Goal: Task Accomplishment & Management: Manage account settings

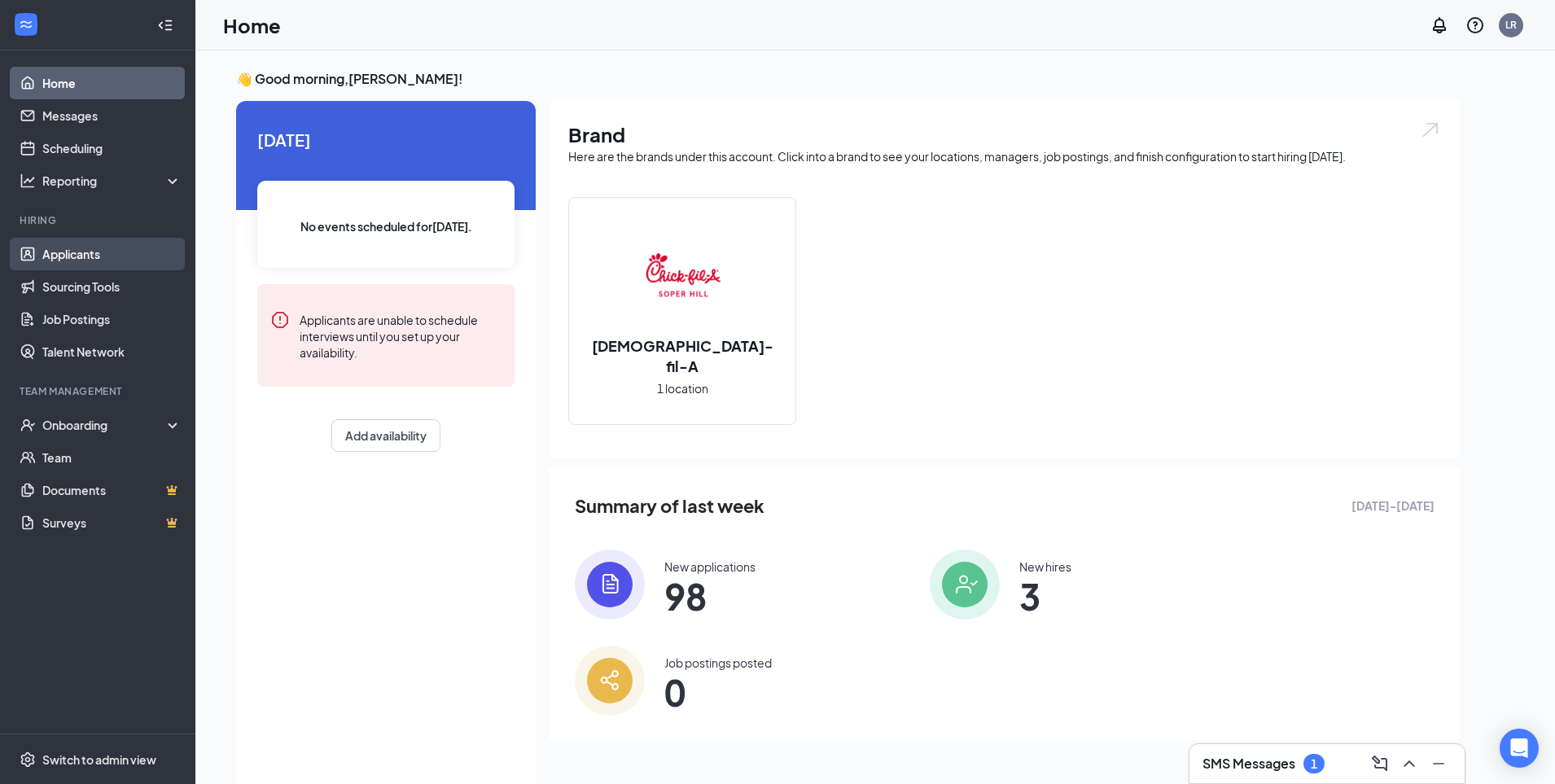
click at [95, 255] on link "Applicants" at bounding box center [111, 254] width 139 height 33
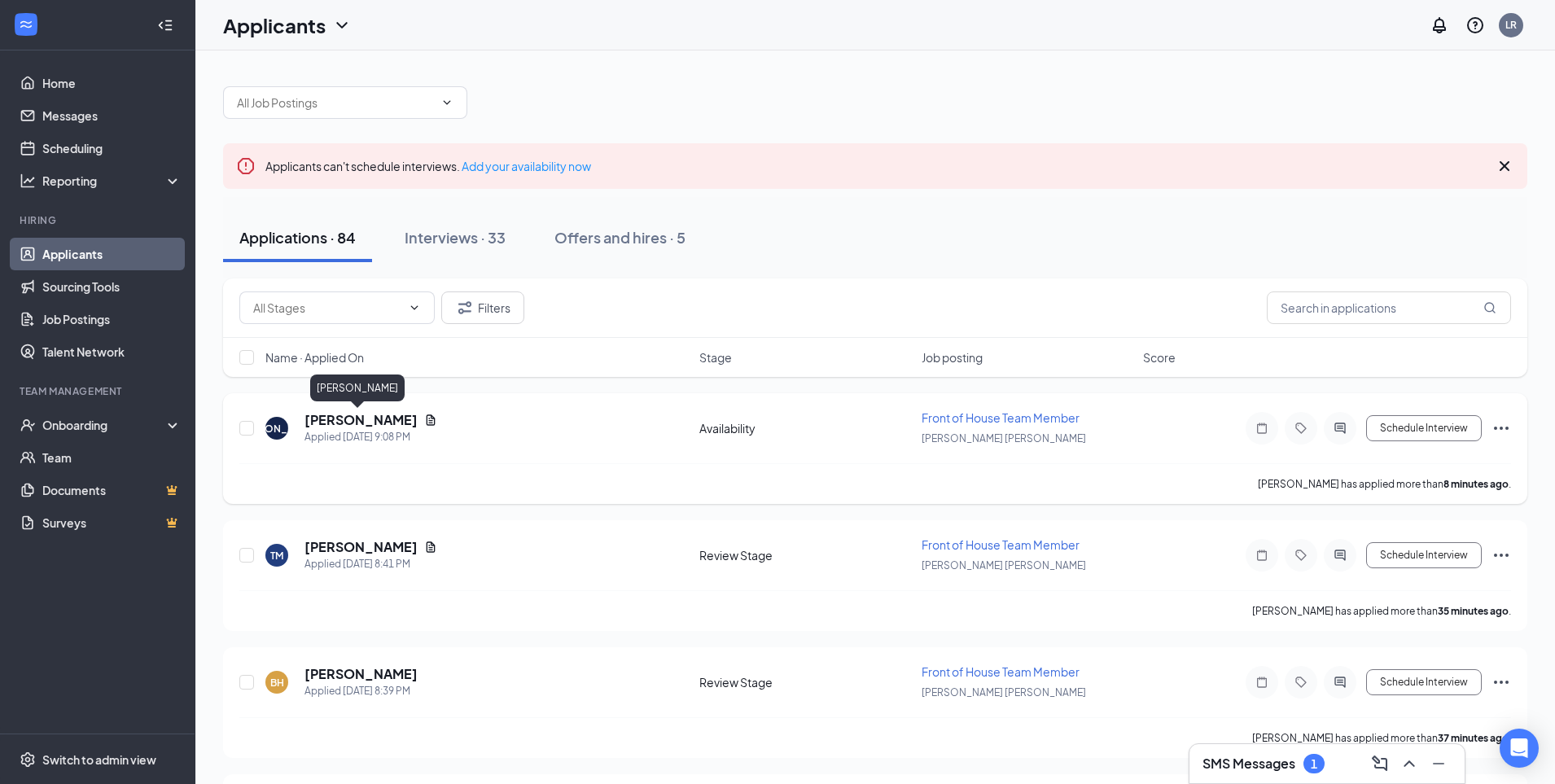
click at [374, 421] on h5 "[PERSON_NAME]" at bounding box center [361, 420] width 113 height 18
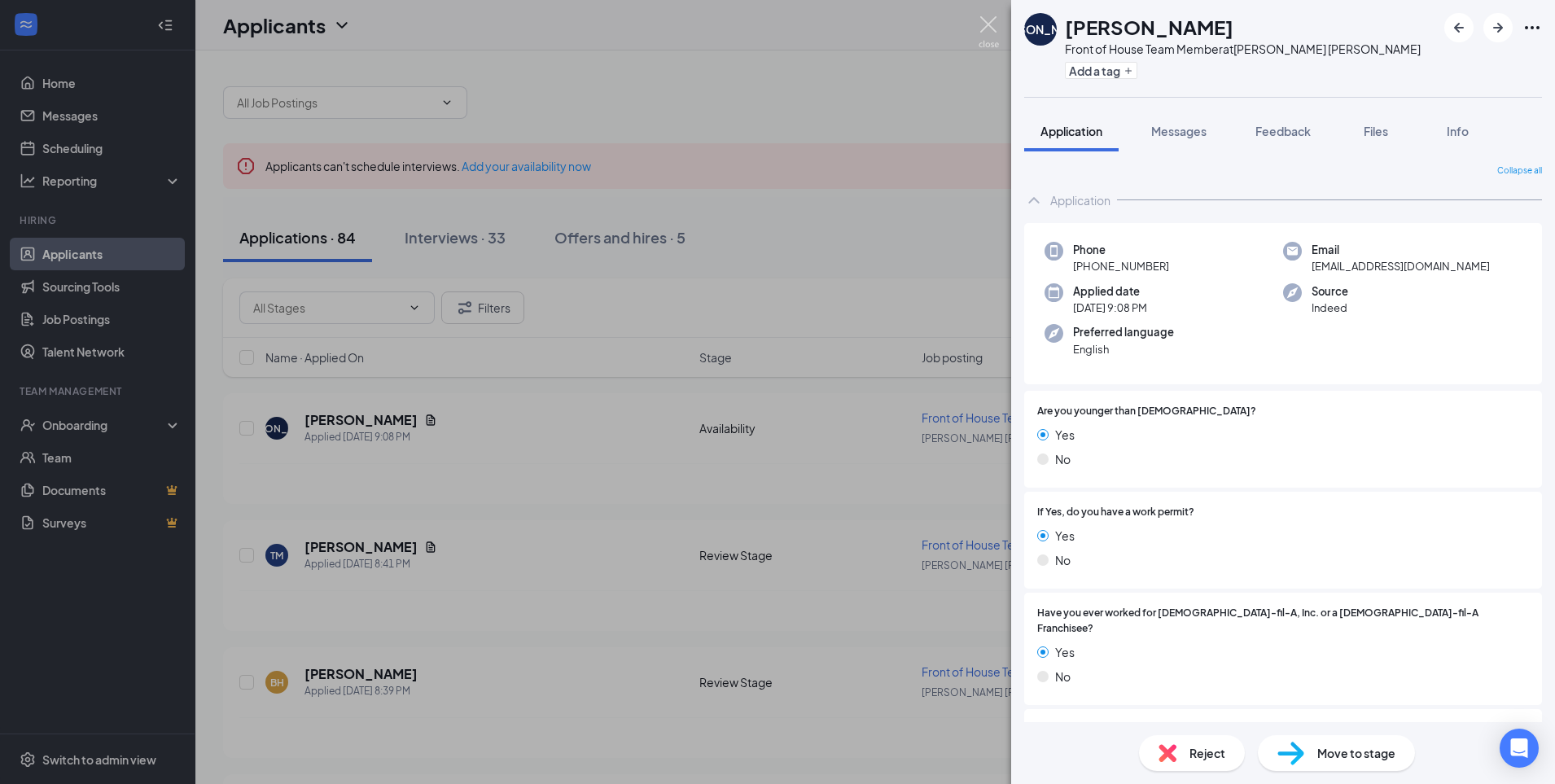
click at [991, 17] on img at bounding box center [988, 32] width 20 height 32
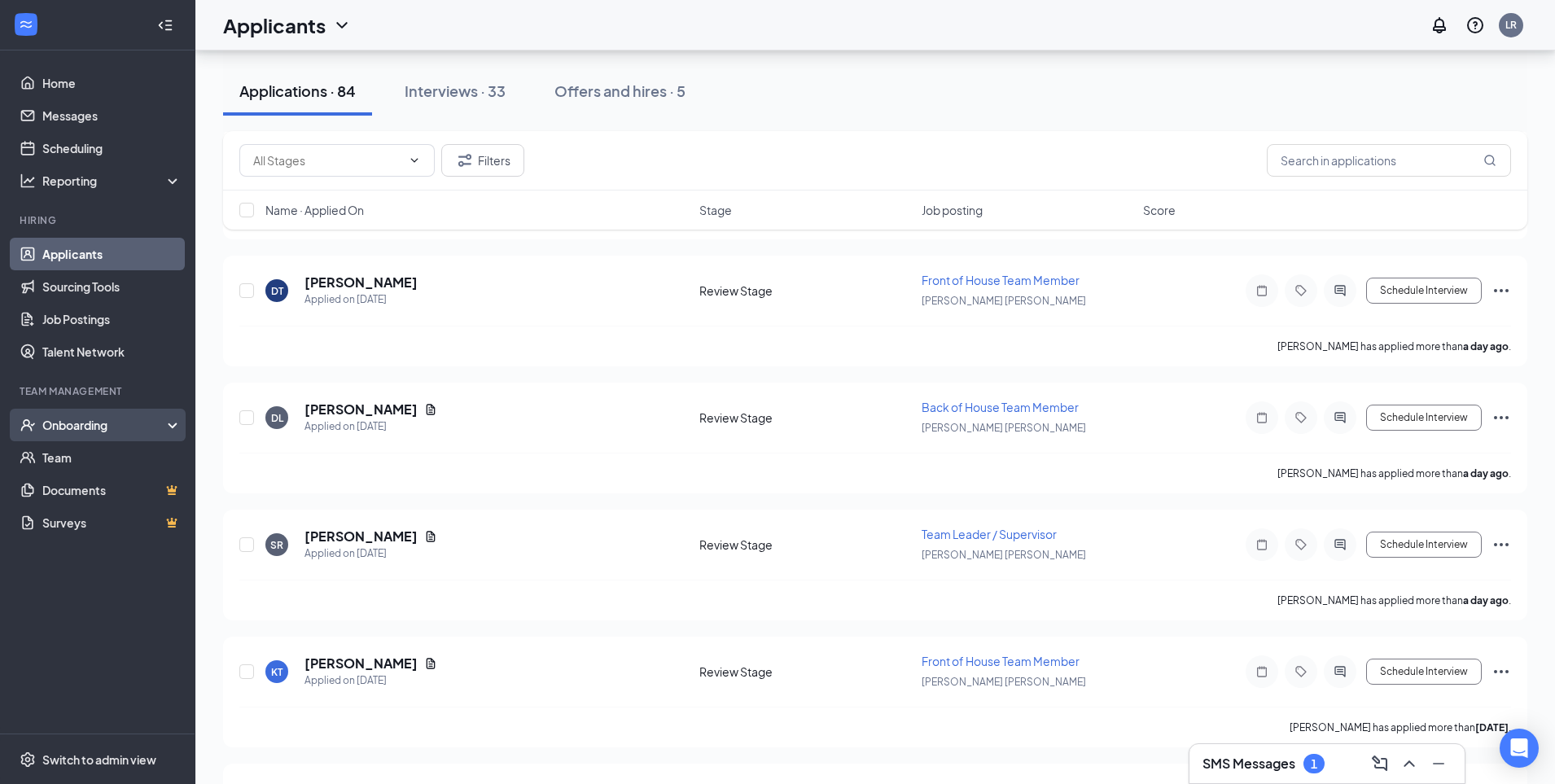
scroll to position [4795, 0]
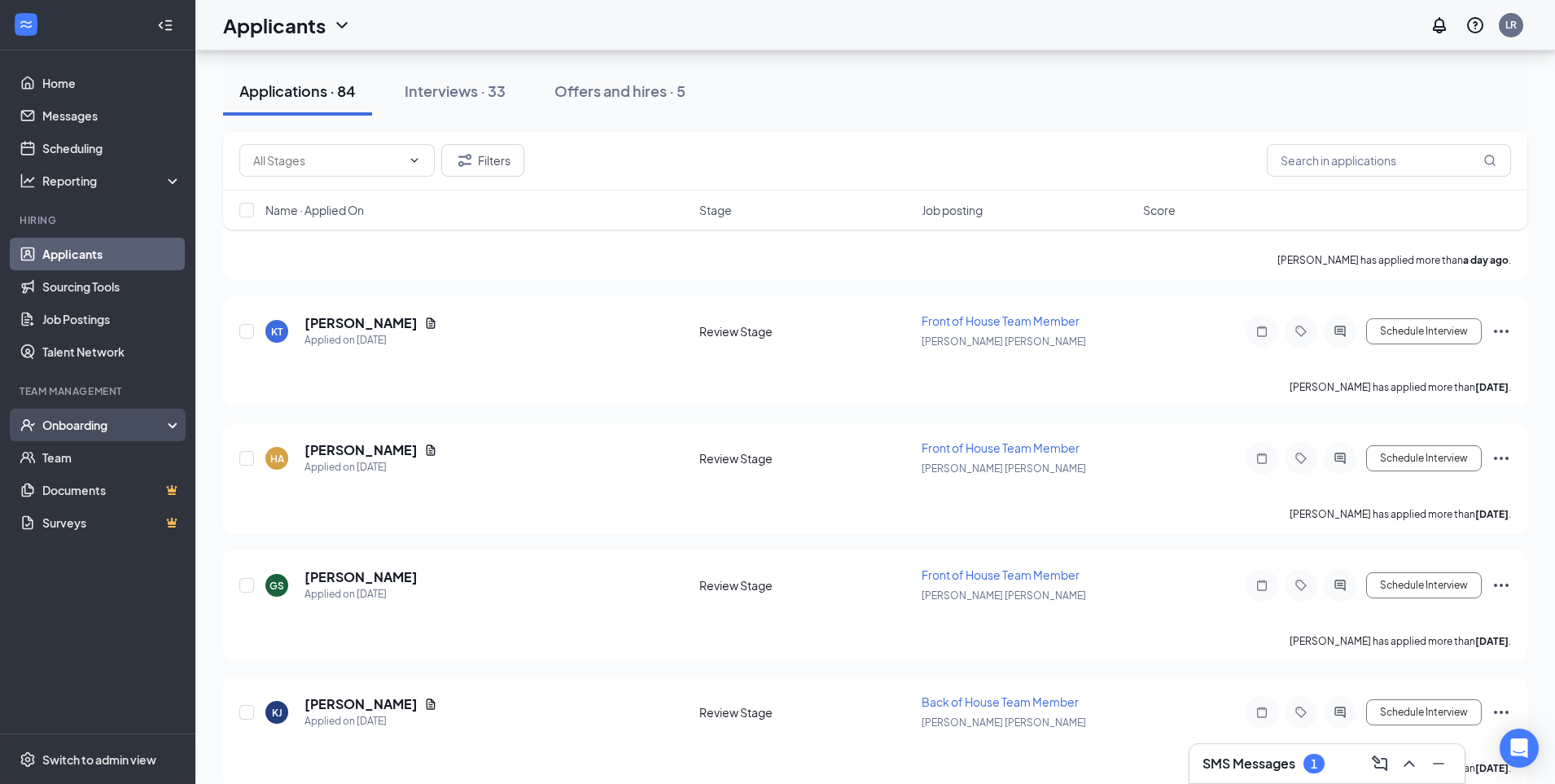
click at [69, 418] on div "Onboarding" at bounding box center [105, 425] width 126 height 16
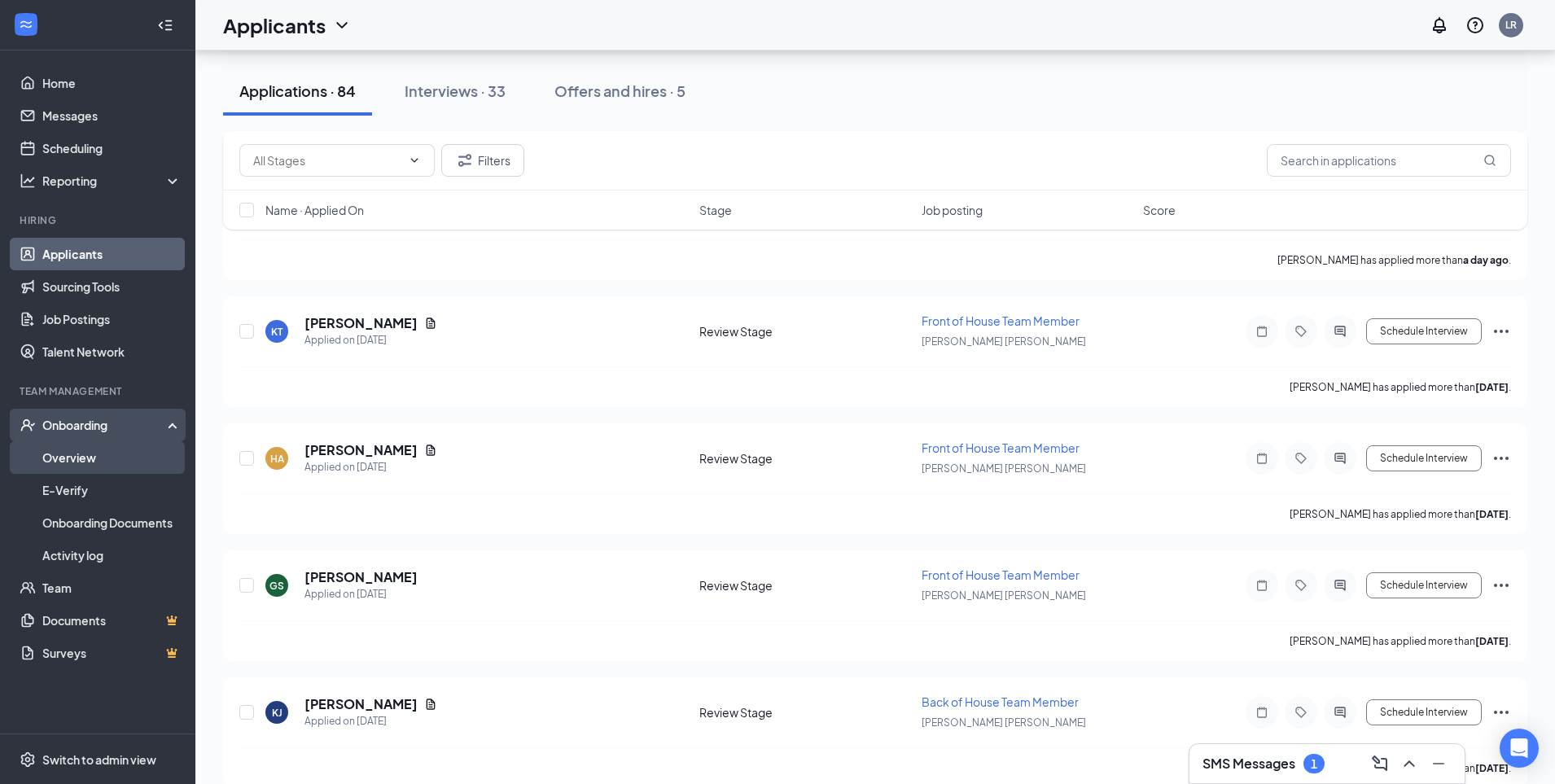
click at [99, 457] on link "Overview" at bounding box center [111, 457] width 139 height 33
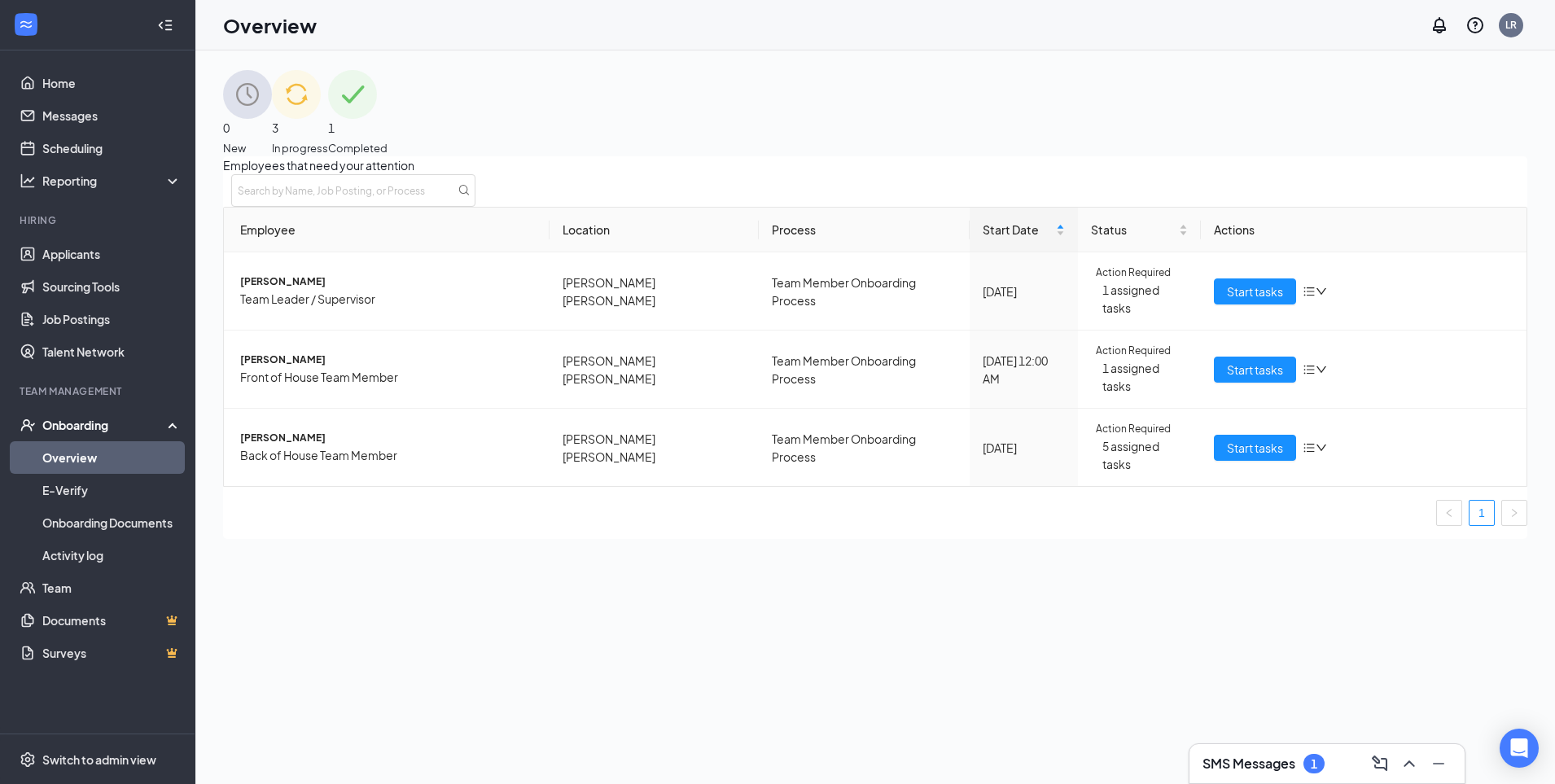
click at [328, 140] on span "In progress" at bounding box center [301, 148] width 57 height 16
click at [402, 430] on span "[PERSON_NAME]" at bounding box center [388, 438] width 296 height 15
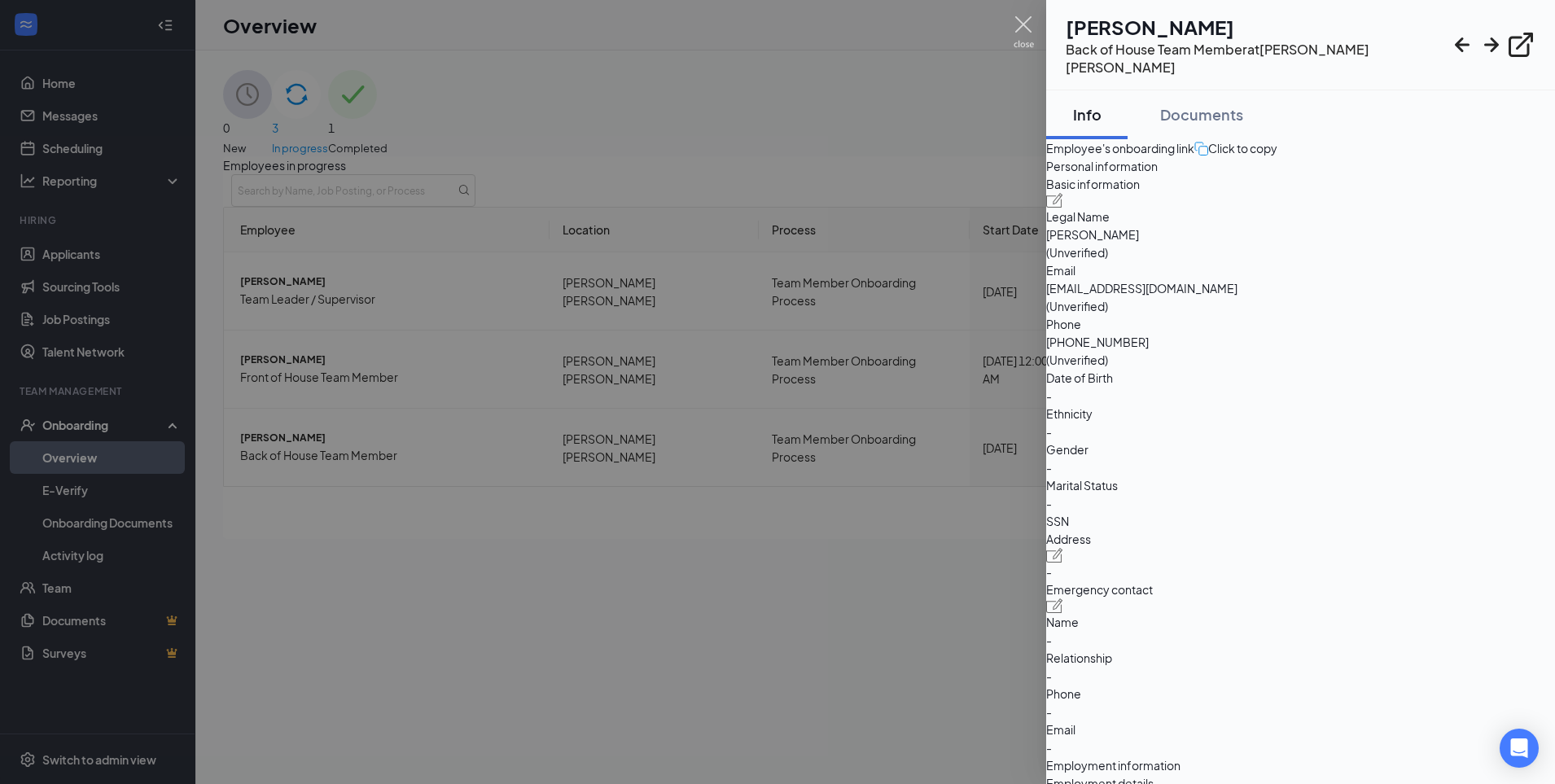
click at [1031, 36] on img at bounding box center [1024, 32] width 20 height 32
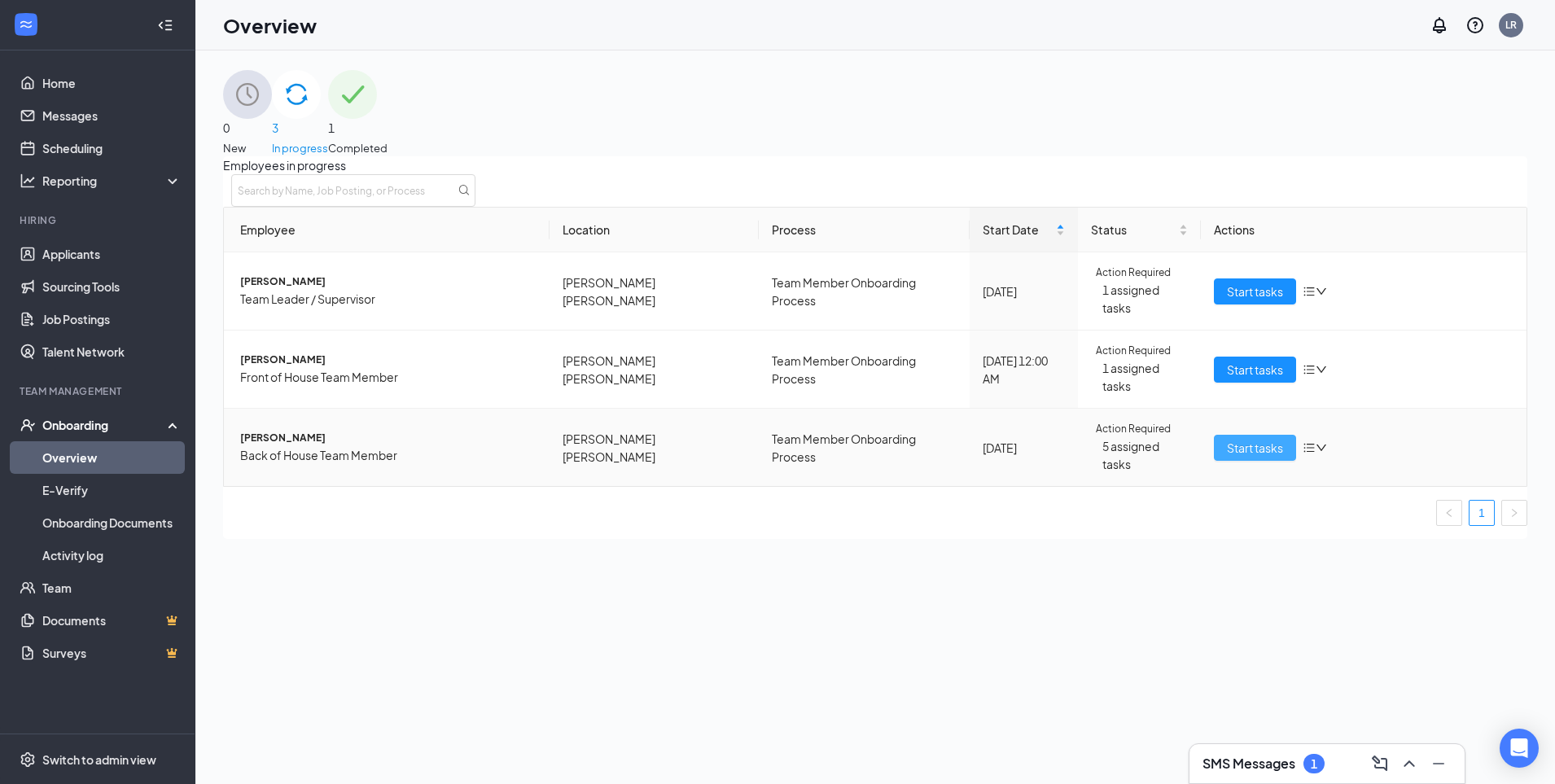
drag, startPoint x: 1269, startPoint y: 423, endPoint x: 1269, endPoint y: 402, distance: 21.0
click at [1269, 438] on span "Start tasks" at bounding box center [1255, 447] width 57 height 18
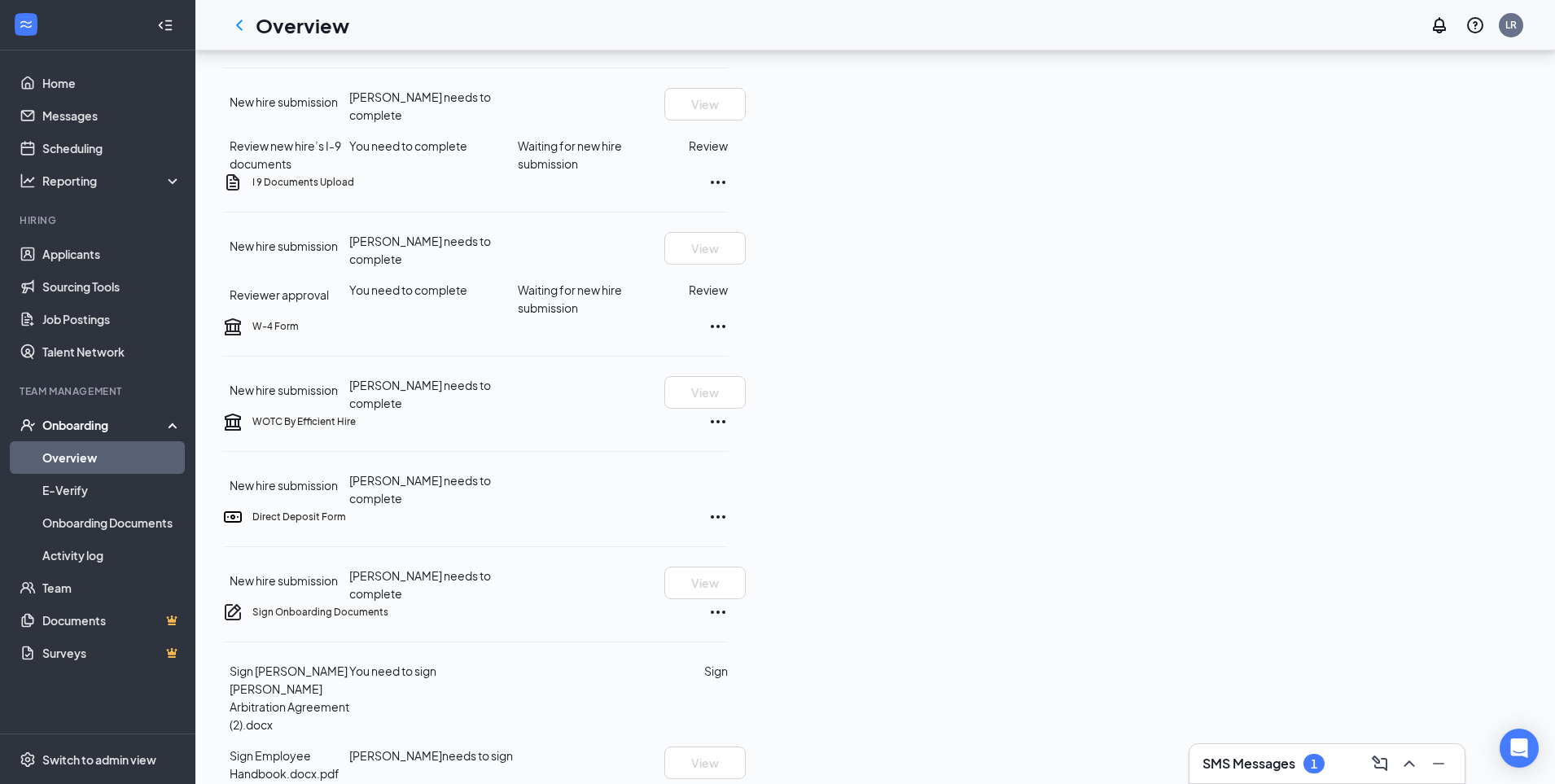
scroll to position [409, 0]
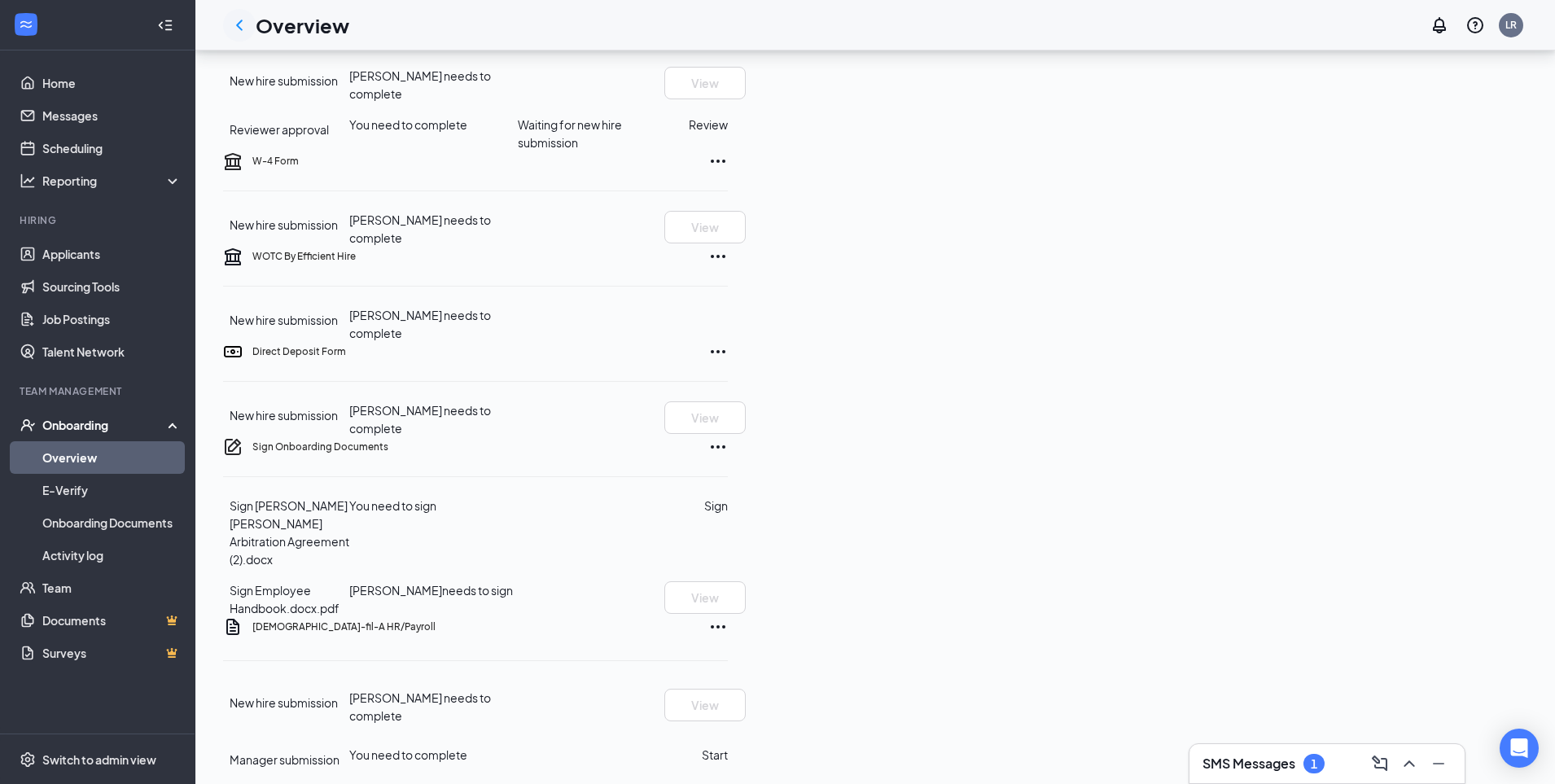
click at [252, 28] on div at bounding box center [239, 25] width 33 height 33
click at [246, 32] on icon "ChevronLeft" at bounding box center [240, 25] width 19 height 19
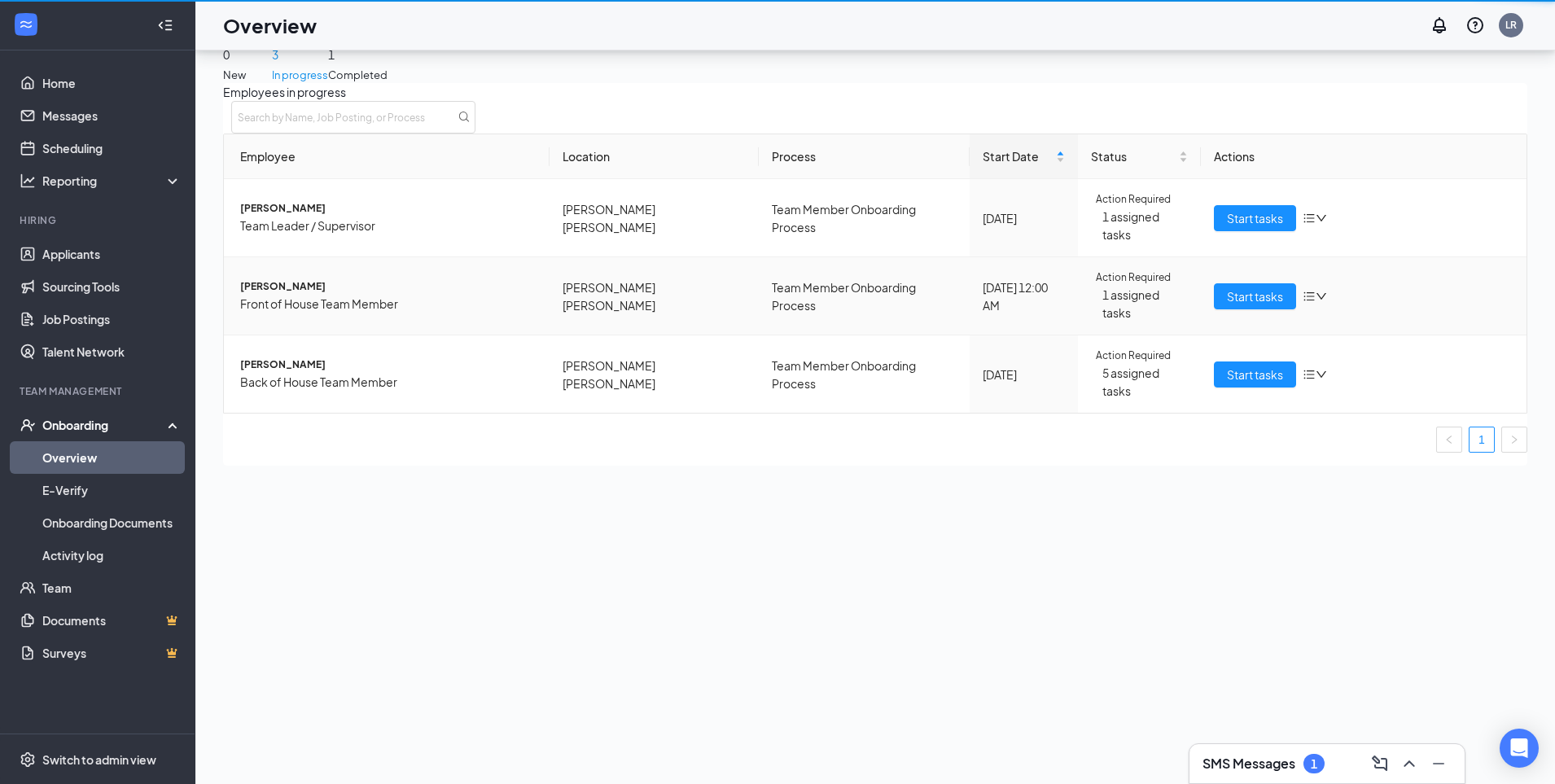
scroll to position [73, 0]
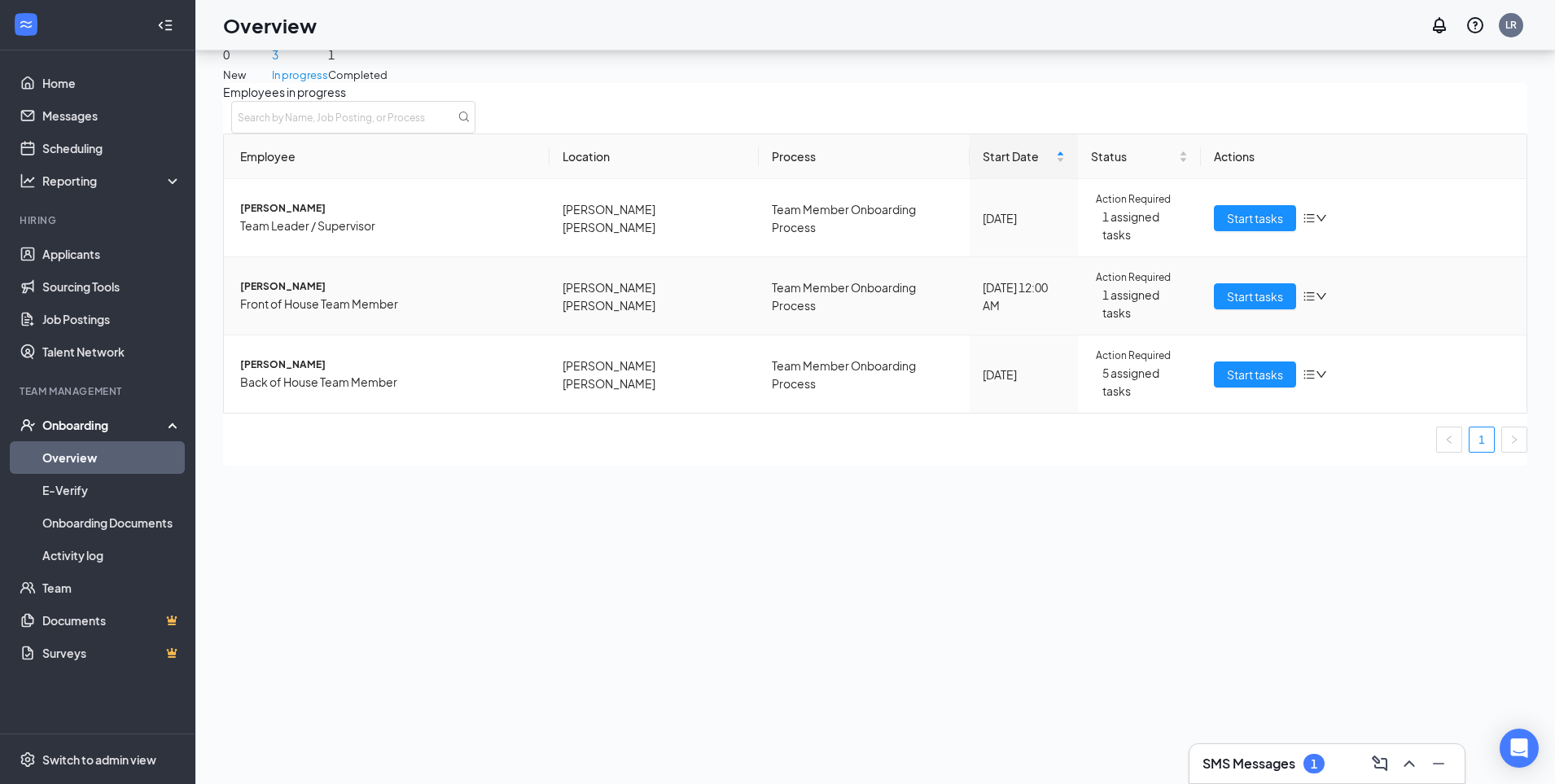
click at [758, 299] on td "Team Member Onboarding Process" at bounding box center [864, 296] width 211 height 78
click at [1246, 283] on button "Start tasks" at bounding box center [1254, 295] width 82 height 26
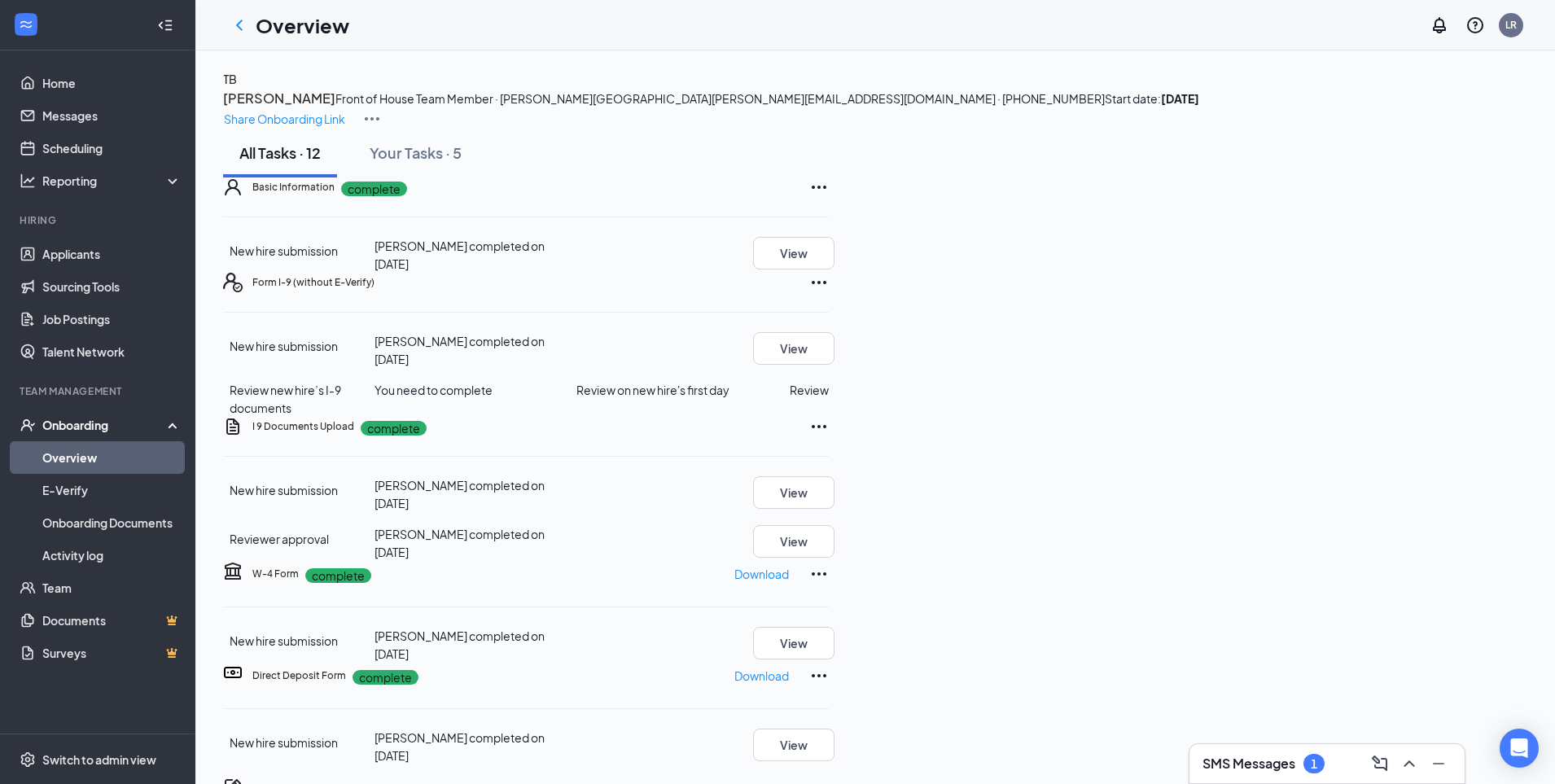
click at [382, 109] on img at bounding box center [372, 118] width 19 height 19
click at [242, 24] on icon "ChevronLeft" at bounding box center [240, 25] width 19 height 19
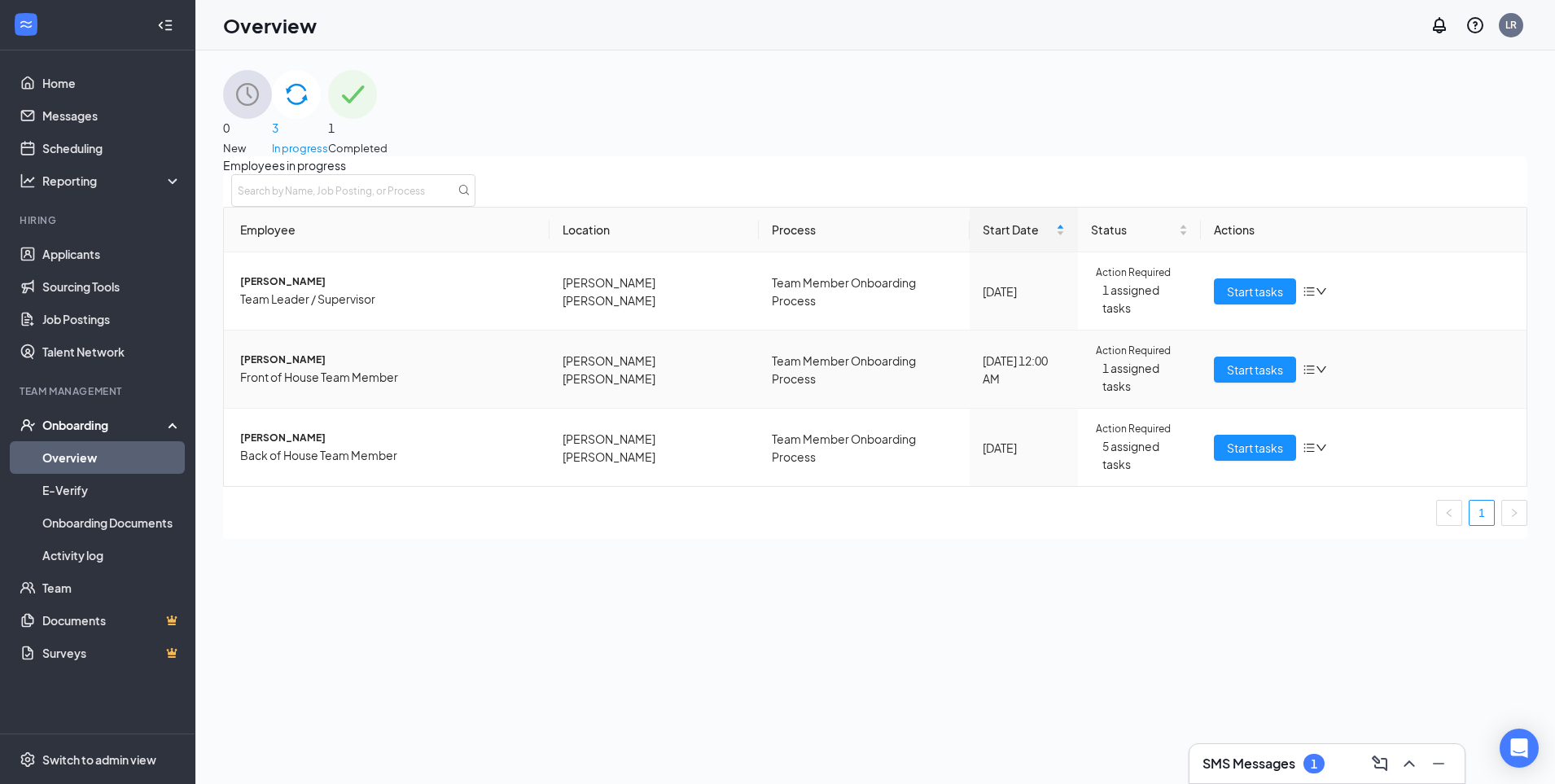
click at [1315, 365] on icon "down" at bounding box center [1321, 369] width 11 height 11
click at [1374, 397] on div "Stop process" at bounding box center [1373, 389] width 139 height 18
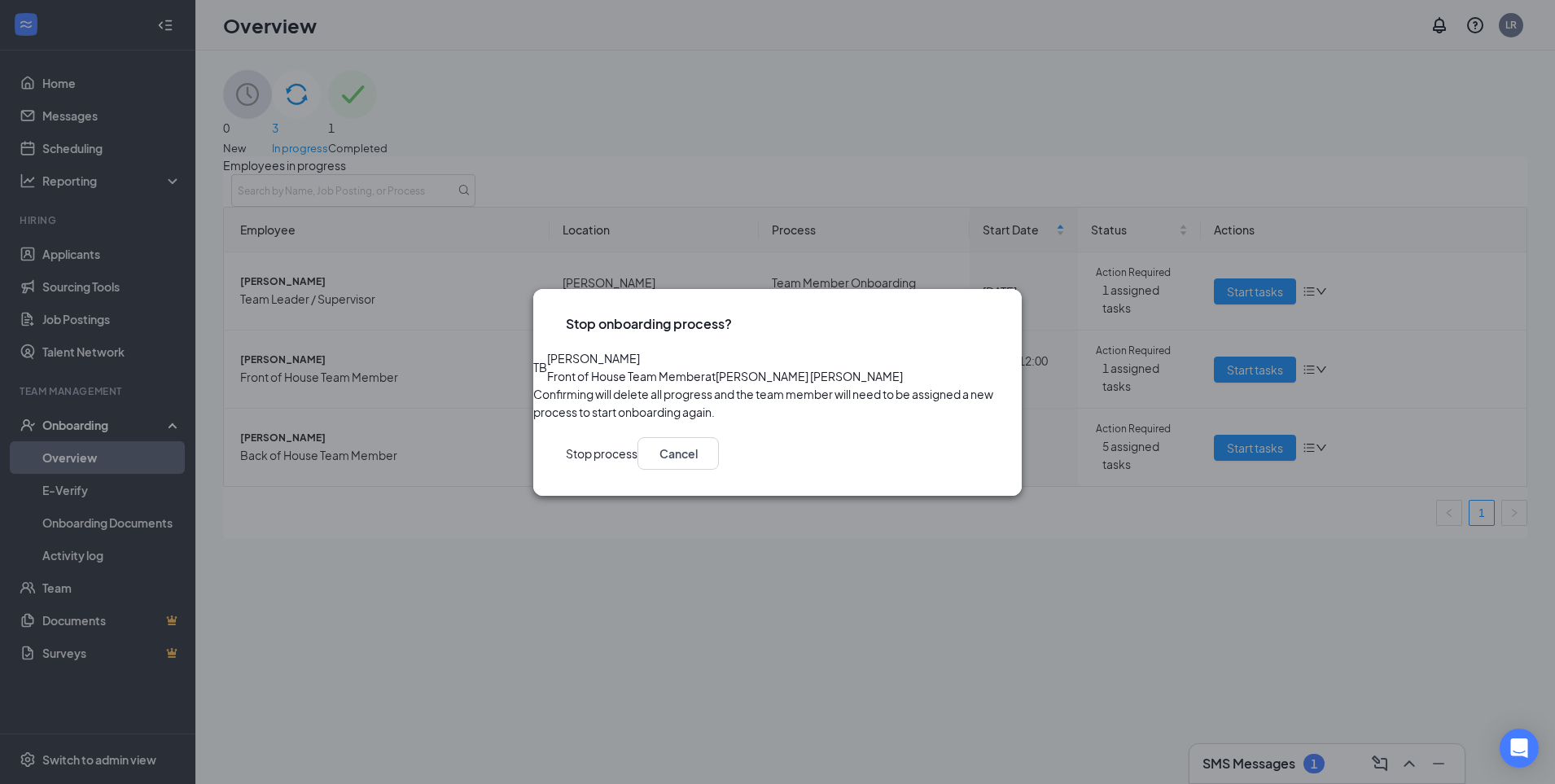
click at [989, 315] on icon "Cross" at bounding box center [989, 315] width 0 height 0
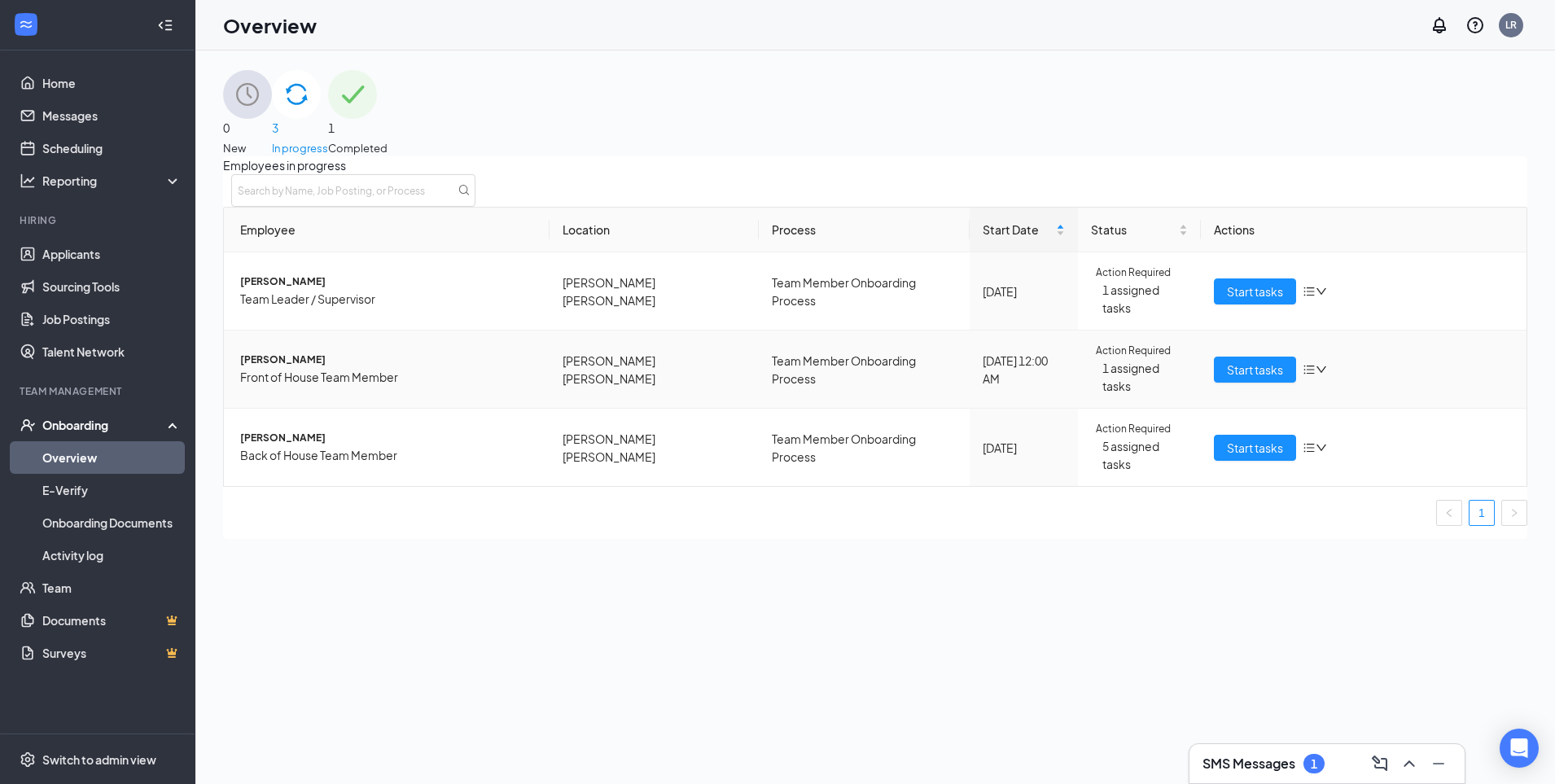
click at [1129, 355] on span "Action Required" at bounding box center [1133, 351] width 75 height 15
click at [302, 368] on span "Front of House Team Member" at bounding box center [388, 377] width 296 height 18
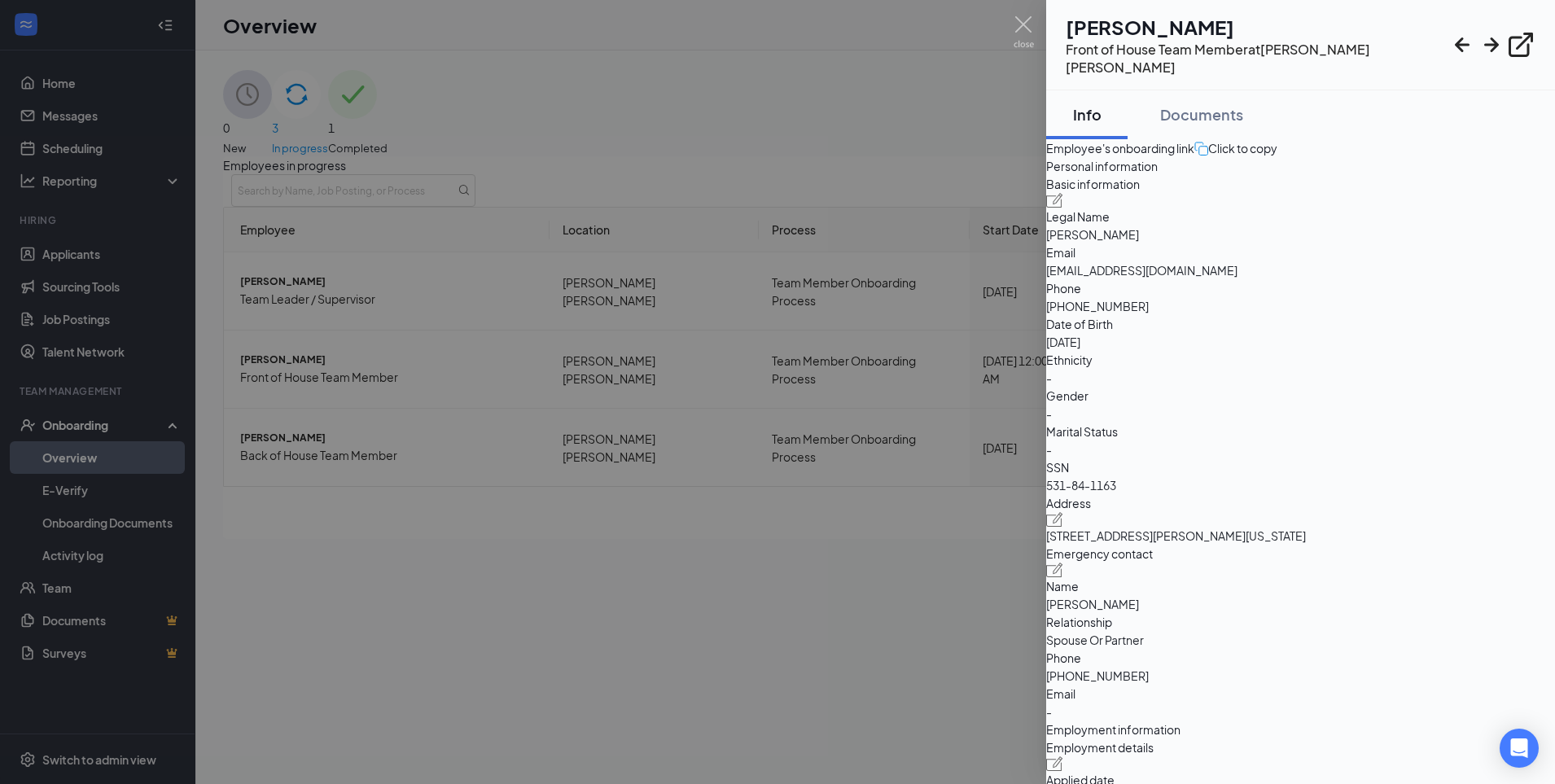
drag, startPoint x: 832, startPoint y: 521, endPoint x: 858, endPoint y: 505, distance: 30.5
click at [832, 521] on div at bounding box center [777, 392] width 1555 height 784
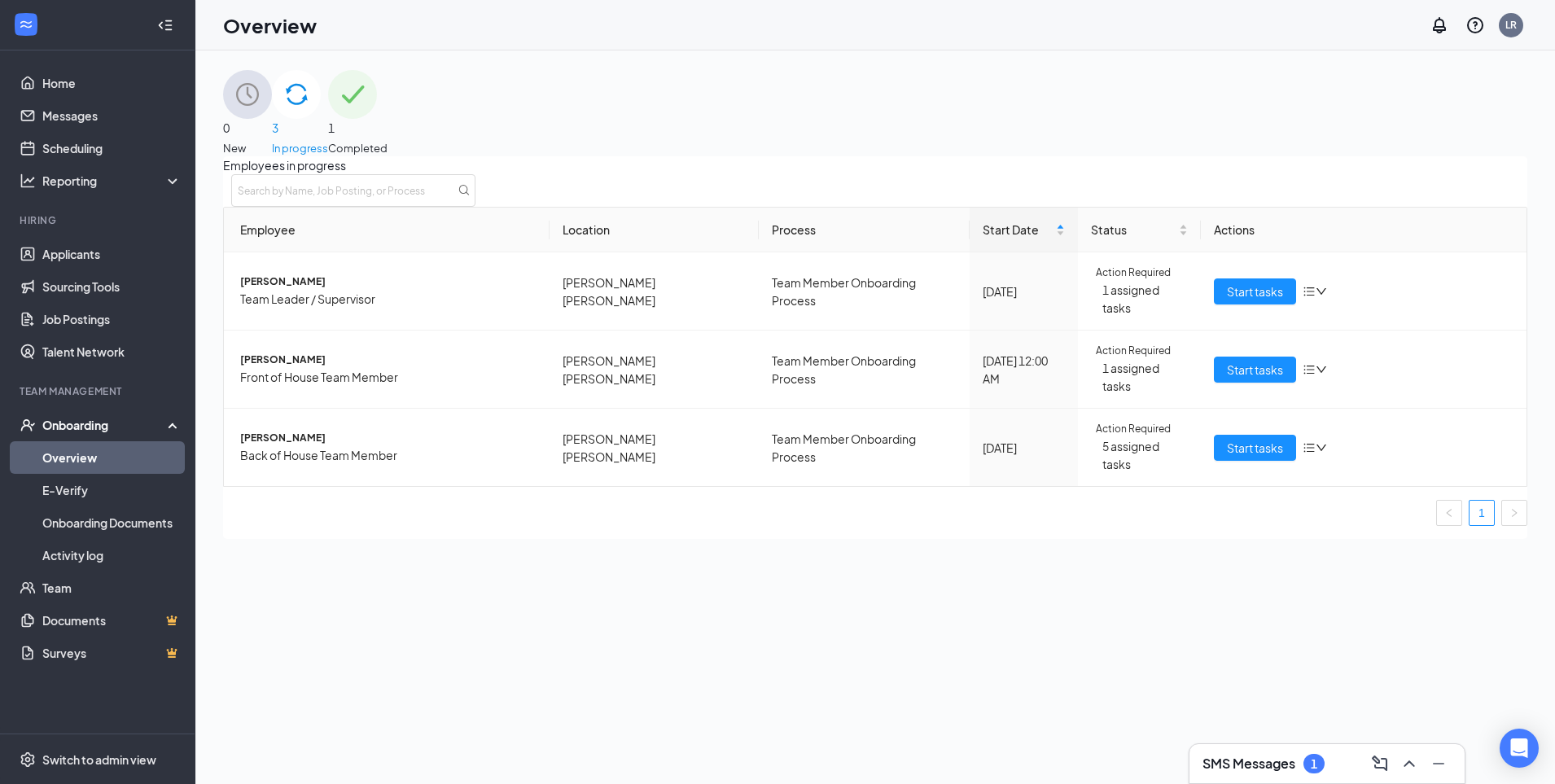
click at [868, 500] on div "Employee Location Process Start Date Status Actions Taylor Garner Team Leader /…" at bounding box center [874, 373] width 1304 height 332
click at [1231, 361] on span "Start tasks" at bounding box center [1255, 369] width 57 height 18
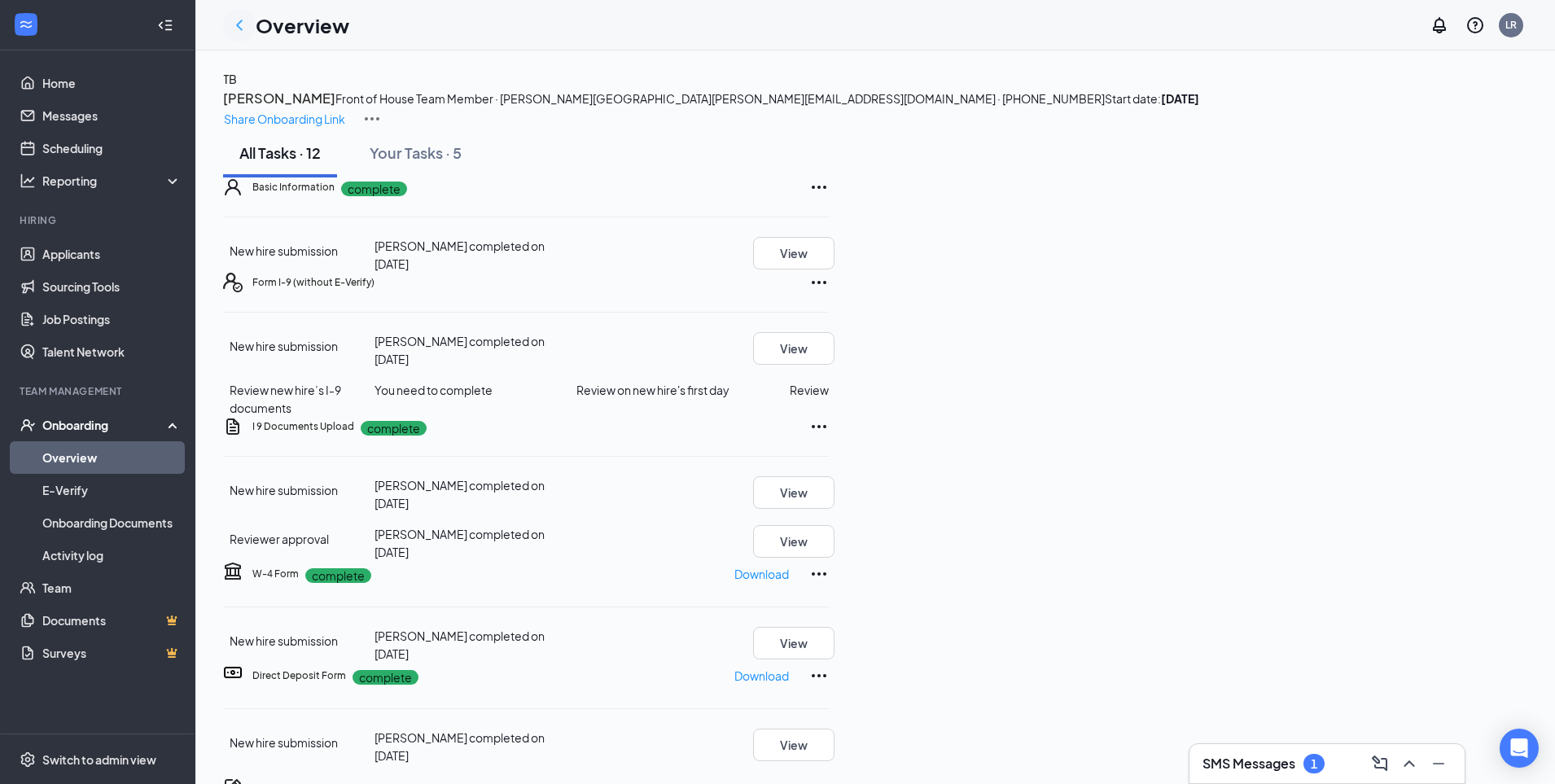
click at [240, 26] on icon "ChevronLeft" at bounding box center [240, 25] width 19 height 19
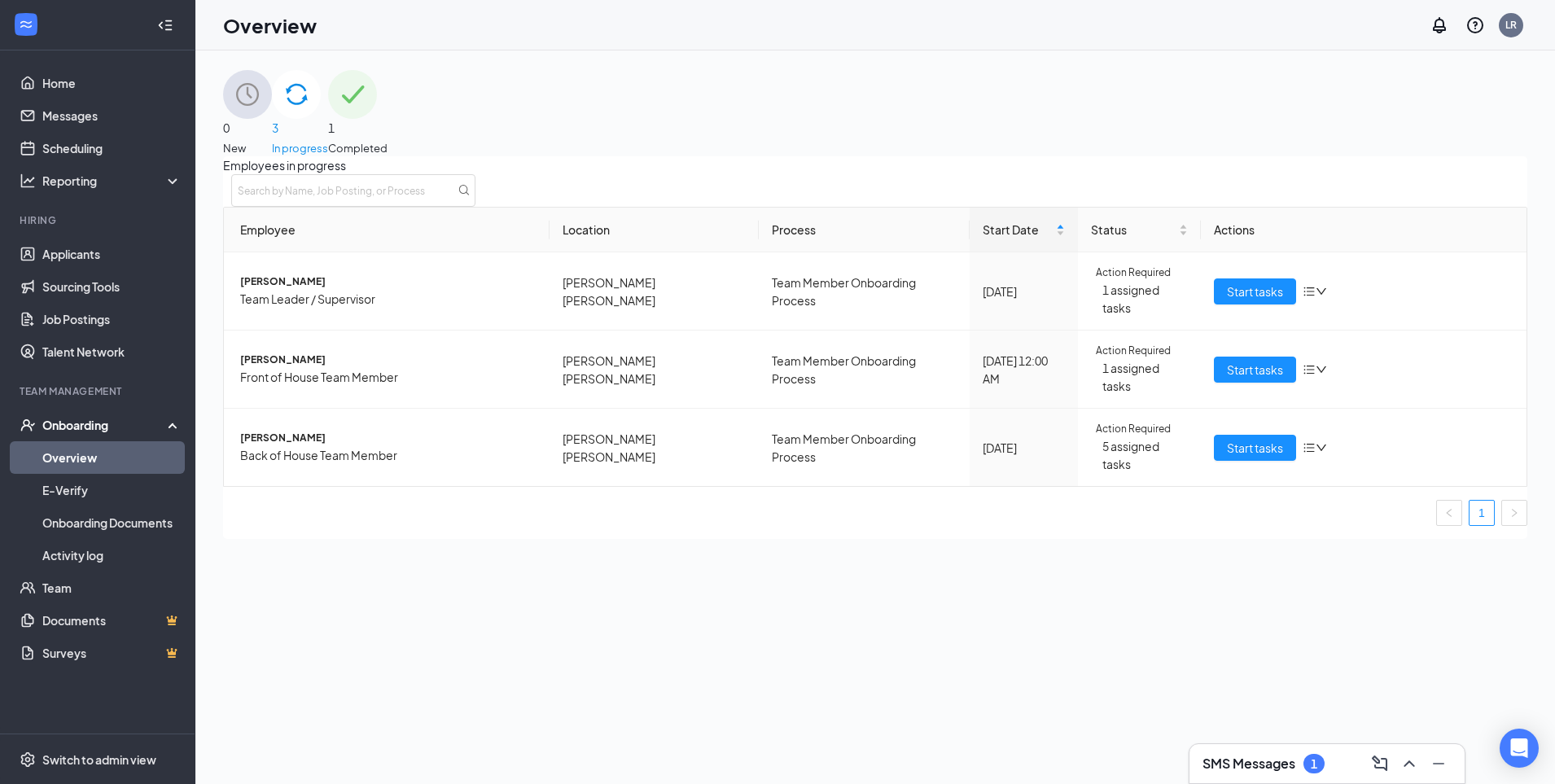
drag, startPoint x: 508, startPoint y: 680, endPoint x: 281, endPoint y: 334, distance: 413.8
click at [492, 539] on div "Employees in progress Employee Location Process Start Date Status Actions Taylo…" at bounding box center [874, 347] width 1304 height 383
click at [97, 467] on link "Overview" at bounding box center [111, 457] width 139 height 33
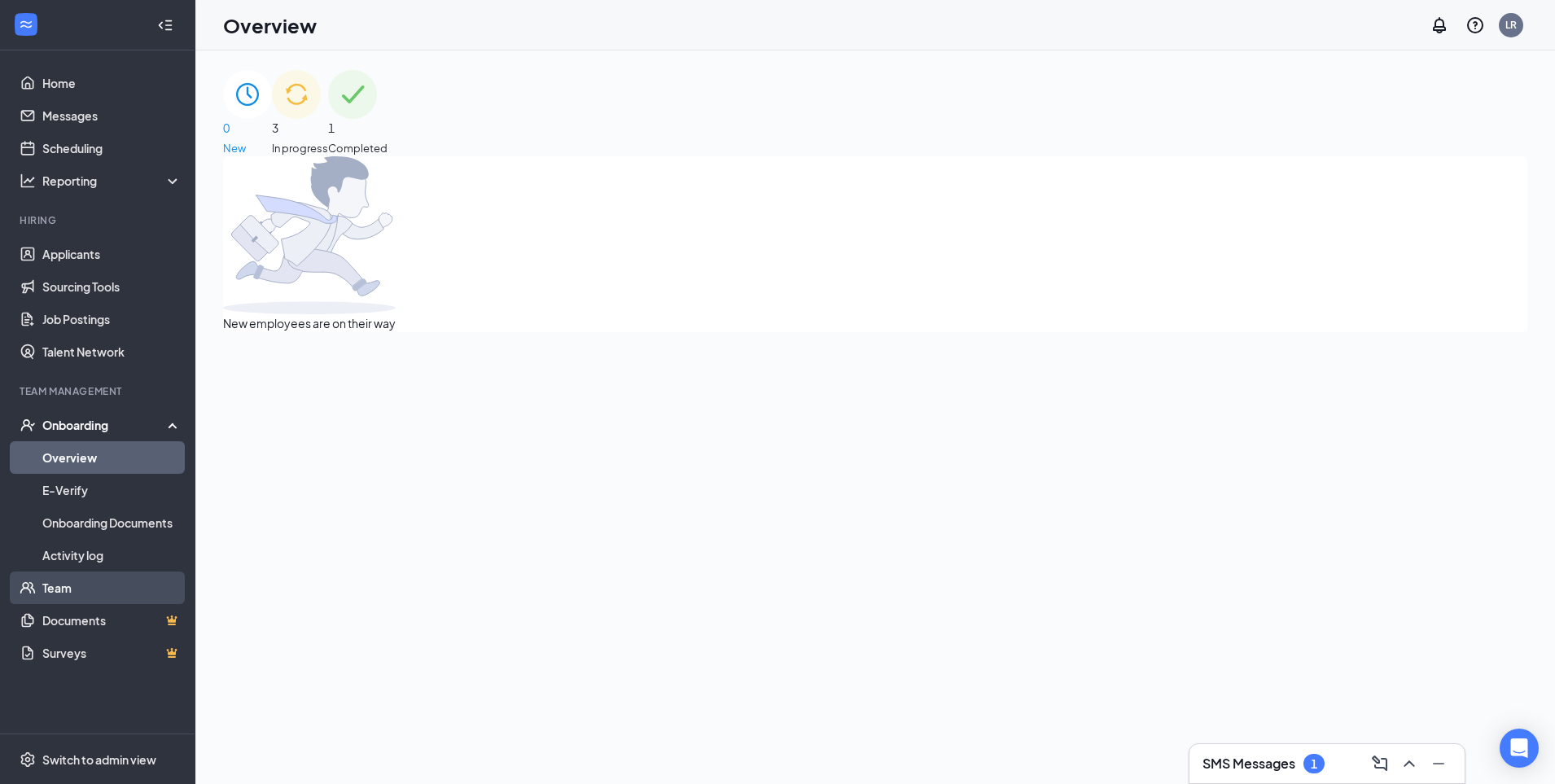
click at [108, 599] on link "Team" at bounding box center [111, 587] width 139 height 33
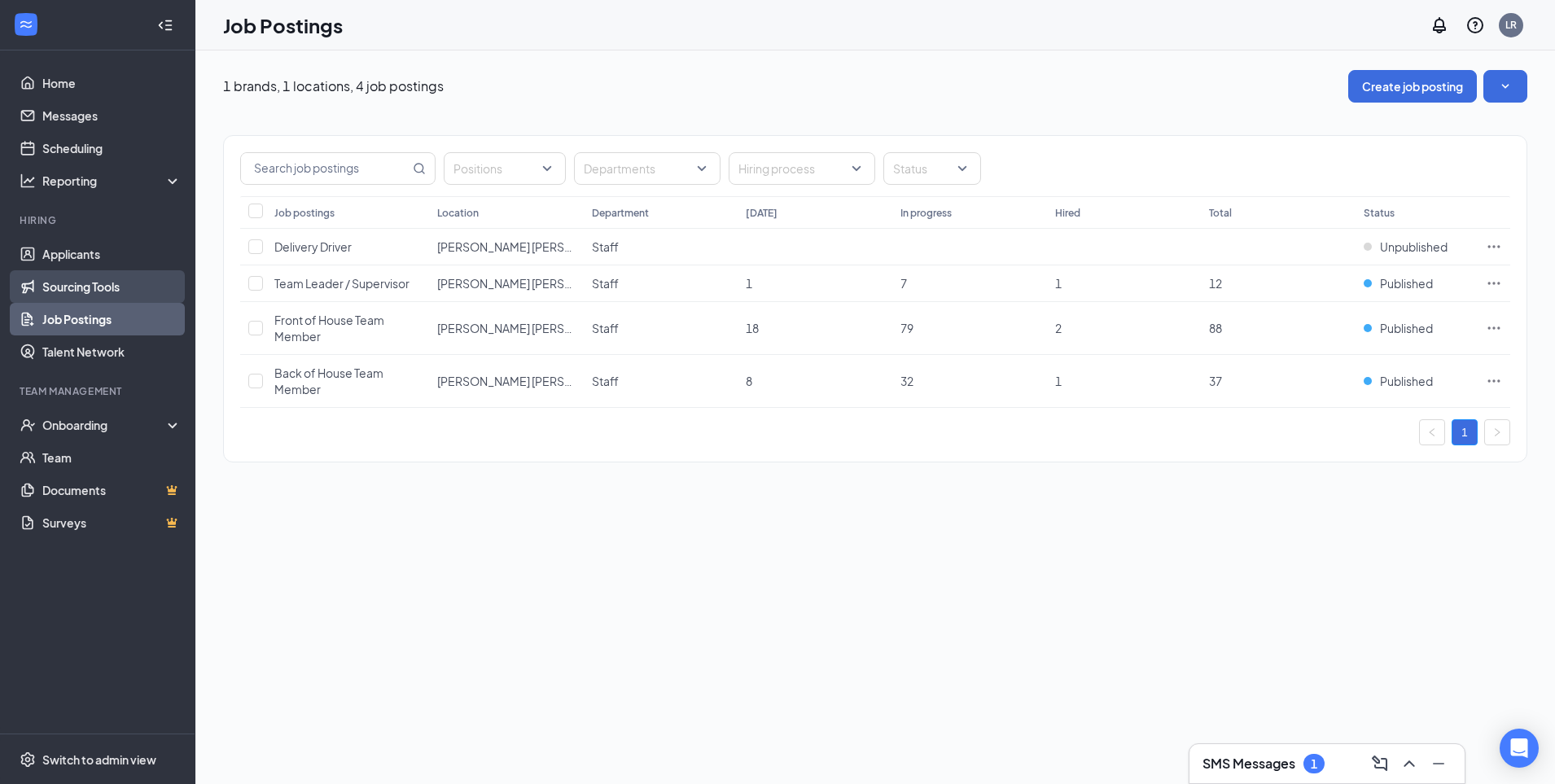
click at [90, 302] on link "Sourcing Tools" at bounding box center [111, 286] width 139 height 33
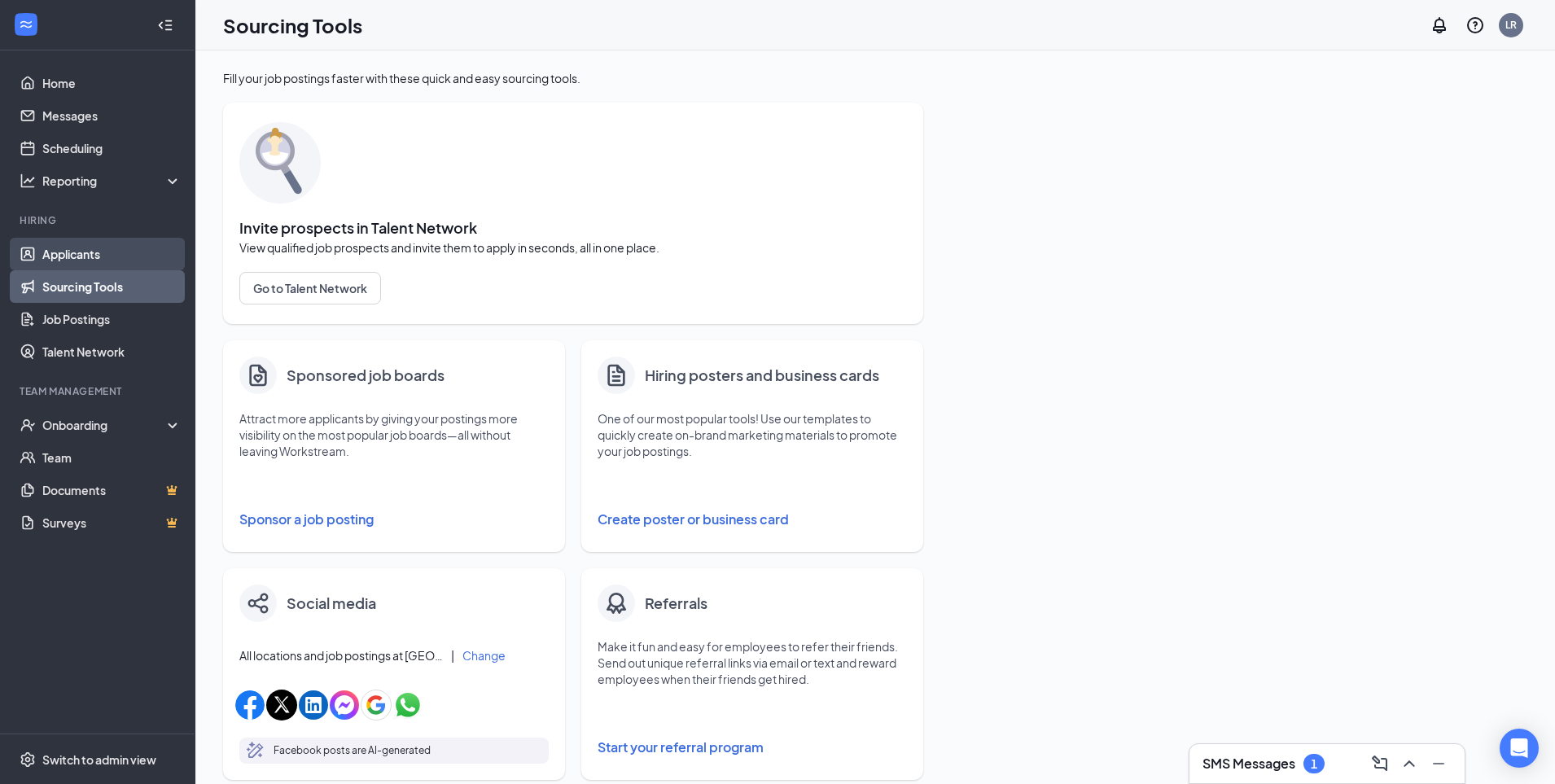
click at [104, 258] on link "Applicants" at bounding box center [111, 254] width 139 height 33
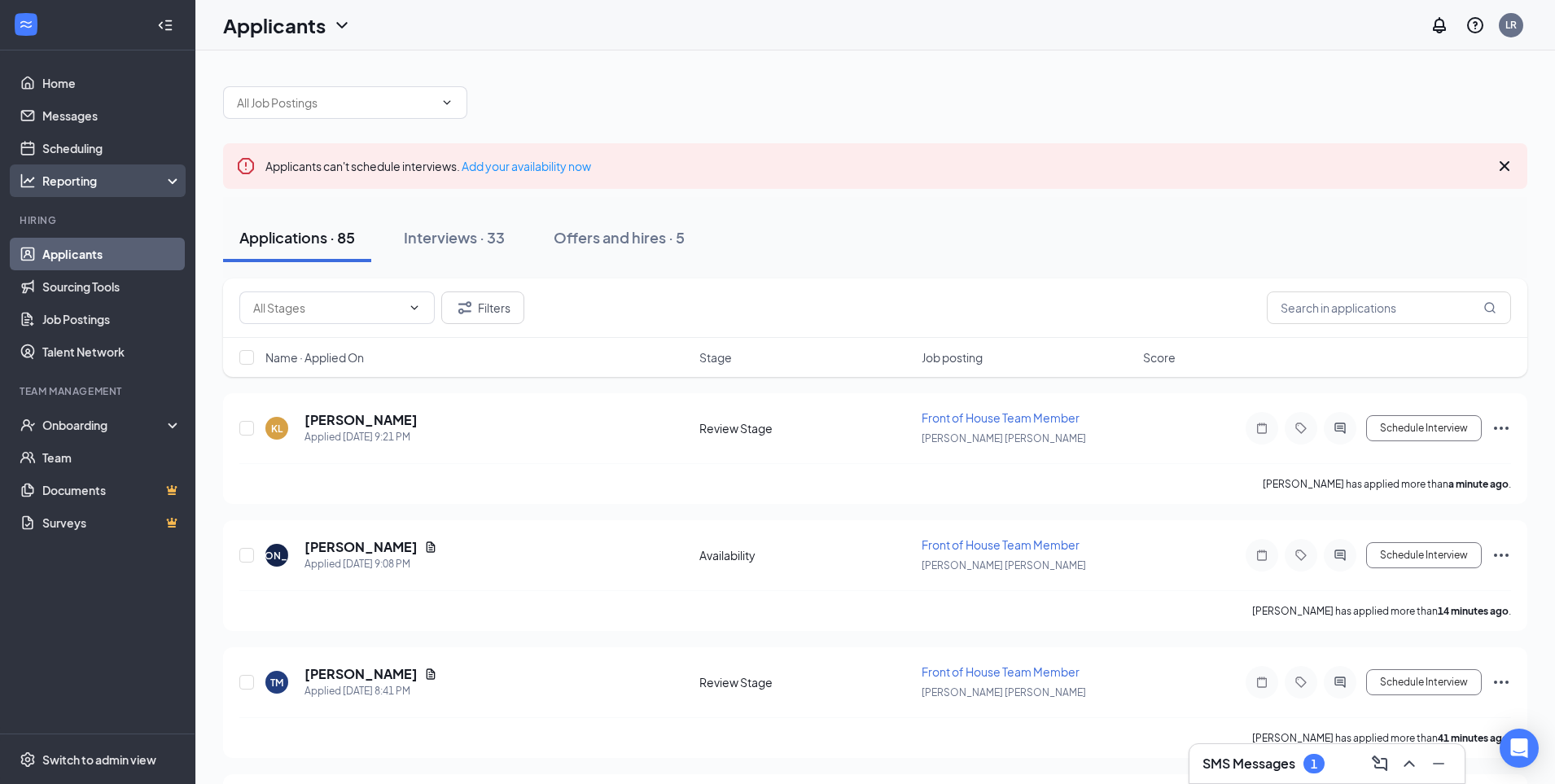
click at [36, 176] on div "Reporting" at bounding box center [97, 180] width 195 height 33
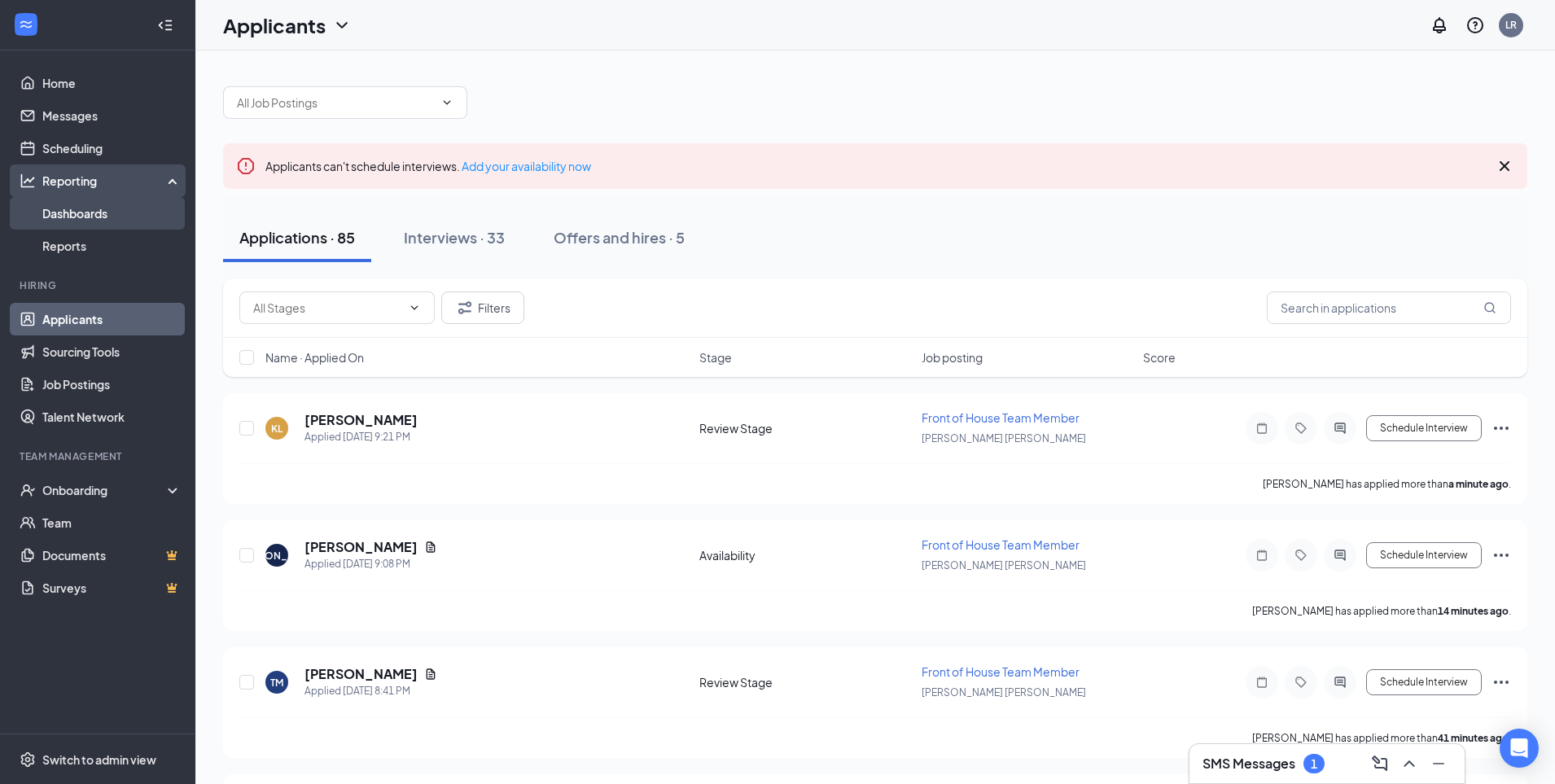
click at [118, 212] on link "Dashboards" at bounding box center [111, 213] width 139 height 33
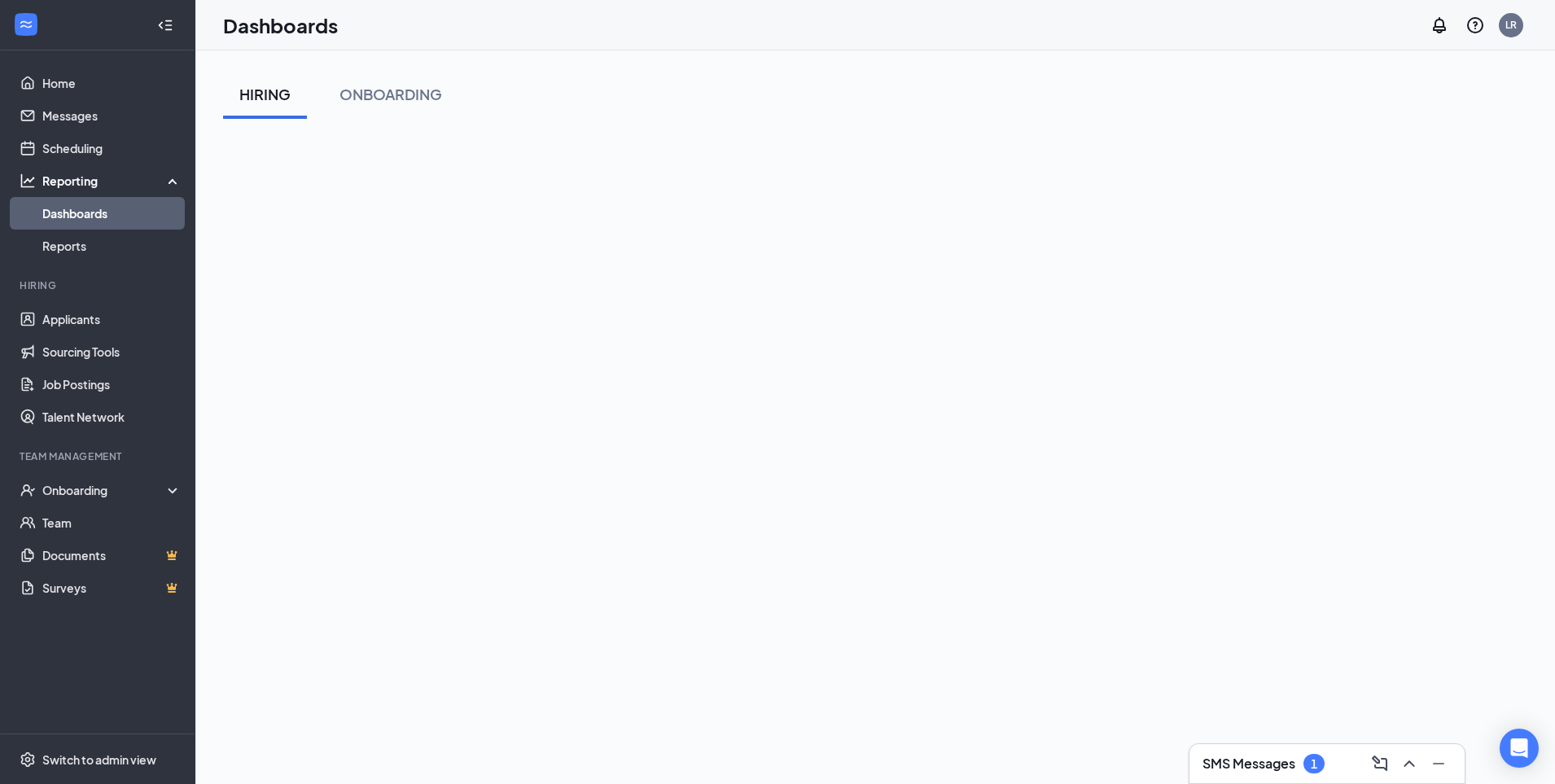
scroll to position [158, 0]
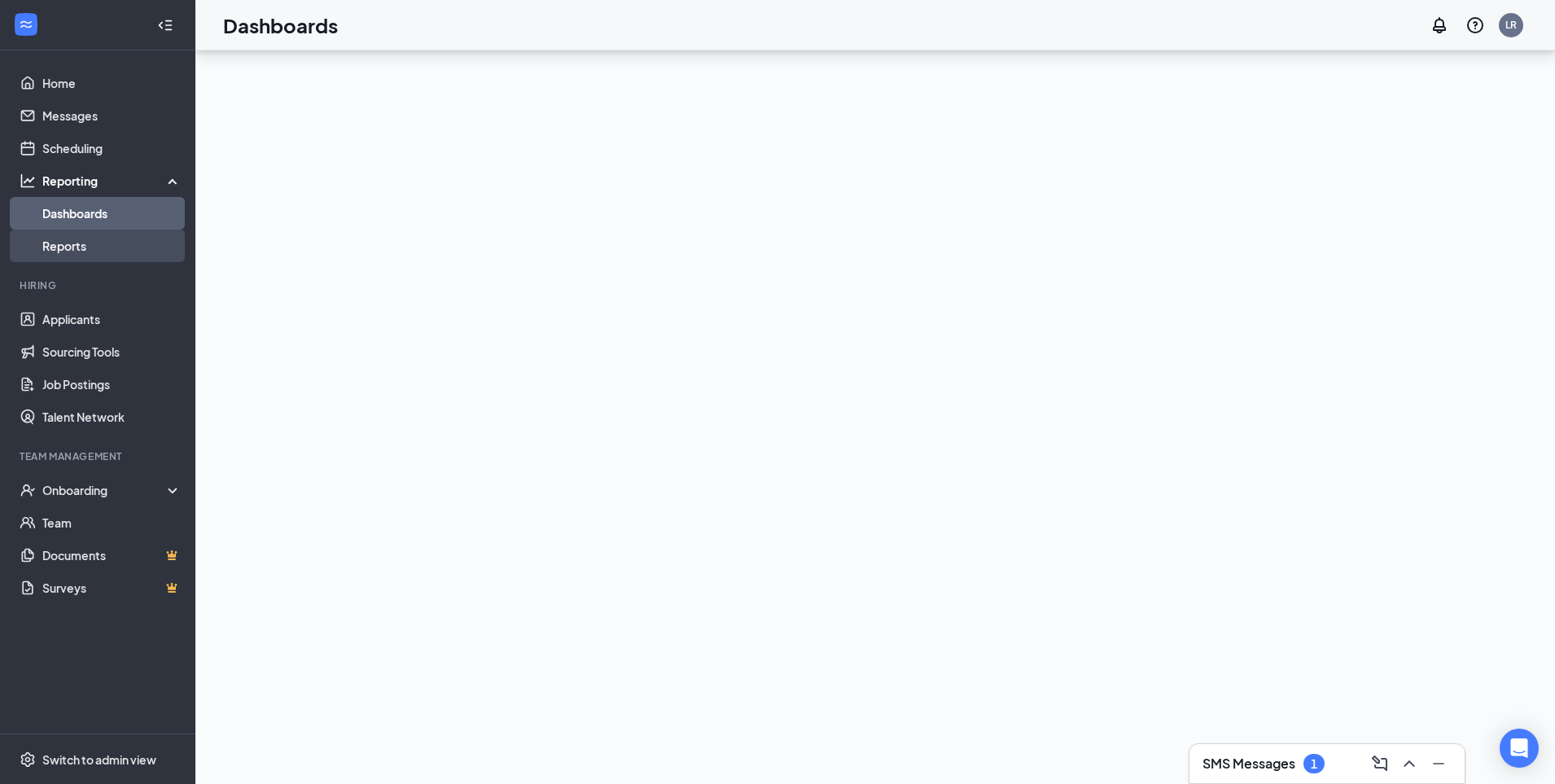
click at [104, 249] on link "Reports" at bounding box center [111, 246] width 139 height 33
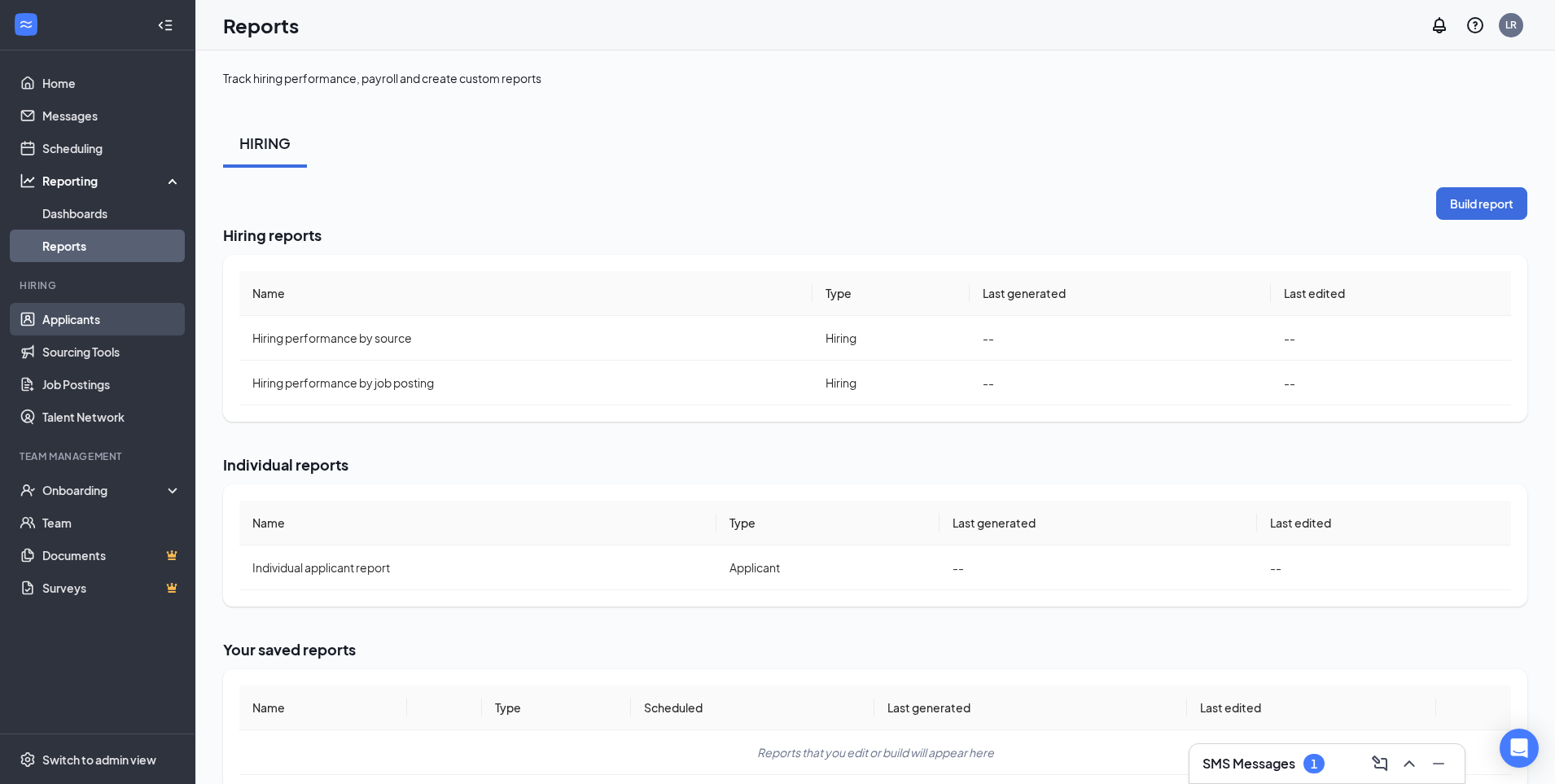
drag, startPoint x: 82, startPoint y: 331, endPoint x: 123, endPoint y: 326, distance: 41.3
click at [82, 331] on link "Applicants" at bounding box center [111, 319] width 139 height 33
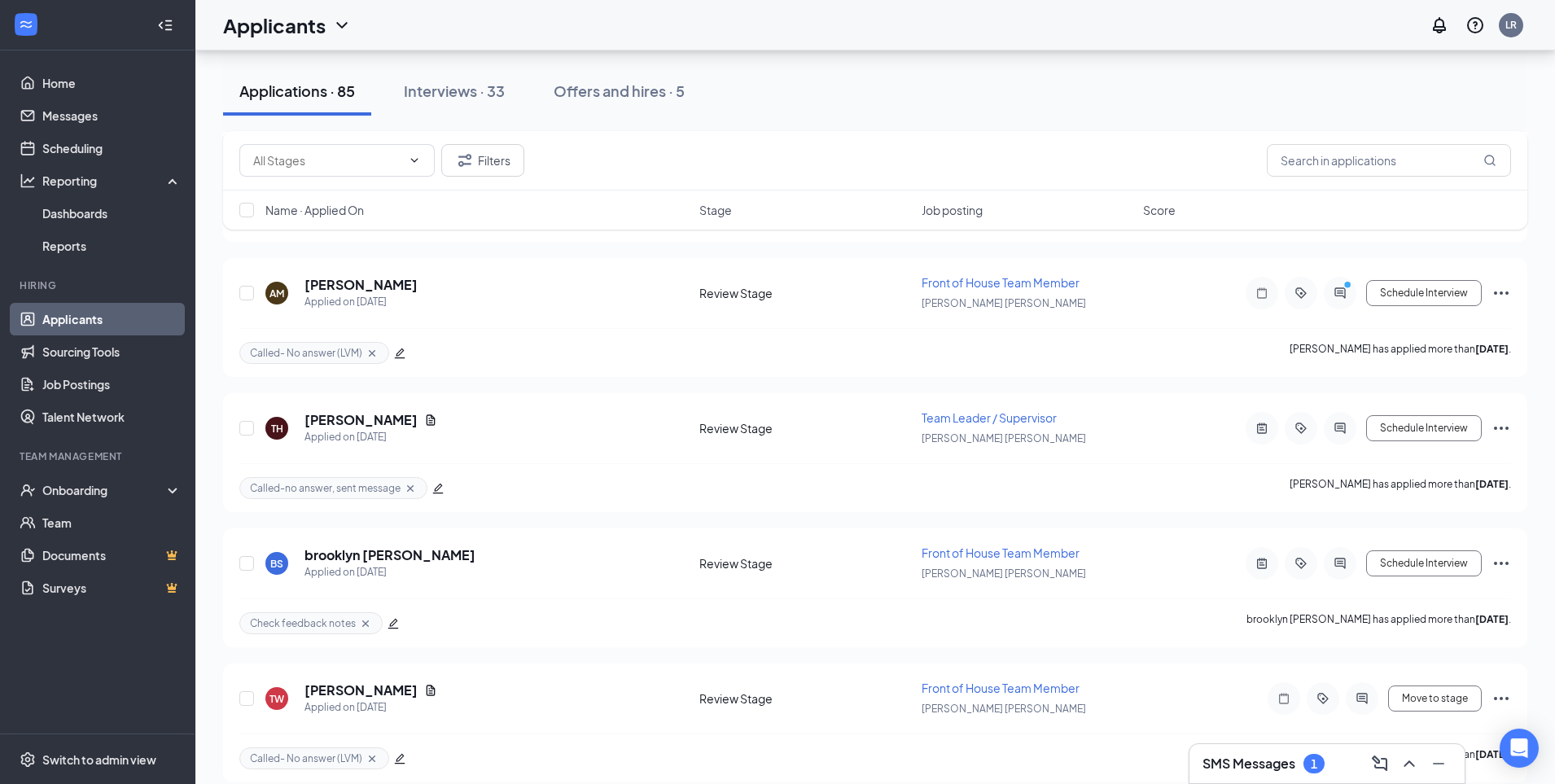
scroll to position [10049, 0]
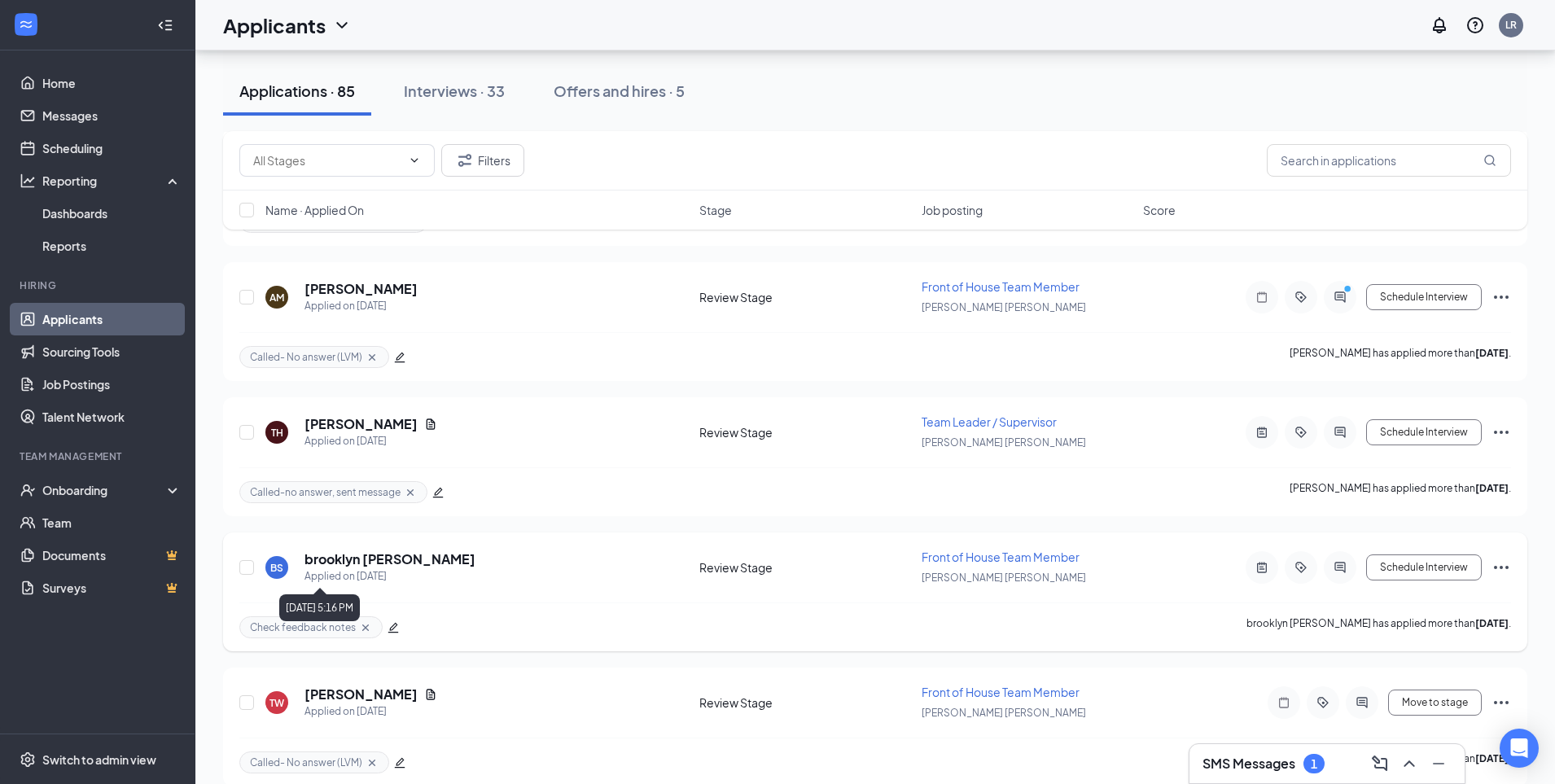
click at [357, 567] on div "brooklyn [PERSON_NAME] Applied on [DATE]" at bounding box center [389, 567] width 171 height 34
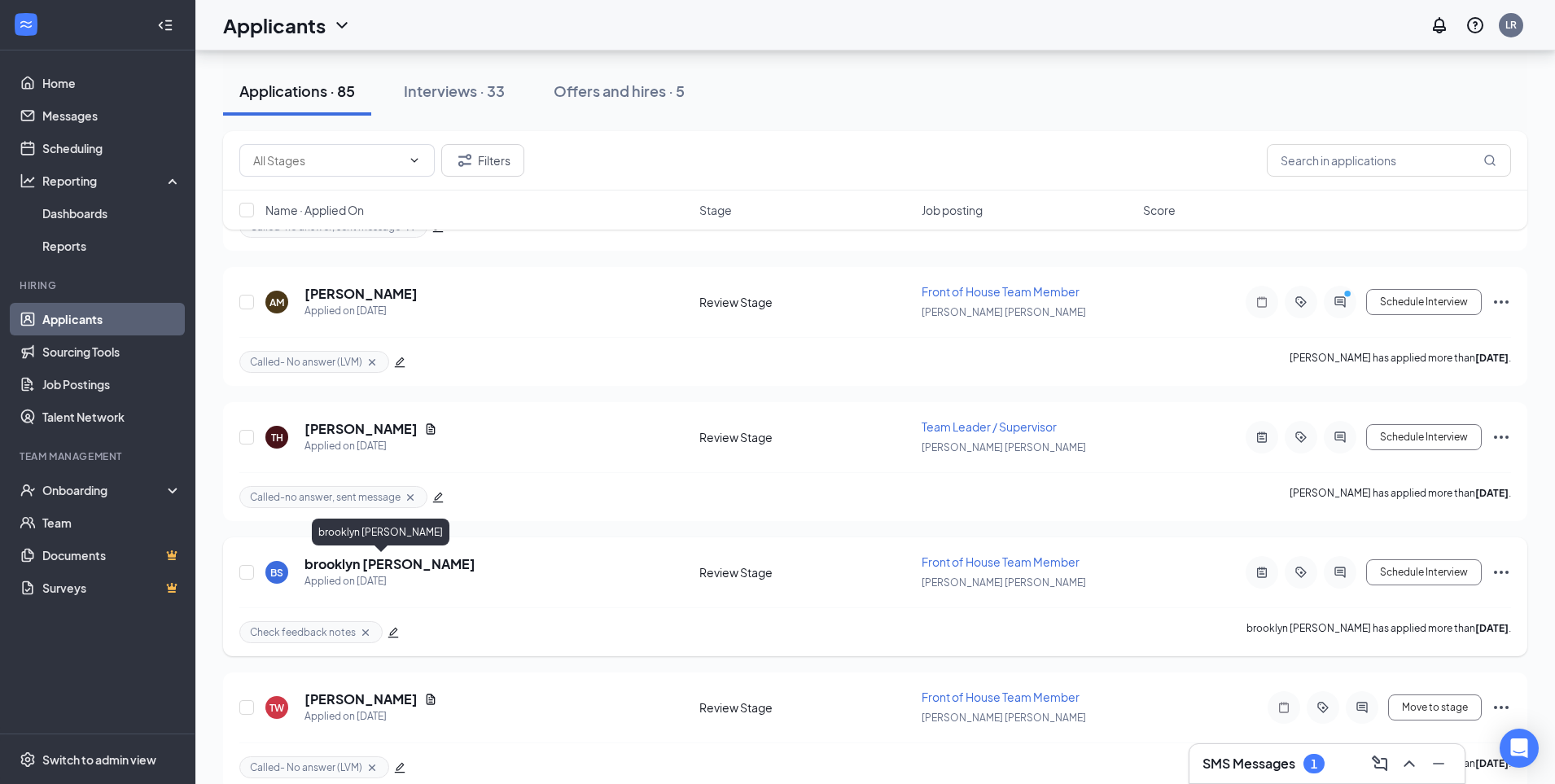
click at [357, 561] on h5 "brooklyn [PERSON_NAME]" at bounding box center [389, 564] width 171 height 18
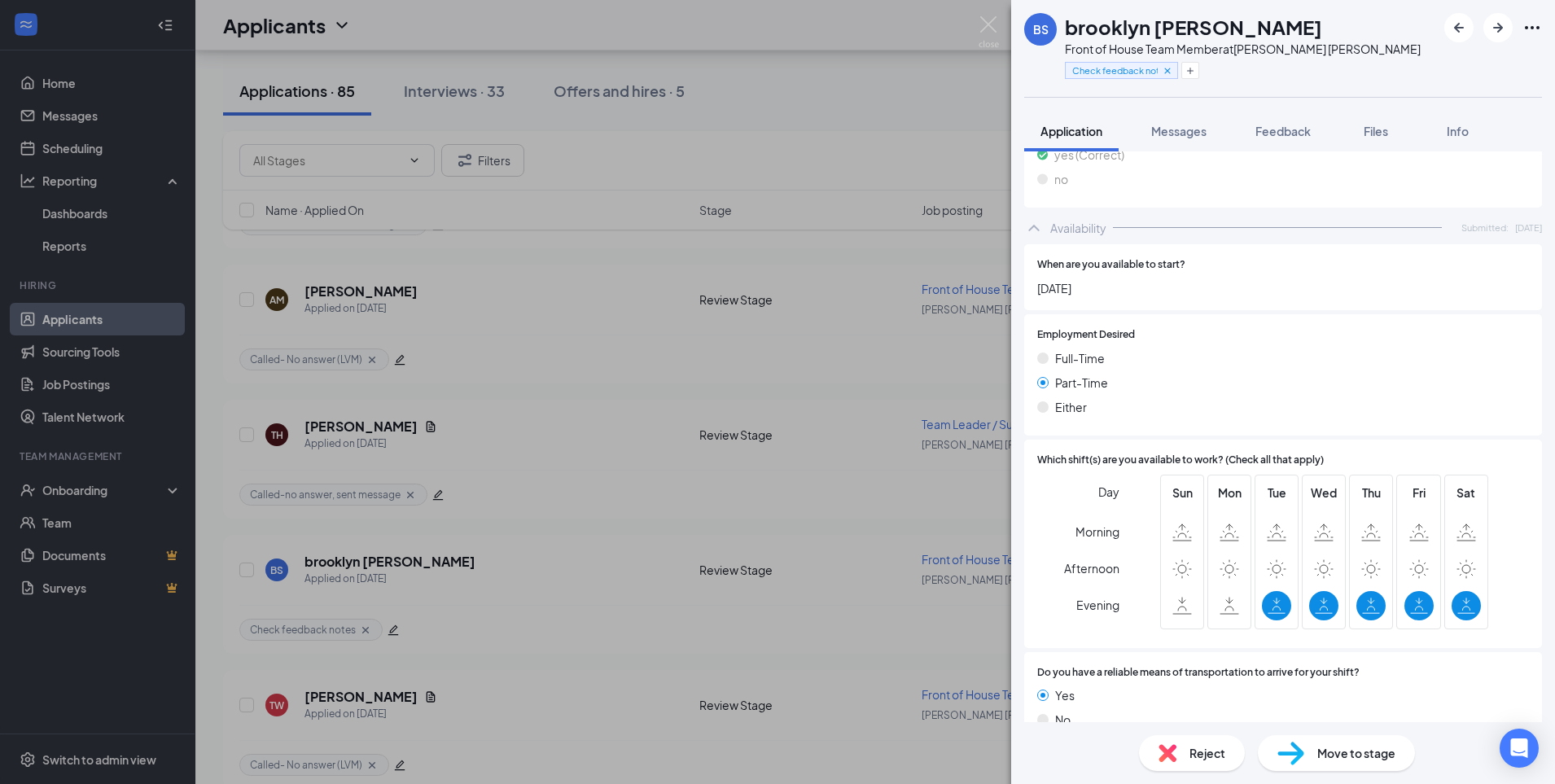
scroll to position [841, 0]
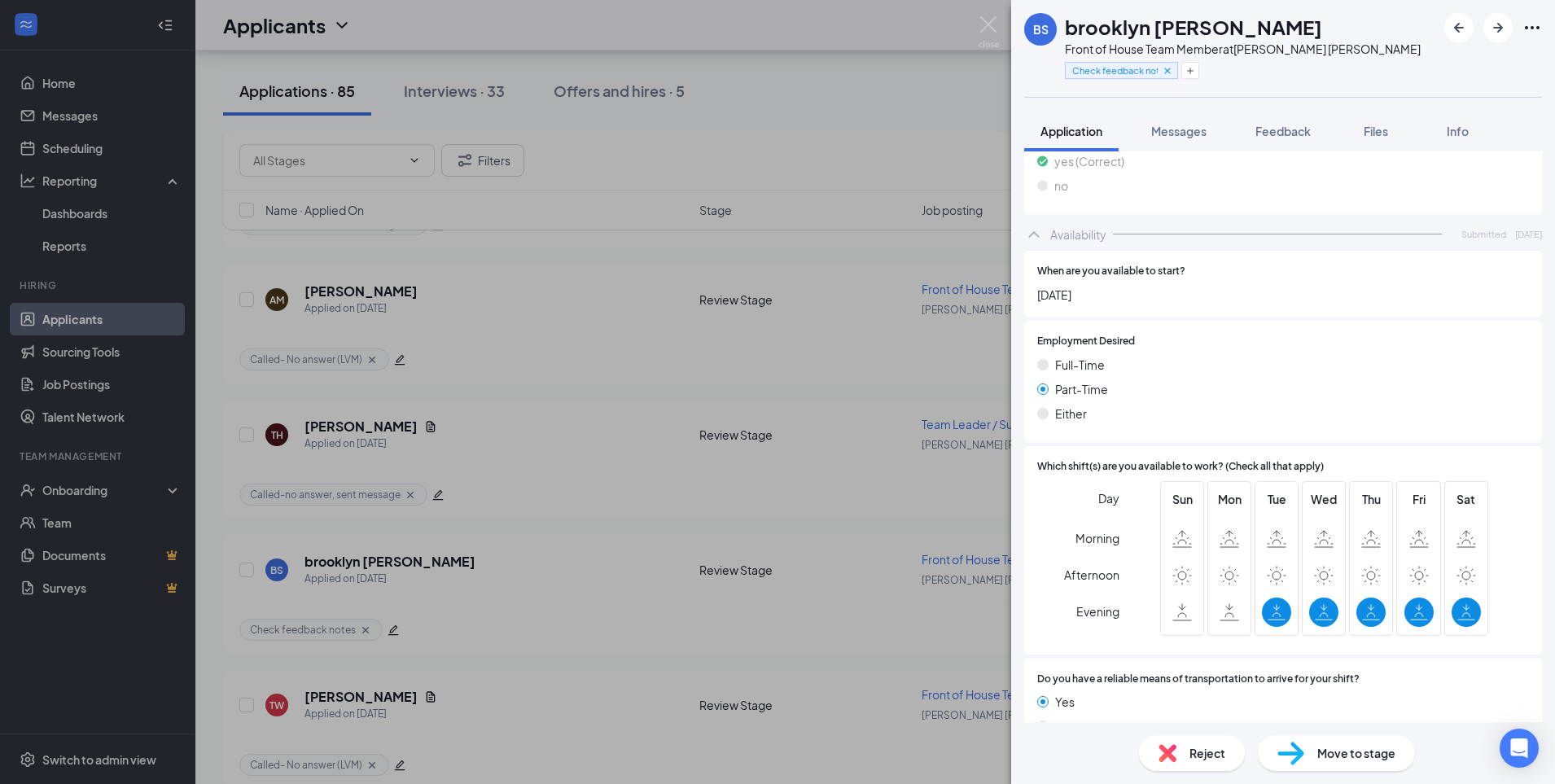
click at [835, 224] on div "BS brooklyn [PERSON_NAME] Front of House Team Member at [PERSON_NAME][GEOGRAPHI…" at bounding box center [777, 392] width 1555 height 784
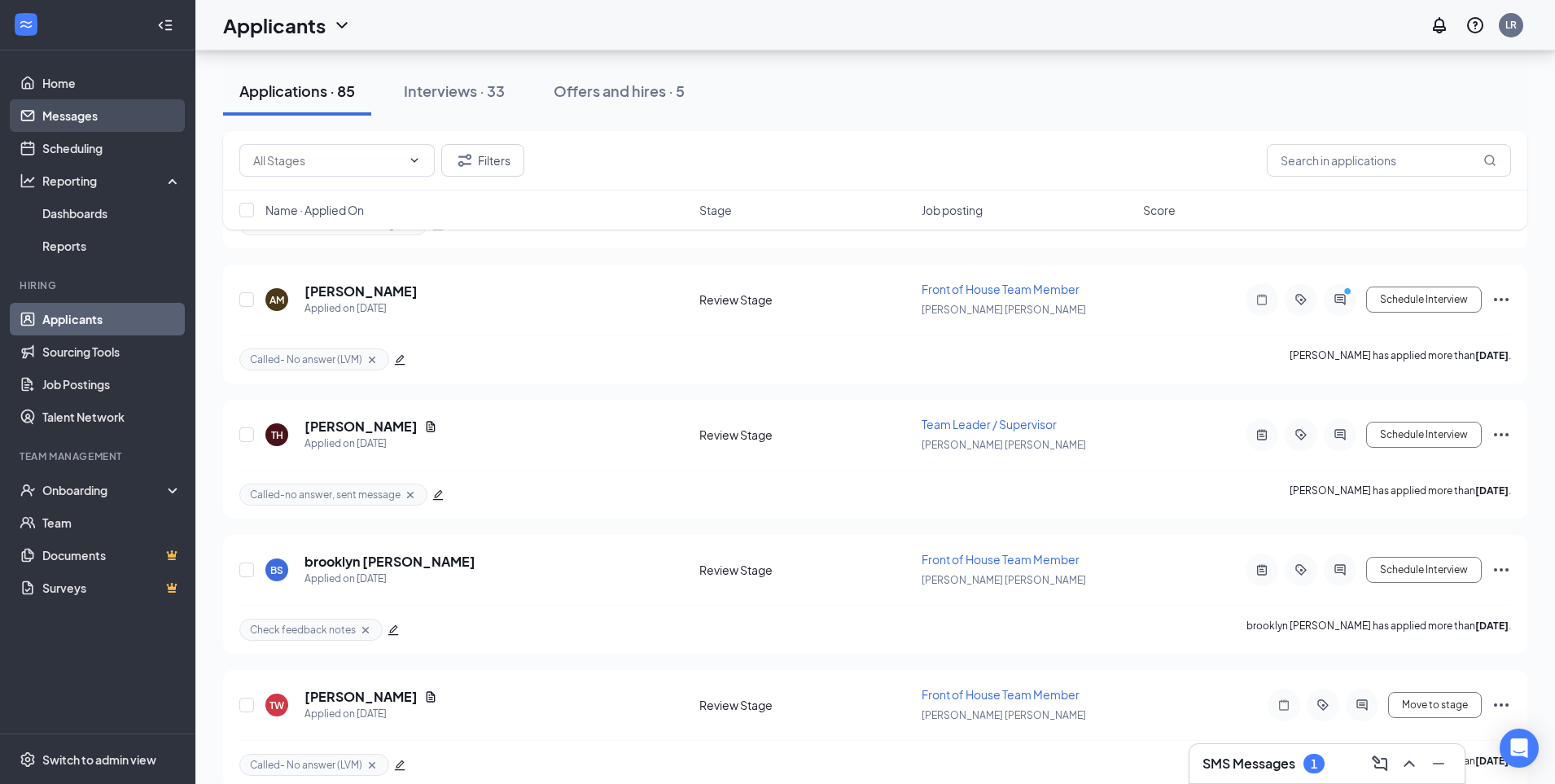
click at [86, 120] on link "Messages" at bounding box center [111, 115] width 139 height 33
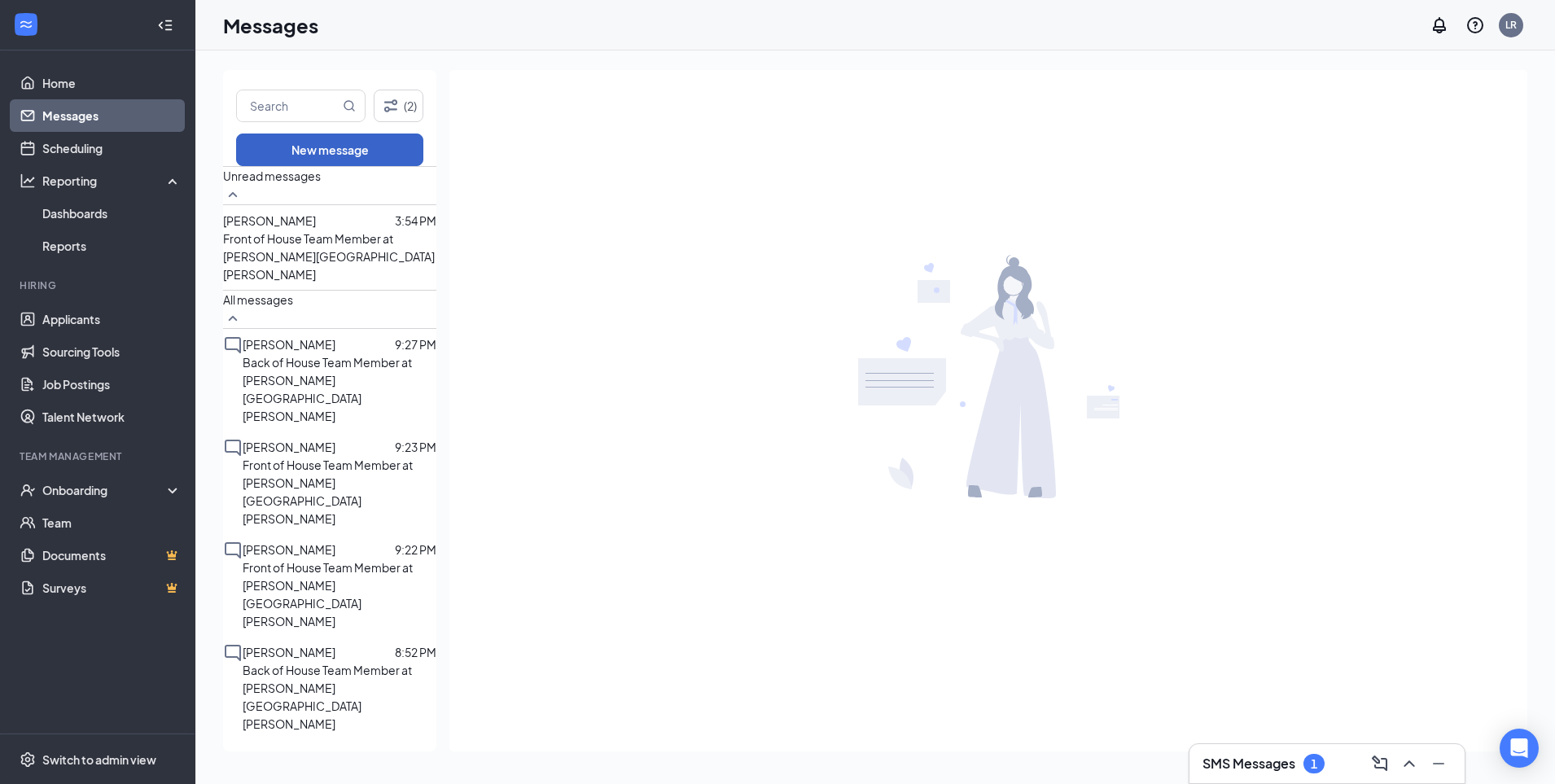
click at [371, 154] on button "New message" at bounding box center [330, 149] width 187 height 33
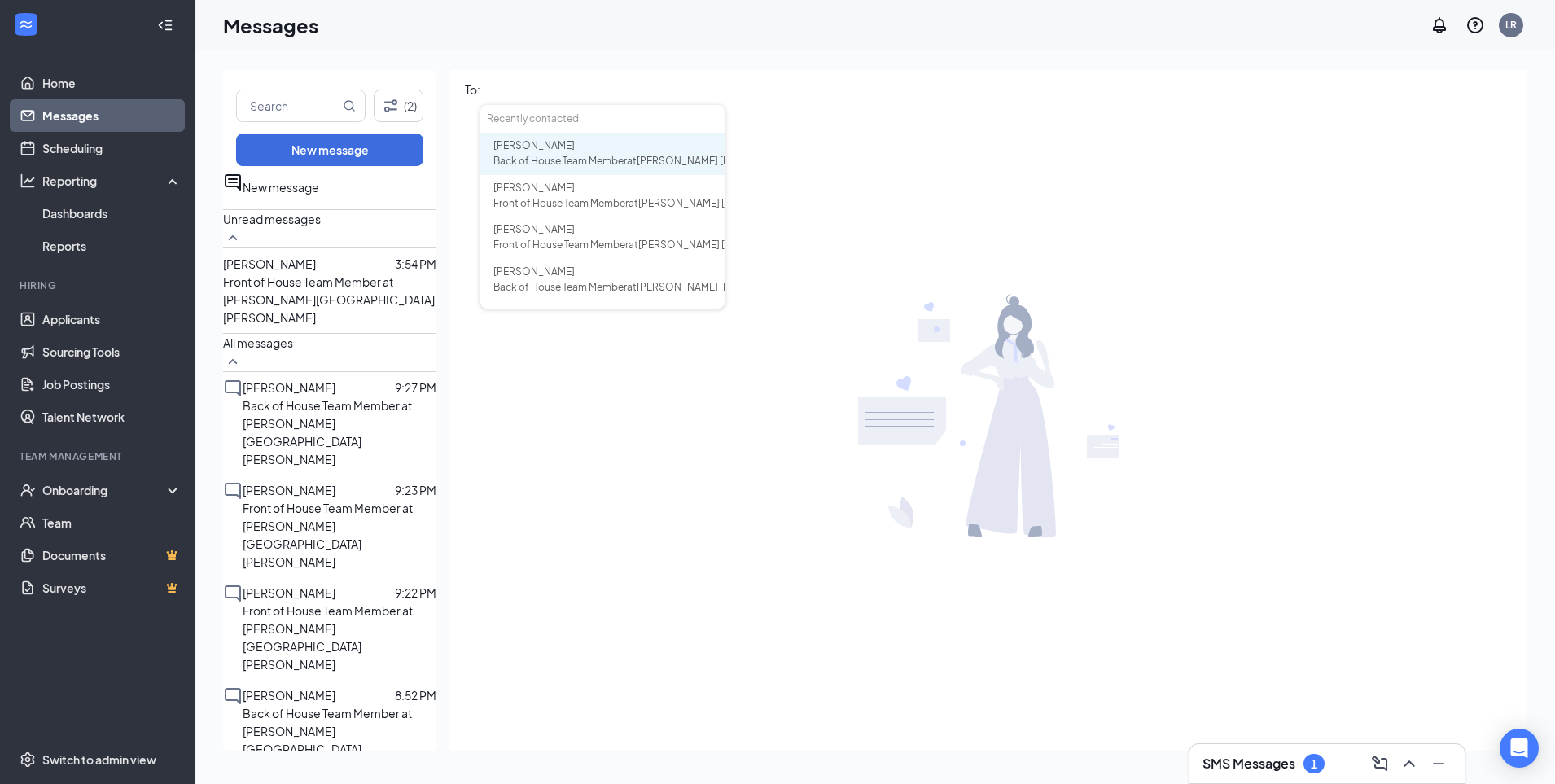
click at [562, 158] on span "Back of House Team Member at [PERSON_NAME][GEOGRAPHIC_DATA][PERSON_NAME]" at bounding box center [647, 161] width 308 height 12
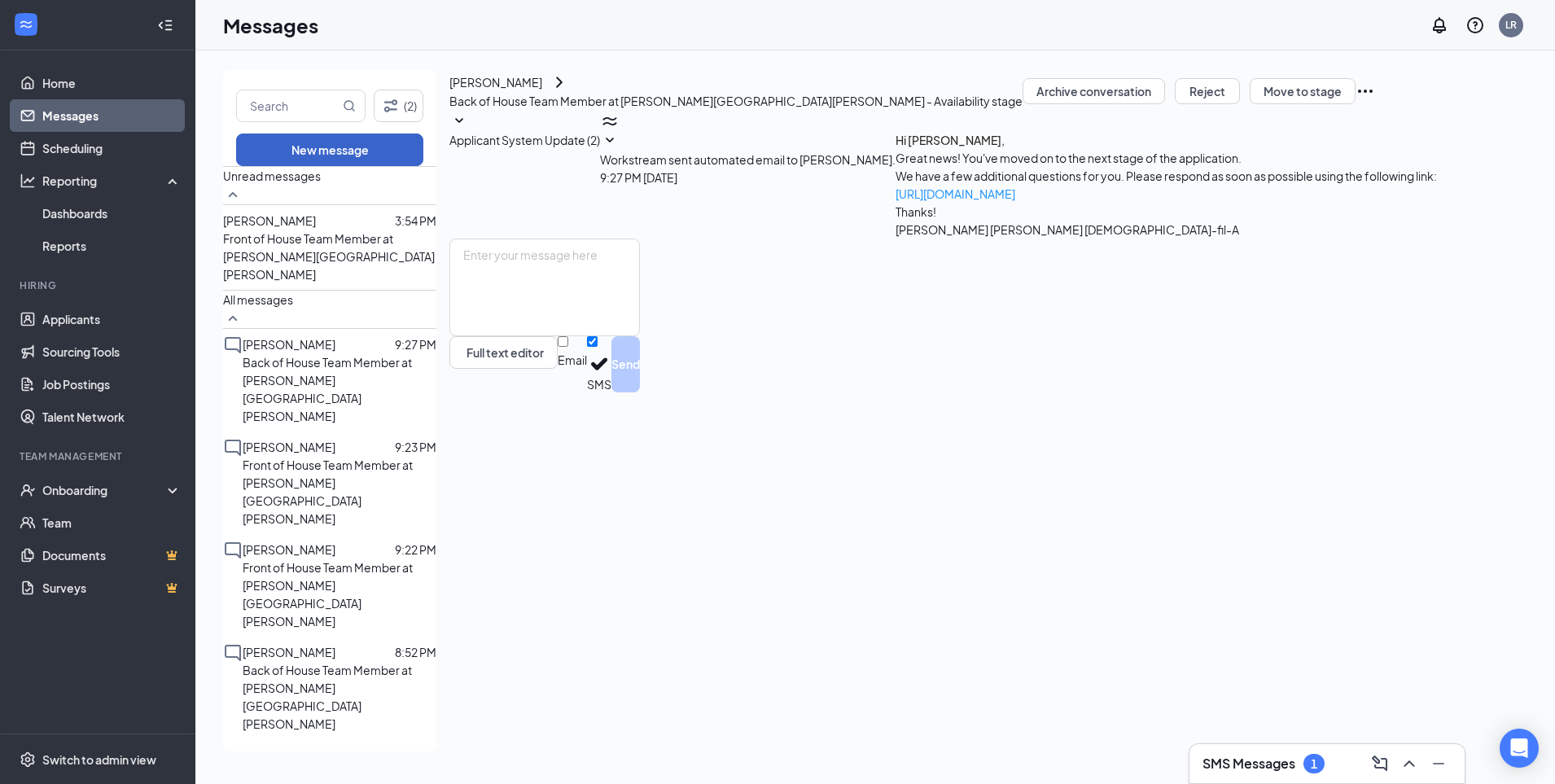
click at [377, 154] on button "New message" at bounding box center [330, 149] width 187 height 33
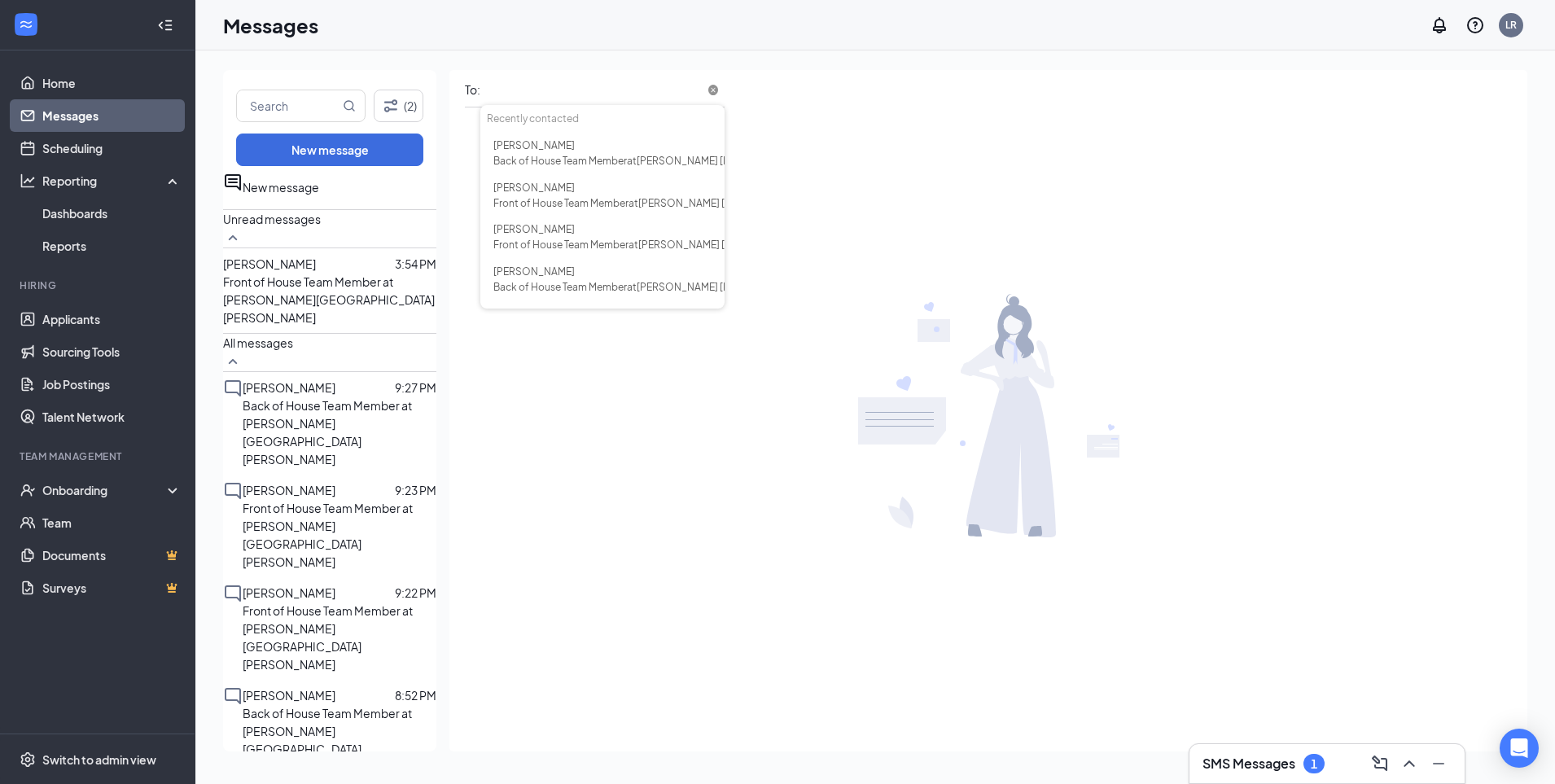
click at [710, 91] on span at bounding box center [713, 90] width 10 height 10
type input "fallon"
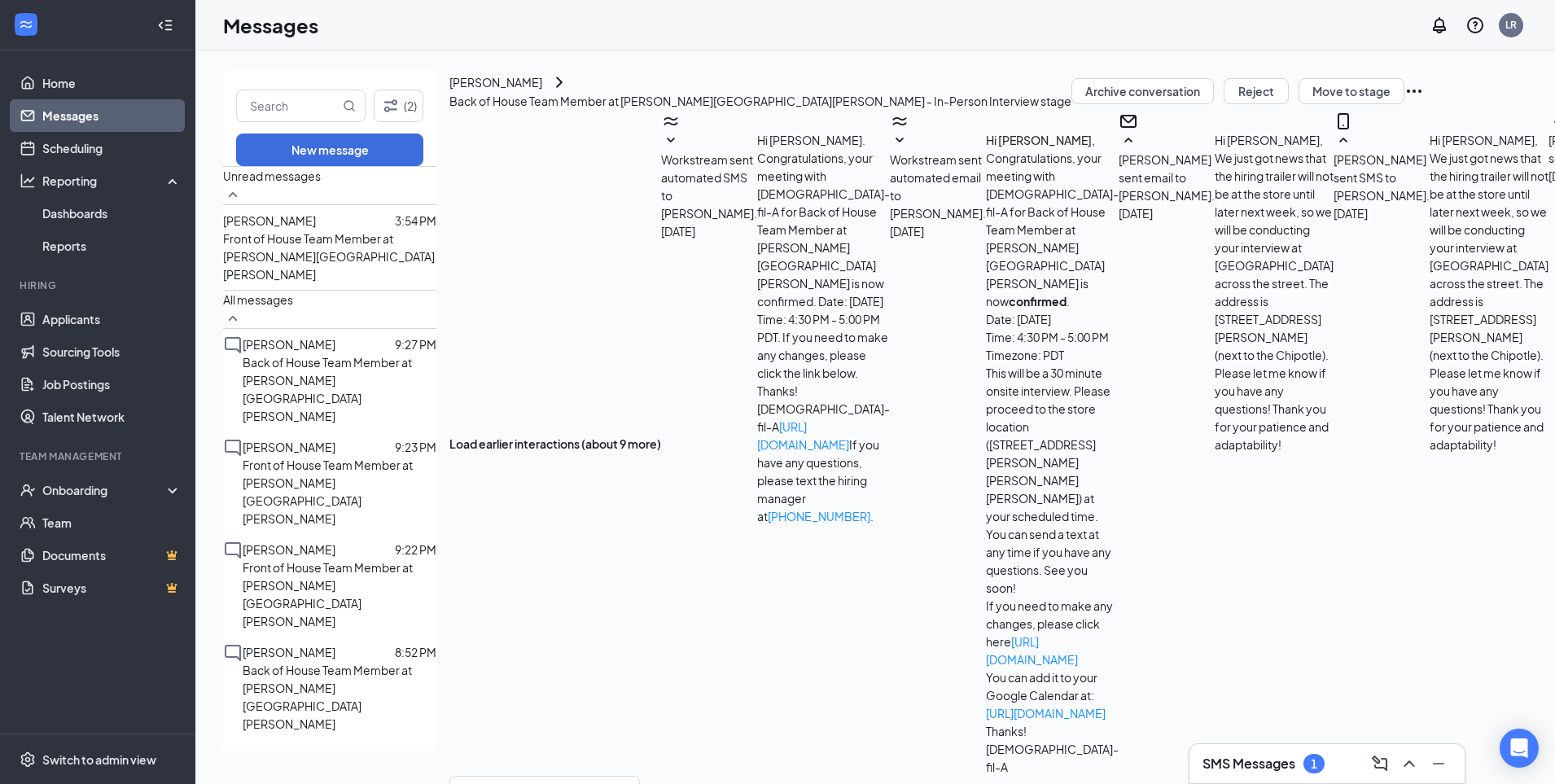
scroll to position [544, 0]
click at [394, 111] on icon "Filter" at bounding box center [391, 106] width 19 height 19
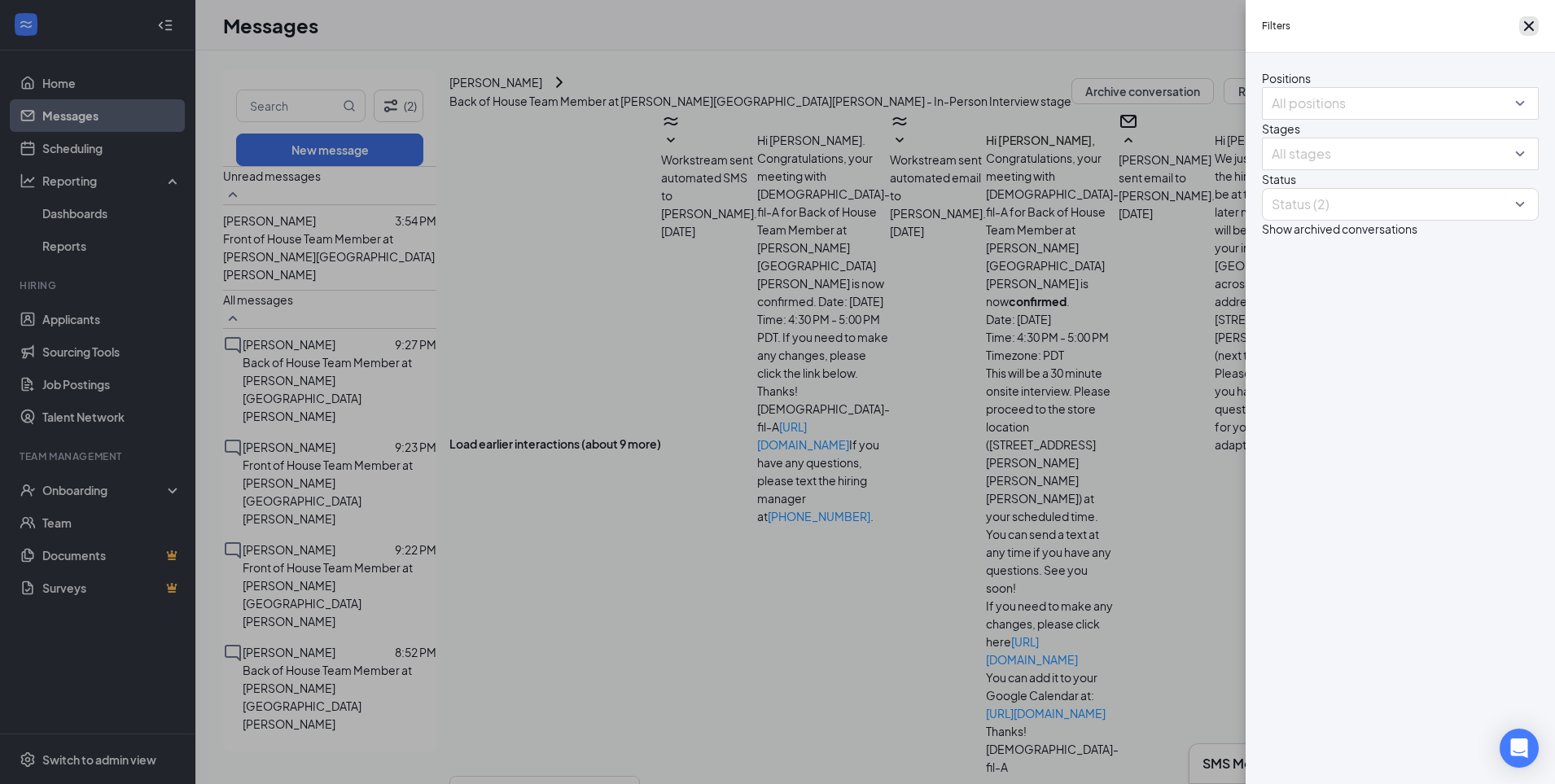
click at [1528, 26] on icon "Cross" at bounding box center [1528, 26] width 19 height 19
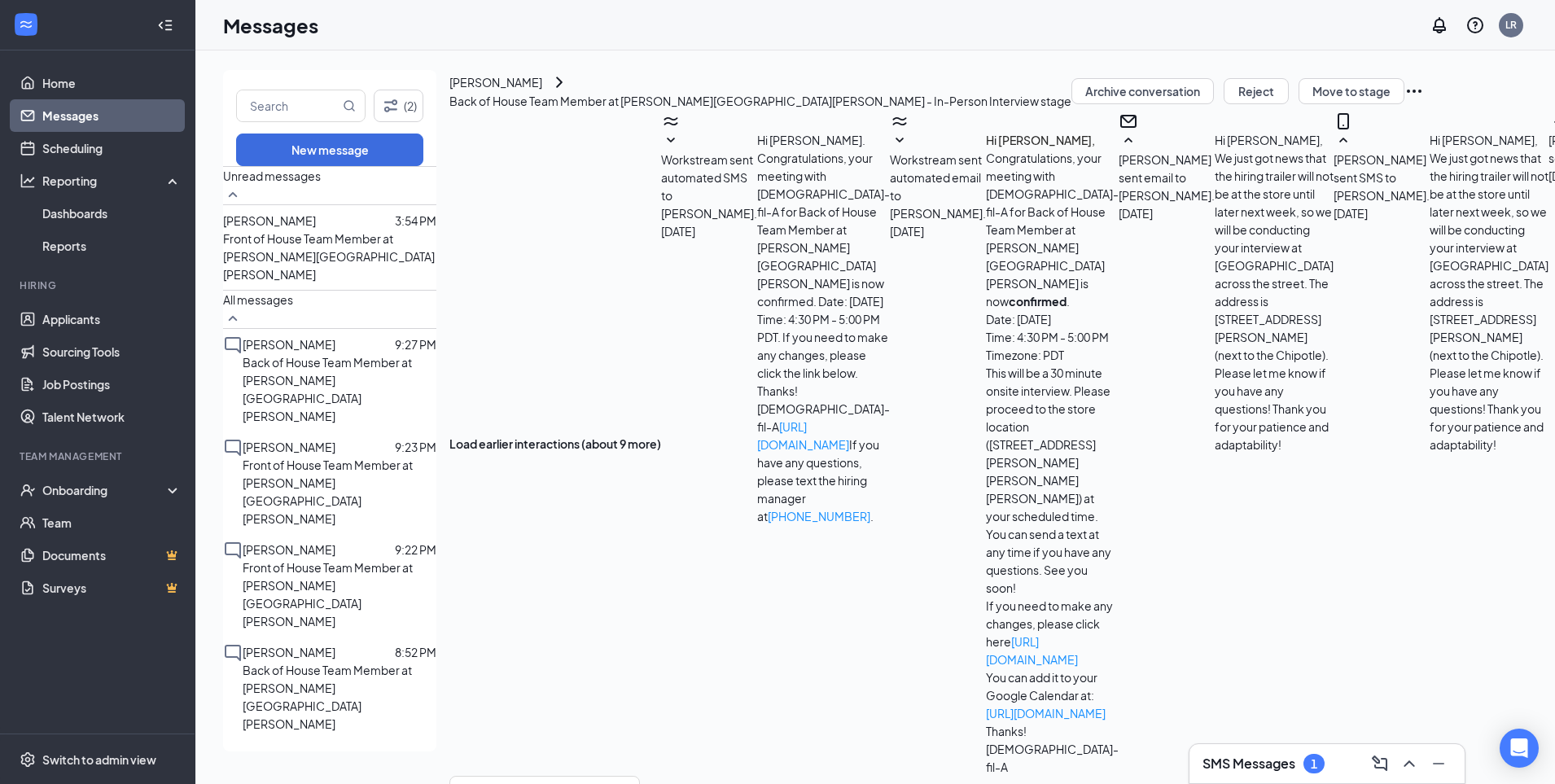
click at [1310, 758] on div "1" at bounding box center [1314, 764] width 21 height 19
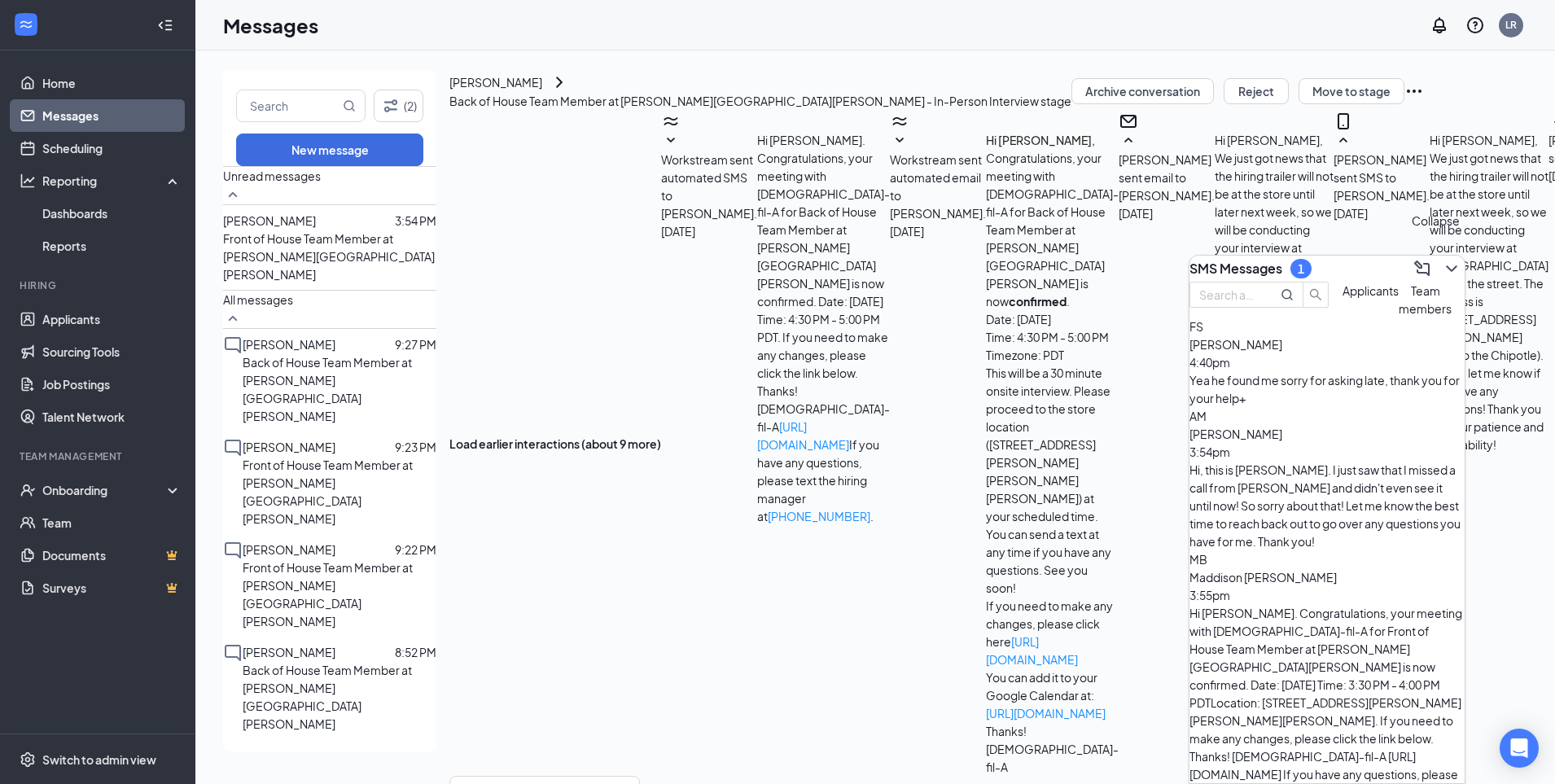
click at [1442, 270] on icon "ChevronDown" at bounding box center [1452, 269] width 19 height 19
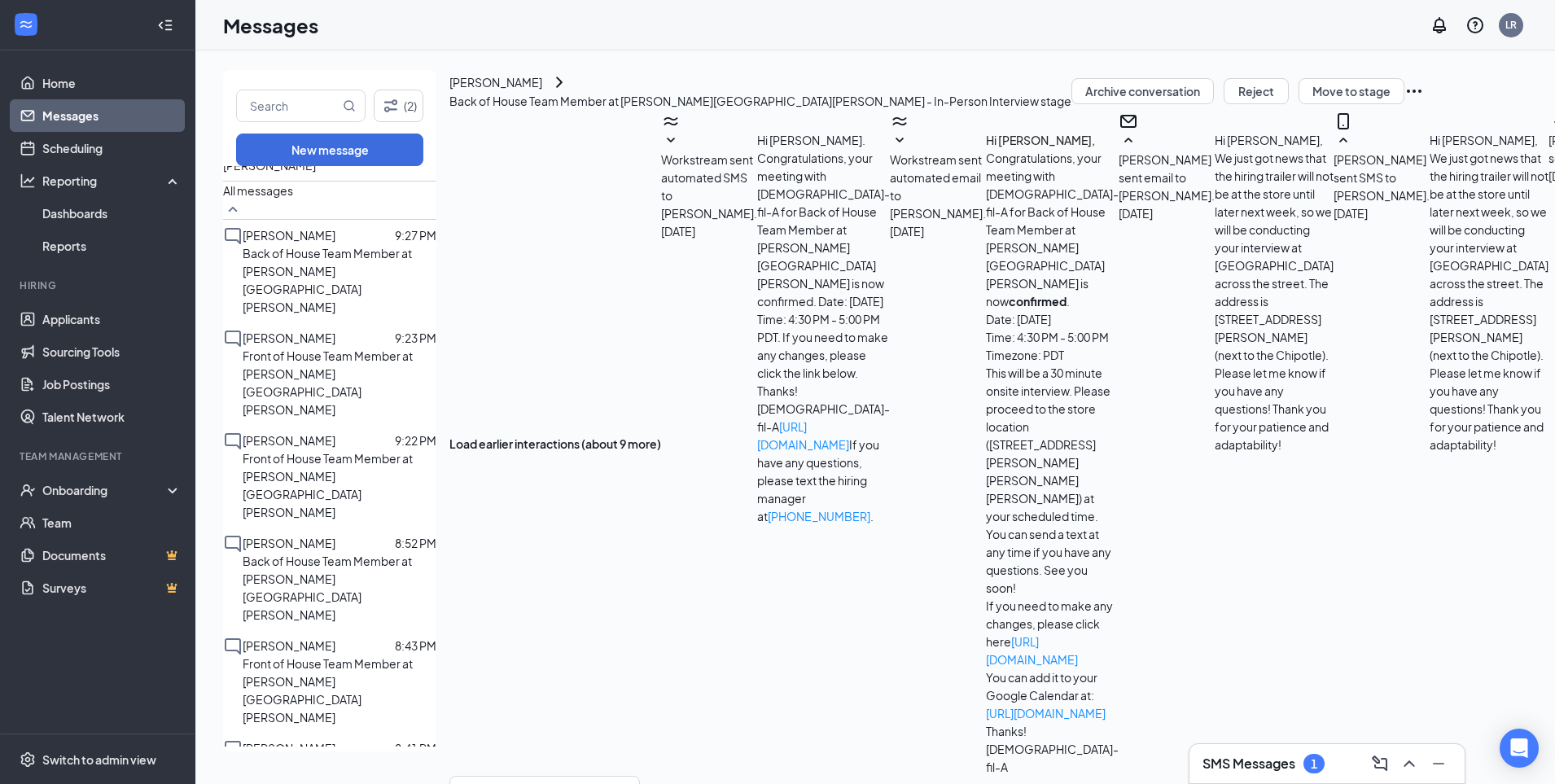
scroll to position [186, 0]
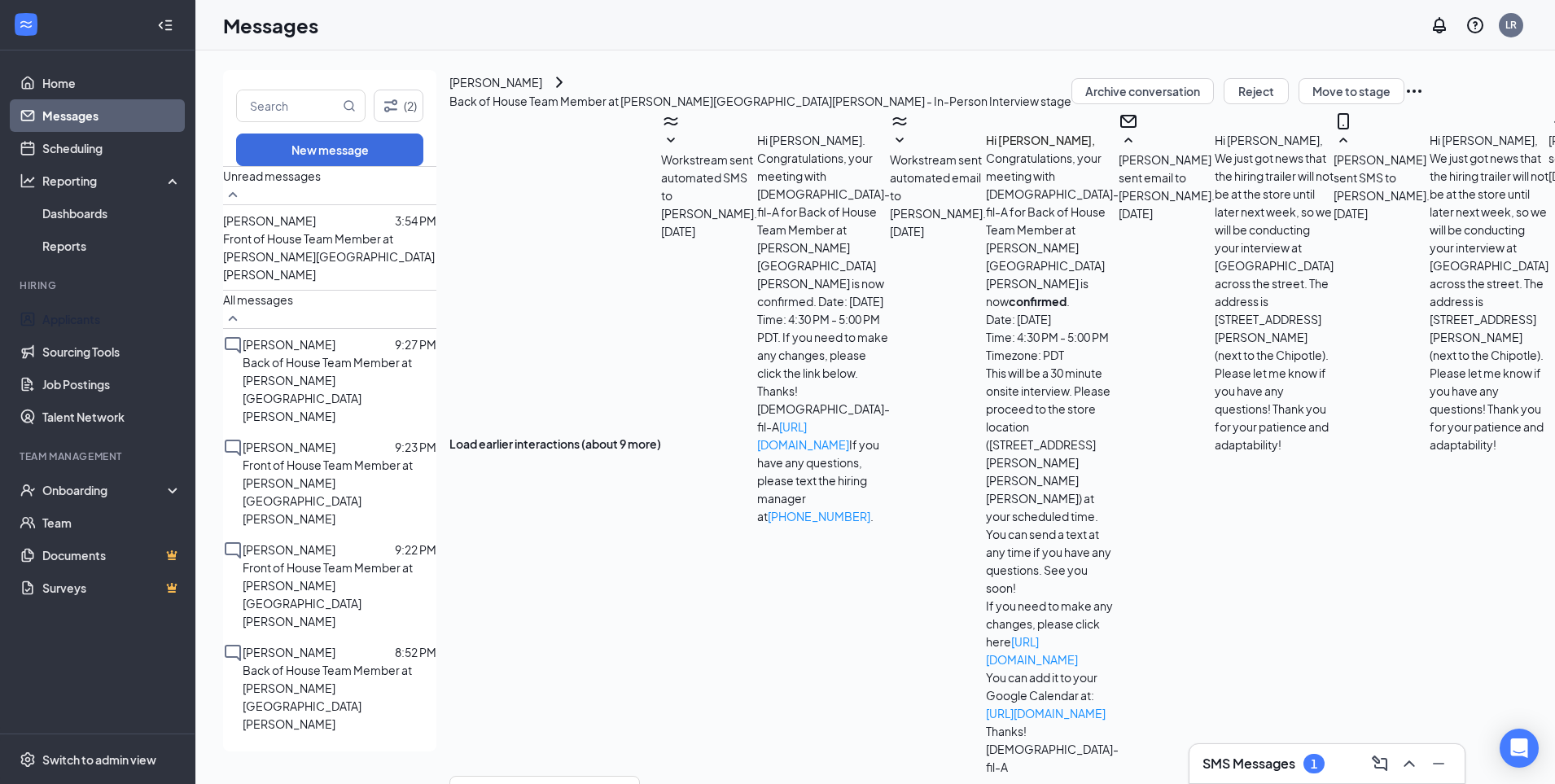
click at [81, 321] on link "Applicants" at bounding box center [111, 319] width 139 height 33
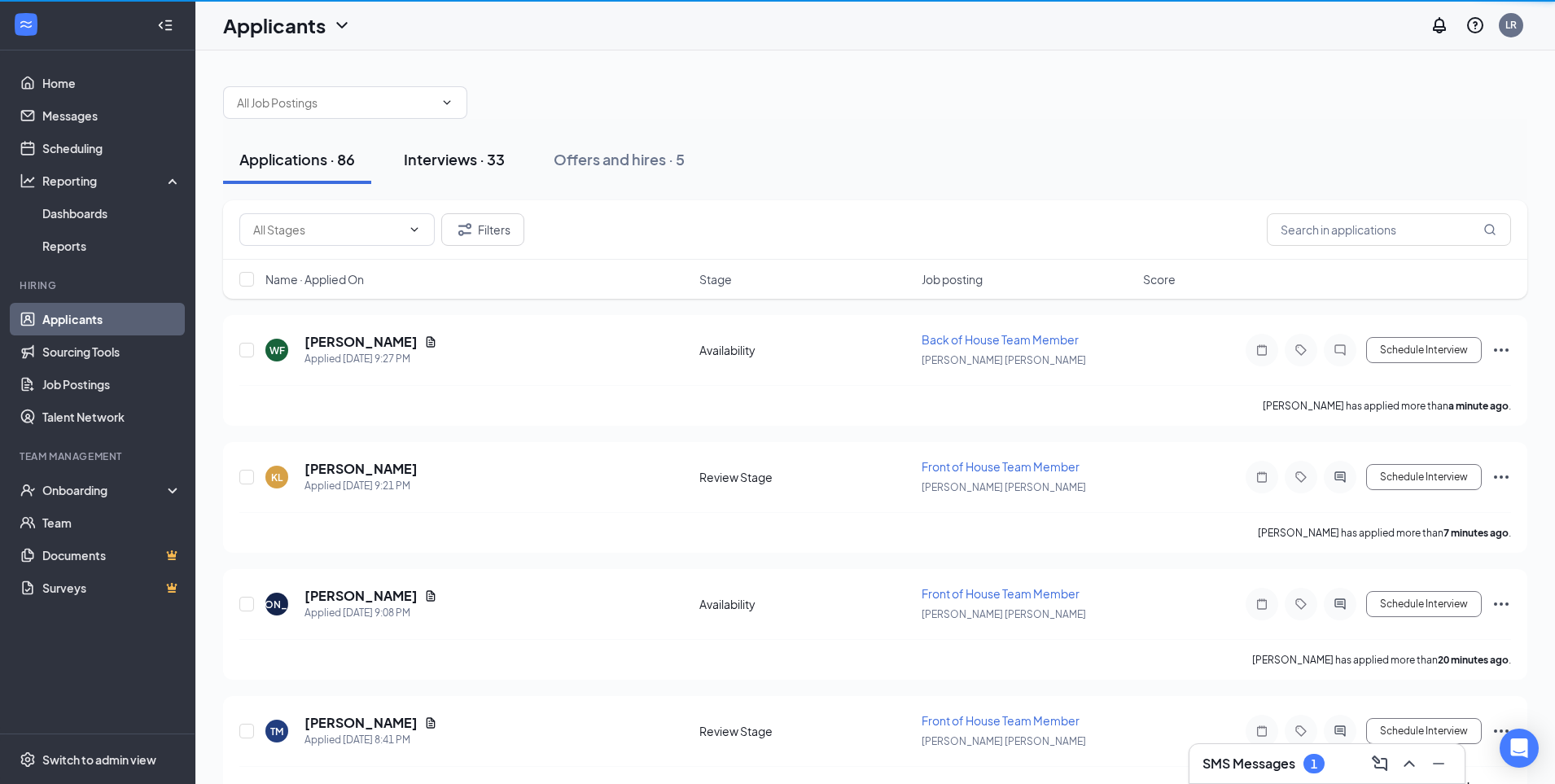
click at [499, 155] on div "Interviews · 33" at bounding box center [454, 159] width 101 height 20
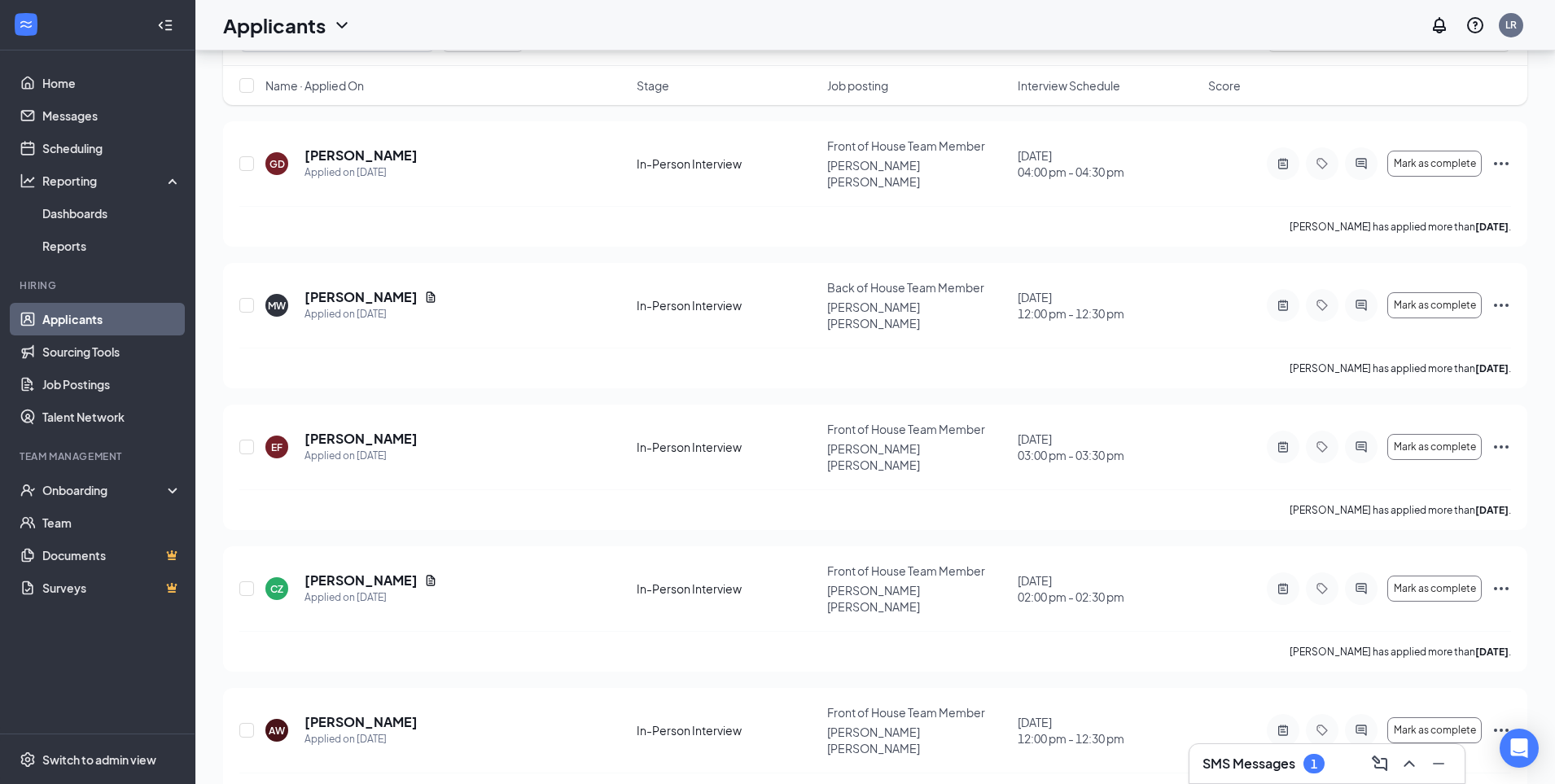
scroll to position [113, 0]
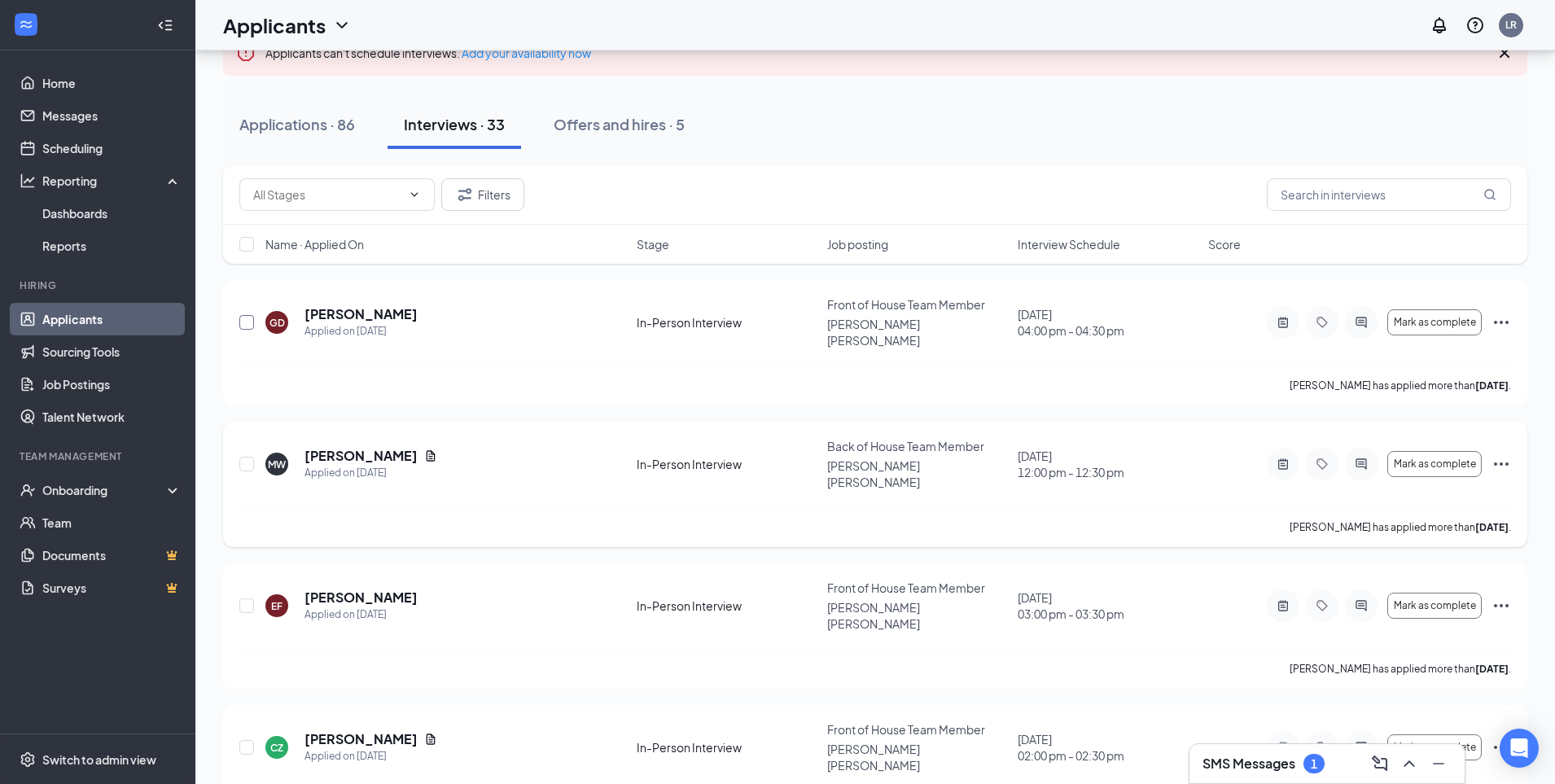
click at [251, 319] on input "checkbox" at bounding box center [247, 322] width 15 height 15
checkbox input "true"
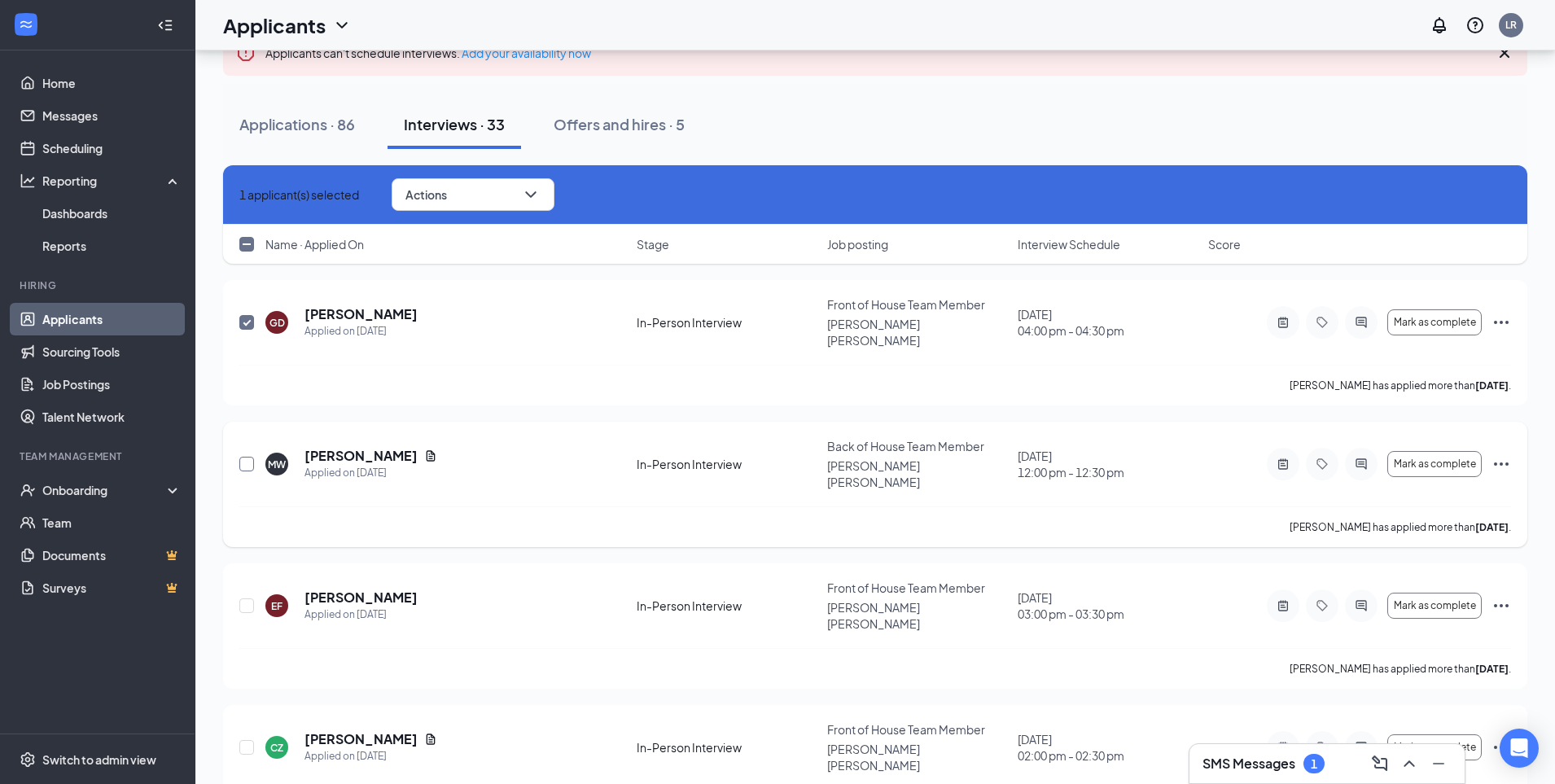
scroll to position [110, 0]
click at [250, 456] on input "checkbox" at bounding box center [247, 463] width 15 height 15
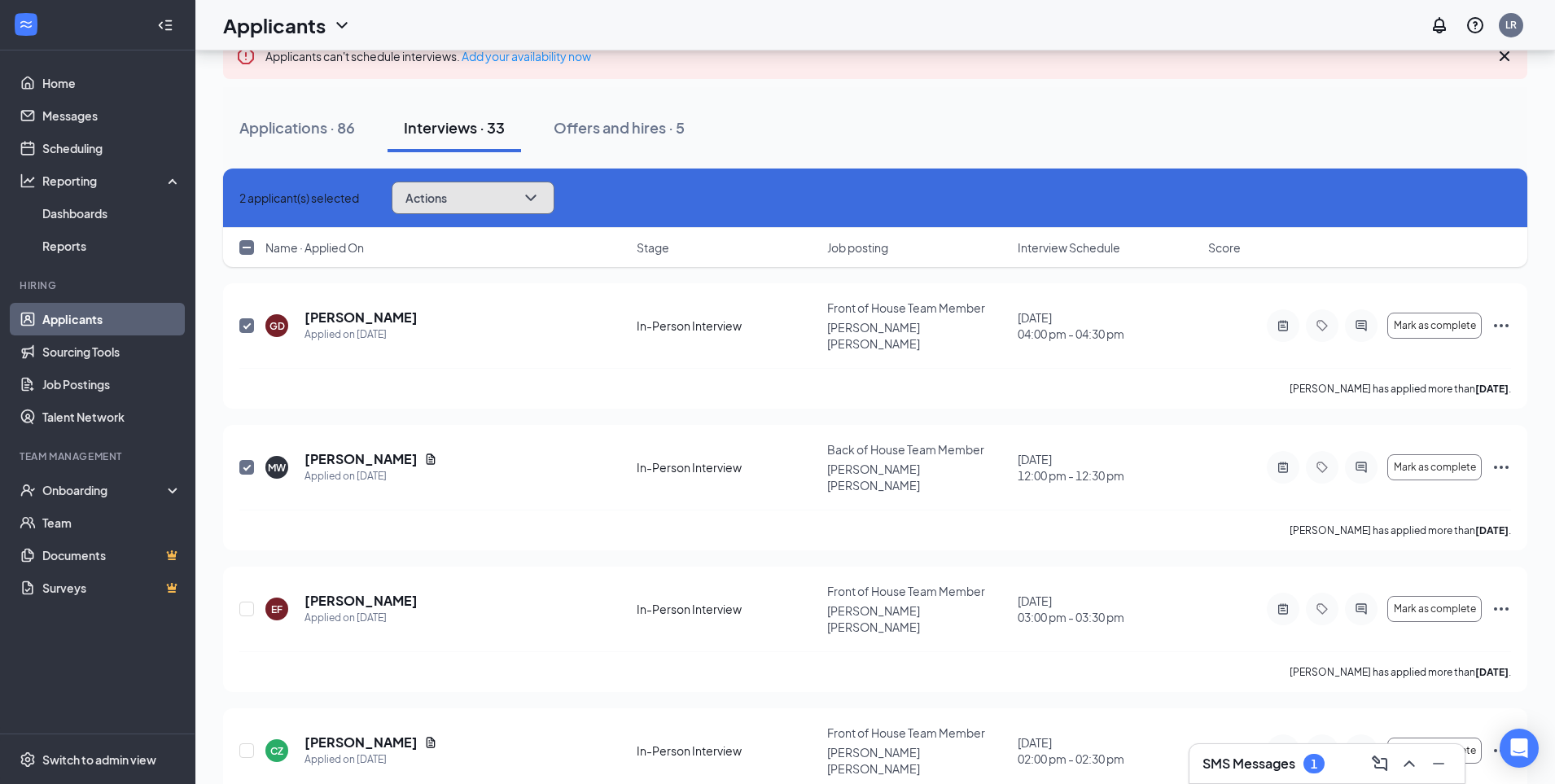
click at [447, 202] on span "Actions" at bounding box center [426, 197] width 42 height 11
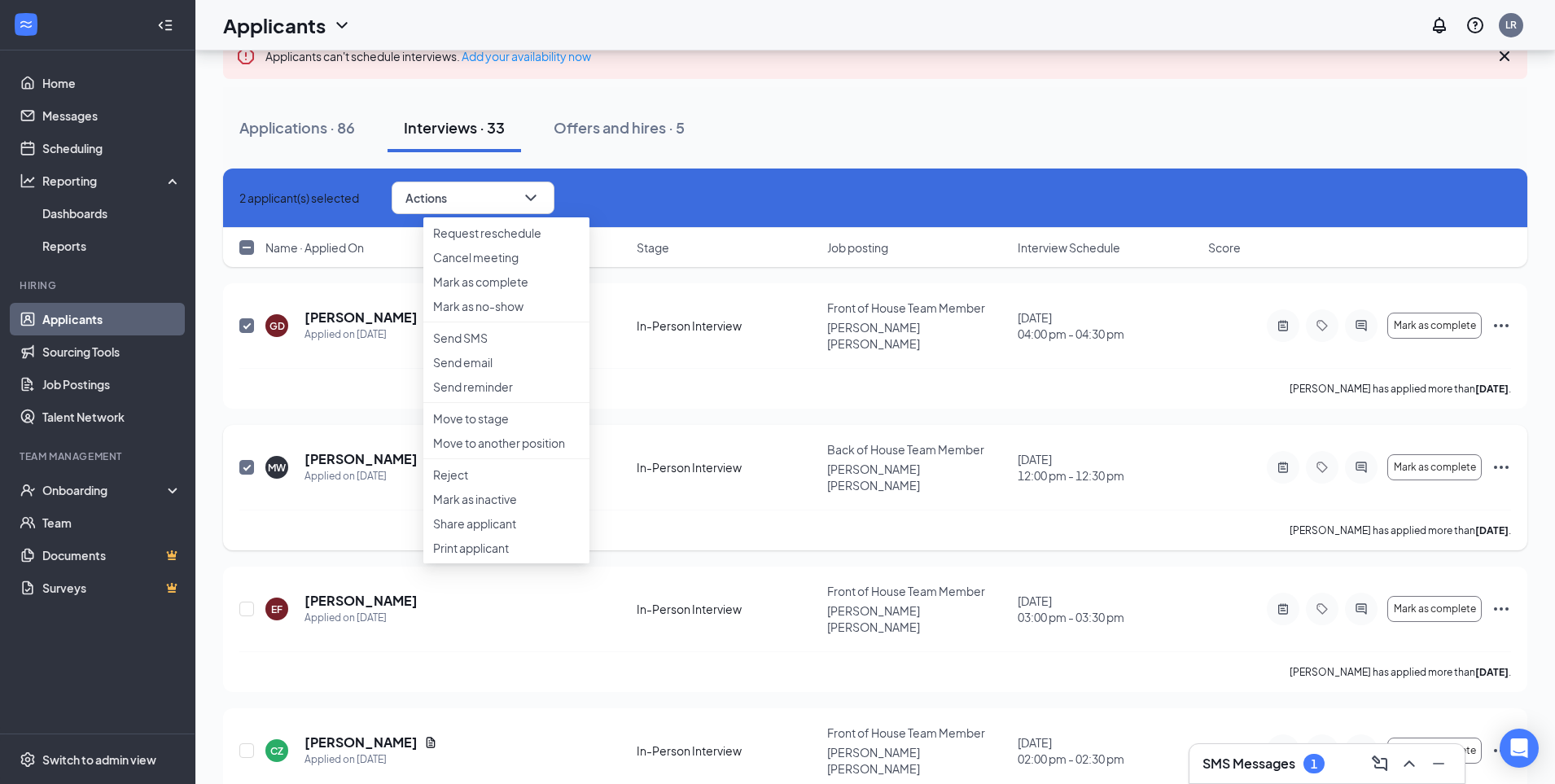
click at [242, 460] on input "checkbox" at bounding box center [247, 467] width 15 height 15
checkbox input "false"
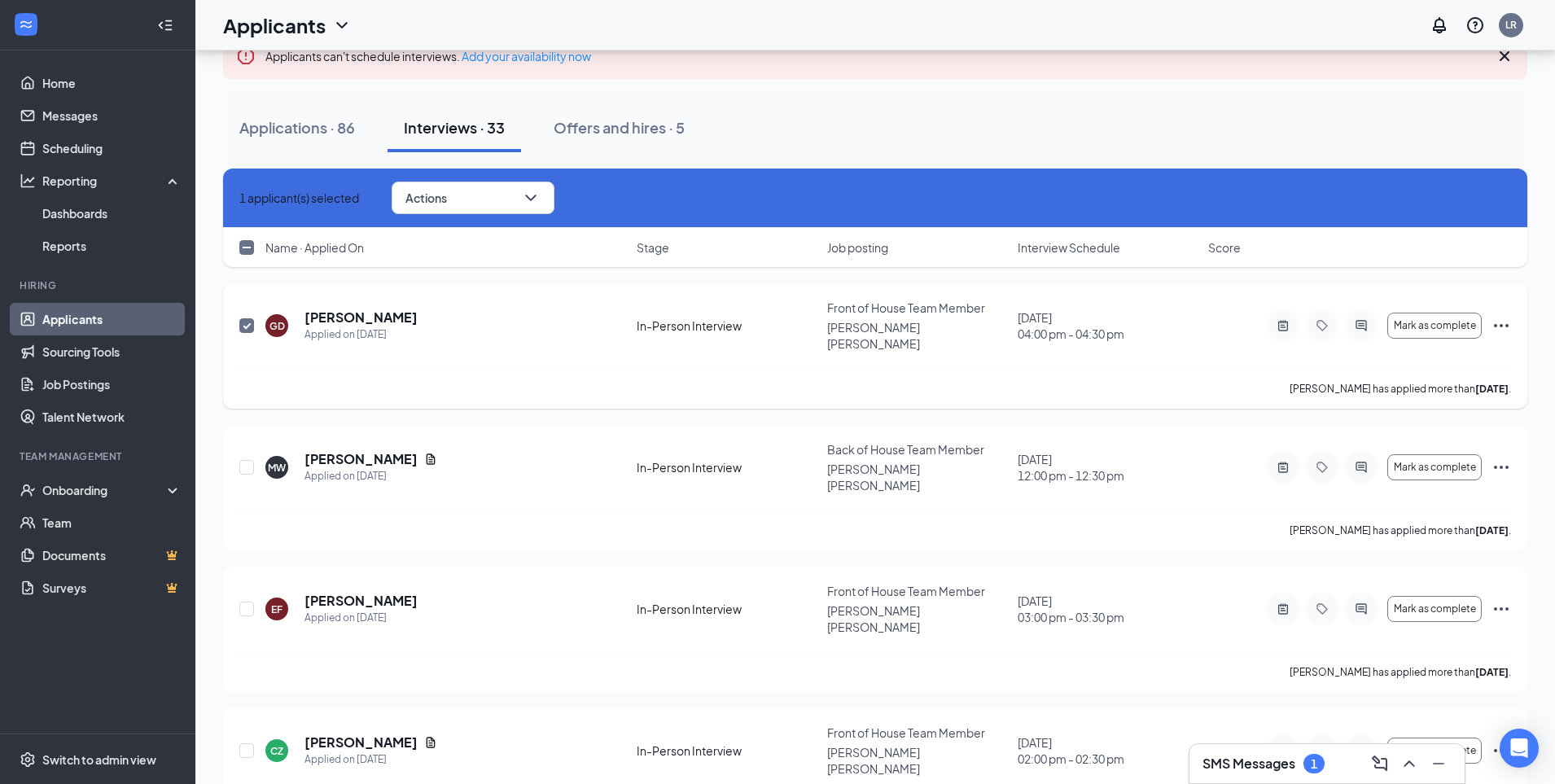
click at [249, 321] on input "checkbox" at bounding box center [247, 325] width 15 height 15
checkbox input "false"
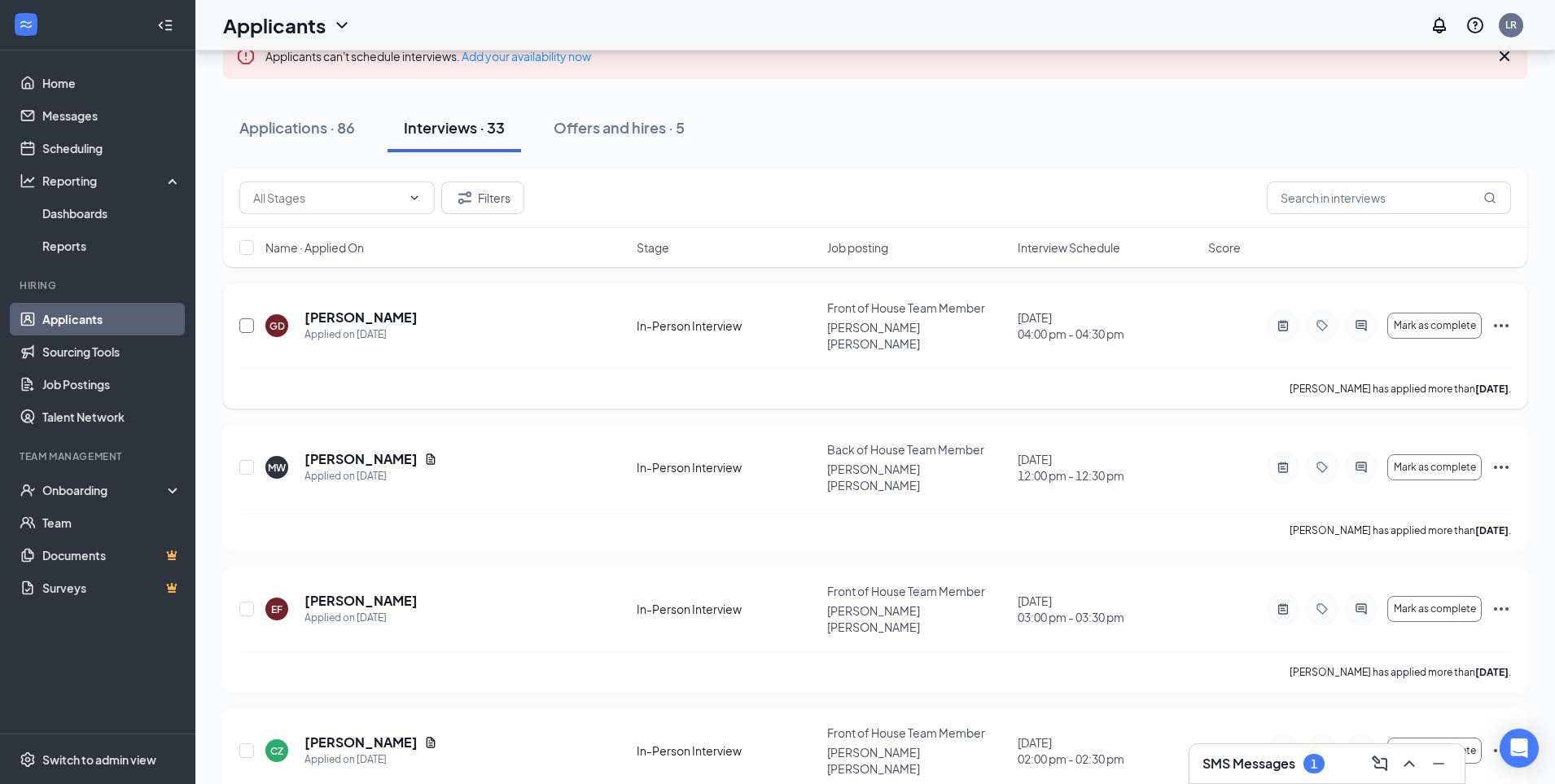
scroll to position [0, 0]
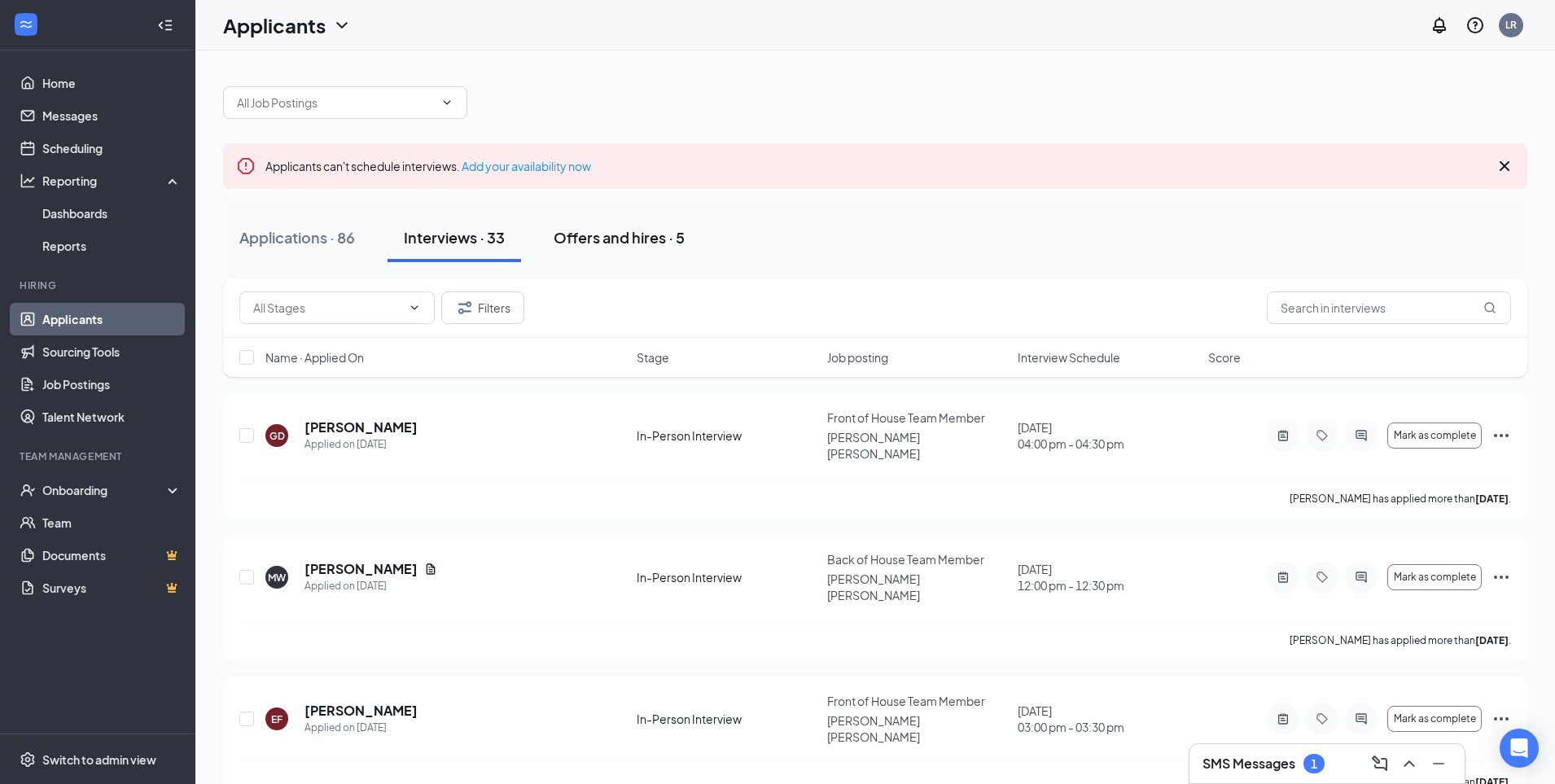
click at [591, 230] on div "Offers and hires · 5" at bounding box center [619, 237] width 131 height 20
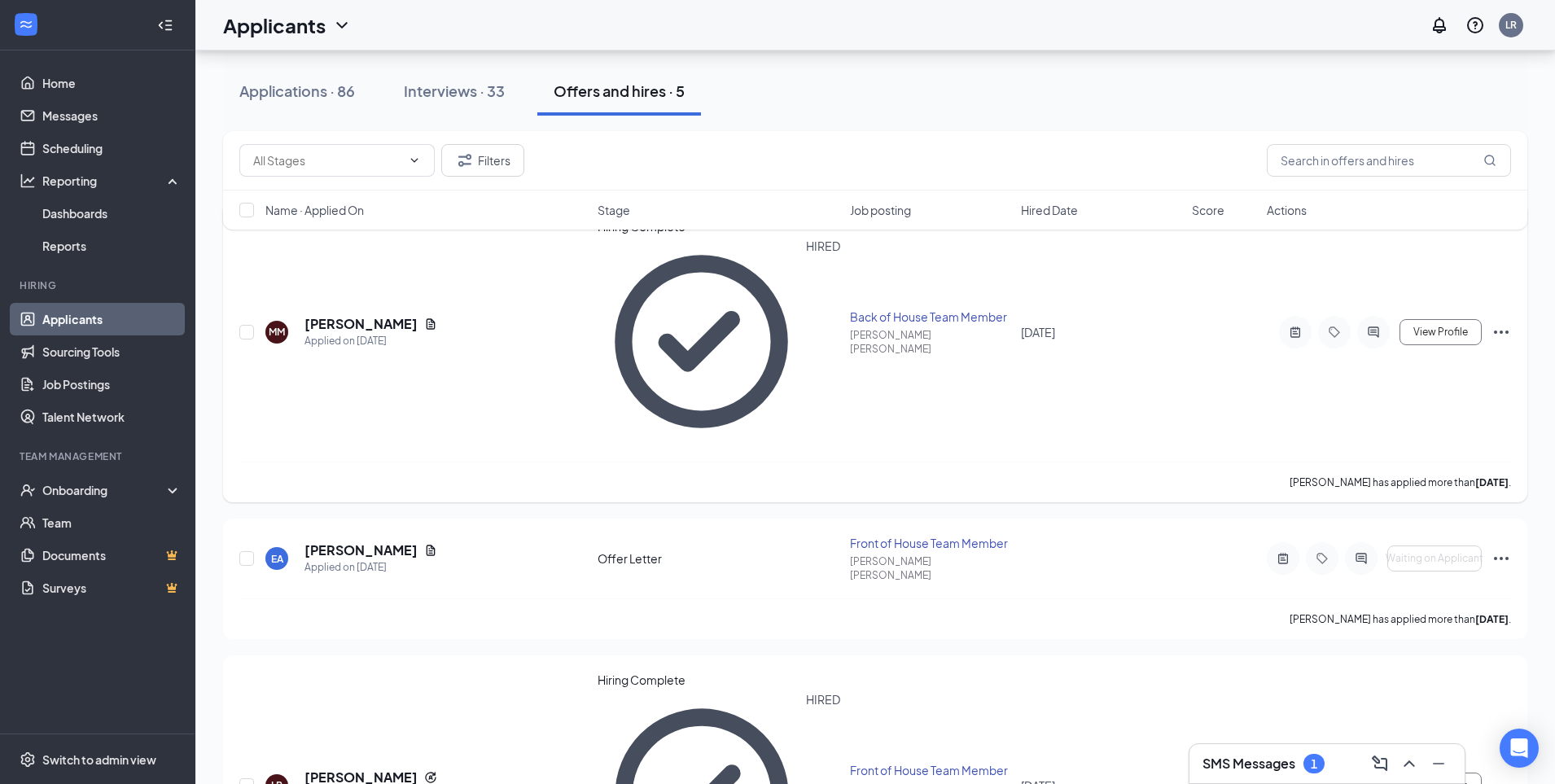
scroll to position [238, 0]
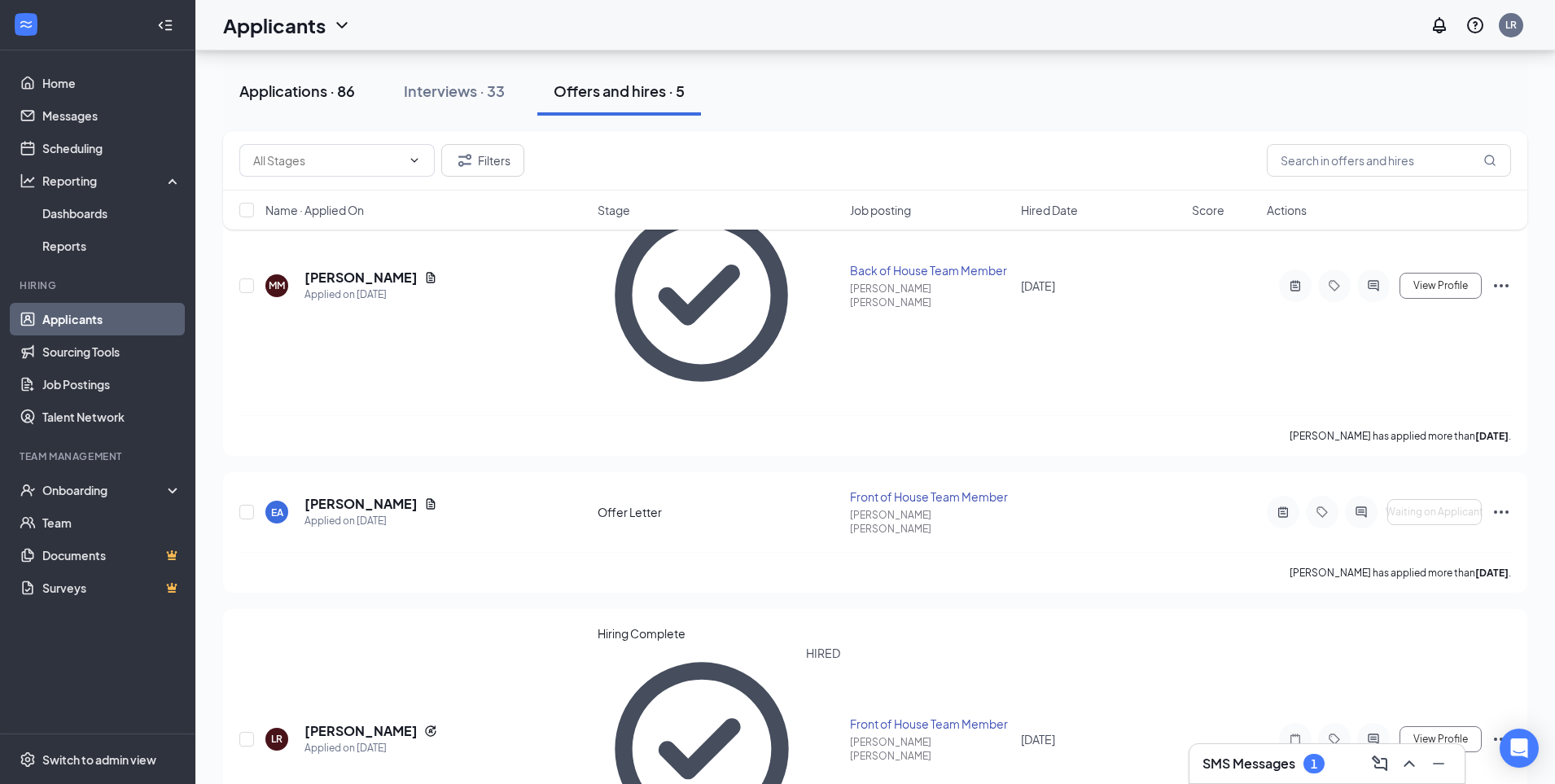
click at [317, 80] on div "Applications · 86" at bounding box center [297, 90] width 116 height 20
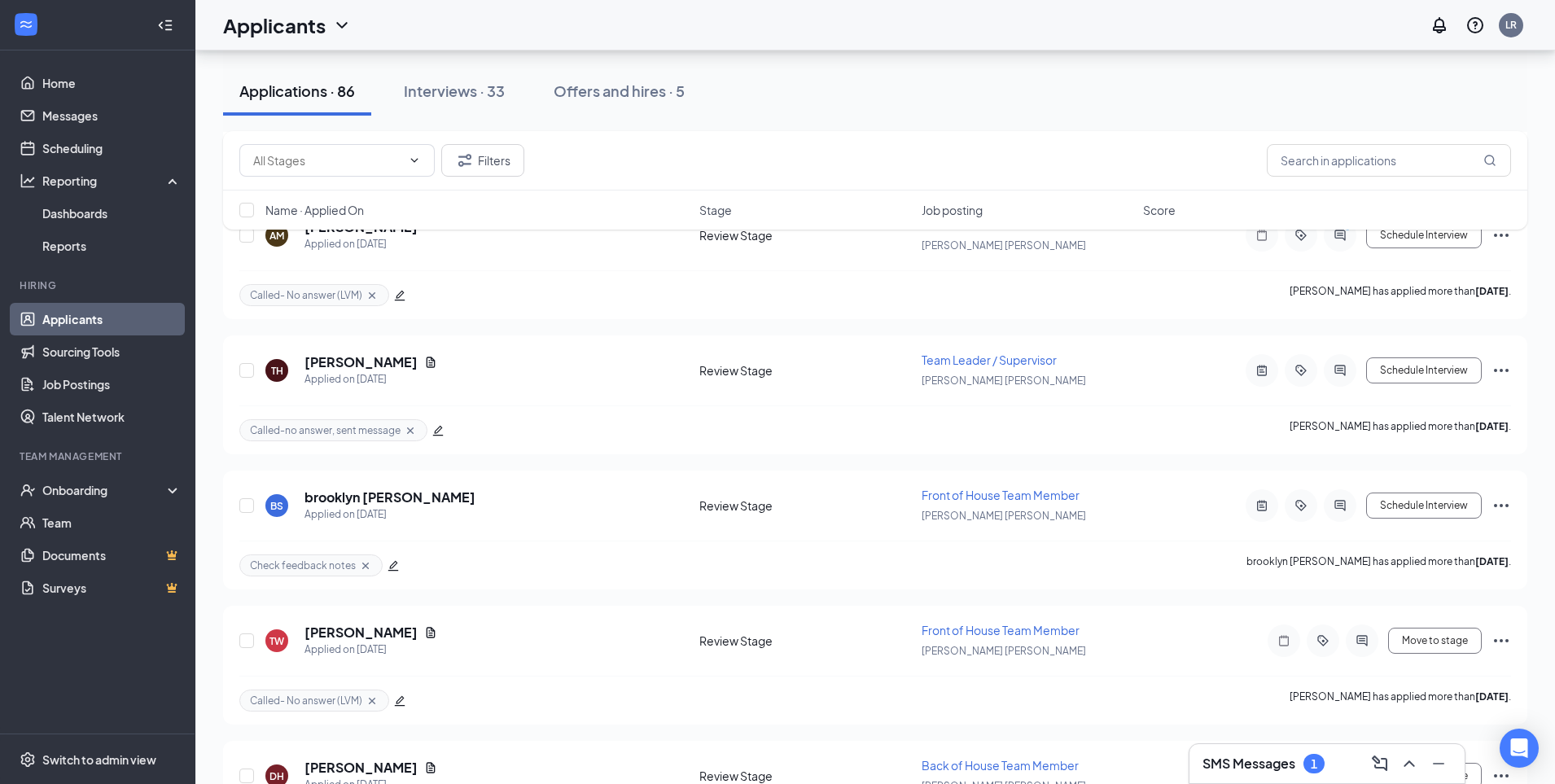
scroll to position [10215, 0]
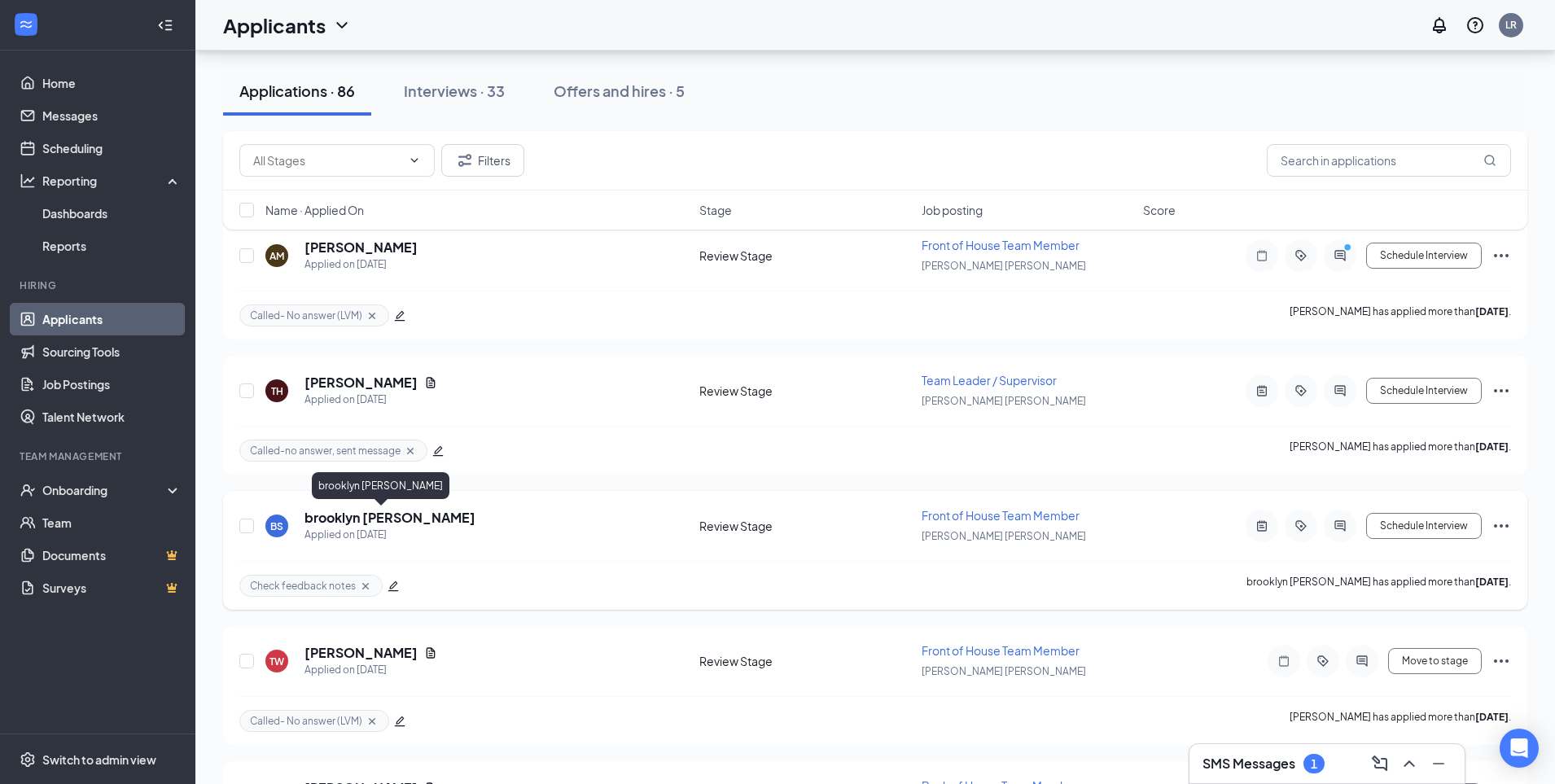
click at [370, 520] on h5 "brooklyn [PERSON_NAME]" at bounding box center [389, 518] width 171 height 18
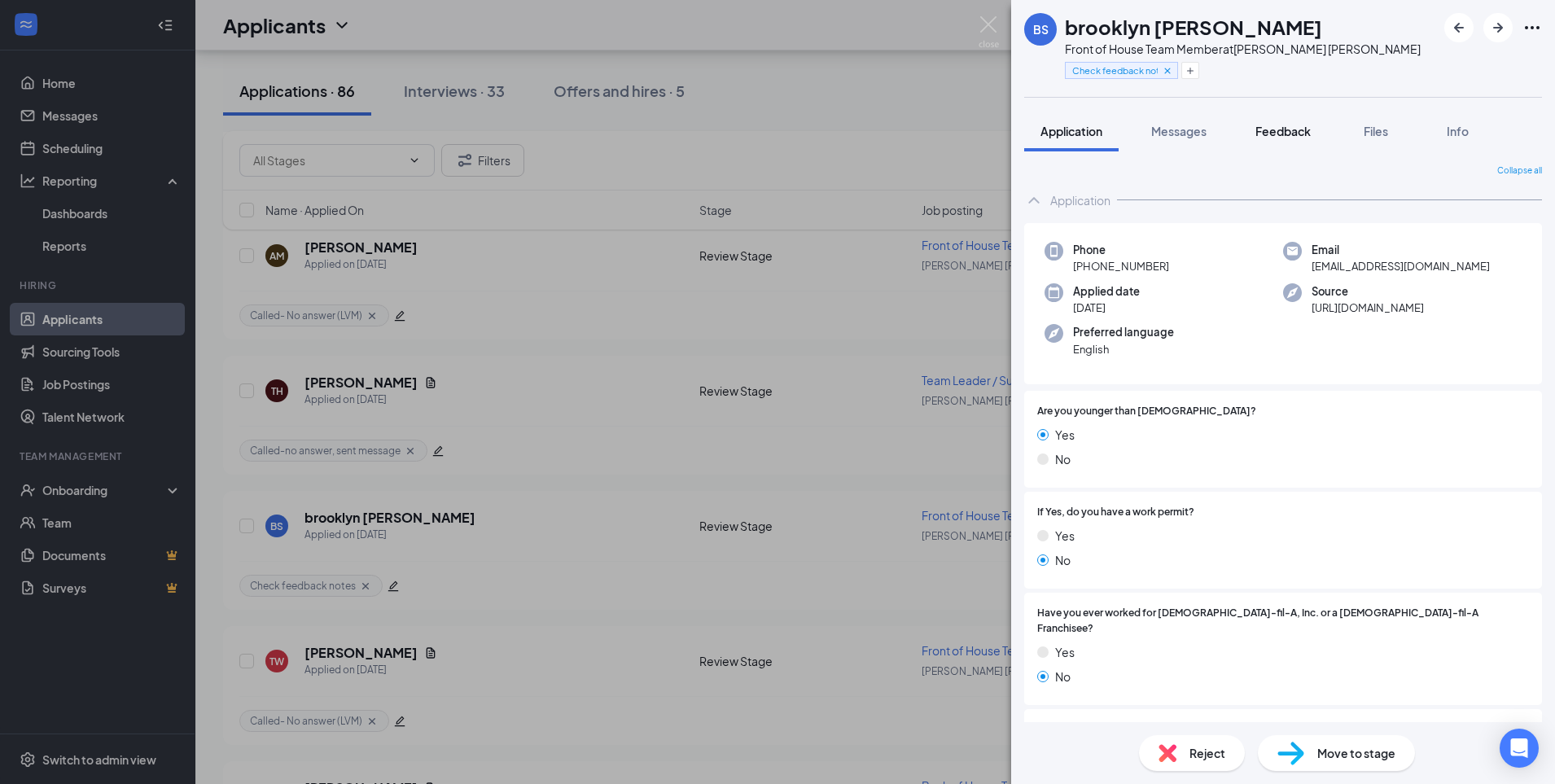
click at [1280, 134] on span "Feedback" at bounding box center [1283, 131] width 56 height 15
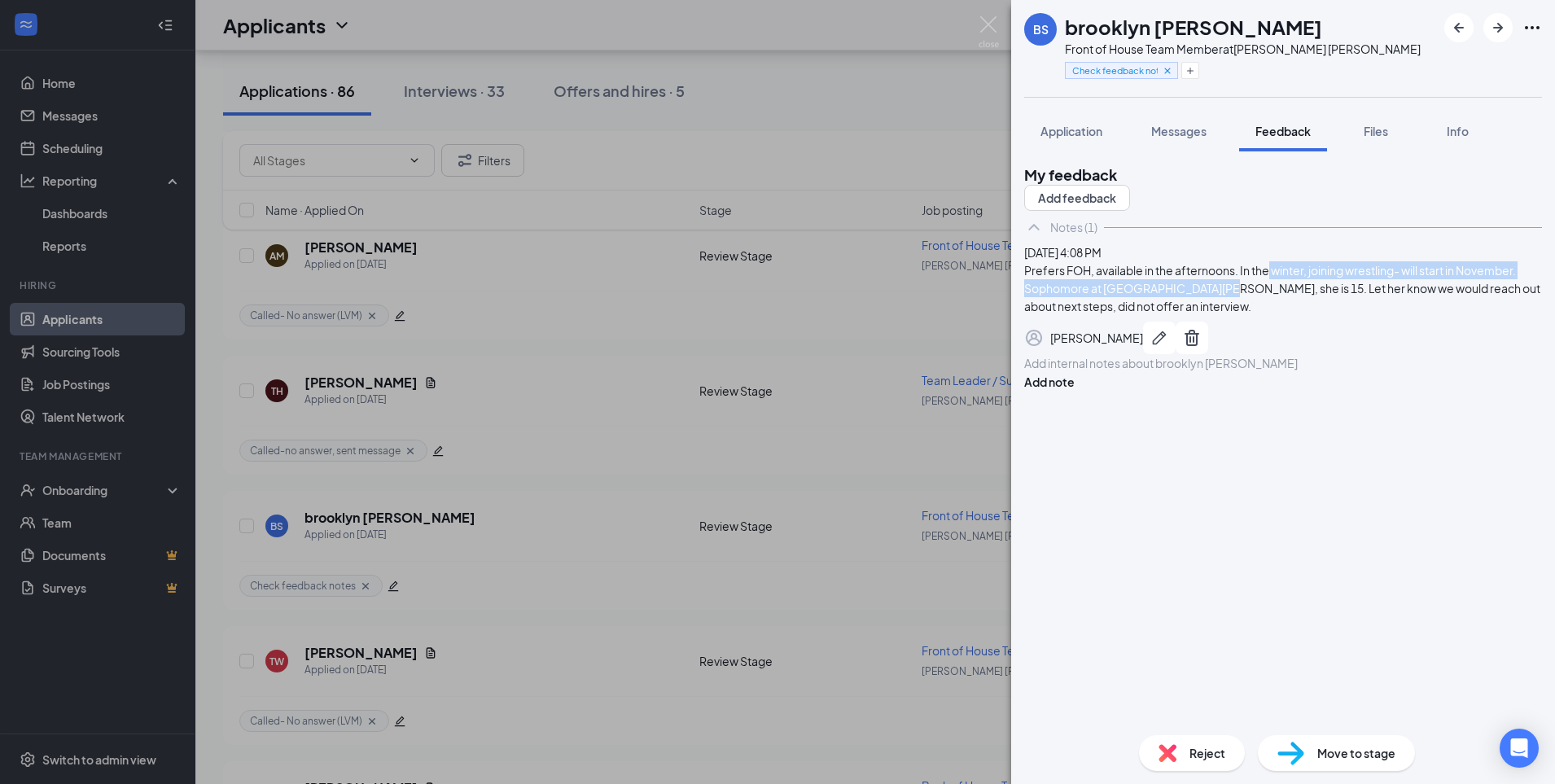
click at [1307, 315] on div "Prefers FOH, available in the afternoons. In the winter, joining wrestling- wil…" at bounding box center [1284, 288] width 518 height 54
click at [1313, 315] on div "Prefers FOH, available in the afternoons. In the winter, joining wrestling- wil…" at bounding box center [1284, 288] width 518 height 54
drag, startPoint x: 1074, startPoint y: 346, endPoint x: 1098, endPoint y: 345, distance: 24.0
click at [1098, 315] on div "Prefers FOH, available in the afternoons. In the winter, joining wrestling- wil…" at bounding box center [1284, 288] width 518 height 54
drag, startPoint x: 1326, startPoint y: 345, endPoint x: 1312, endPoint y: 345, distance: 14.0
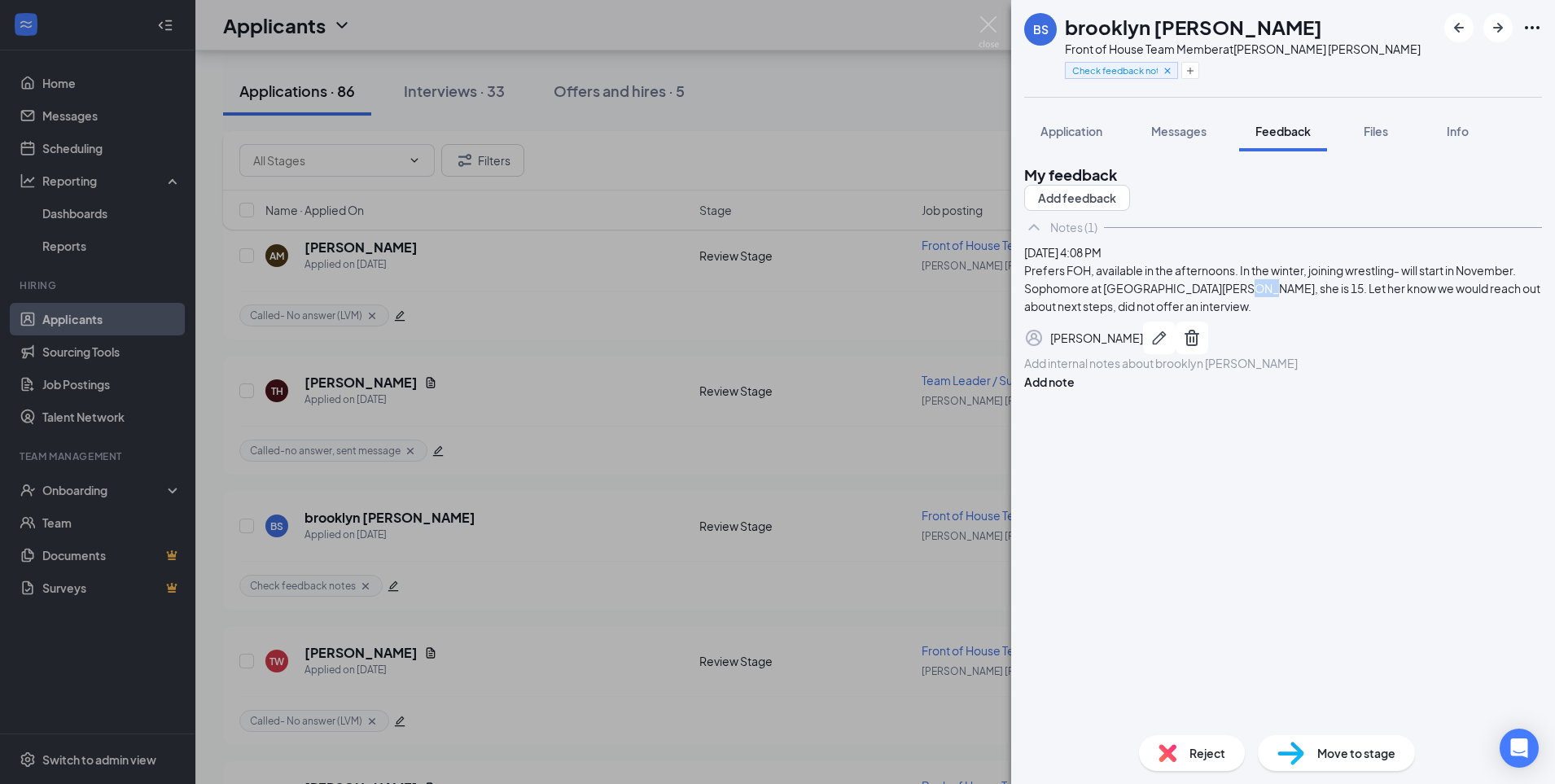
click at [1312, 315] on div "Prefers FOH, available in the afternoons. In the winter, joining wrestling- wil…" at bounding box center [1284, 288] width 518 height 54
click at [1293, 354] on div "[PERSON_NAME]" at bounding box center [1284, 338] width 518 height 33
click at [990, 19] on img at bounding box center [988, 32] width 20 height 32
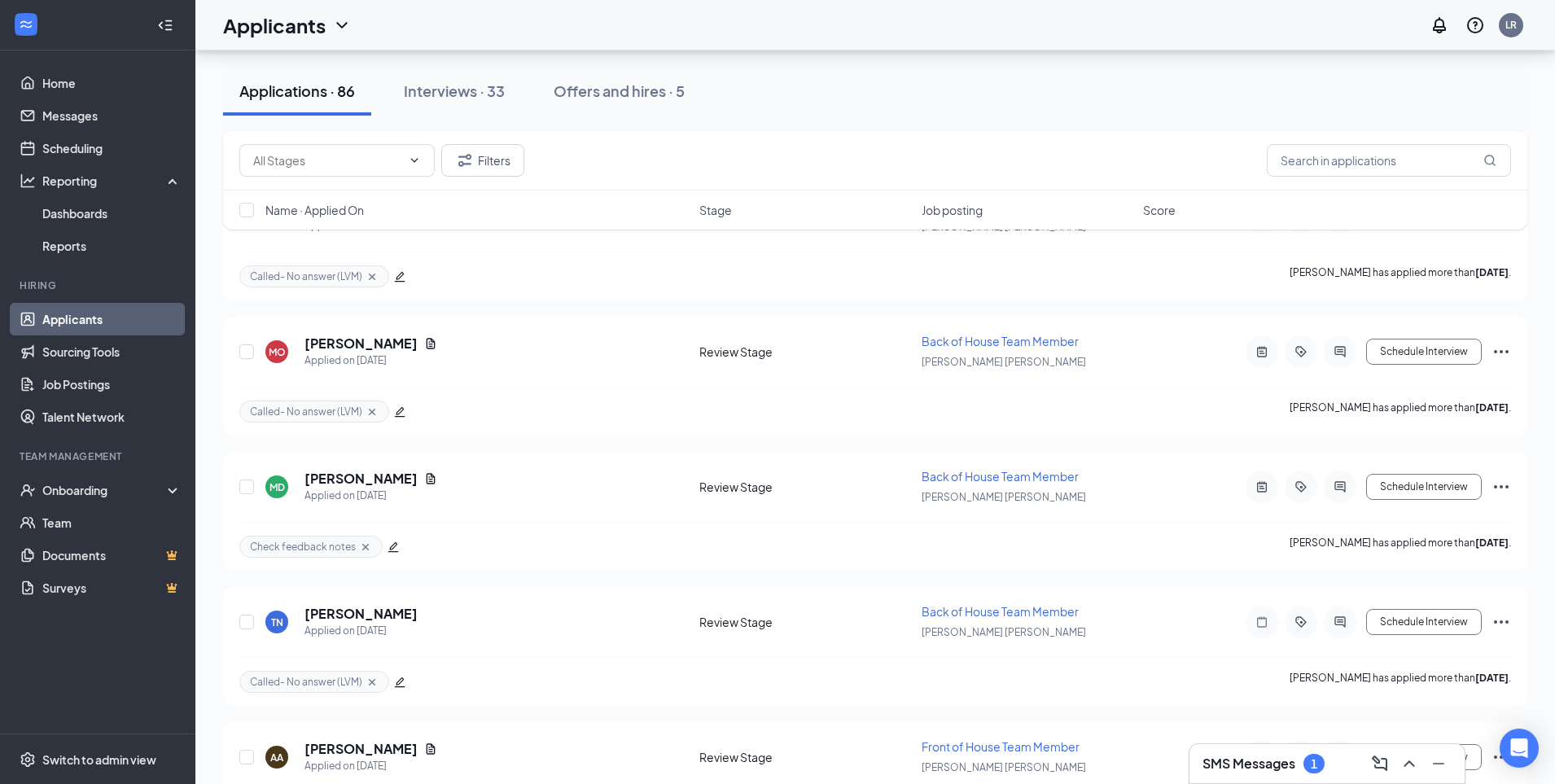
scroll to position [8105, 0]
click at [375, 483] on h5 "[PERSON_NAME]" at bounding box center [361, 482] width 113 height 18
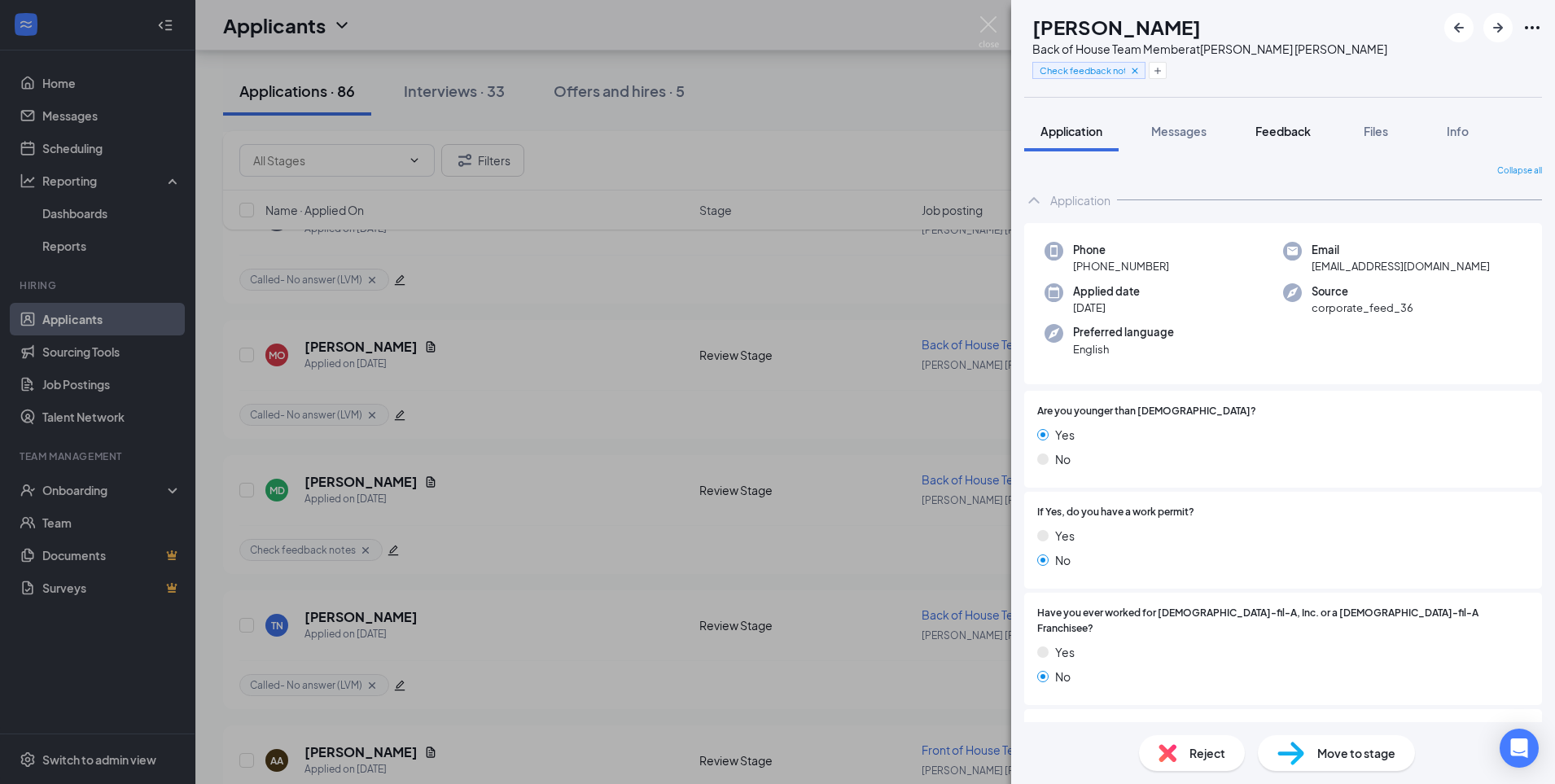
click at [1300, 141] on button "Feedback" at bounding box center [1283, 131] width 88 height 41
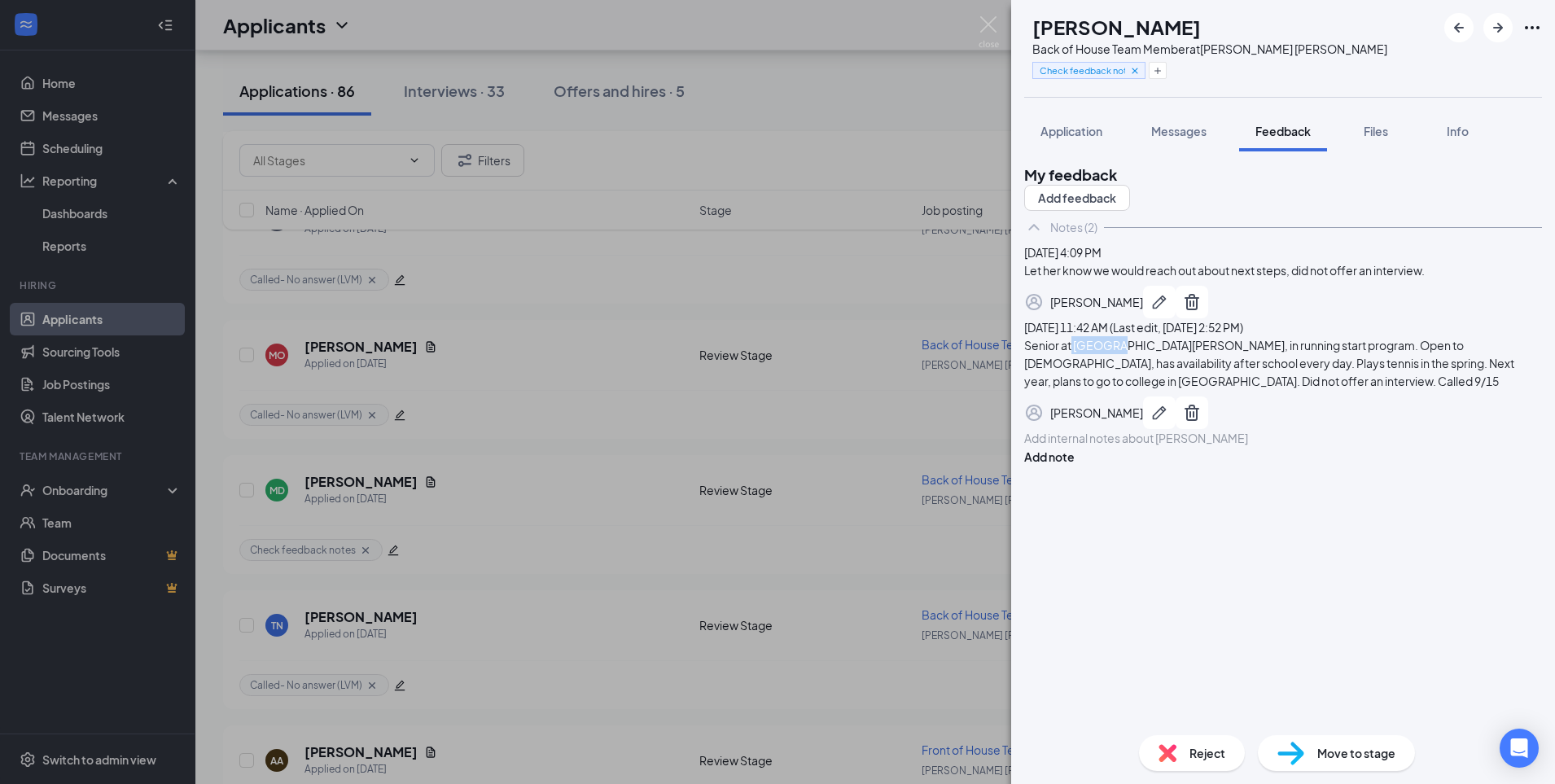
drag, startPoint x: 1149, startPoint y: 433, endPoint x: 1105, endPoint y: 433, distance: 44.0
click at [1105, 390] on div "Senior at [GEOGRAPHIC_DATA][PERSON_NAME], in running start program. Open to [DE…" at bounding box center [1284, 362] width 518 height 54
drag, startPoint x: 1189, startPoint y: 443, endPoint x: 1338, endPoint y: 464, distance: 150.5
click at [1338, 390] on div "Senior at [GEOGRAPHIC_DATA][PERSON_NAME], in running start program. Open to [DE…" at bounding box center [1284, 362] width 518 height 54
click at [1340, 640] on div "My feedback Add feedback Notes (2) [DATE] 4:09 PM Let her know we would reach o…" at bounding box center [1284, 443] width 518 height 558
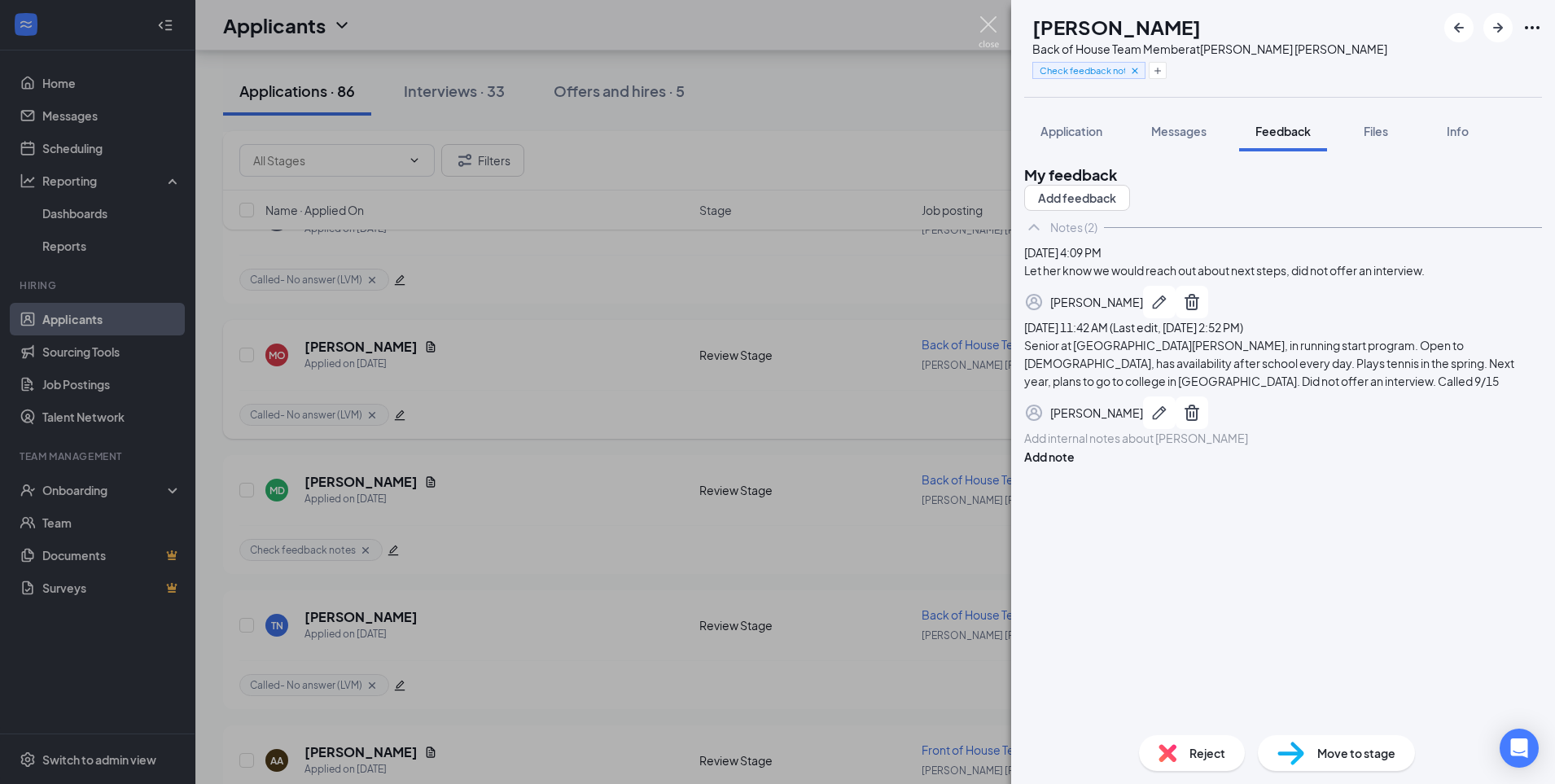
click at [985, 24] on img at bounding box center [988, 32] width 20 height 32
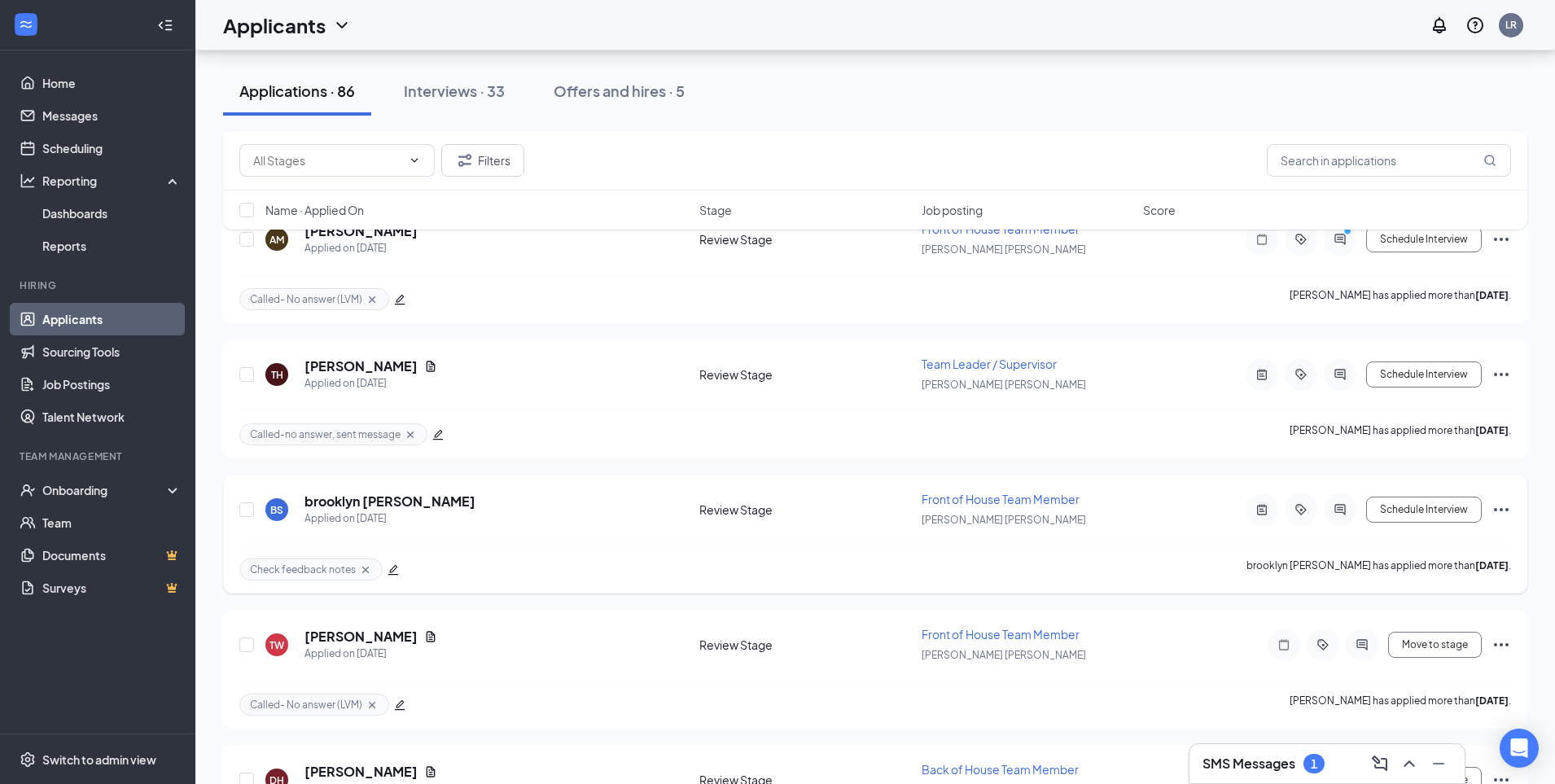
scroll to position [10231, 0]
click at [489, 88] on div "Interviews · 33" at bounding box center [454, 90] width 101 height 20
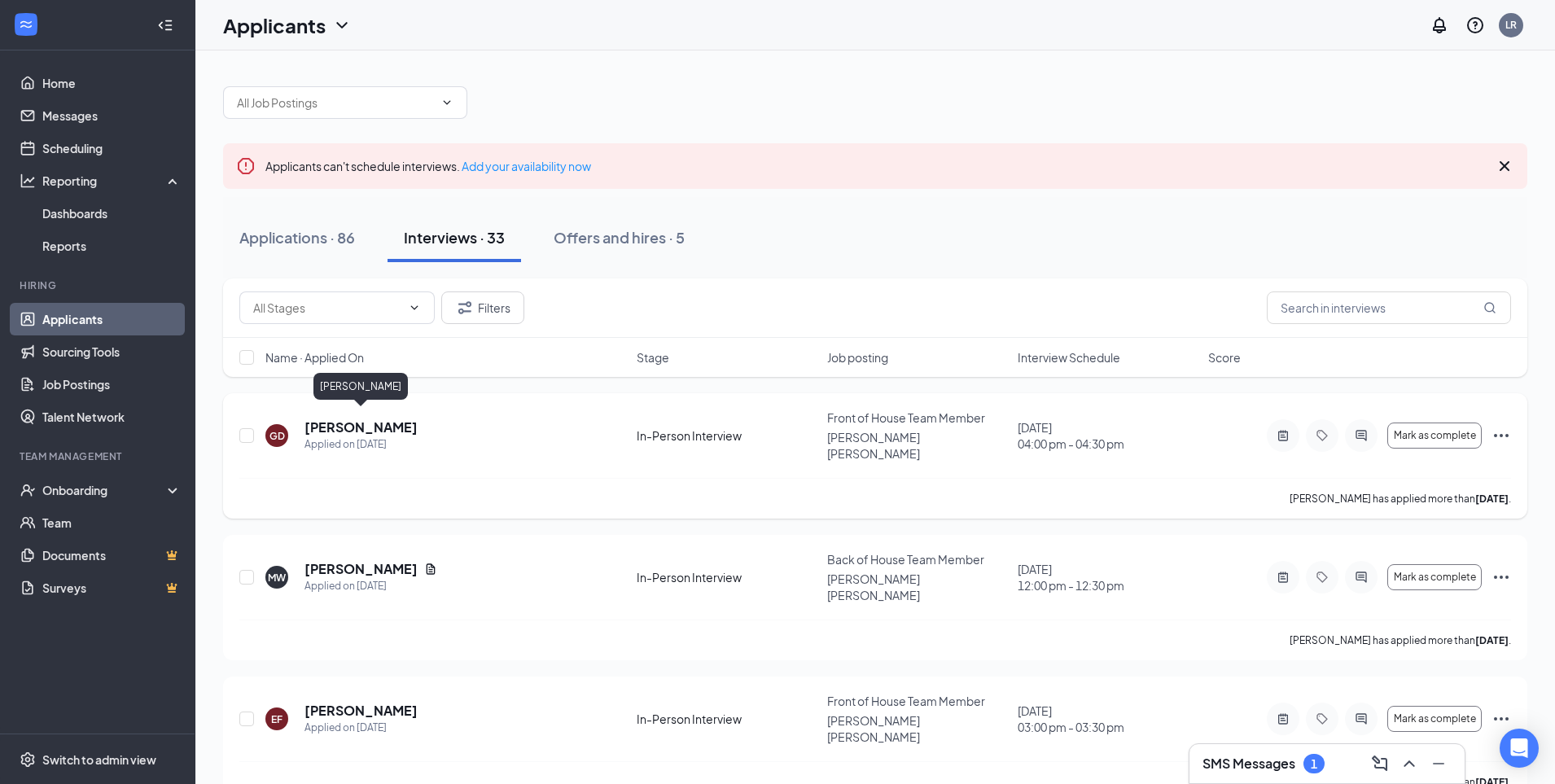
click at [362, 418] on h5 "[PERSON_NAME]" at bounding box center [361, 427] width 113 height 18
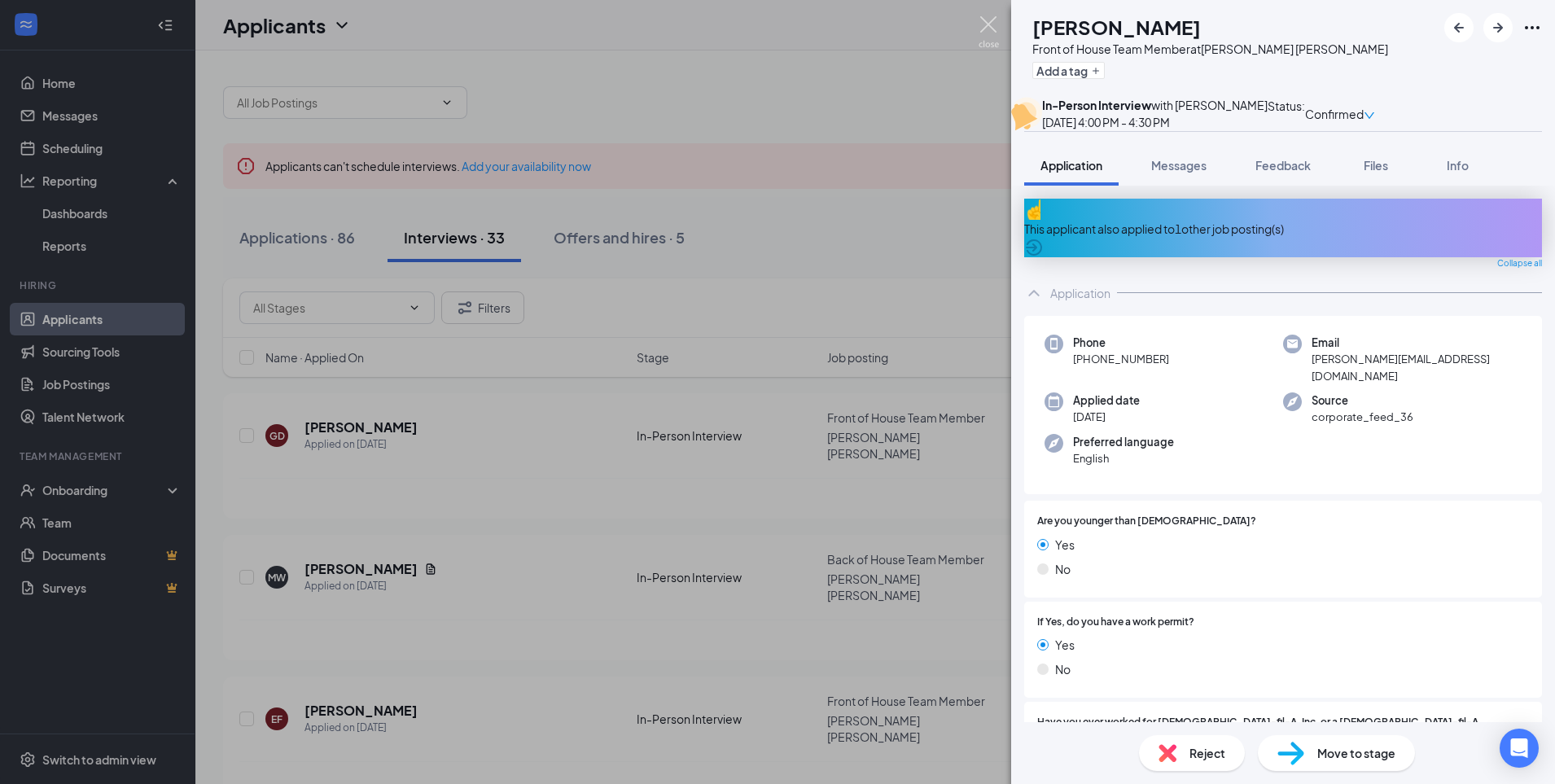
click at [986, 31] on img at bounding box center [988, 32] width 20 height 32
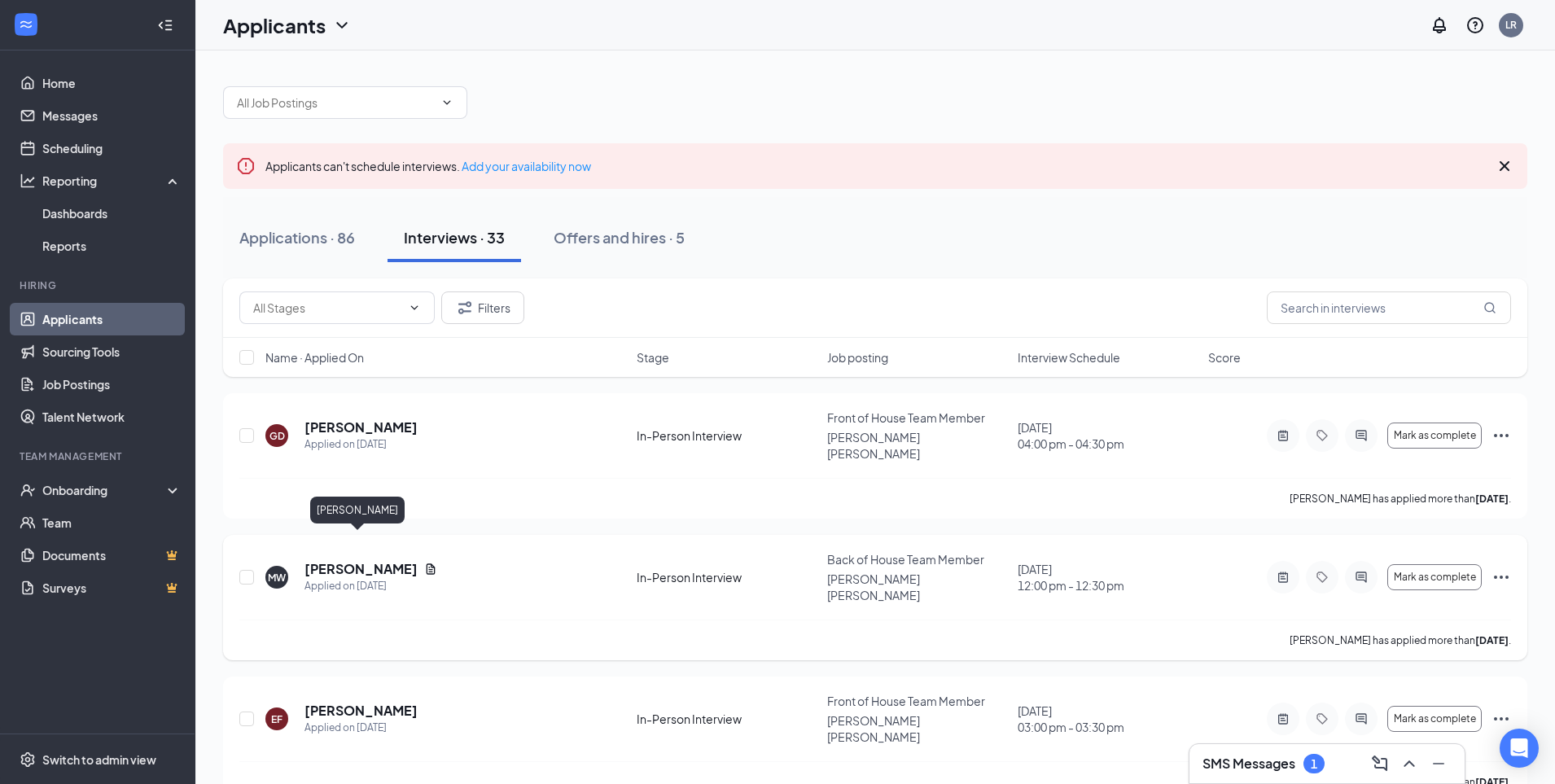
click at [347, 560] on h5 "[PERSON_NAME]" at bounding box center [361, 569] width 113 height 18
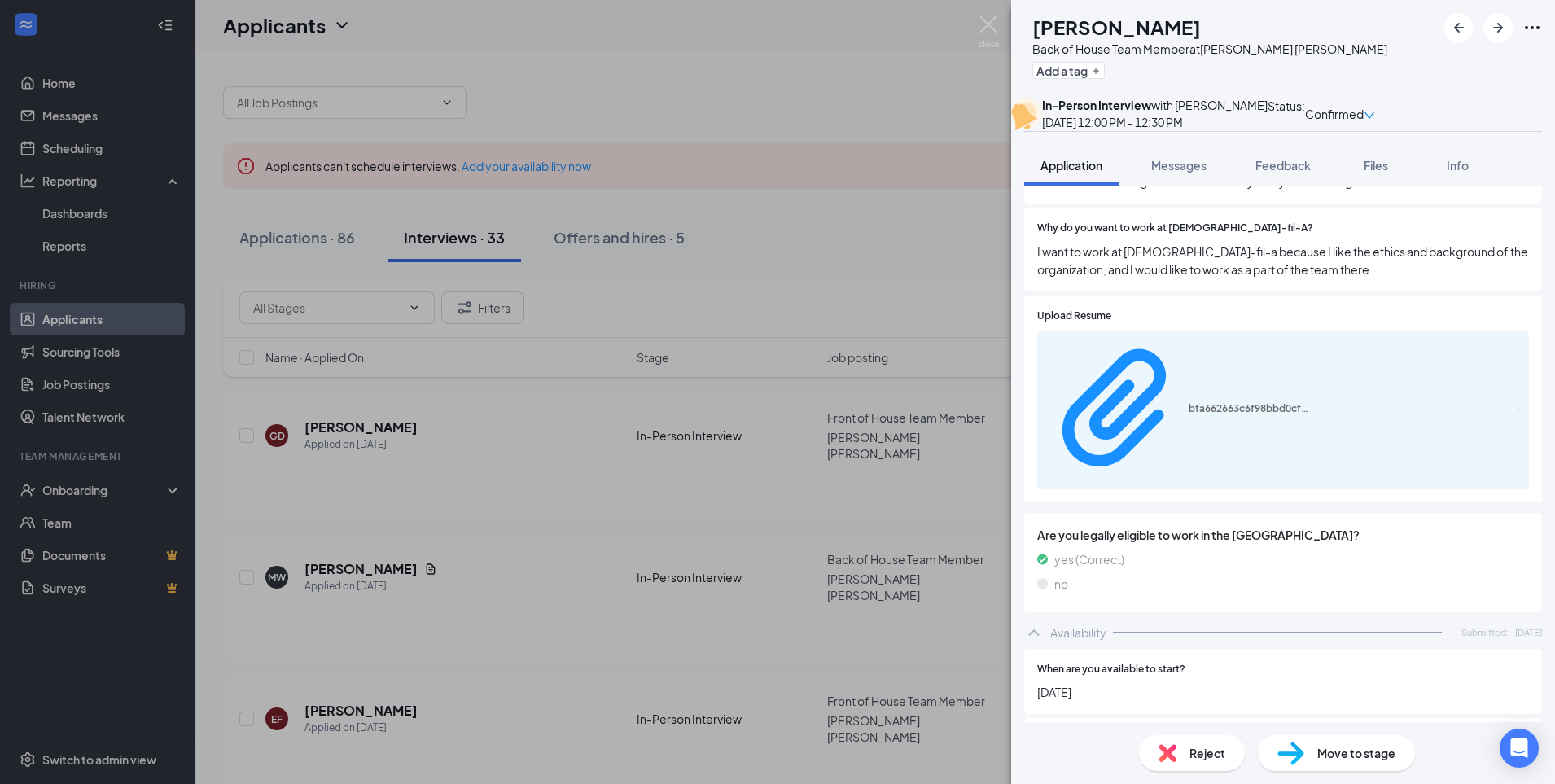
scroll to position [689, 0]
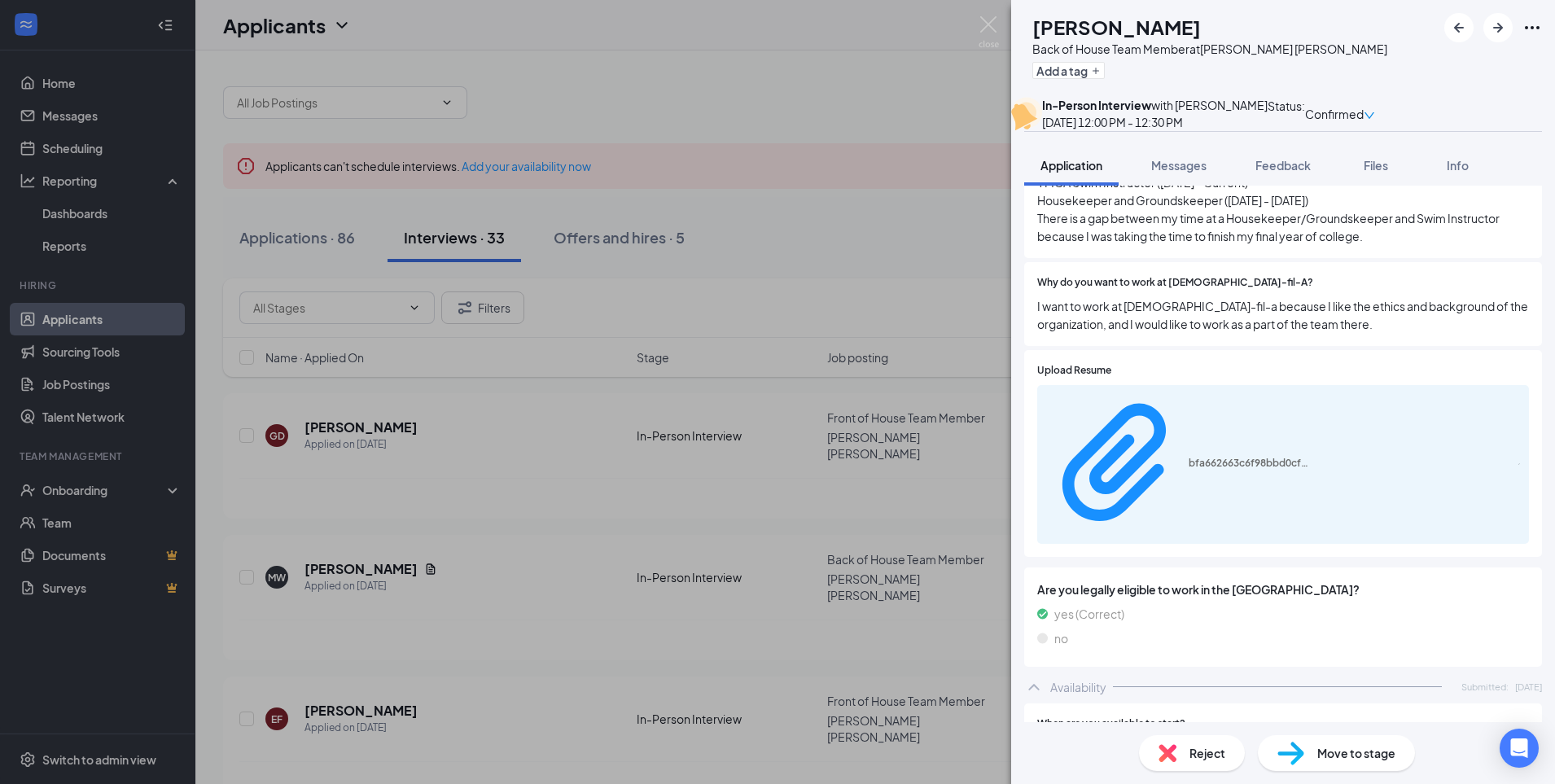
click at [901, 70] on div "[PERSON_NAME] [PERSON_NAME] Back of House Team Member at [PERSON_NAME][GEOGRAPH…" at bounding box center [777, 392] width 1555 height 784
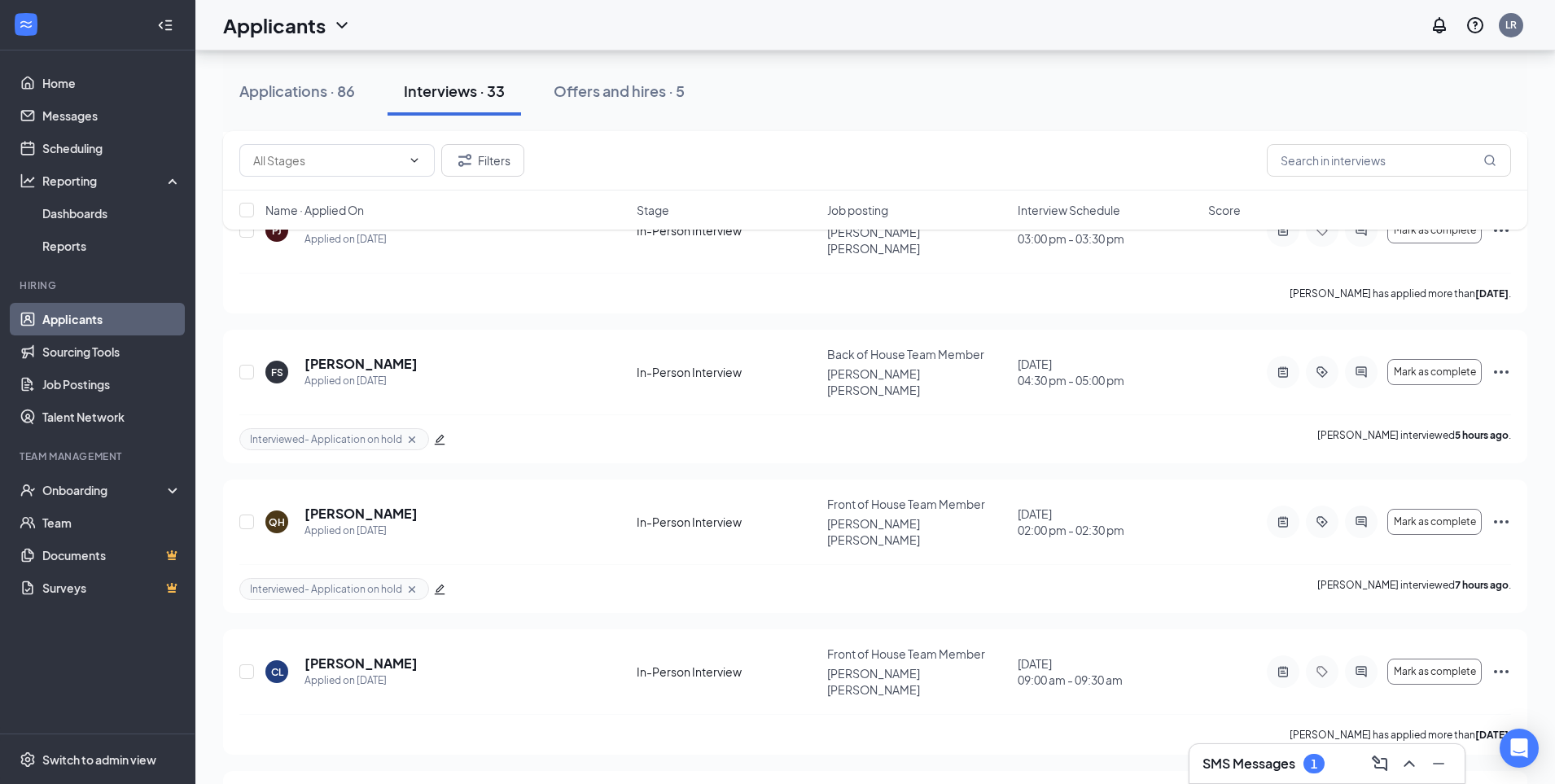
scroll to position [2757, 0]
click at [308, 92] on div "Applications · 86" at bounding box center [297, 90] width 116 height 20
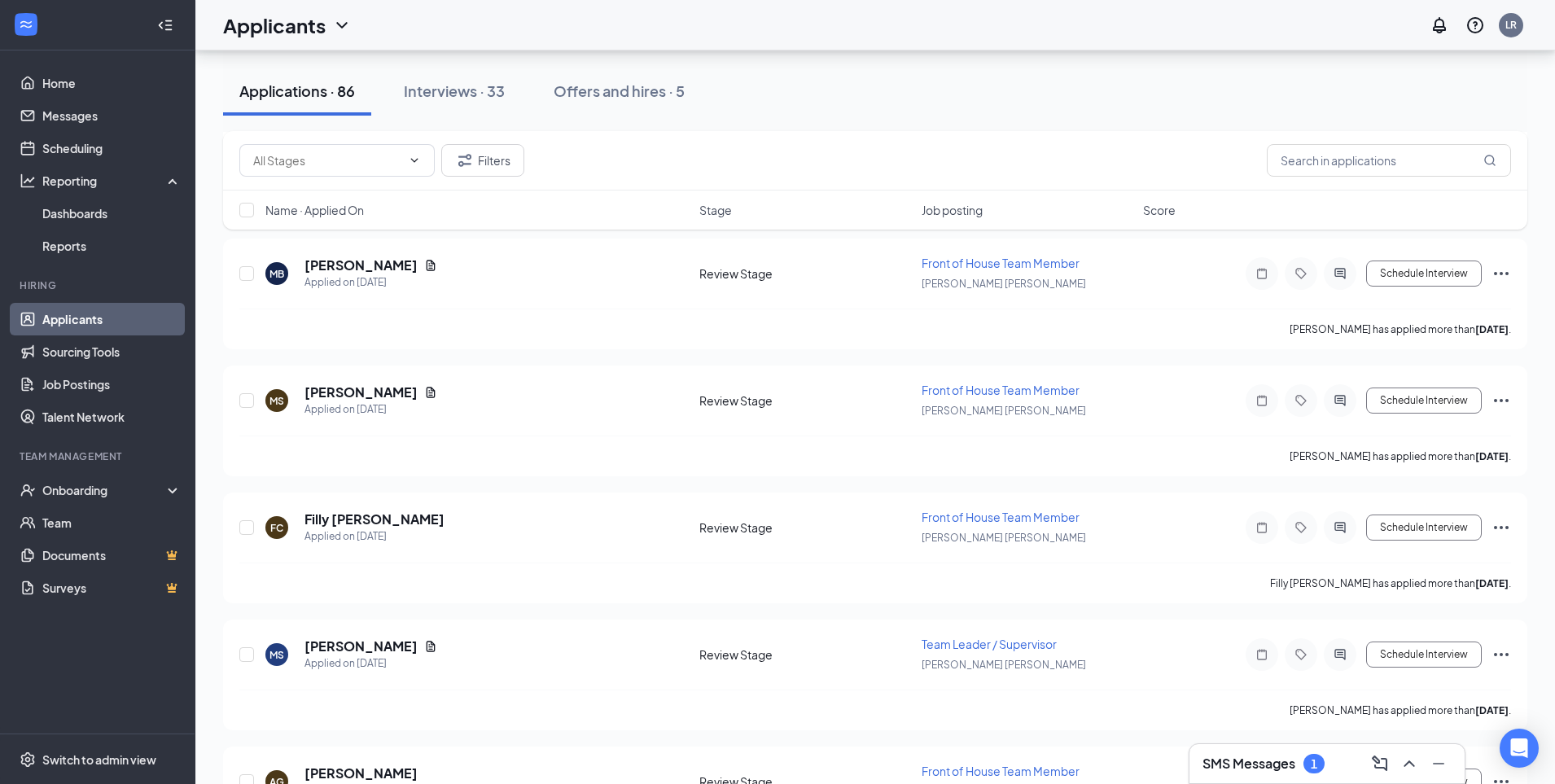
scroll to position [7151, 0]
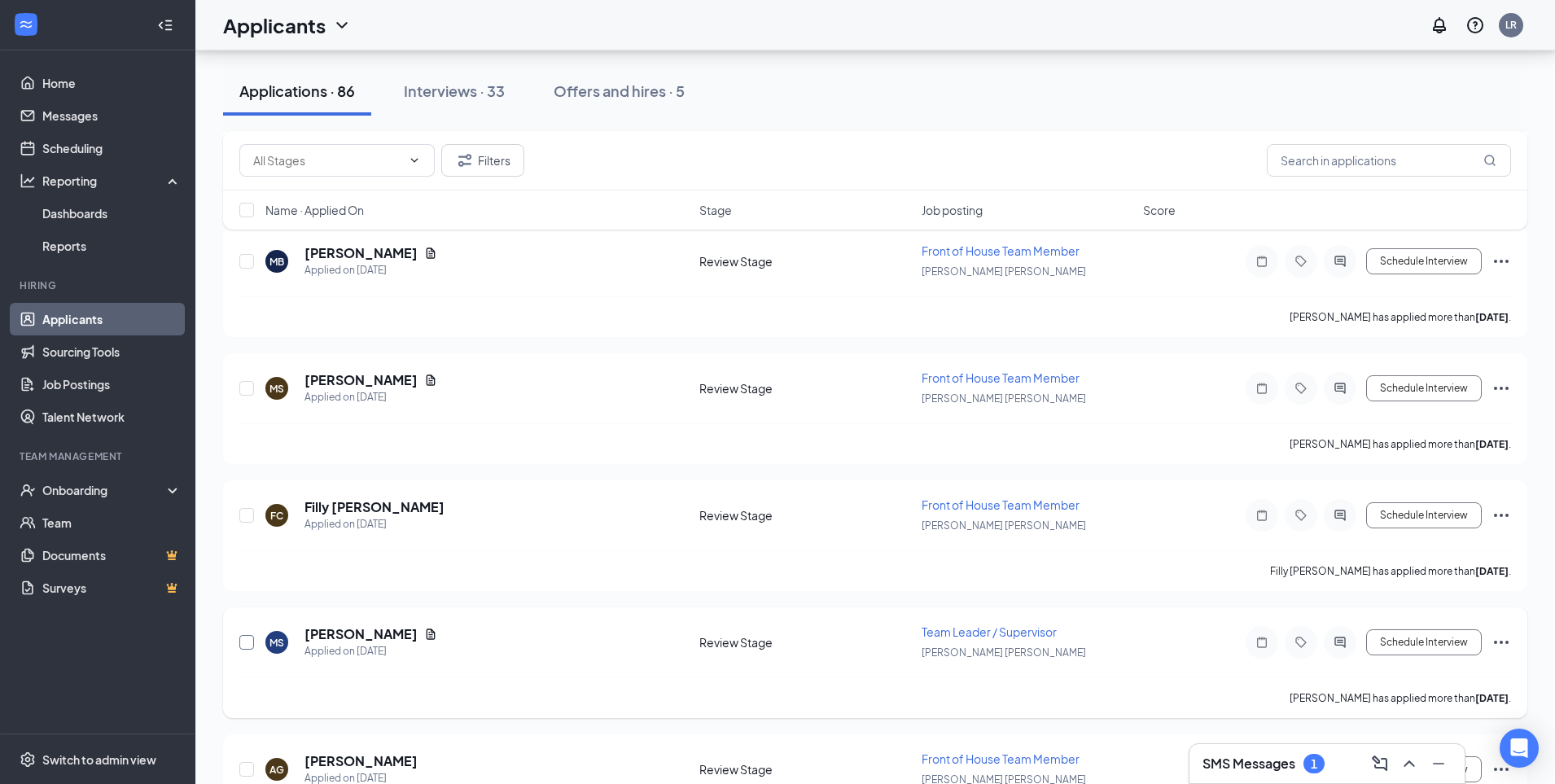
click at [250, 646] on input "checkbox" at bounding box center [247, 642] width 15 height 15
checkbox input "true"
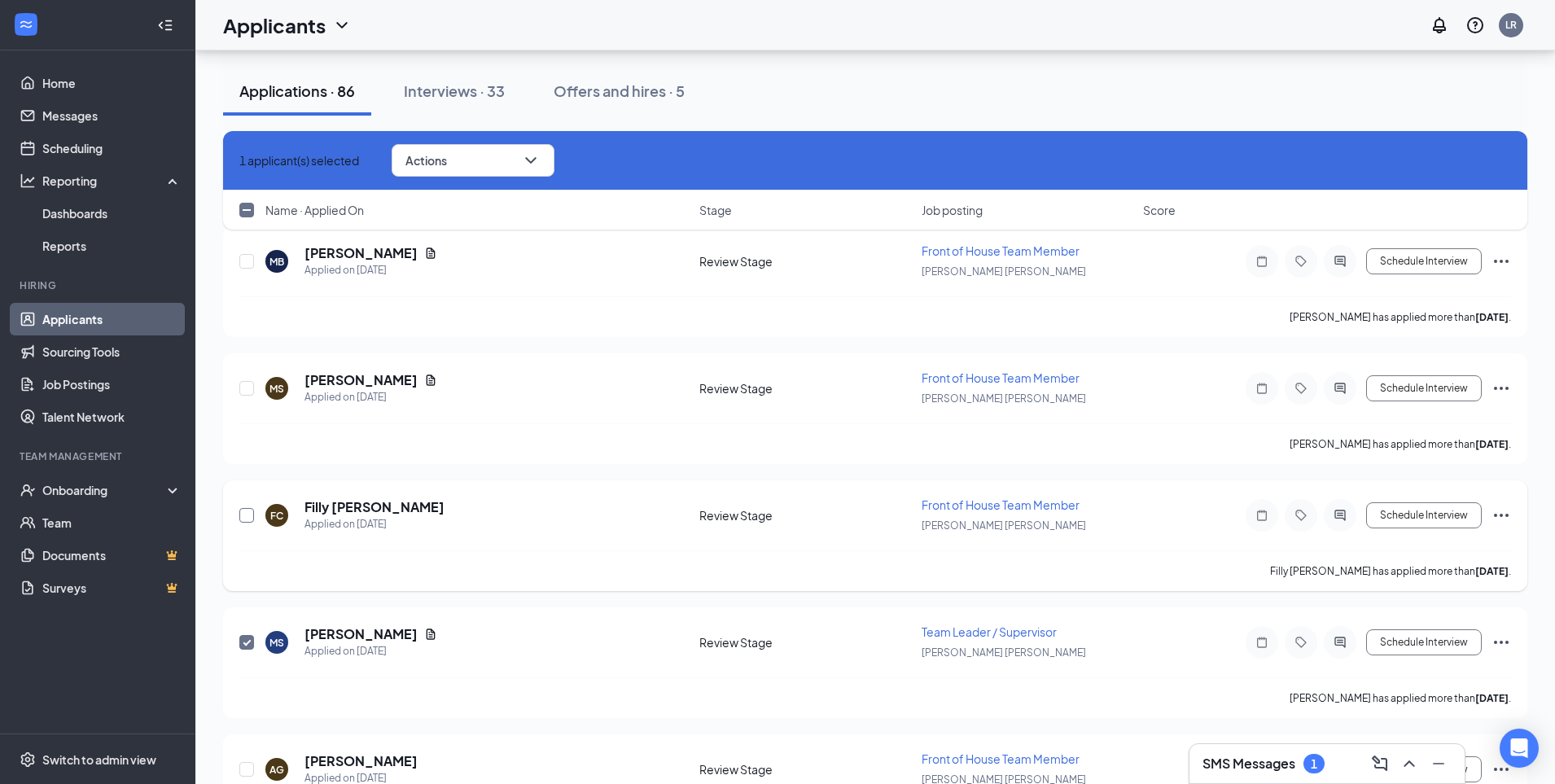
click at [248, 516] on input "checkbox" at bounding box center [247, 515] width 15 height 15
checkbox input "true"
drag, startPoint x: 244, startPoint y: 383, endPoint x: 334, endPoint y: 440, distance: 106.5
click at [244, 383] on input "checkbox" at bounding box center [247, 388] width 15 height 15
checkbox input "true"
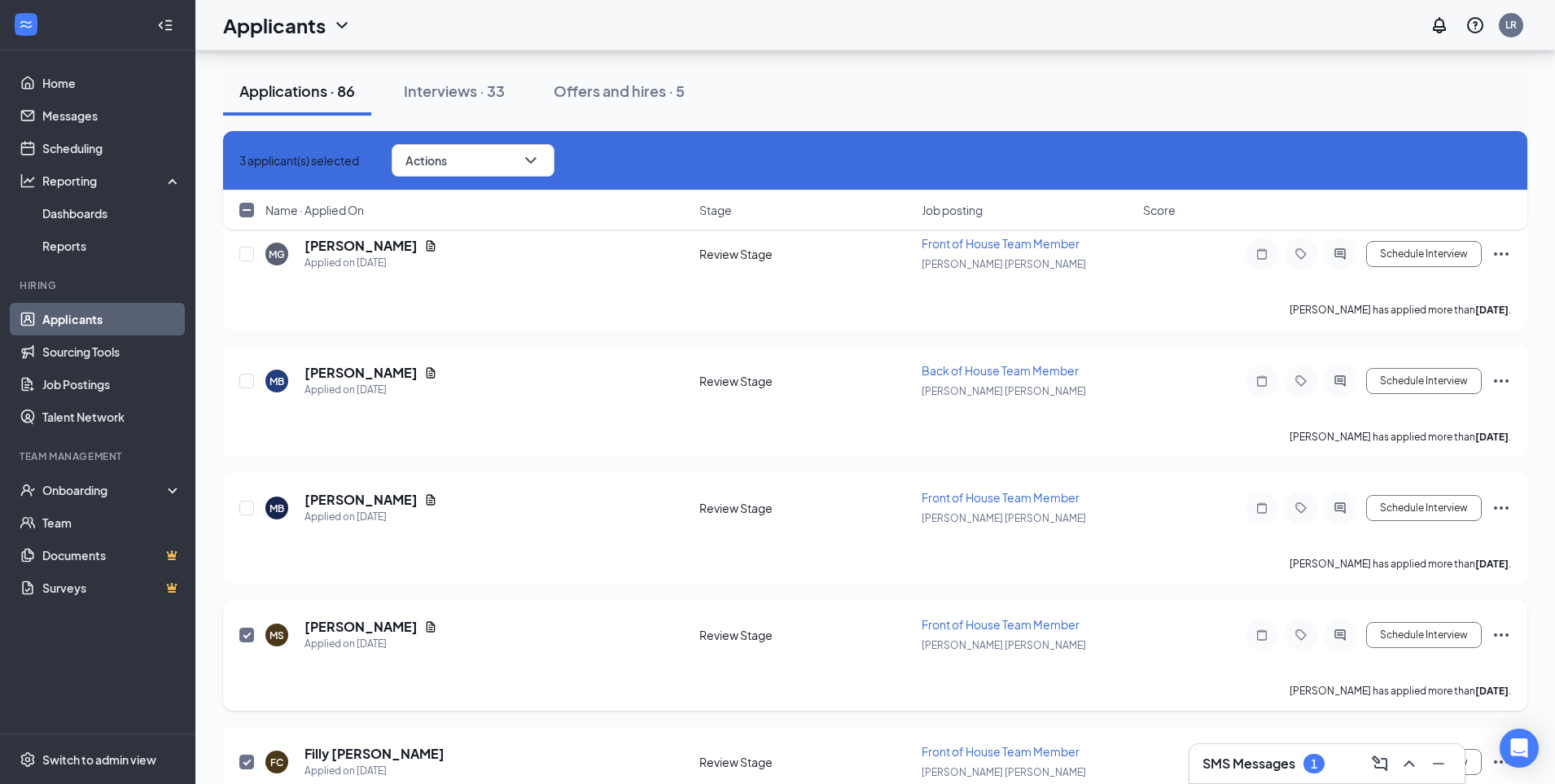
scroll to position [6898, 0]
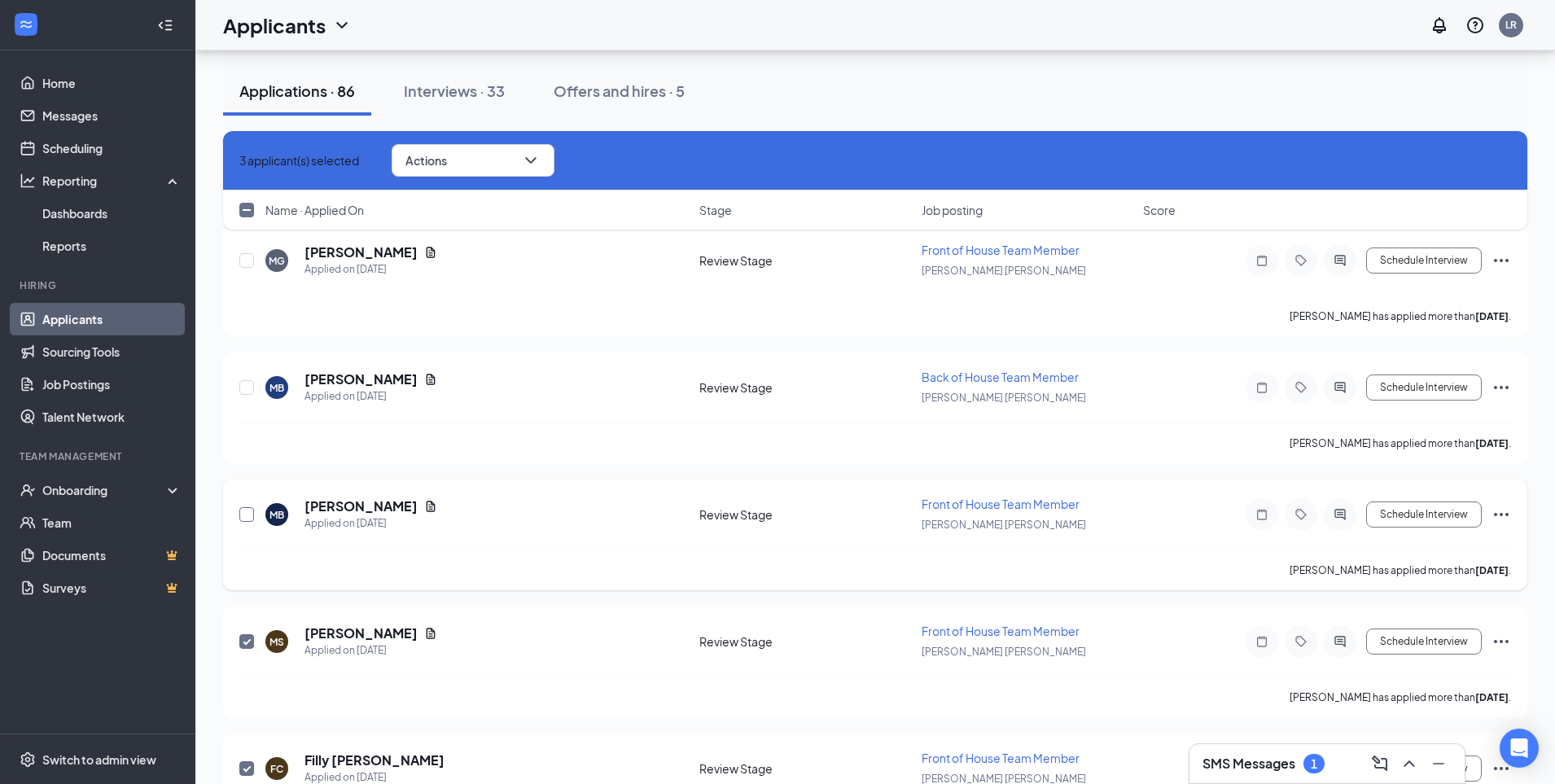
click at [248, 519] on input "checkbox" at bounding box center [247, 514] width 15 height 15
checkbox input "true"
click at [242, 384] on input "checkbox" at bounding box center [247, 387] width 15 height 15
checkbox input "true"
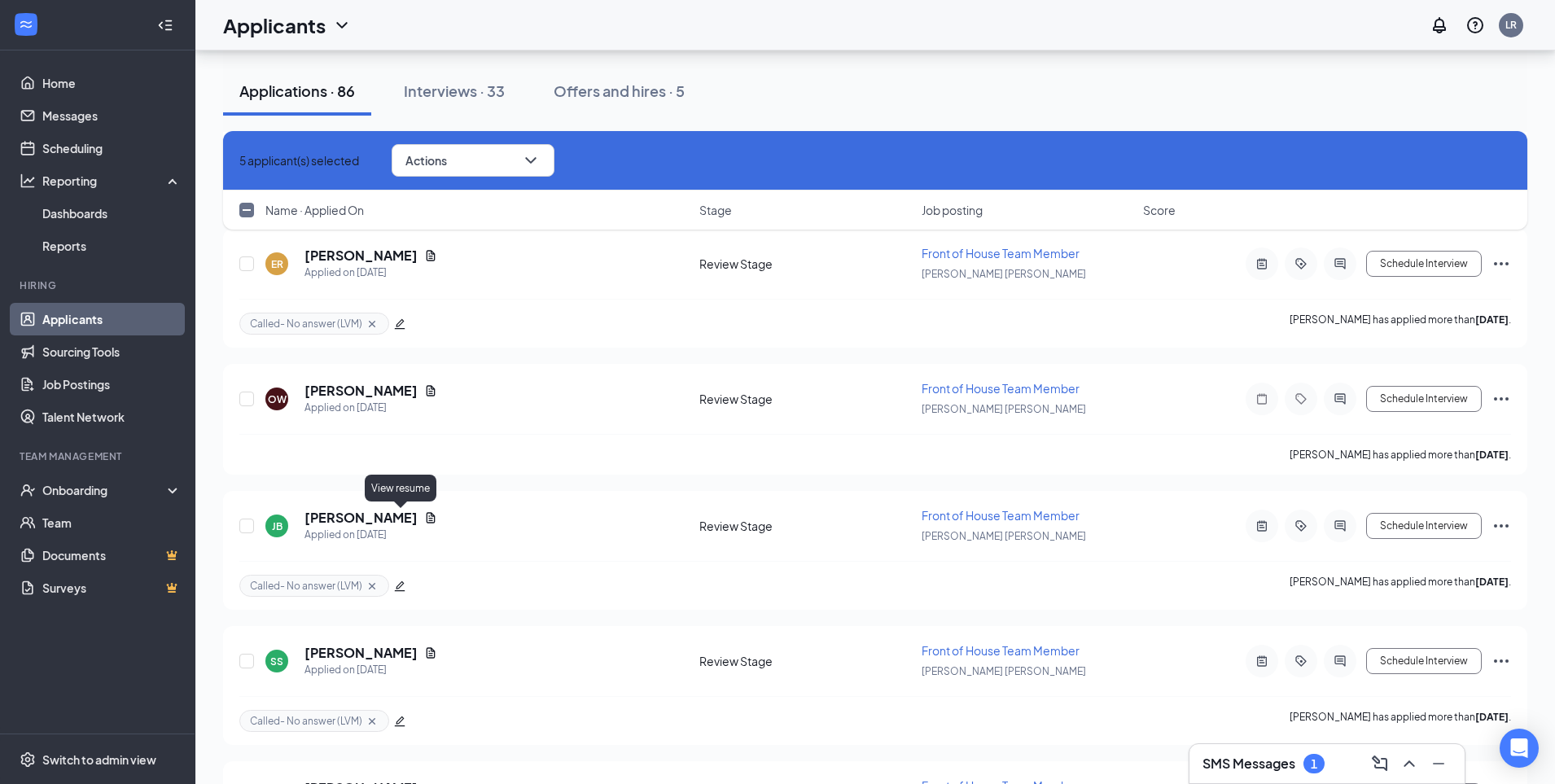
scroll to position [8873, 0]
click at [250, 400] on input "checkbox" at bounding box center [247, 398] width 15 height 15
checkbox input "true"
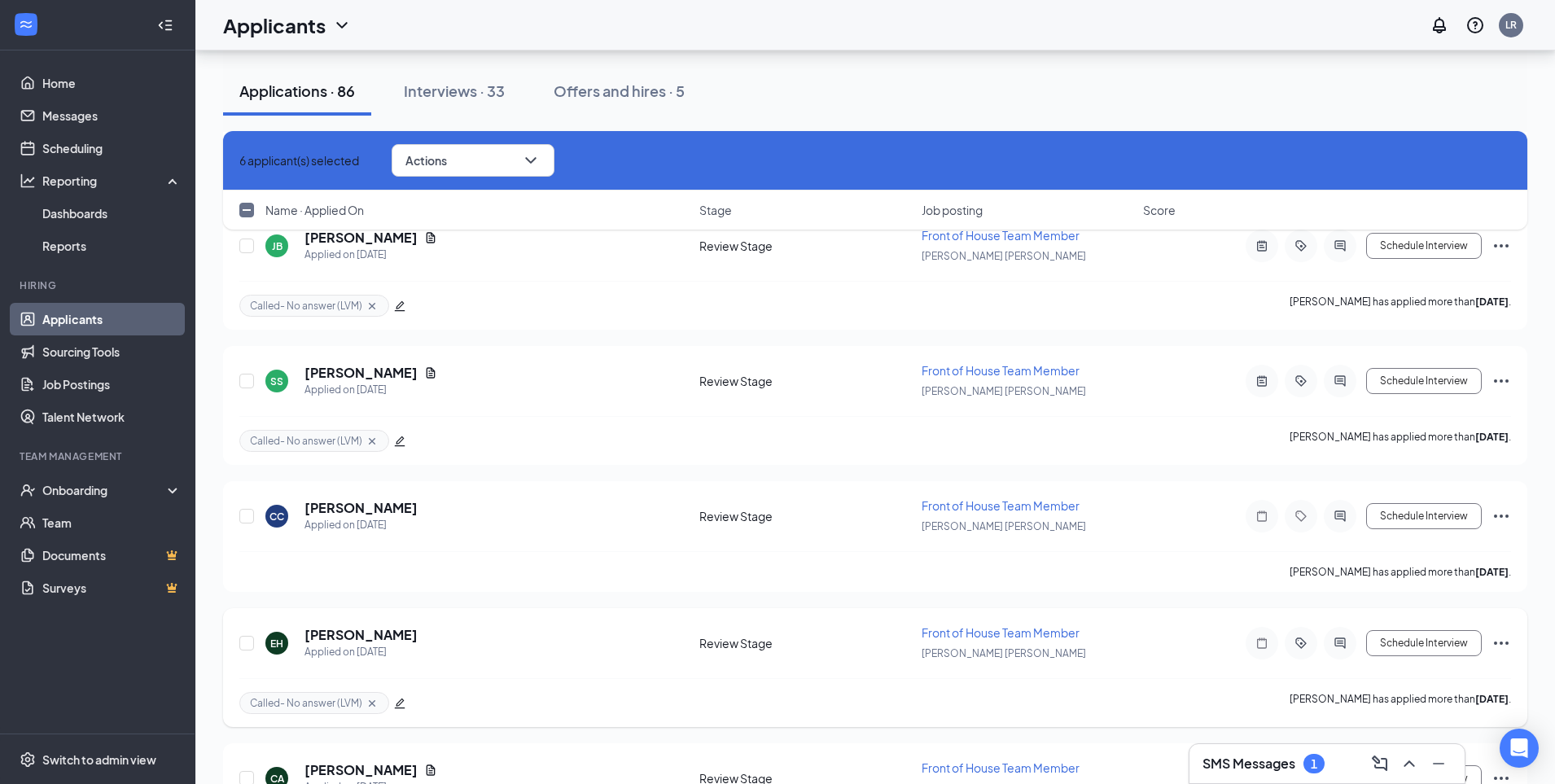
scroll to position [9231, 0]
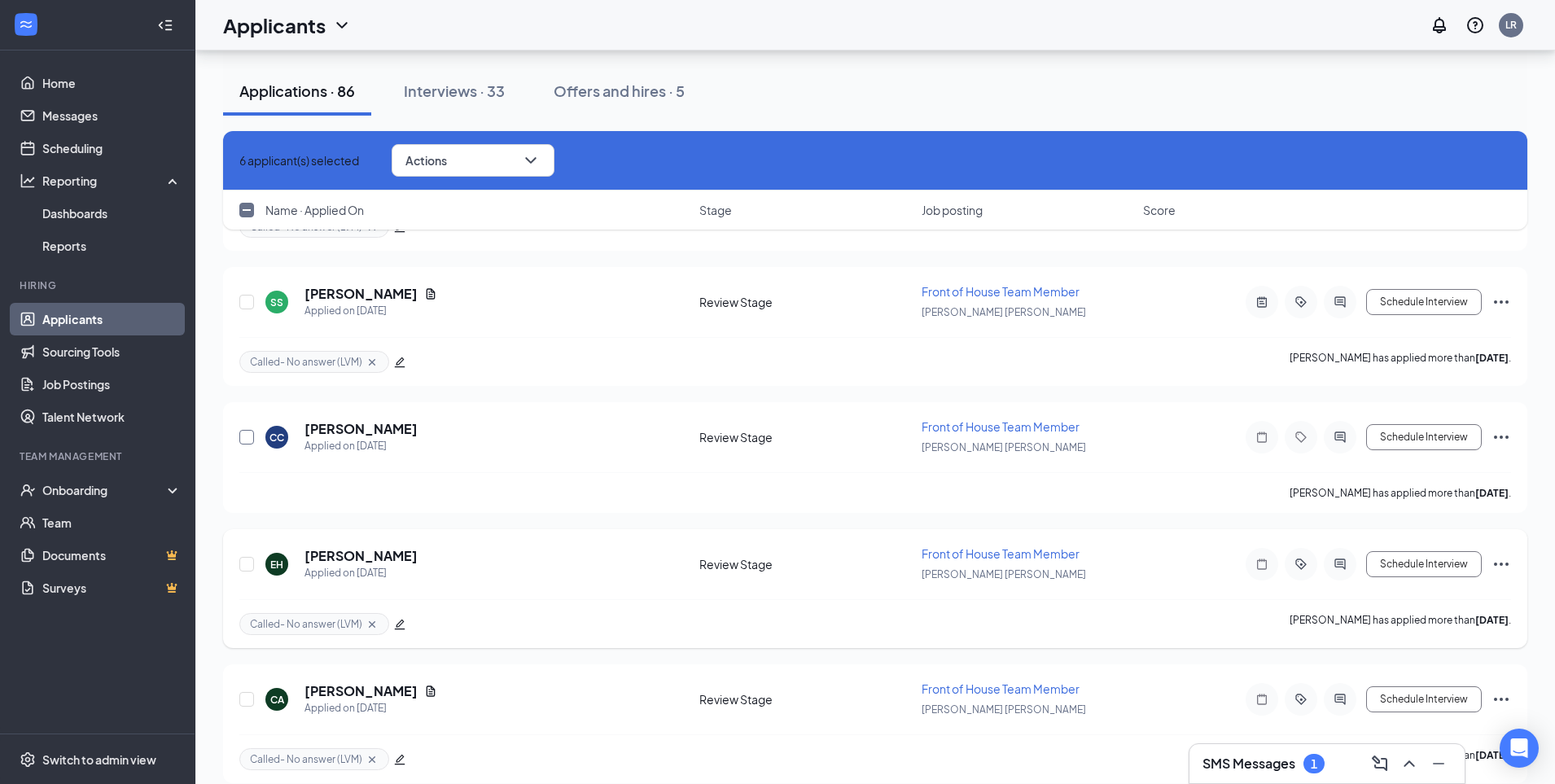
drag, startPoint x: 248, startPoint y: 439, endPoint x: 500, endPoint y: 561, distance: 280.0
click at [248, 439] on input "checkbox" at bounding box center [247, 437] width 15 height 15
checkbox input "true"
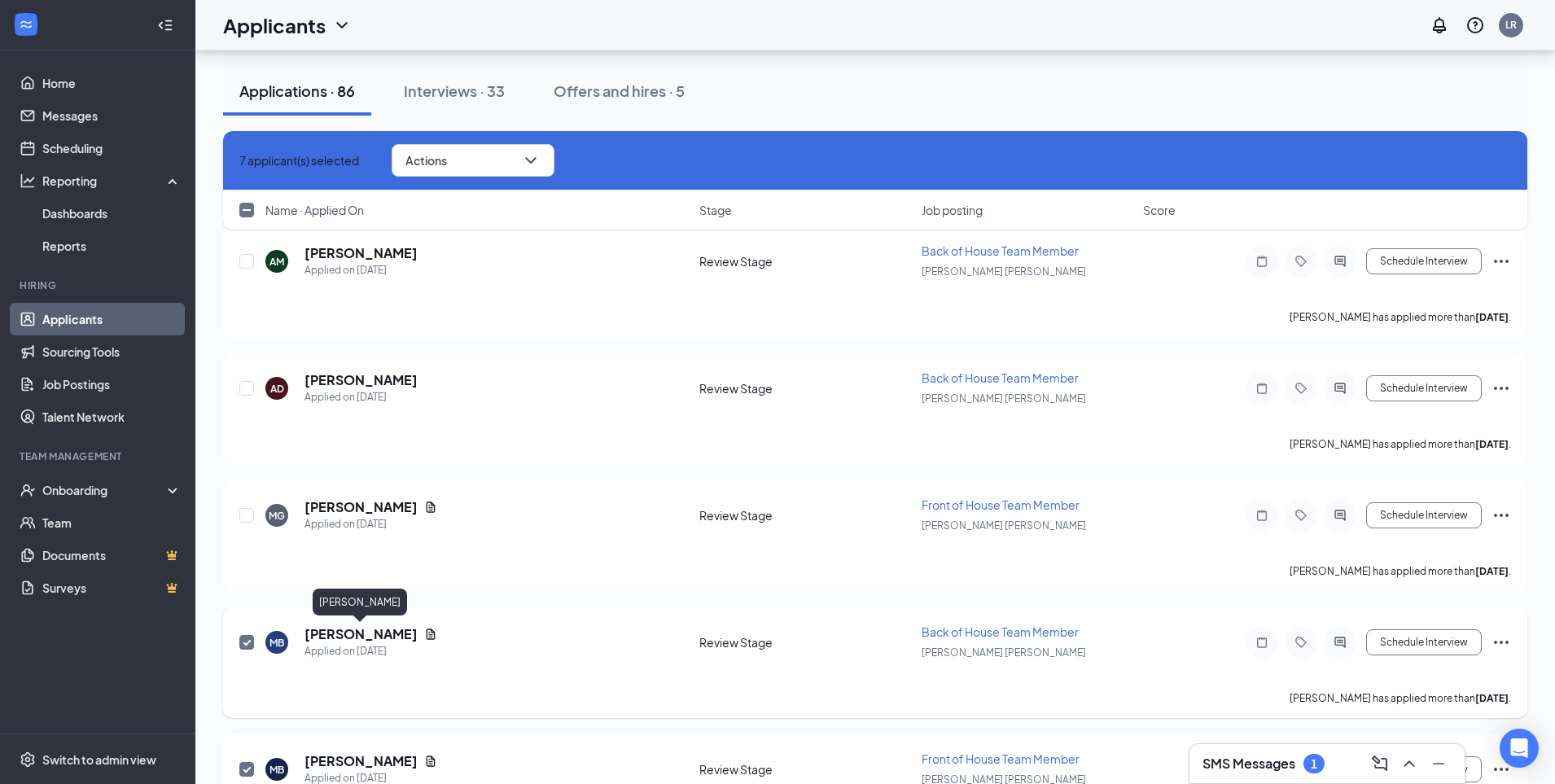
scroll to position [6560, 0]
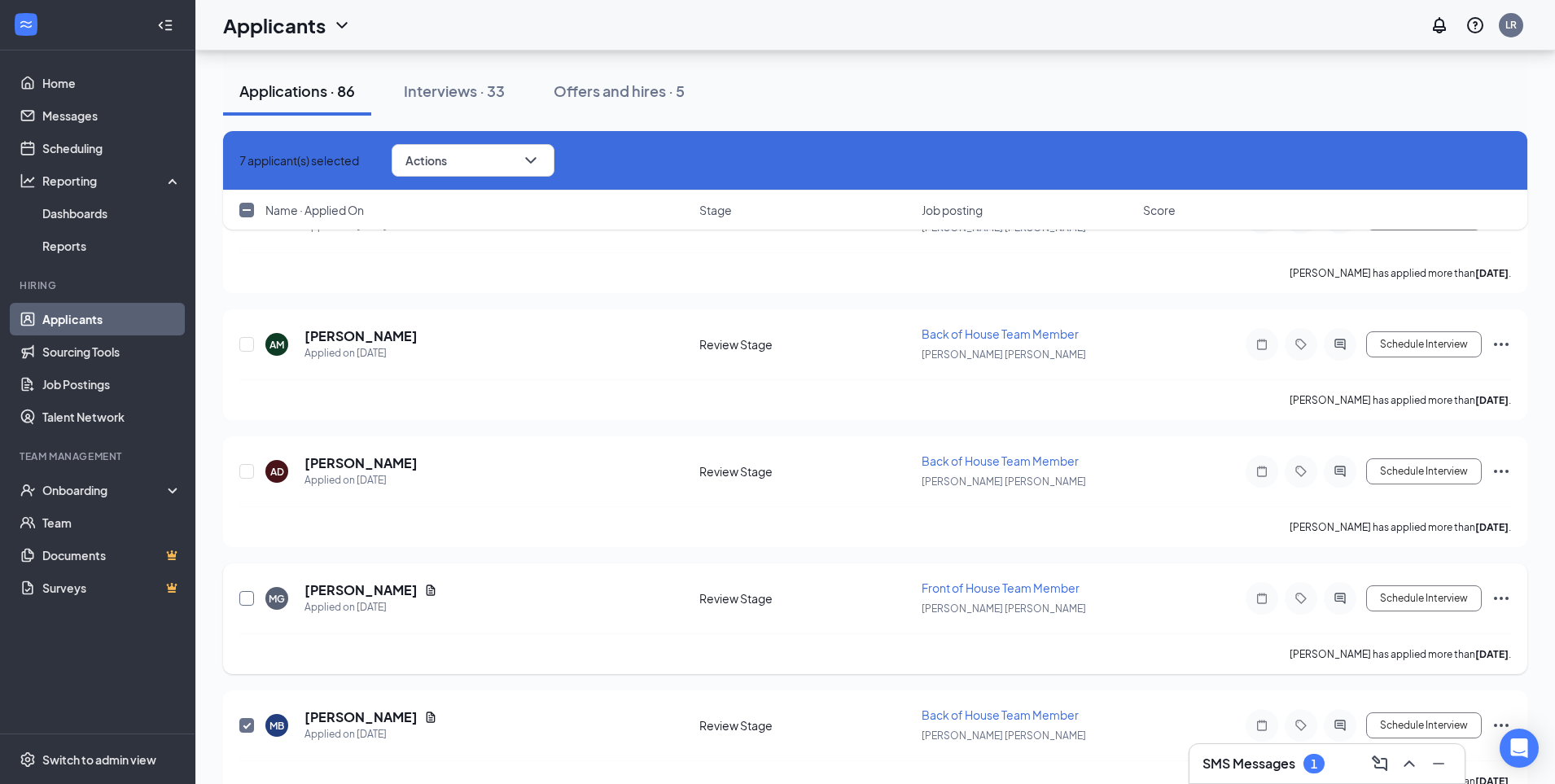
click at [246, 601] on input "checkbox" at bounding box center [247, 598] width 15 height 15
checkbox input "true"
click at [247, 476] on input "checkbox" at bounding box center [247, 471] width 15 height 15
checkbox input "true"
click at [243, 345] on input "checkbox" at bounding box center [247, 344] width 15 height 15
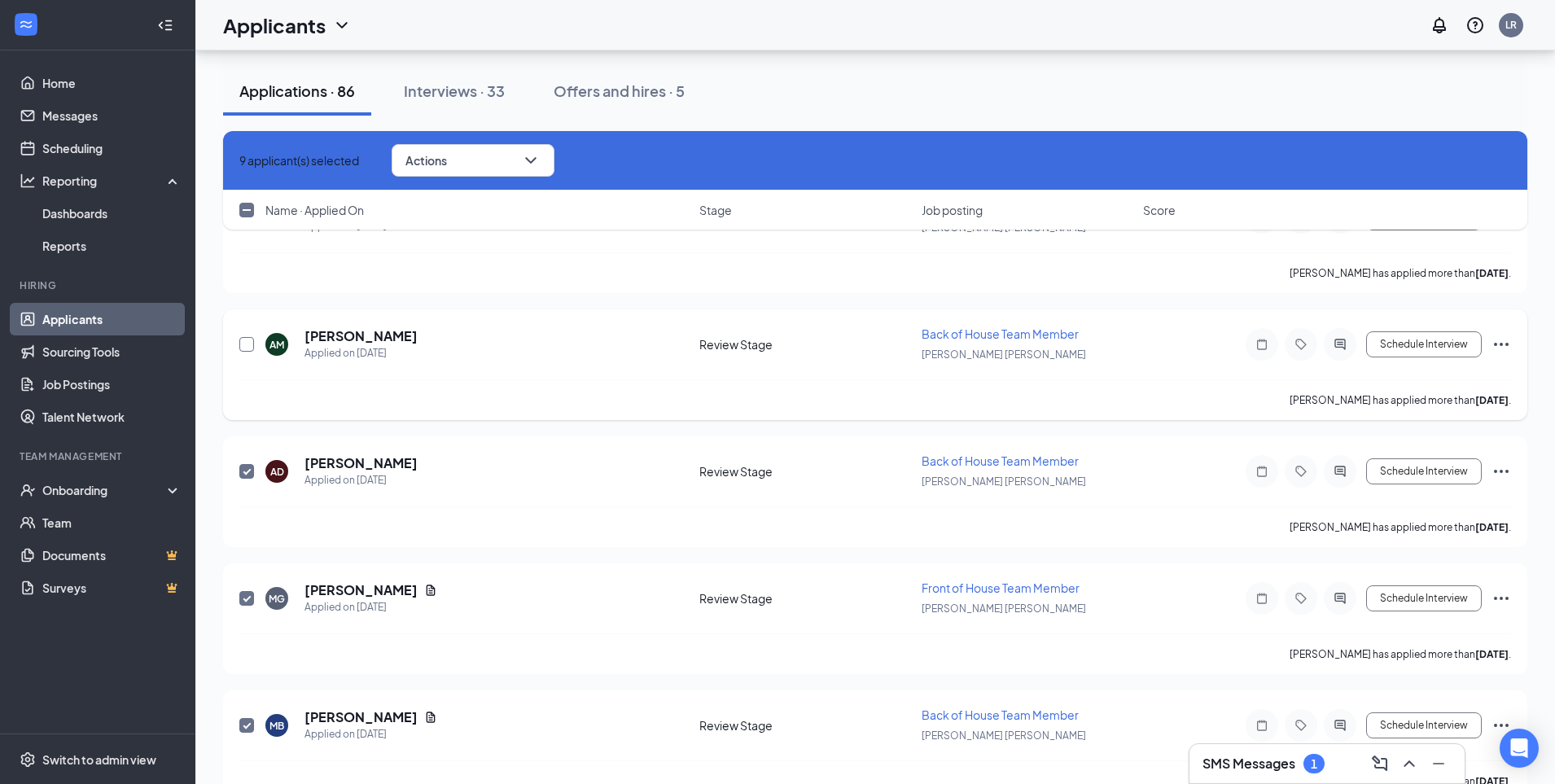
checkbox input "true"
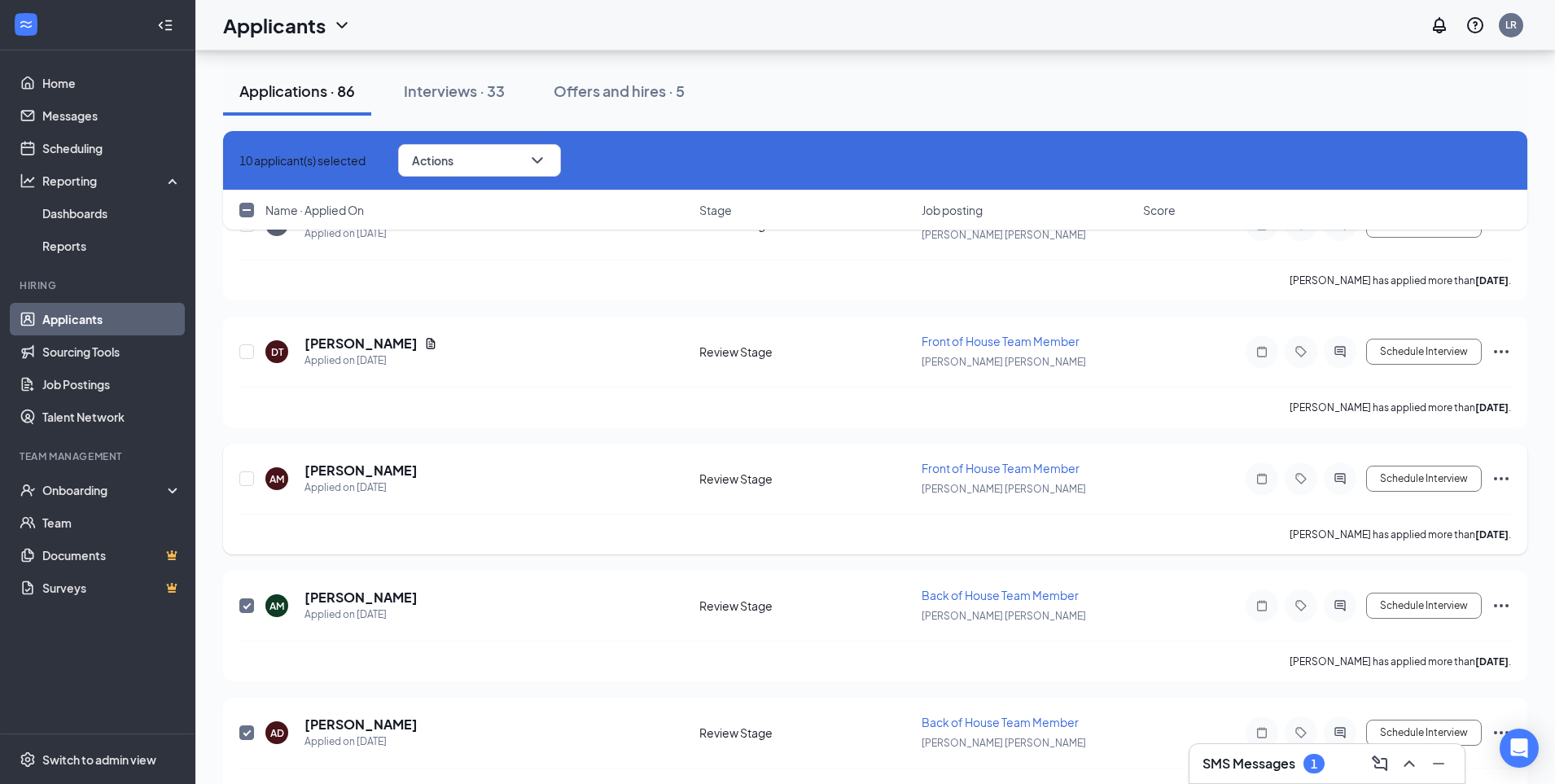
scroll to position [6289, 0]
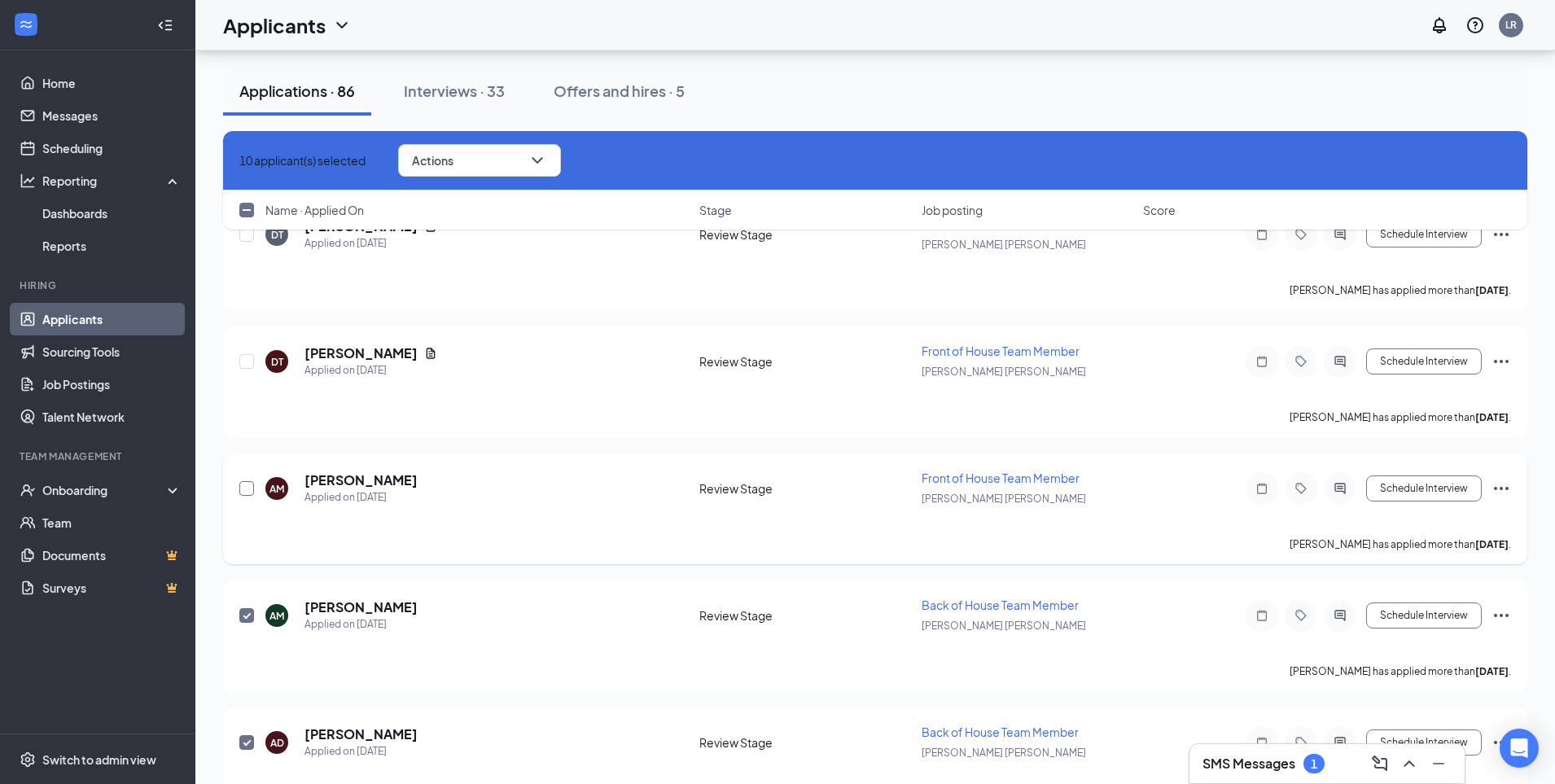
click at [243, 491] on input "checkbox" at bounding box center [247, 488] width 15 height 15
checkbox input "true"
click at [253, 359] on input "checkbox" at bounding box center [247, 362] width 15 height 15
checkbox input "true"
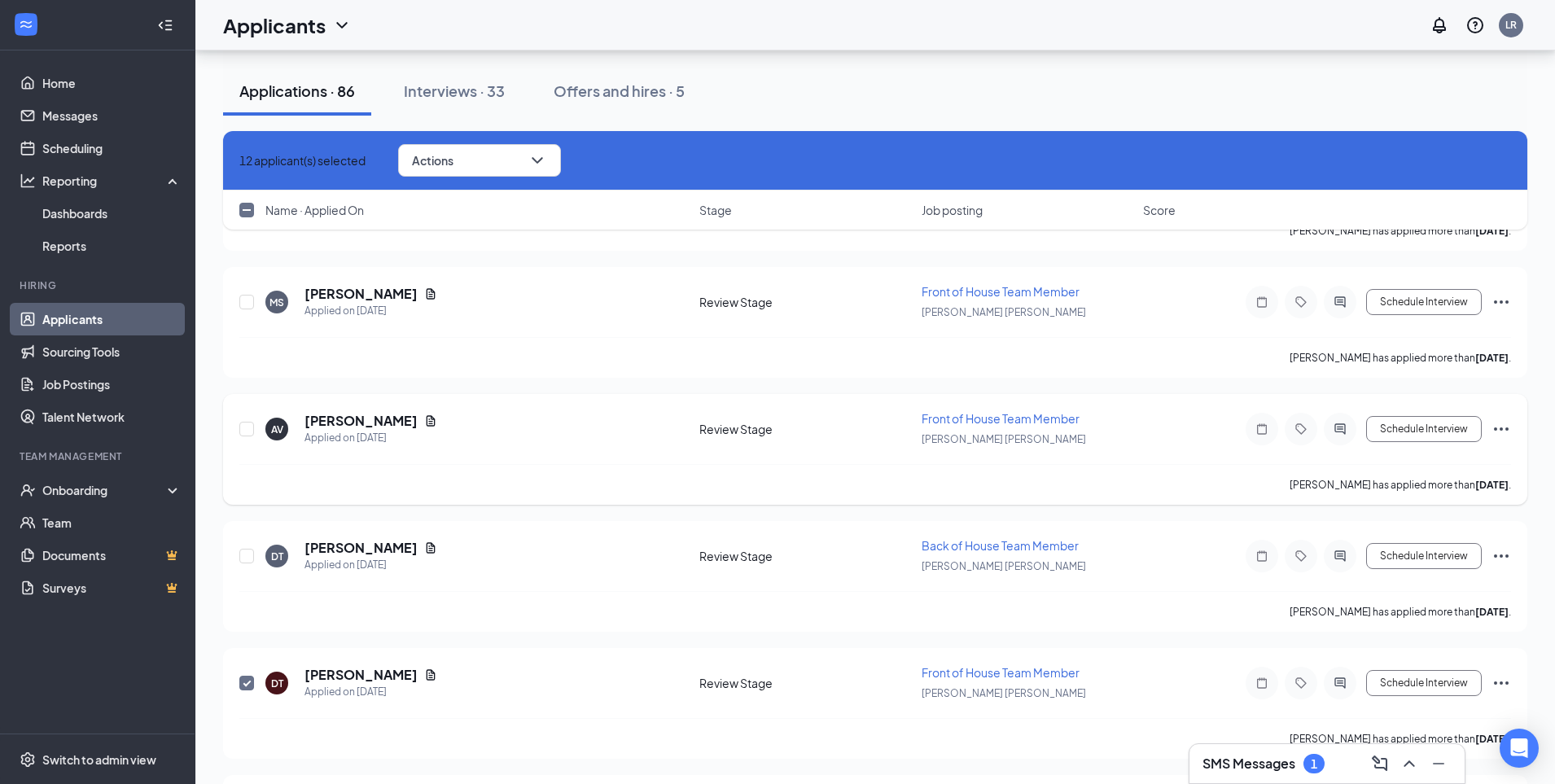
scroll to position [5966, 0]
click at [242, 561] on input "checkbox" at bounding box center [247, 557] width 15 height 15
checkbox input "true"
click at [251, 432] on input "checkbox" at bounding box center [247, 430] width 15 height 15
checkbox input "true"
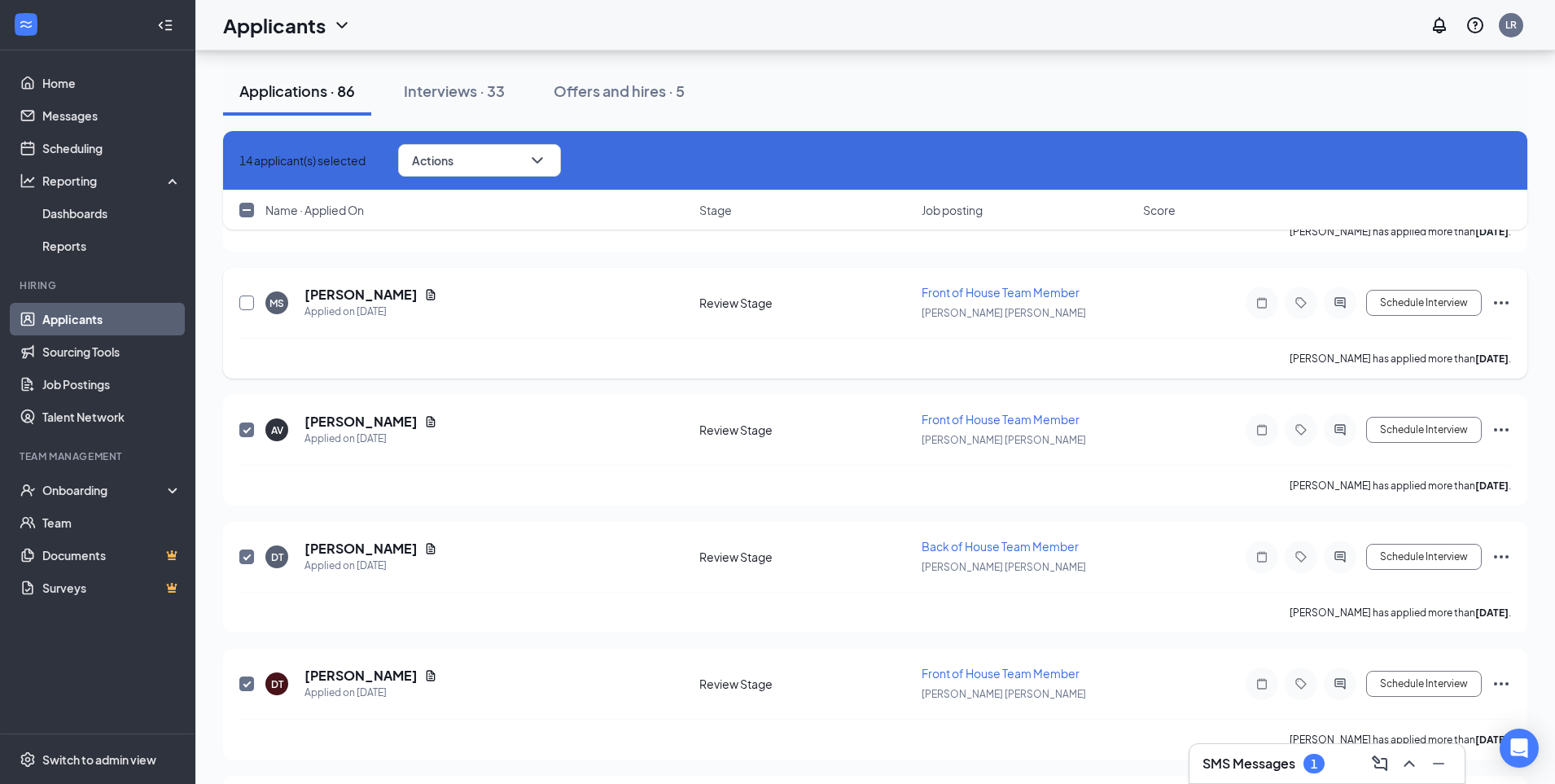
click at [245, 308] on input "checkbox" at bounding box center [247, 302] width 15 height 15
checkbox input "true"
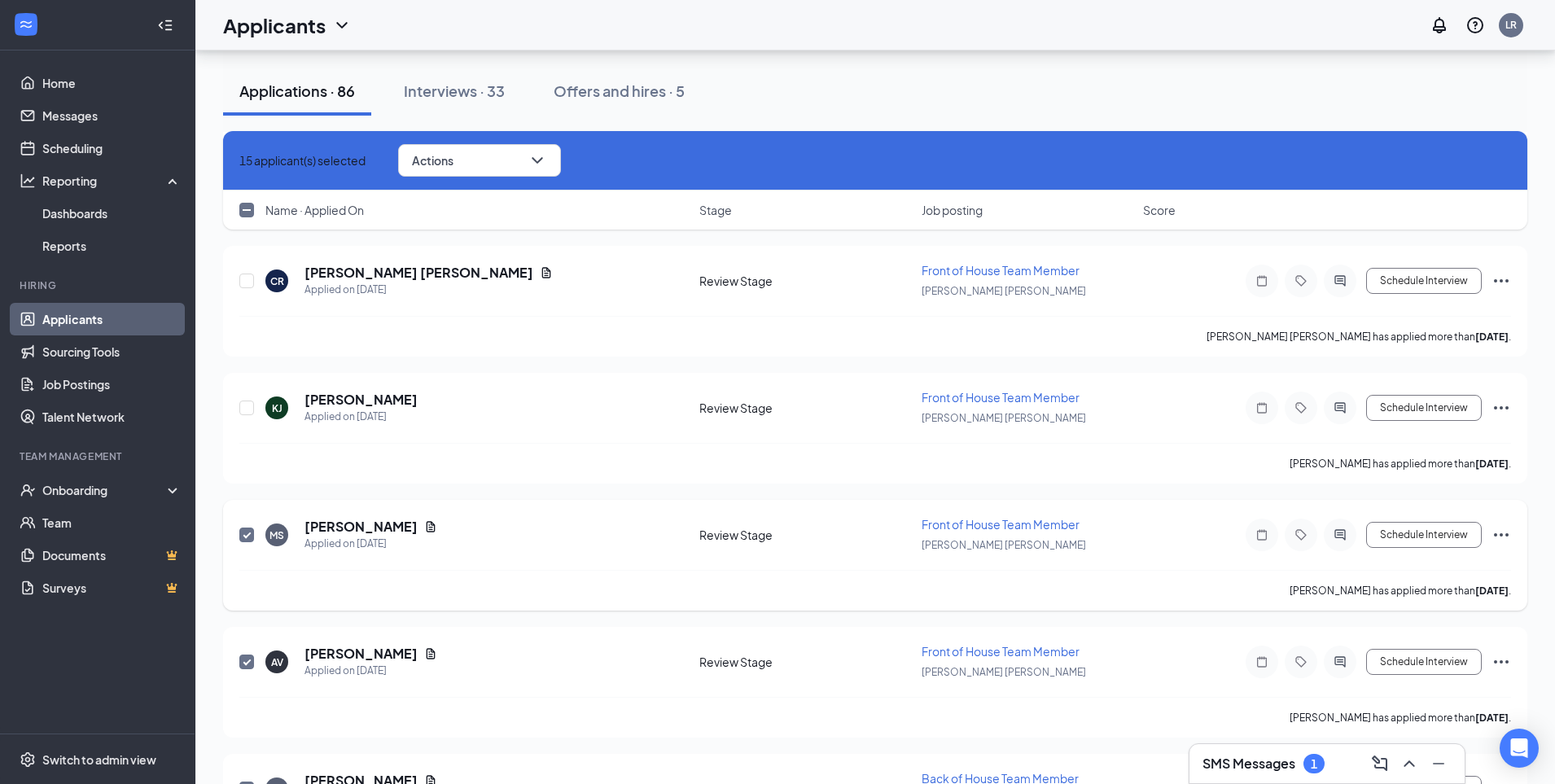
scroll to position [5629, 0]
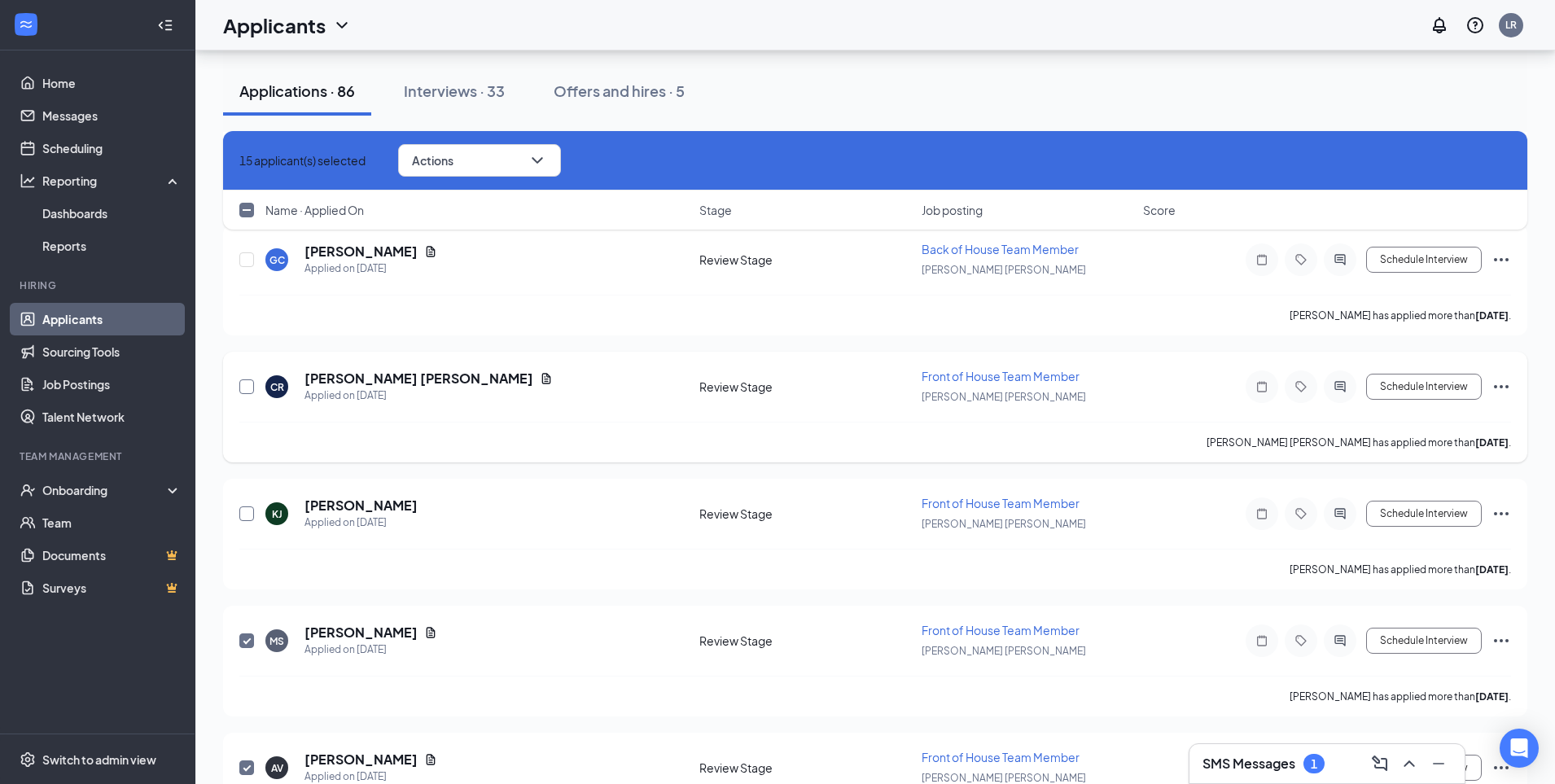
drag, startPoint x: 248, startPoint y: 514, endPoint x: 245, endPoint y: 384, distance: 130.0
click at [248, 514] on input "checkbox" at bounding box center [247, 514] width 15 height 15
checkbox input "true"
click at [245, 384] on input "checkbox" at bounding box center [247, 386] width 15 height 15
checkbox input "true"
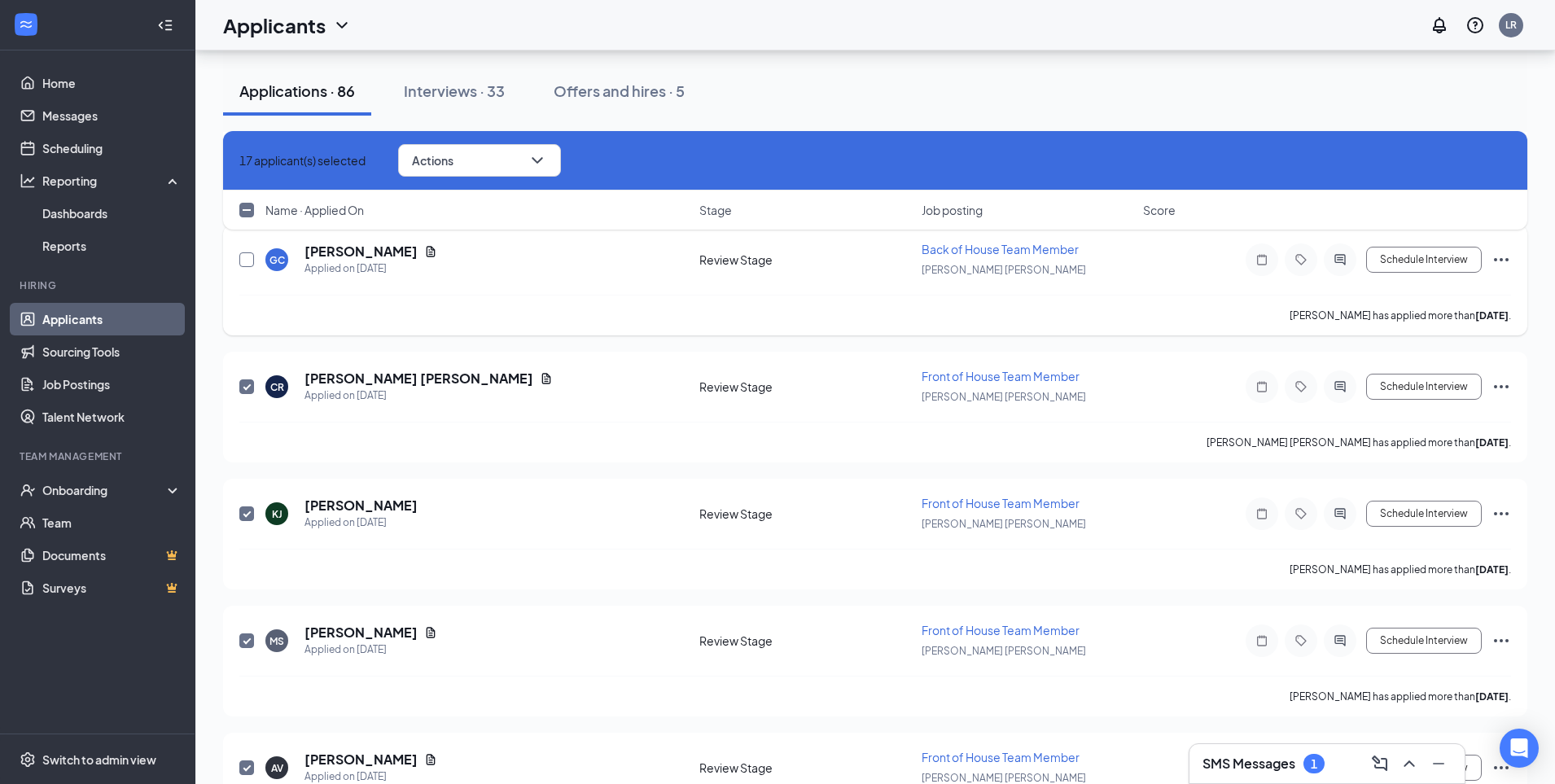
click at [249, 261] on input "checkbox" at bounding box center [247, 259] width 15 height 15
checkbox input "true"
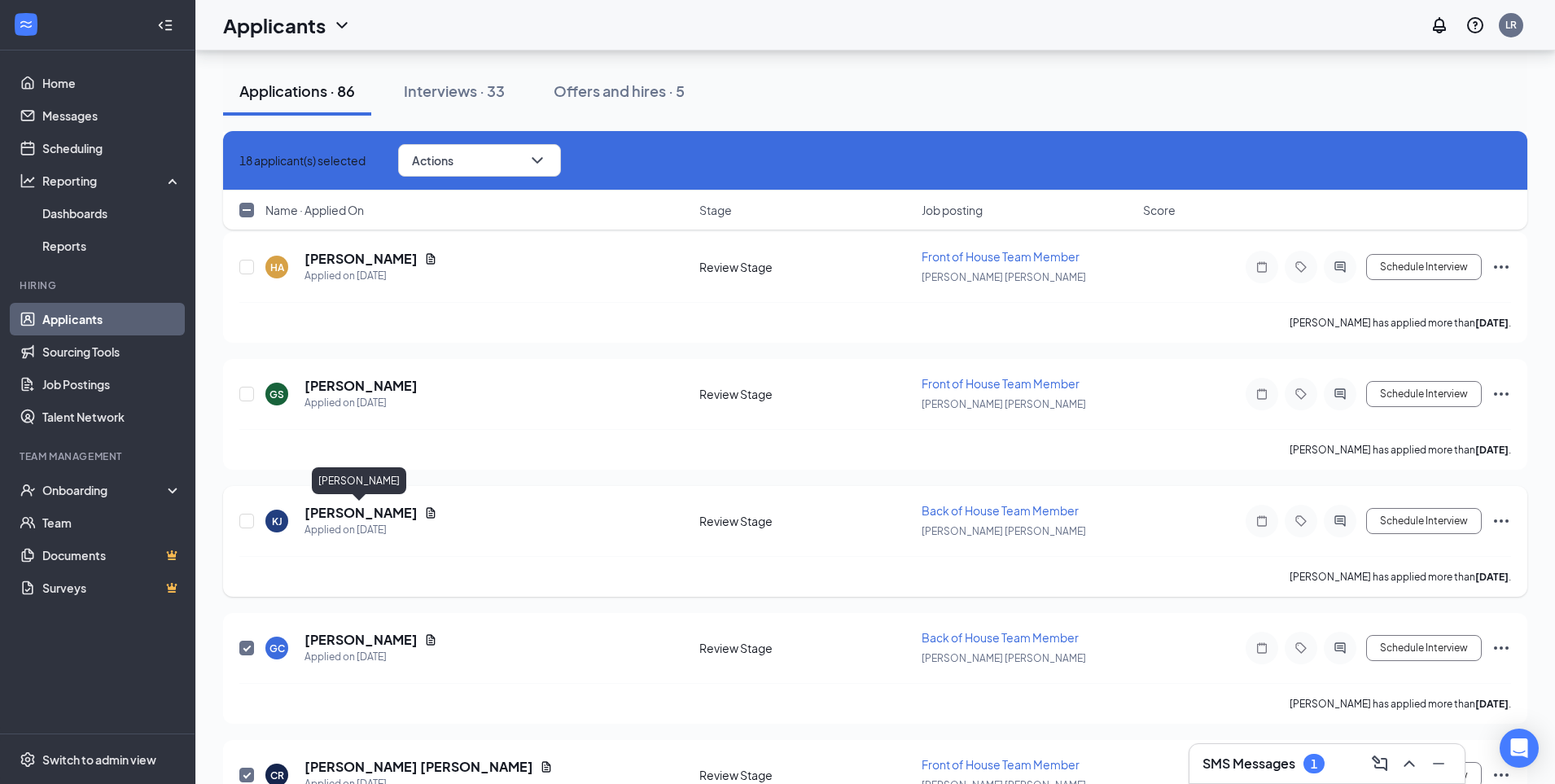
scroll to position [5237, 0]
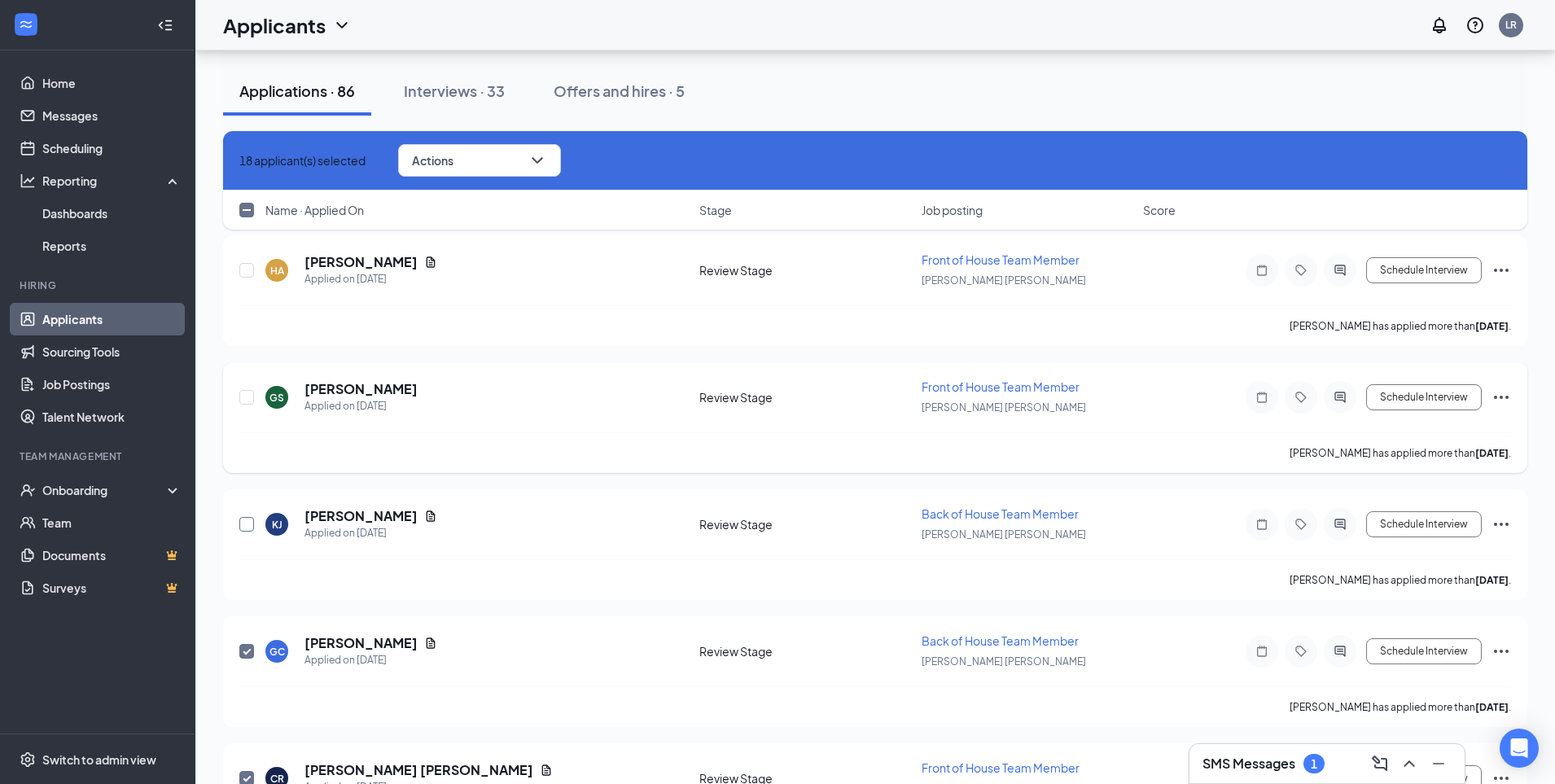
drag, startPoint x: 252, startPoint y: 524, endPoint x: 263, endPoint y: 408, distance: 116.5
click at [252, 524] on input "checkbox" at bounding box center [247, 524] width 15 height 15
checkbox input "true"
click at [250, 399] on input "checkbox" at bounding box center [247, 397] width 15 height 15
checkbox input "true"
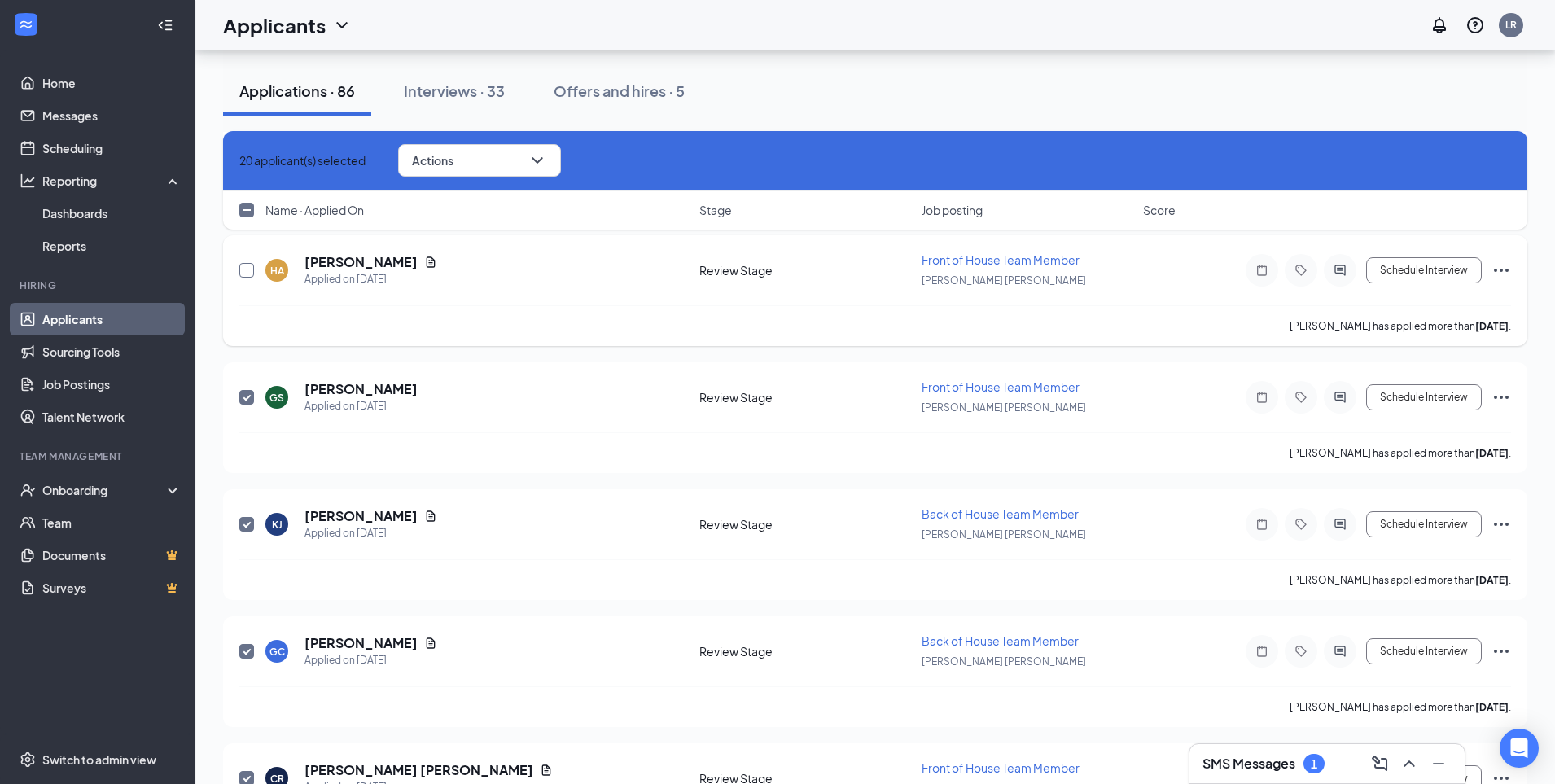
click at [242, 271] on input "checkbox" at bounding box center [247, 270] width 15 height 15
checkbox input "true"
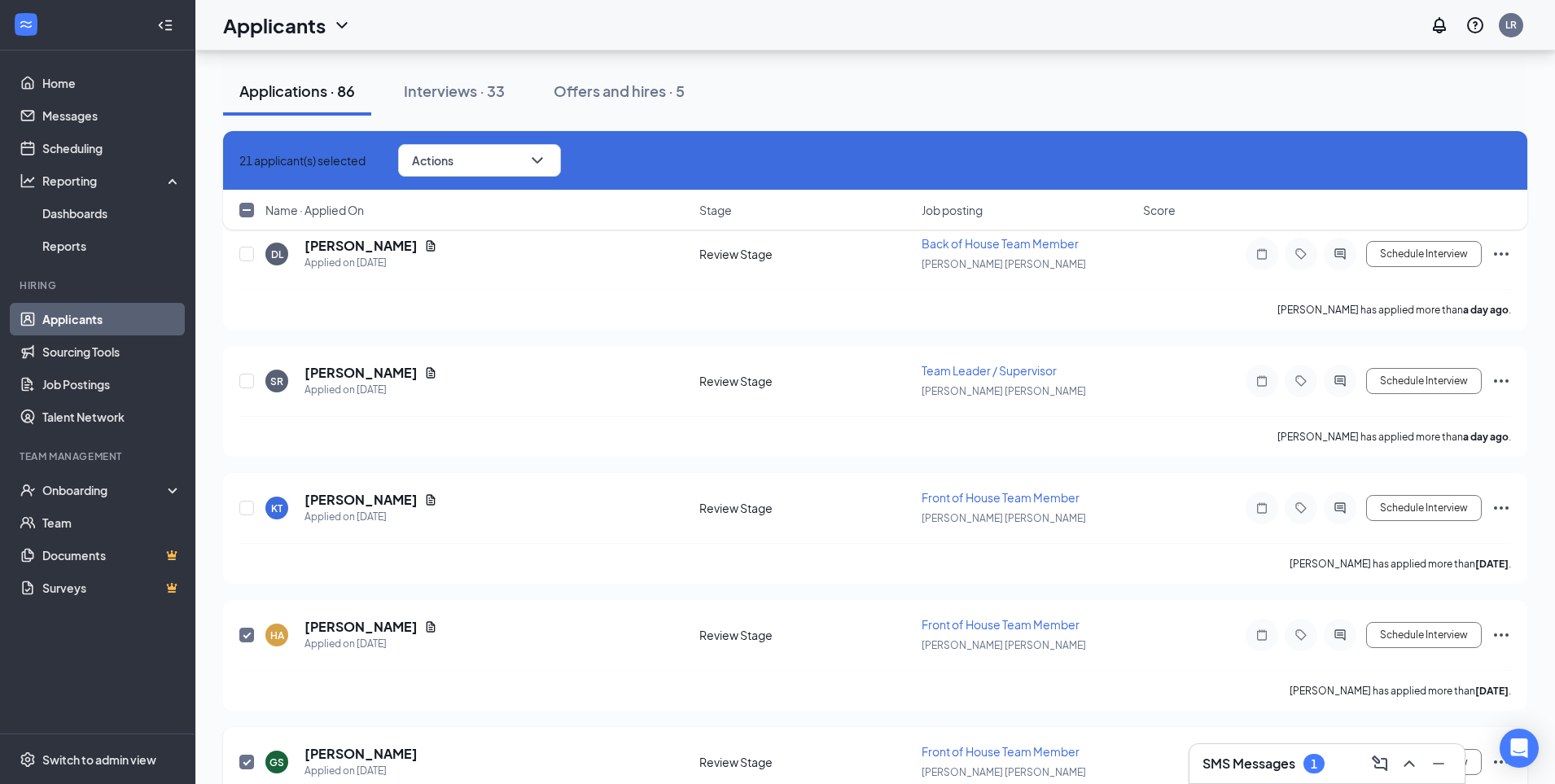
scroll to position [4848, 0]
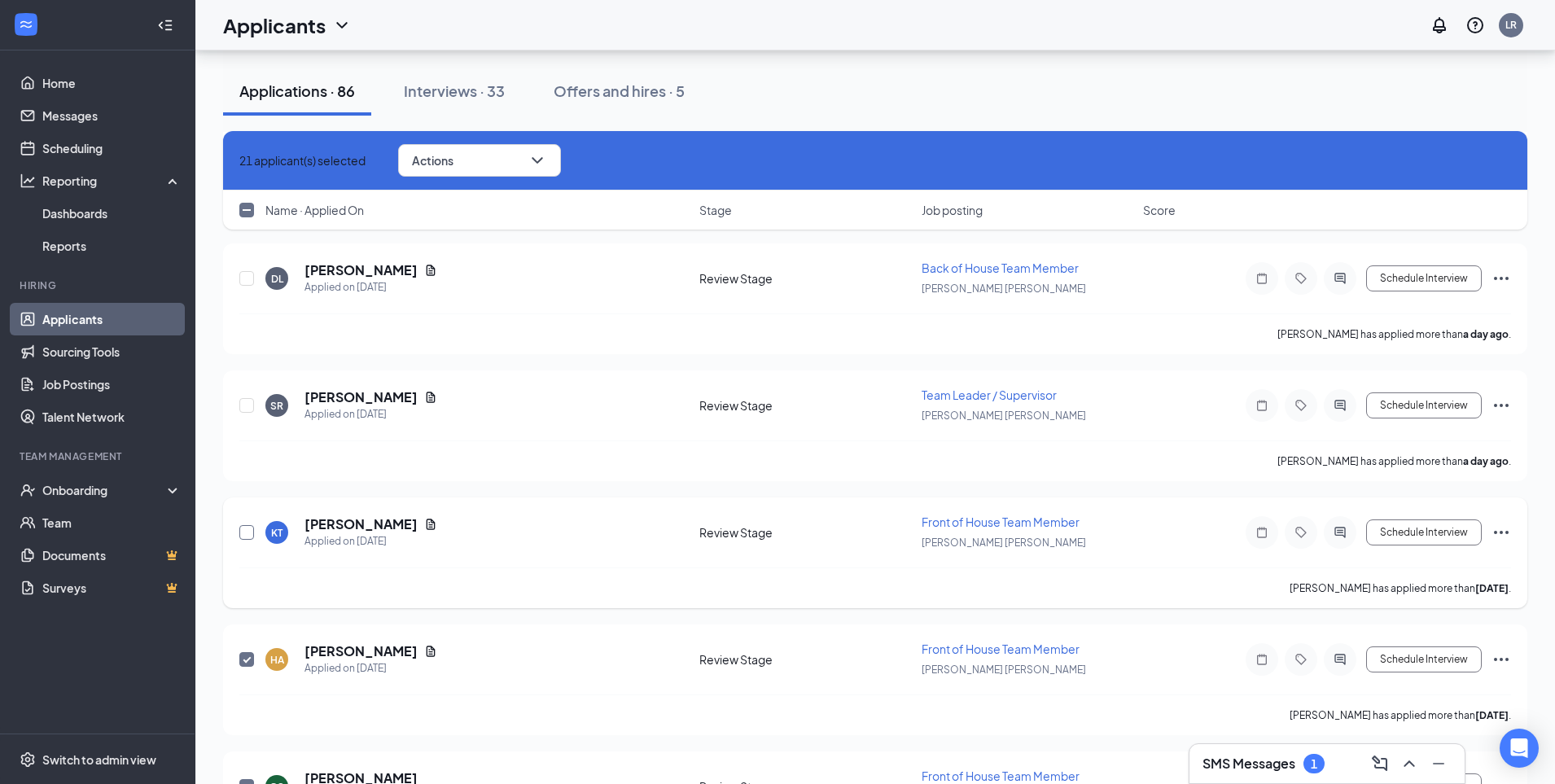
click at [243, 537] on input "checkbox" at bounding box center [247, 532] width 15 height 15
checkbox input "true"
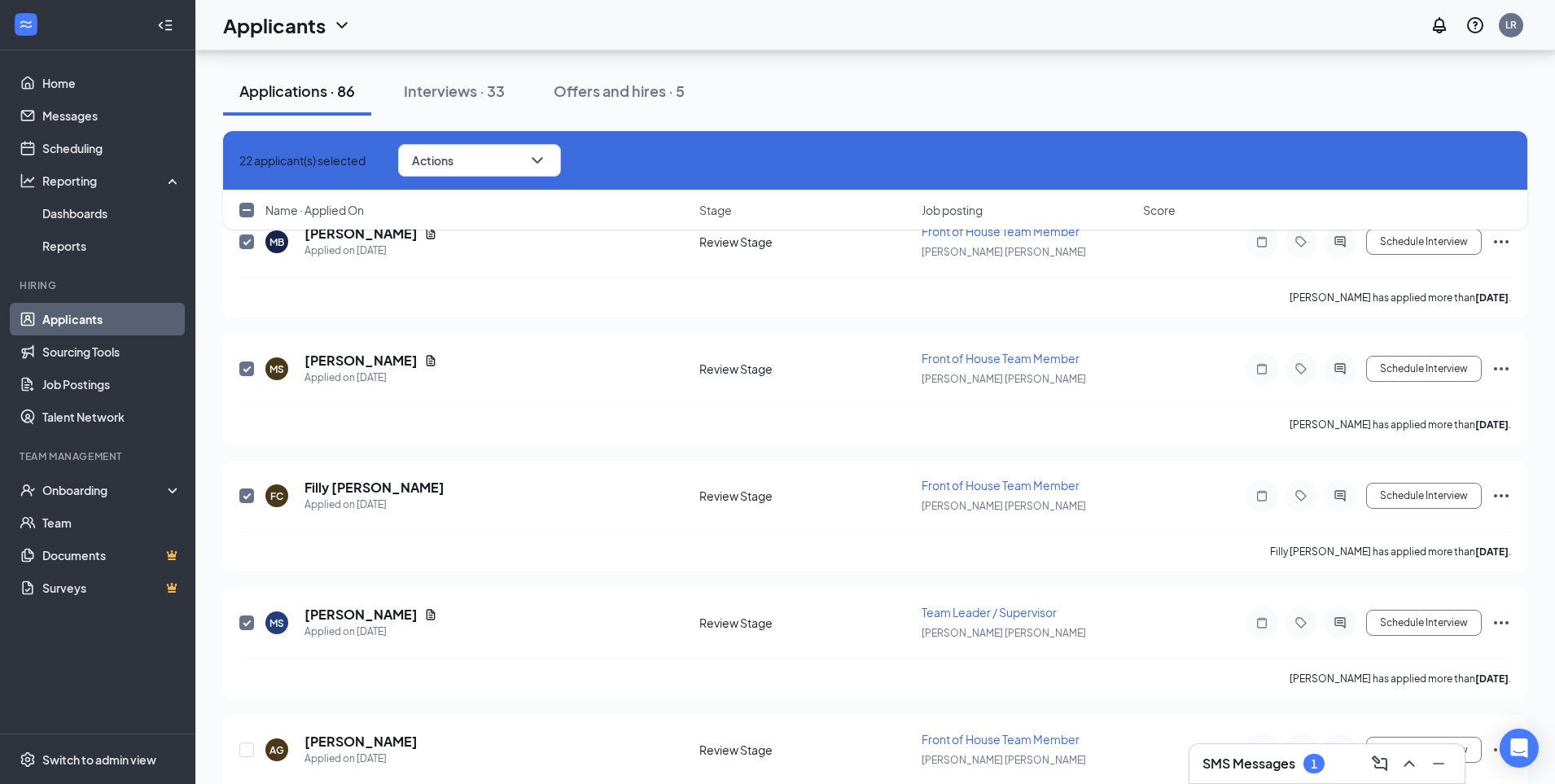
scroll to position [7165, 0]
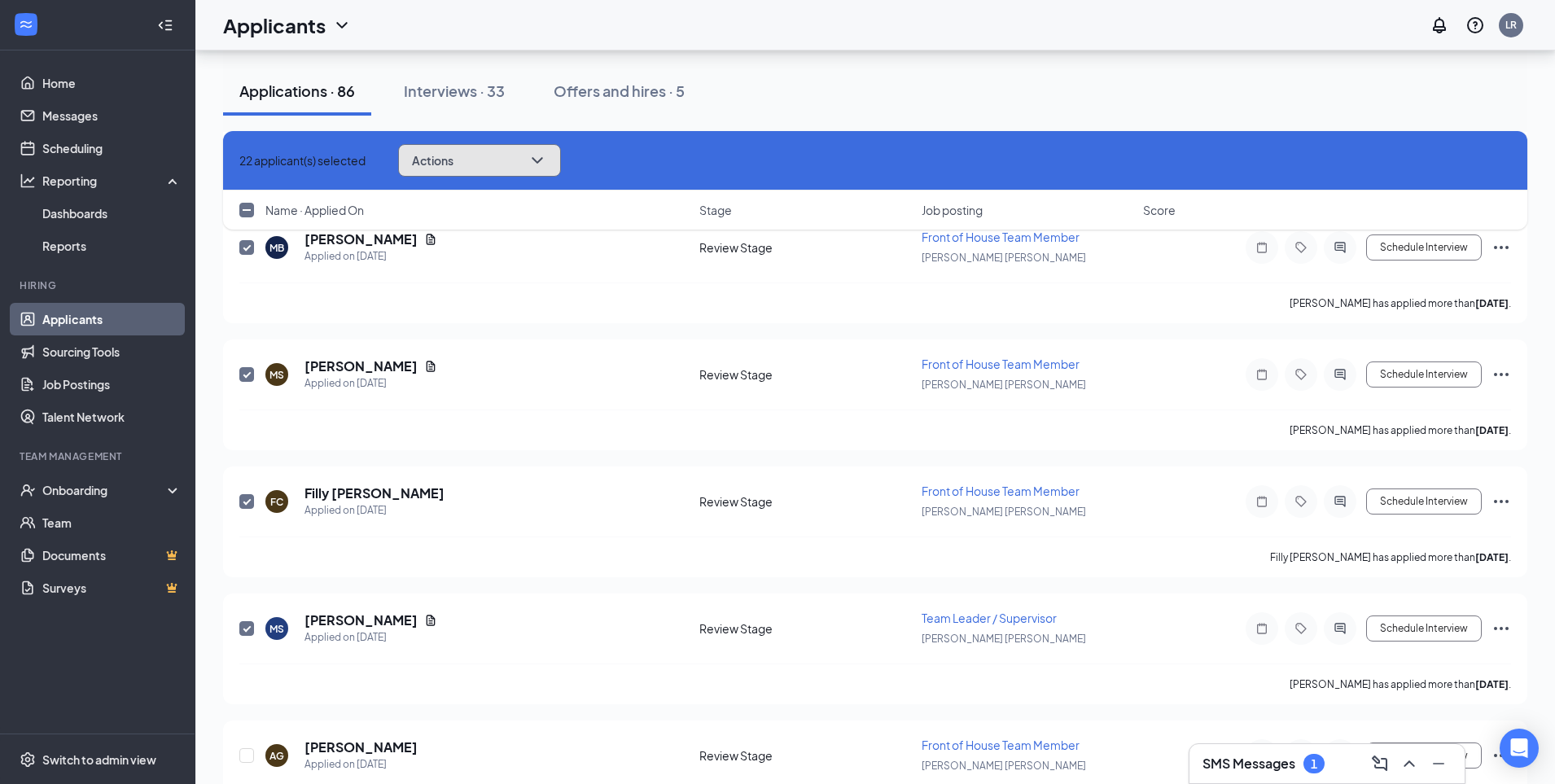
click at [547, 161] on icon "ChevronDown" at bounding box center [537, 160] width 19 height 19
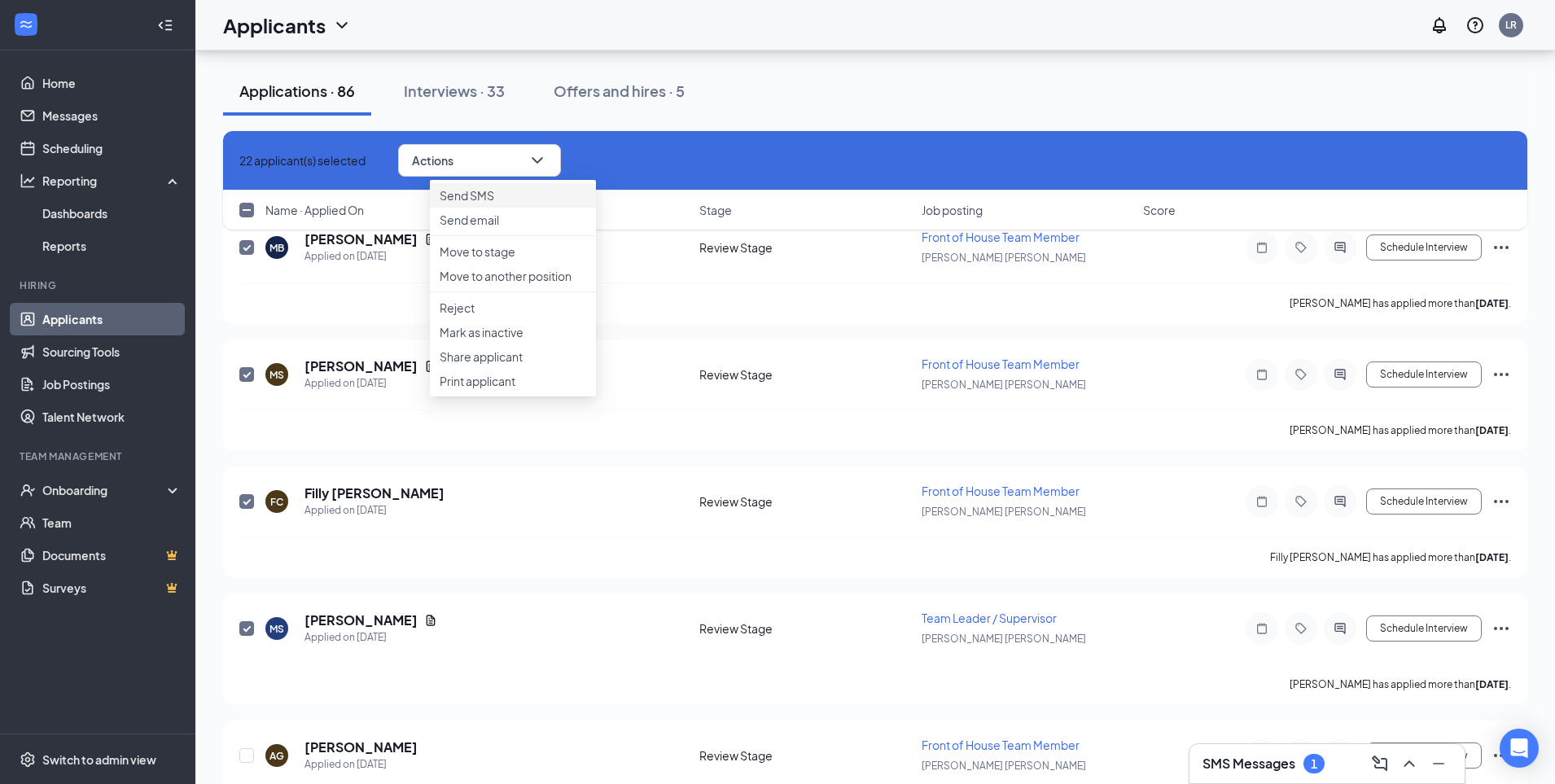
click at [490, 202] on p "Send SMS" at bounding box center [513, 195] width 147 height 16
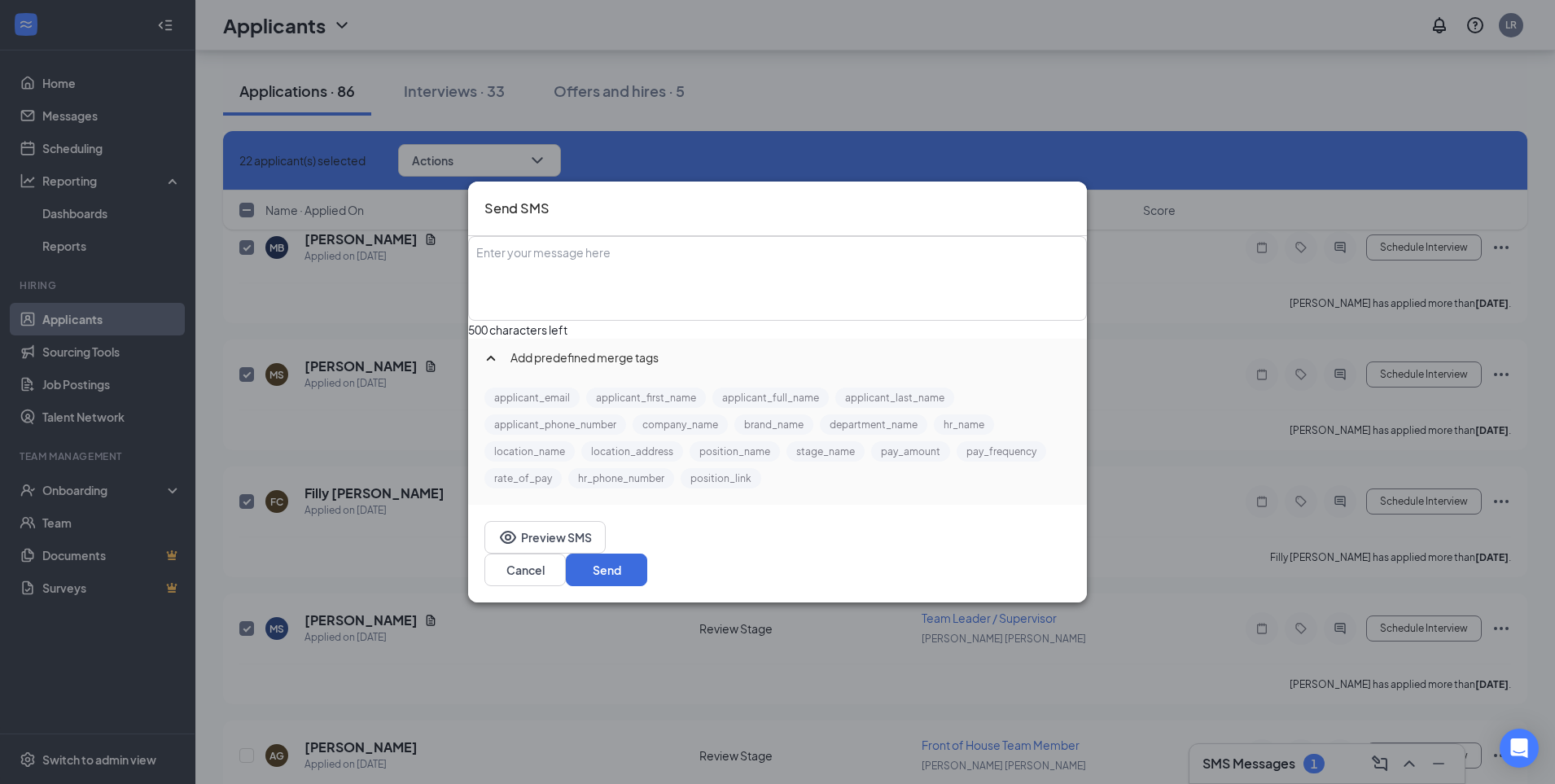
click at [581, 269] on div "Enter your message here" at bounding box center [777, 278] width 615 height 81
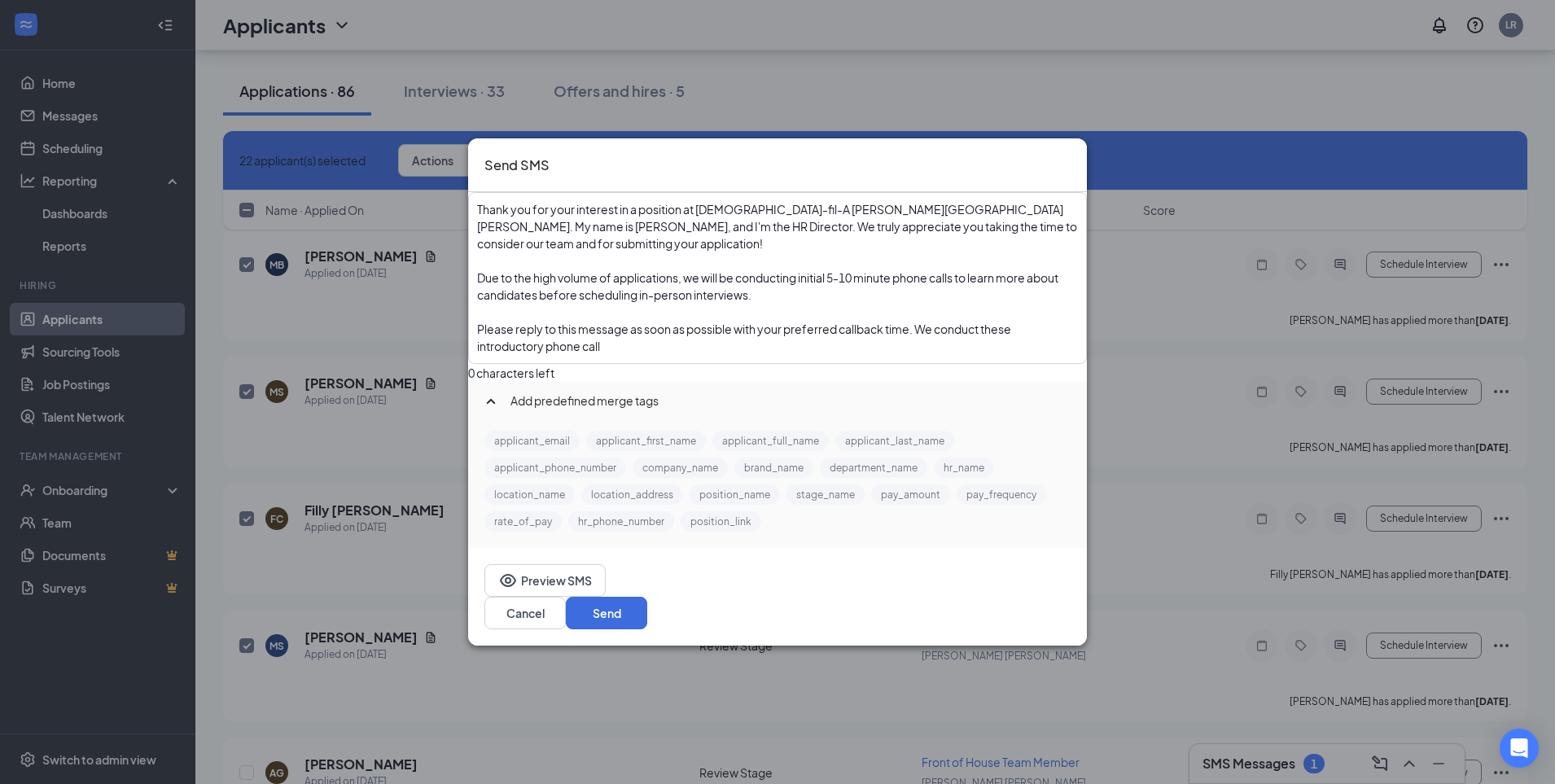
scroll to position [7152, 0]
click at [621, 270] on div "Enter your message here" at bounding box center [778, 260] width 601 height 17
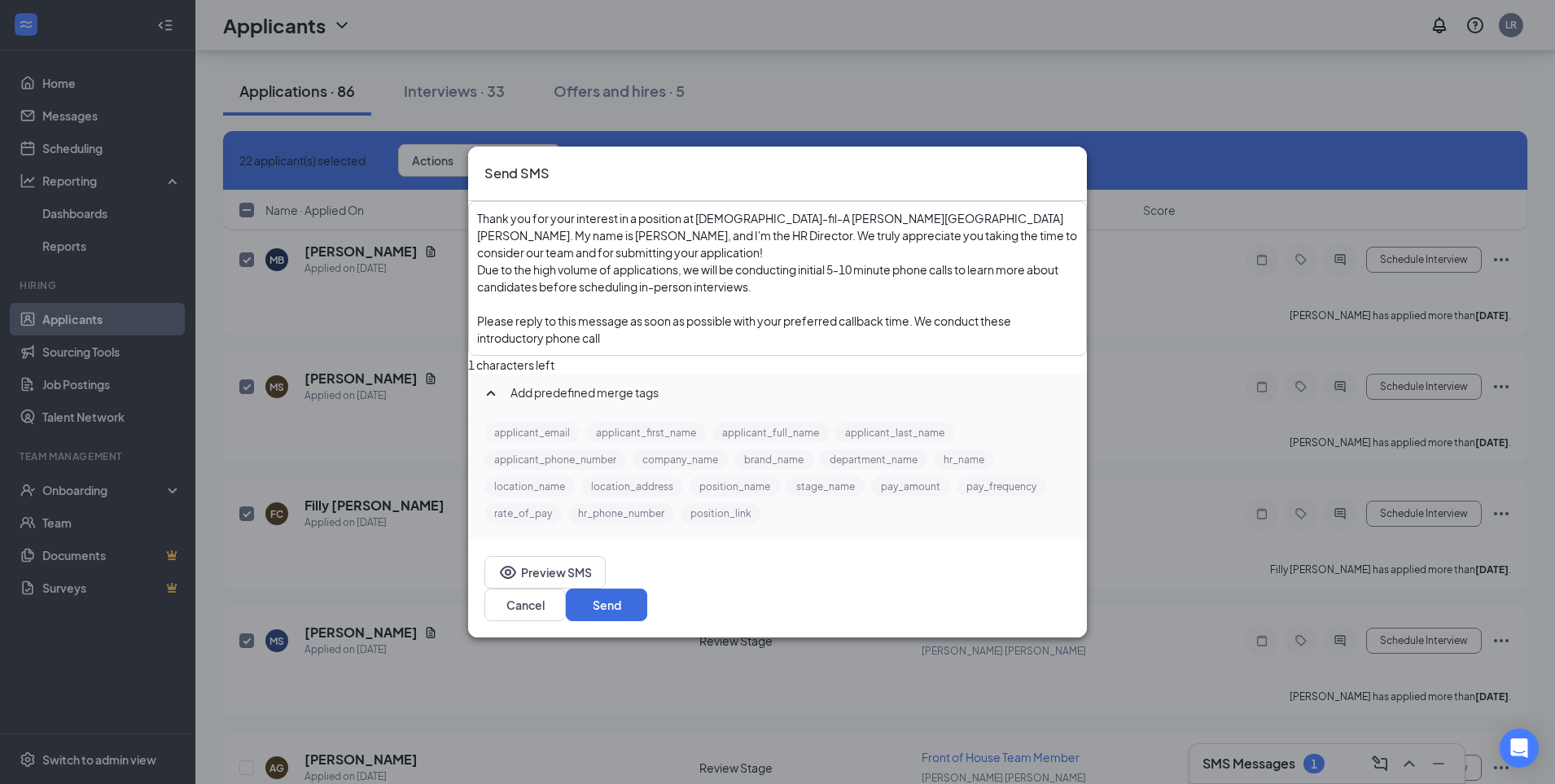
click at [518, 293] on span "Due to the high volume of applications, we will be conducting initial 5-10 minu…" at bounding box center [768, 278] width 583 height 32
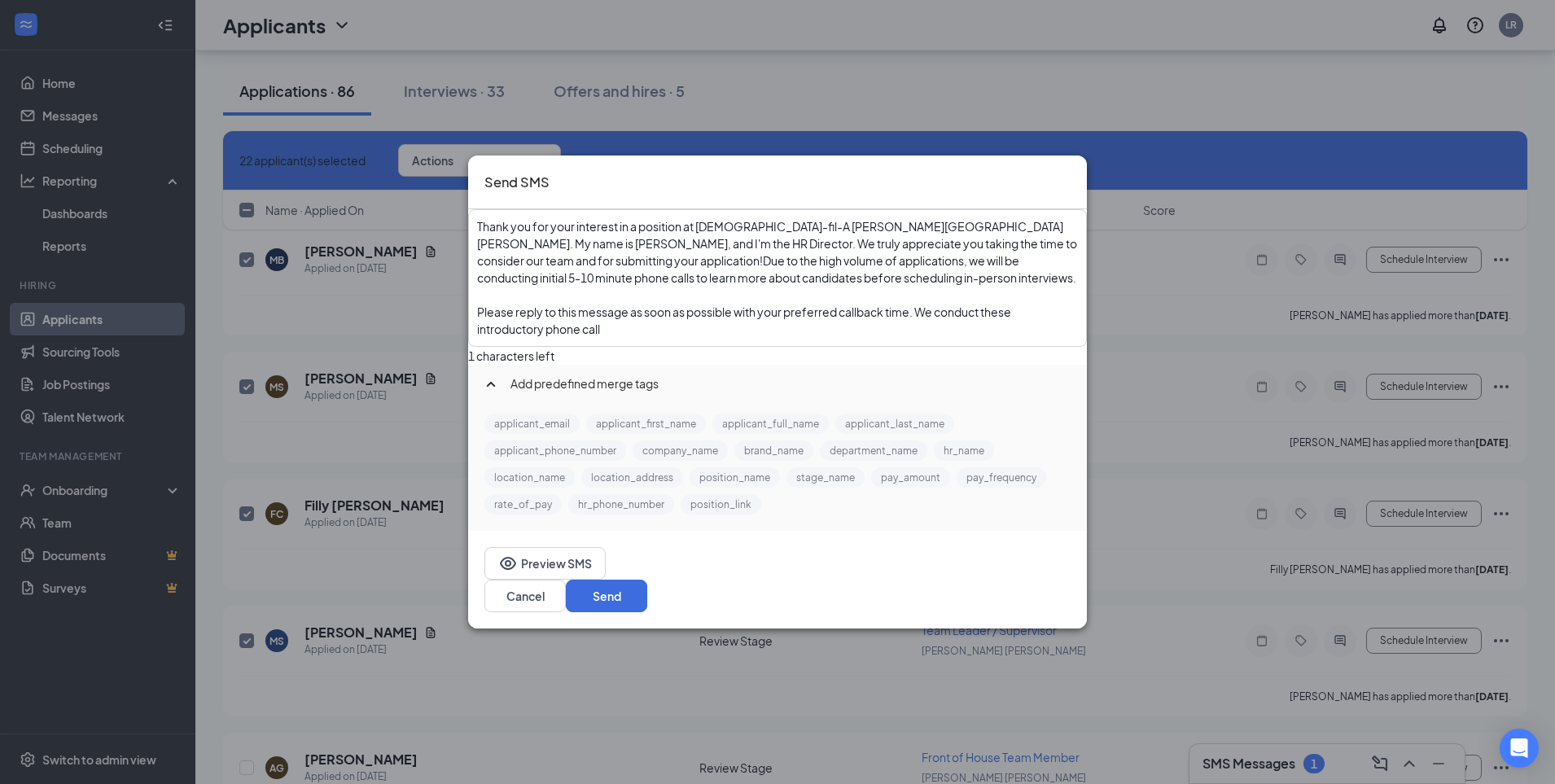
drag, startPoint x: 608, startPoint y: 318, endPoint x: 567, endPoint y: 321, distance: 41.1
click at [606, 303] on div "Enter your message here" at bounding box center [778, 294] width 601 height 17
click at [516, 336] on span "Please reply to this message as soon as possible with your preferred callback t…" at bounding box center [745, 320] width 536 height 32
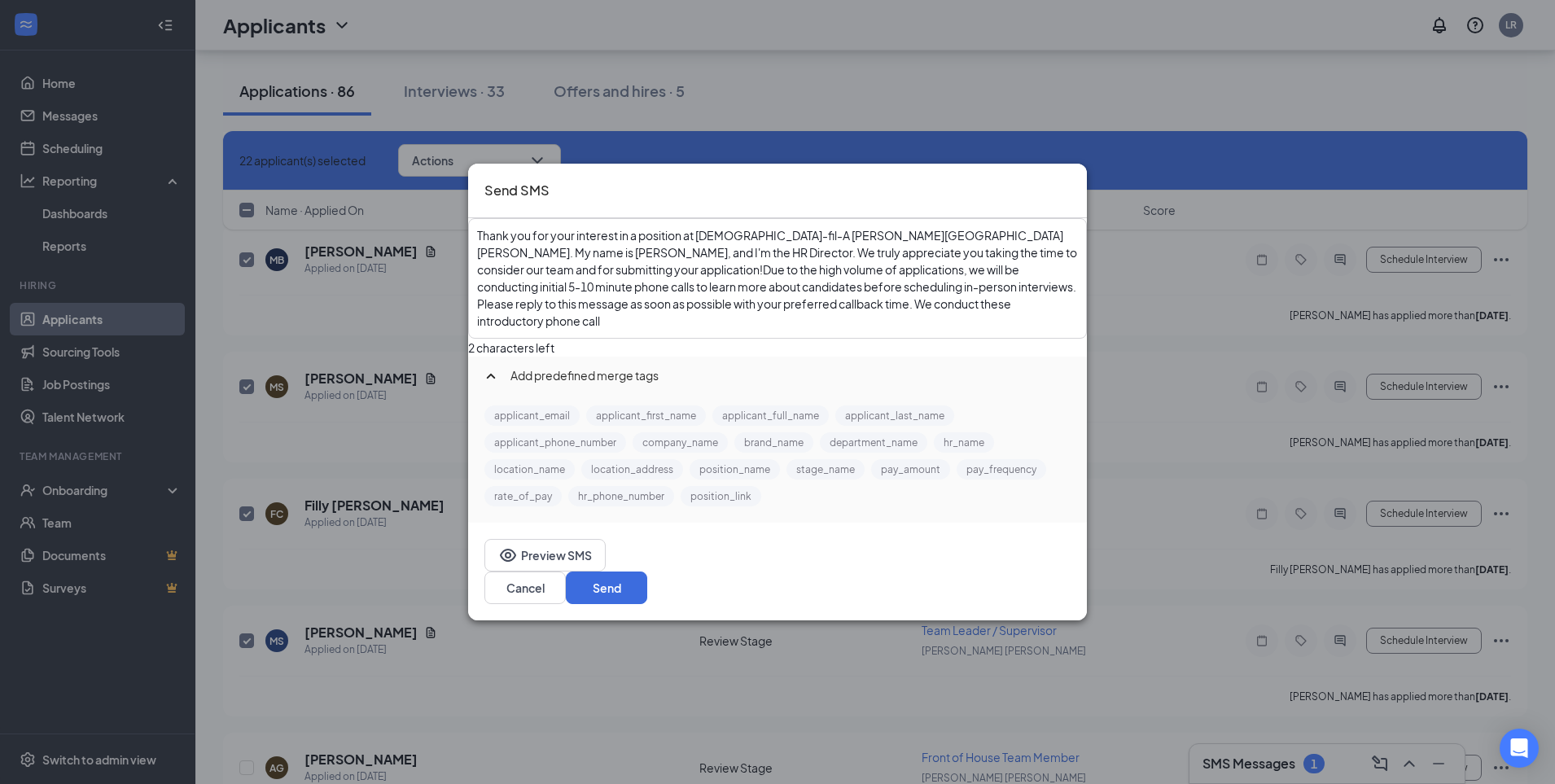
click at [774, 330] on div "Thank you for your interest in a position at [DEMOGRAPHIC_DATA]-fil-A [PERSON_N…" at bounding box center [778, 278] width 601 height 103
click at [695, 330] on div "Thank you for your interest in a position at [DEMOGRAPHIC_DATA]-fil-A [PERSON_N…" at bounding box center [778, 278] width 601 height 103
click at [566, 572] on button "Cancel" at bounding box center [525, 587] width 81 height 33
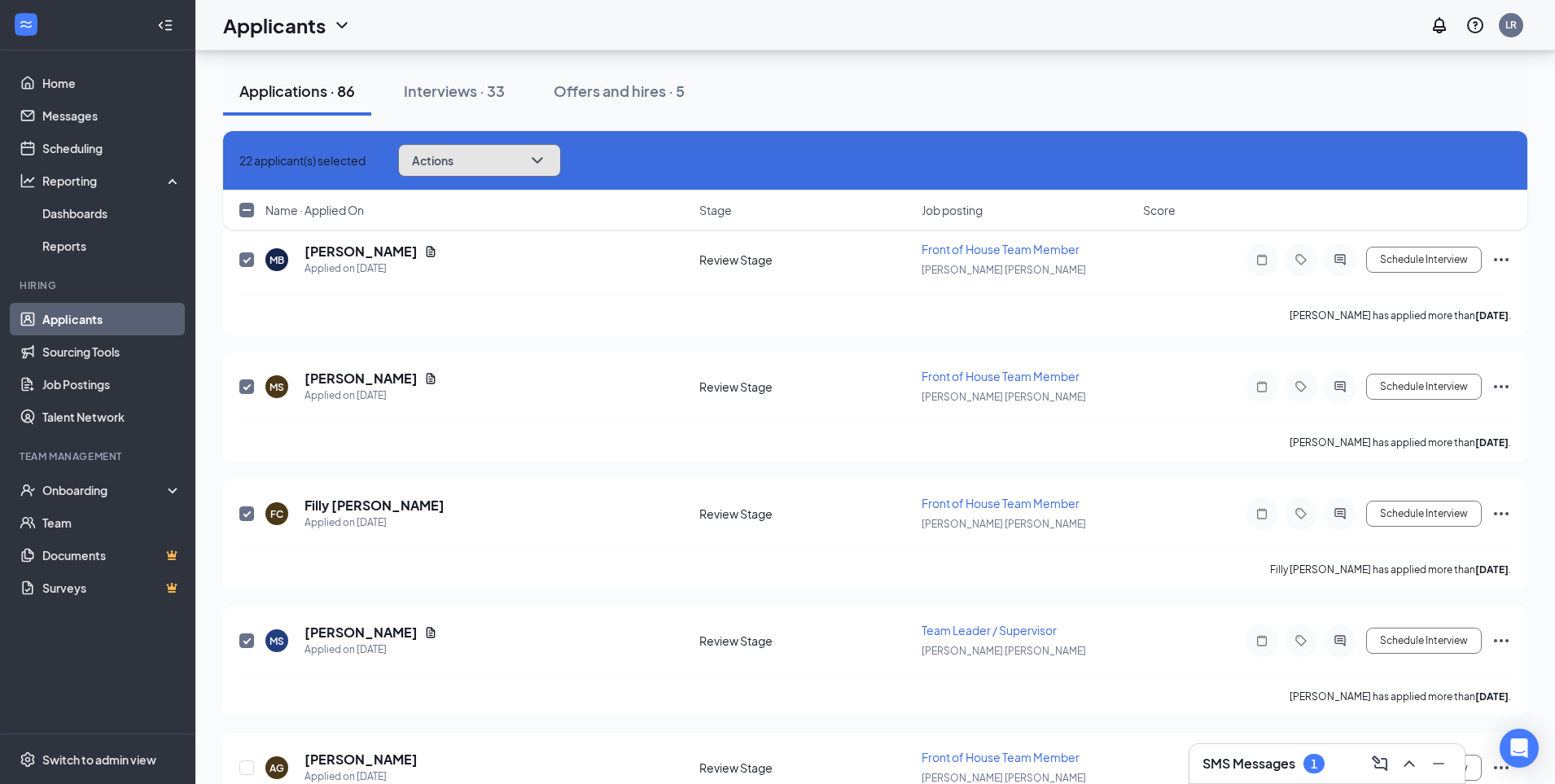
click at [547, 166] on icon "ChevronDown" at bounding box center [537, 160] width 19 height 19
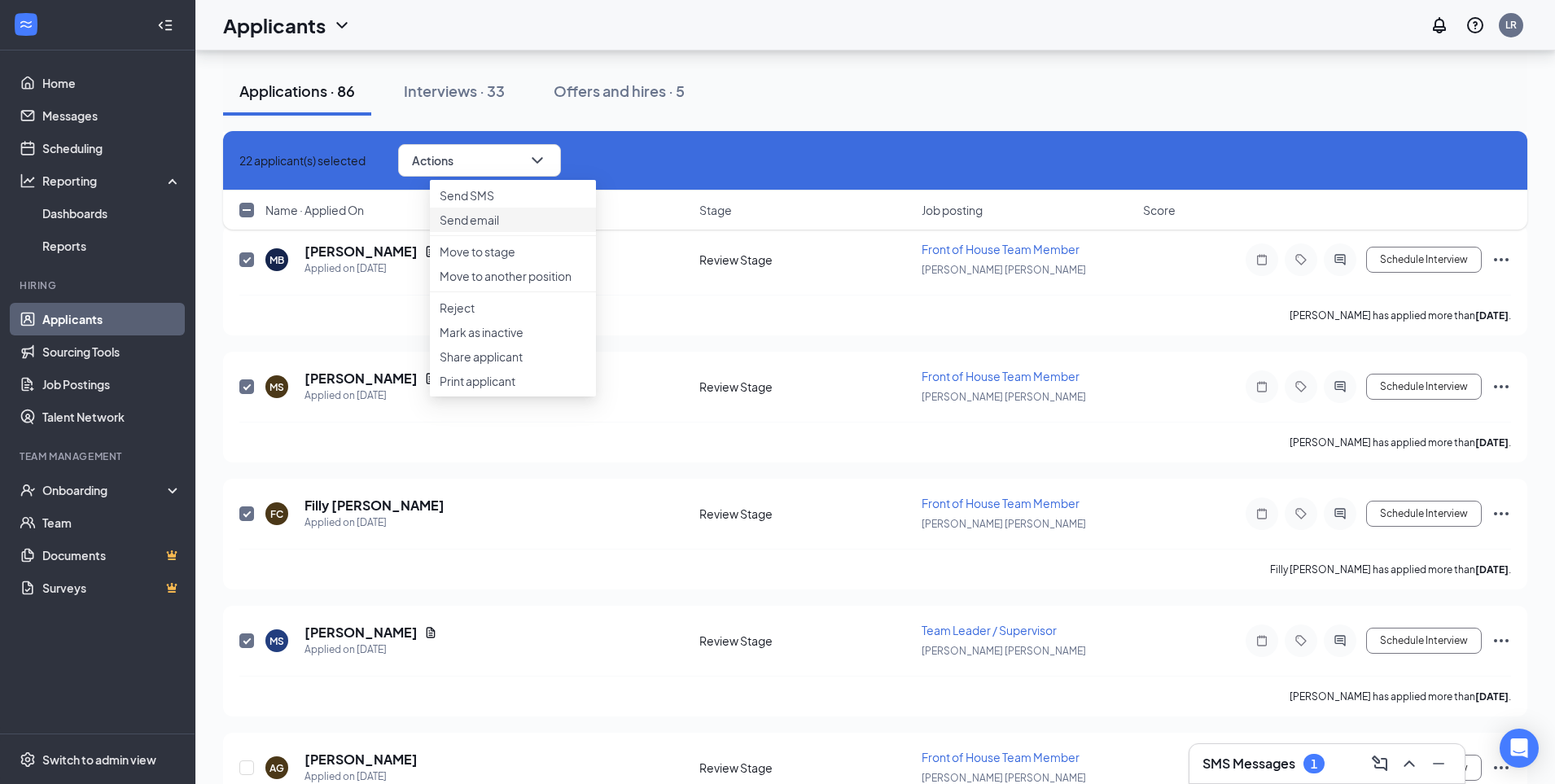
click at [469, 228] on p "Send email" at bounding box center [513, 219] width 147 height 16
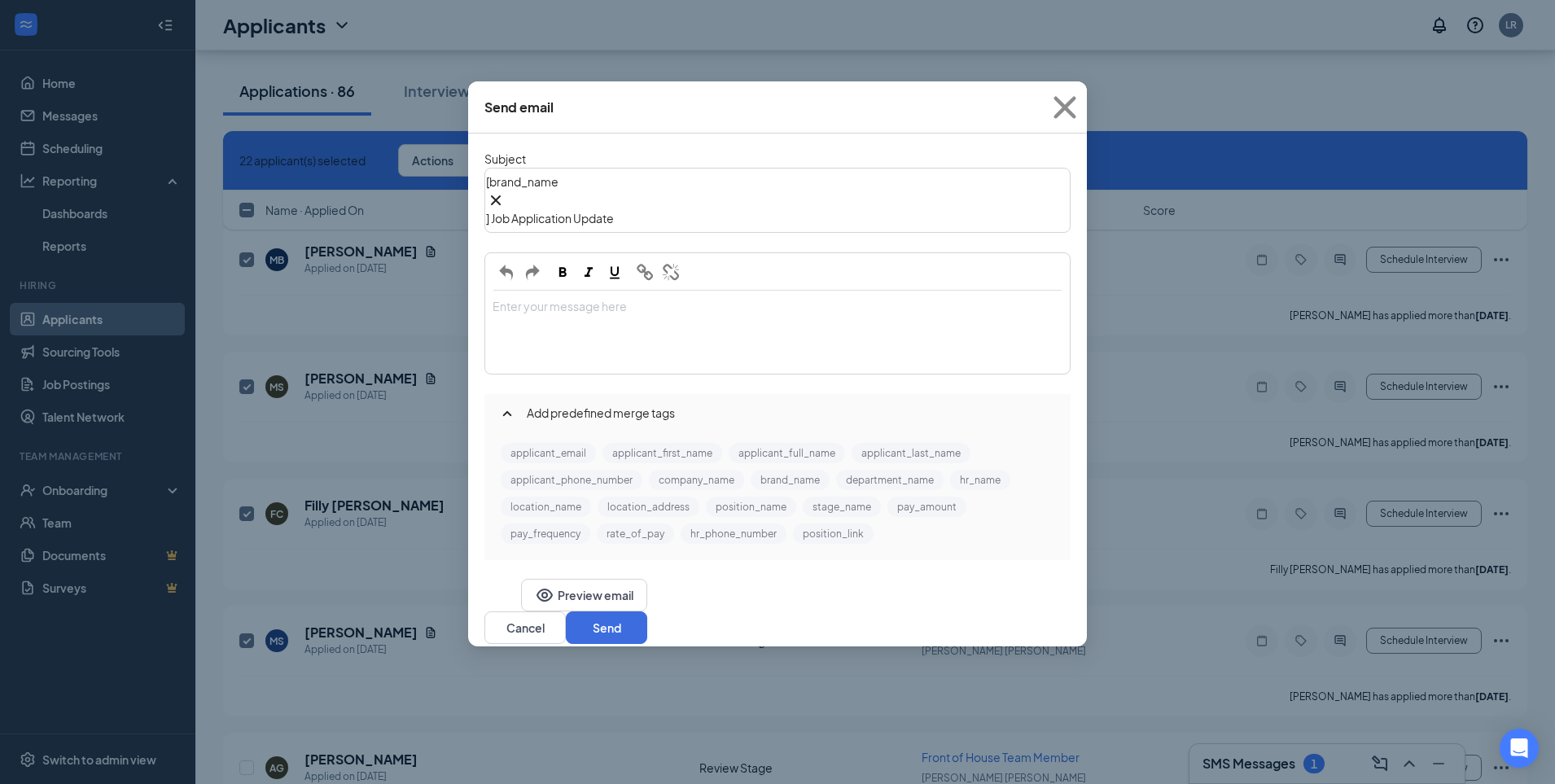
click at [738, 292] on div "Enter your message here" at bounding box center [777, 332] width 583 height 81
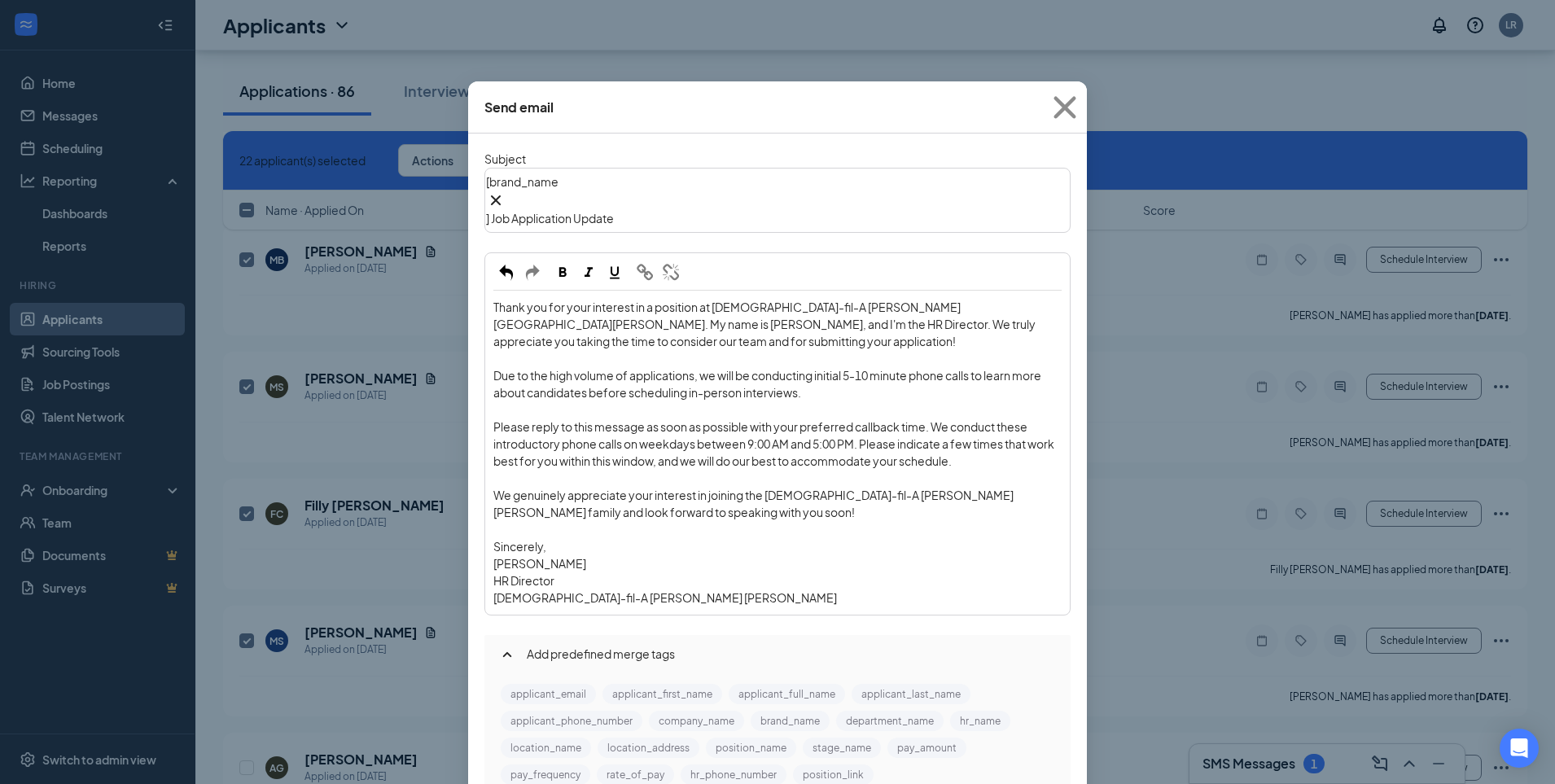
scroll to position [58, 0]
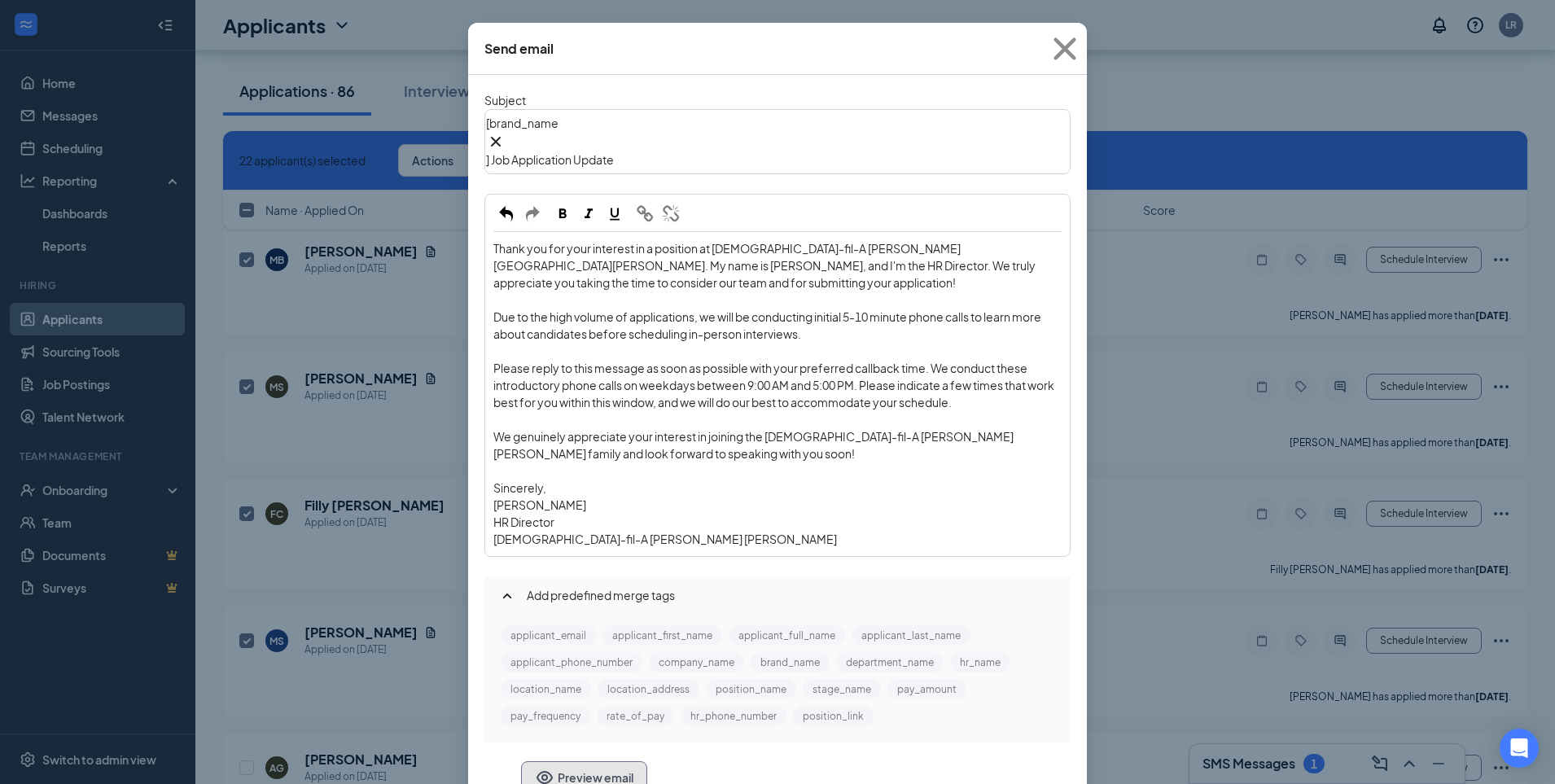
drag, startPoint x: 540, startPoint y: 742, endPoint x: 541, endPoint y: 734, distance: 8.1
click at [540, 761] on button "Preview email" at bounding box center [583, 777] width 126 height 33
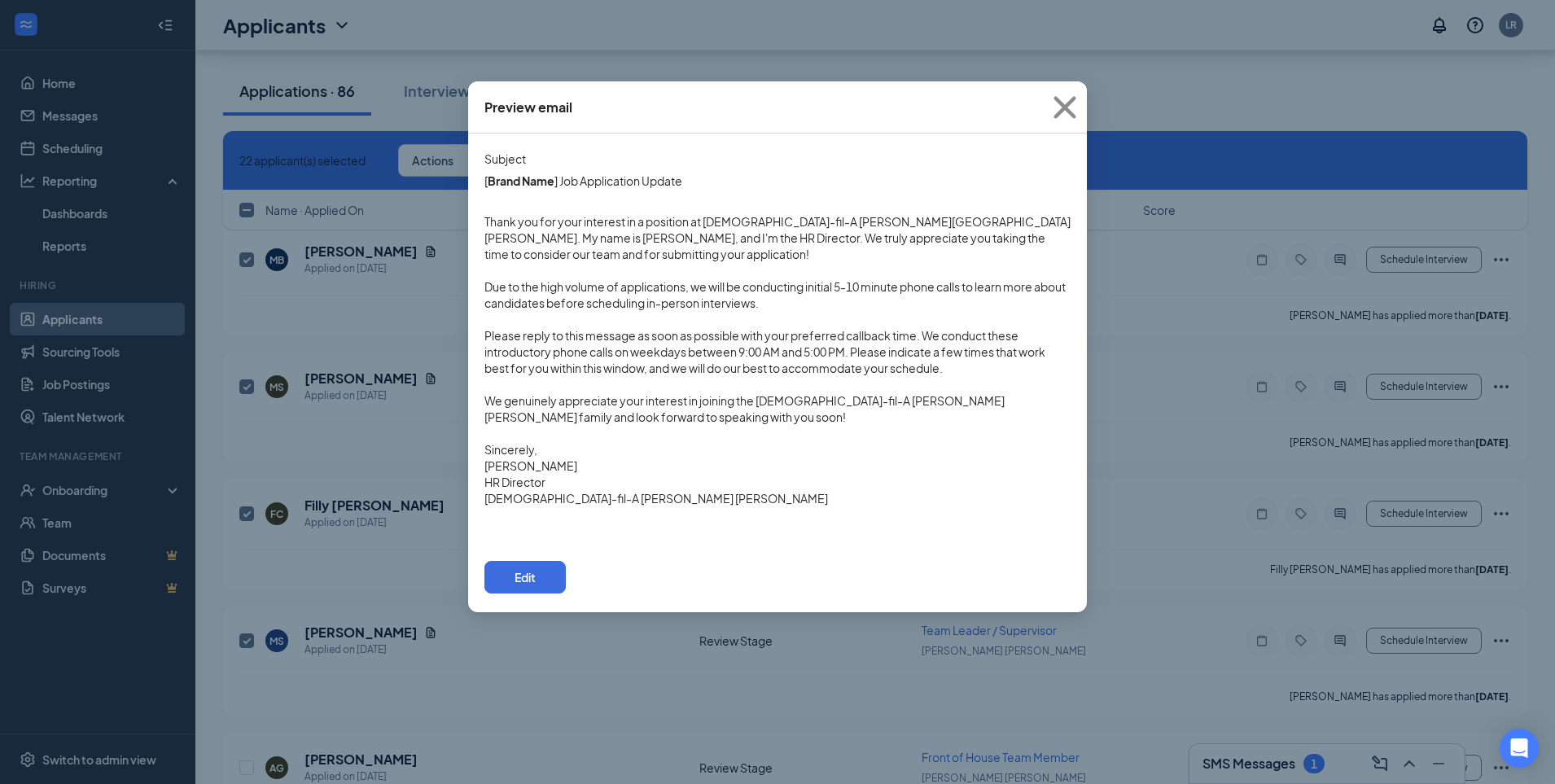
scroll to position [0, 0]
click at [1060, 109] on icon "Cross" at bounding box center [1065, 108] width 44 height 44
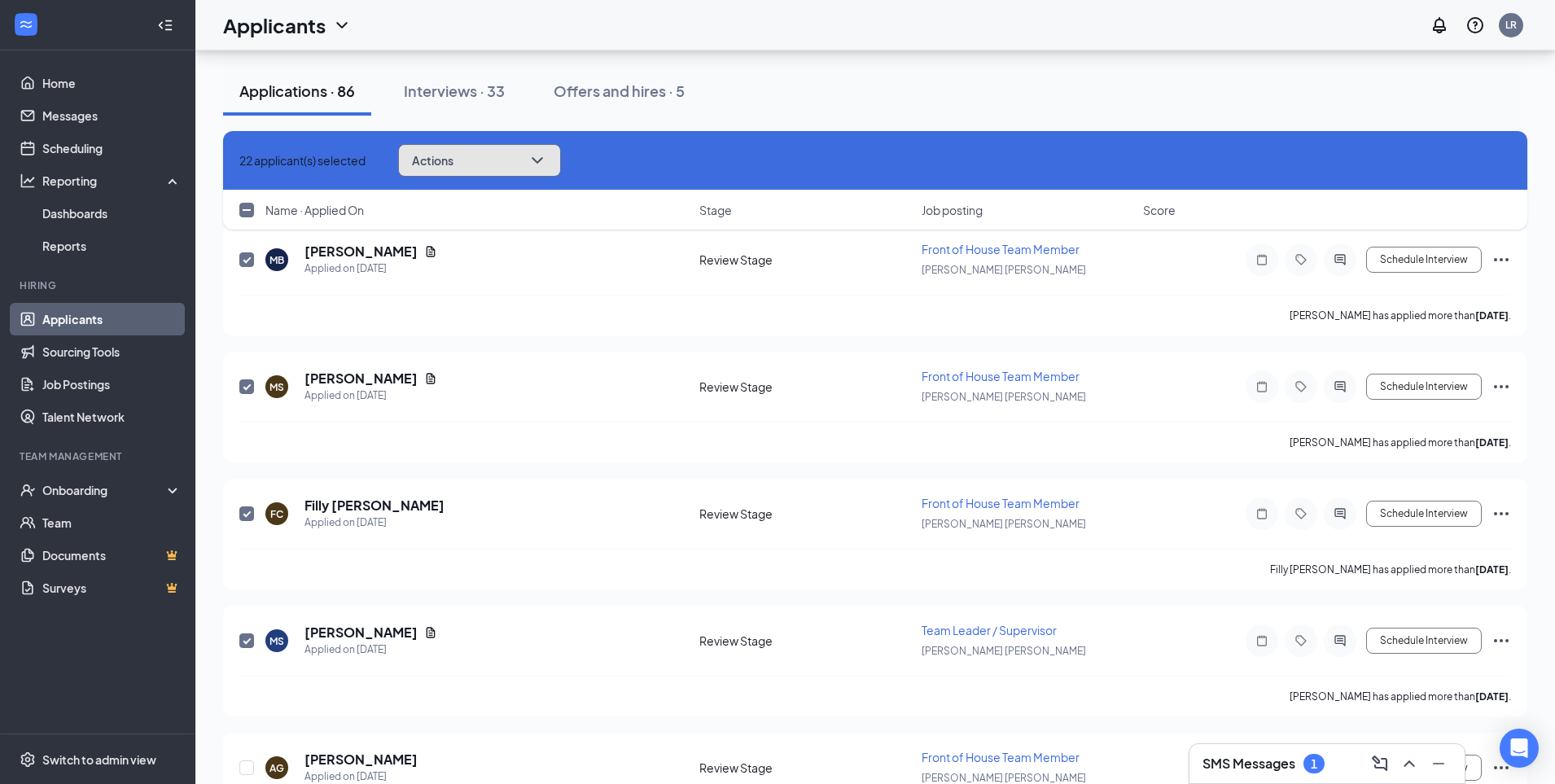
click at [547, 161] on icon "ChevronDown" at bounding box center [537, 160] width 19 height 19
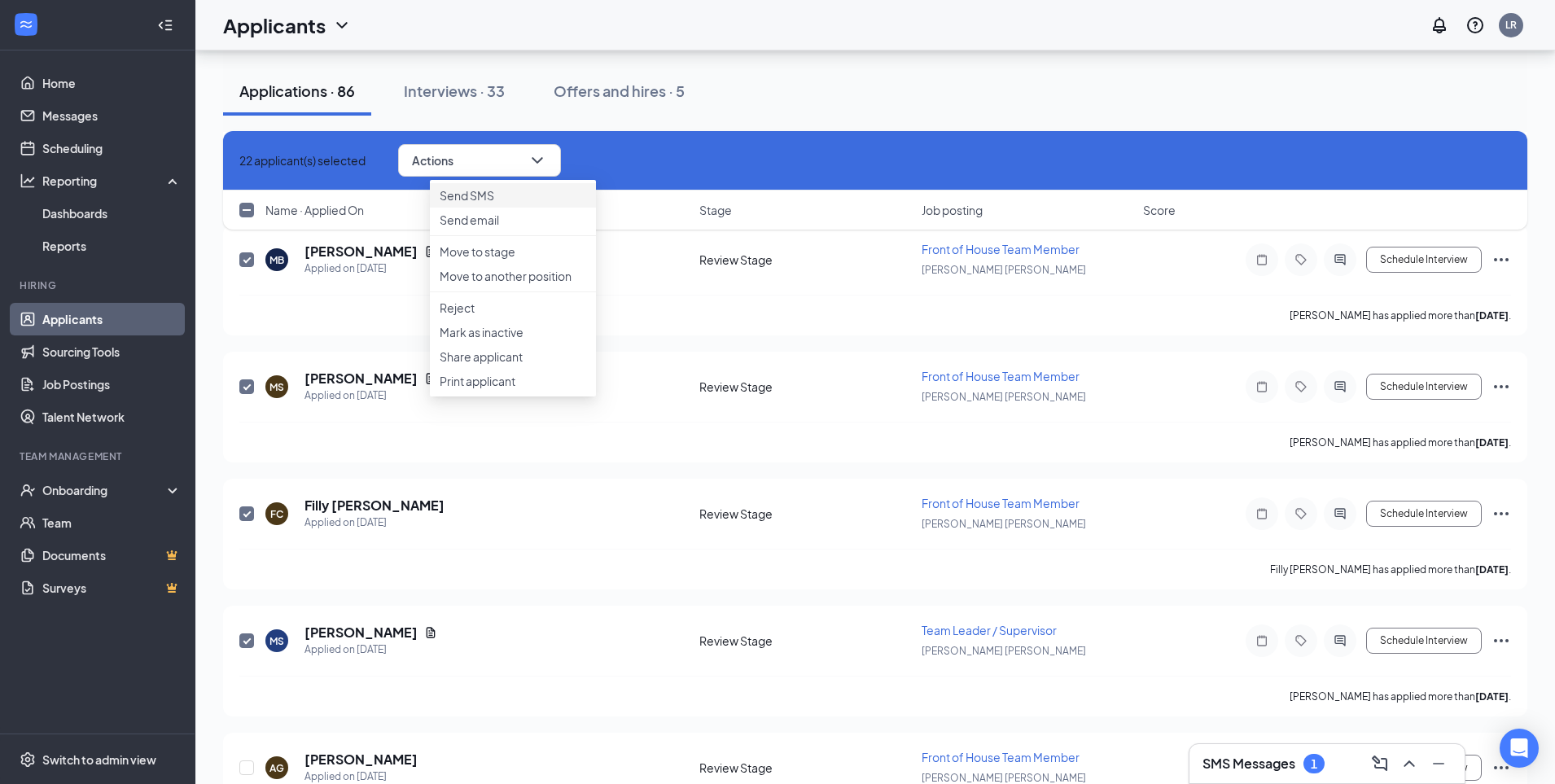
click at [492, 200] on p "Send SMS" at bounding box center [513, 195] width 147 height 16
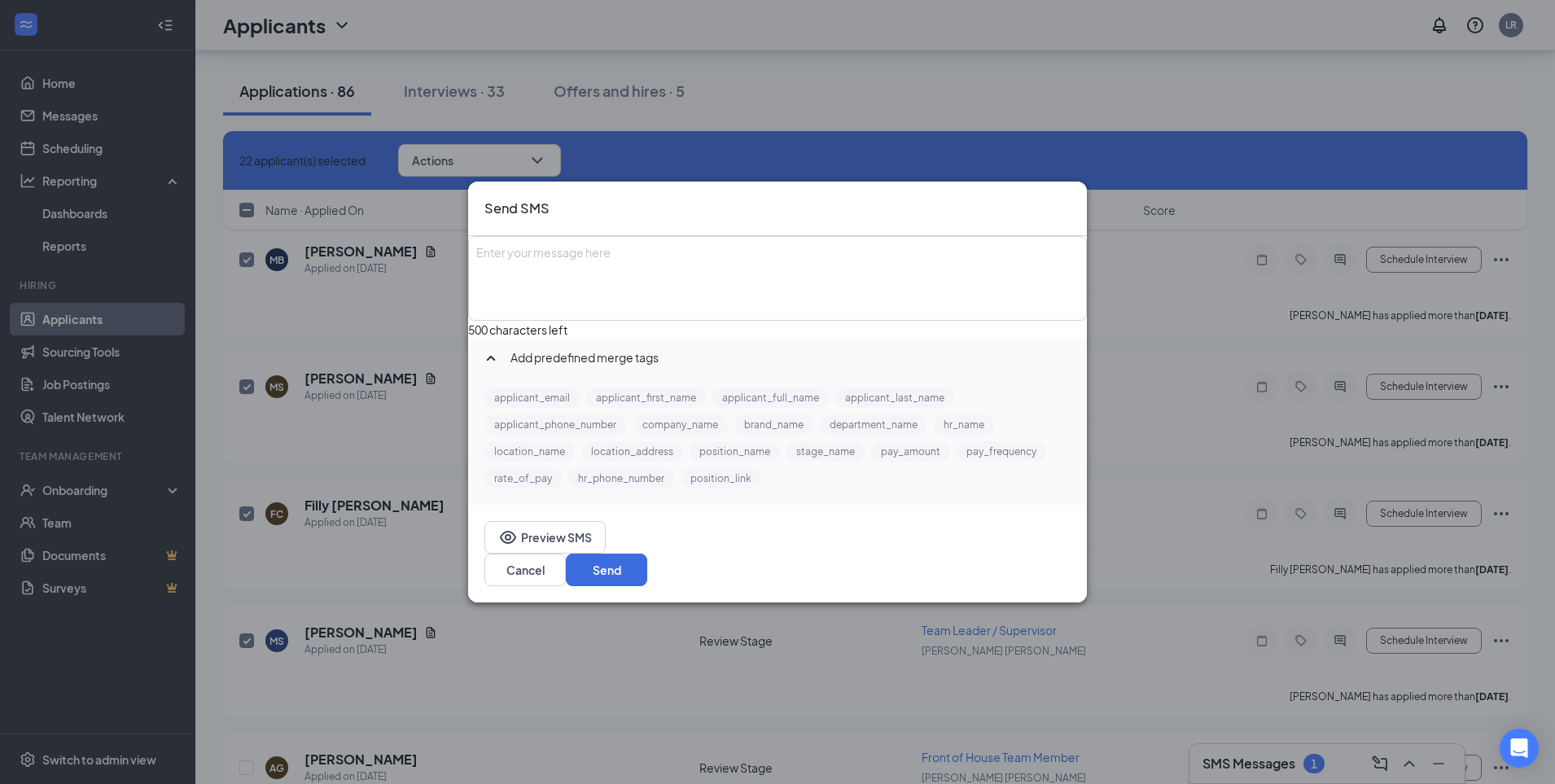
click at [690, 263] on div "Enter your message here" at bounding box center [777, 278] width 615 height 81
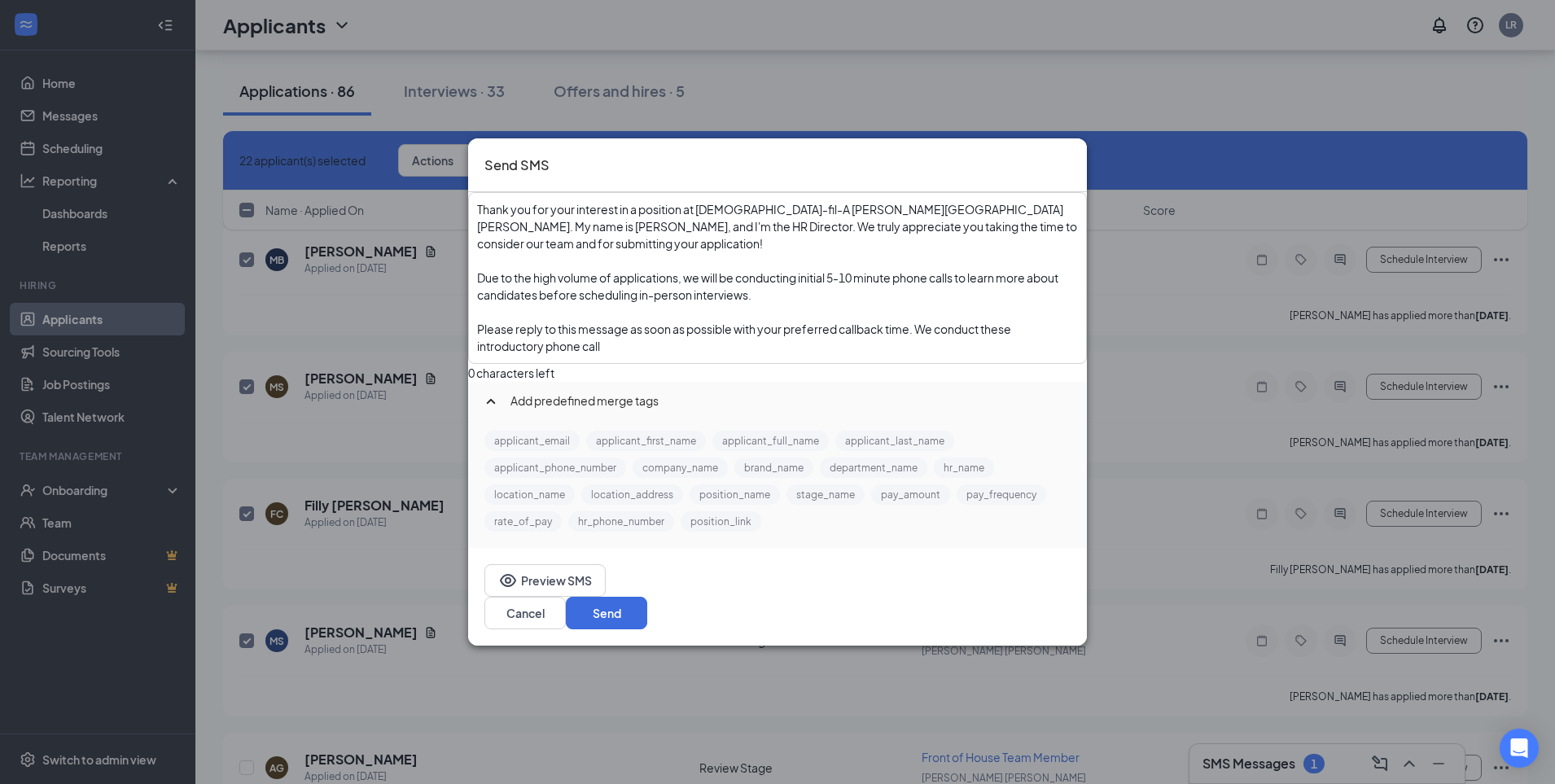
click at [530, 321] on div "Enter your message here" at bounding box center [778, 311] width 601 height 17
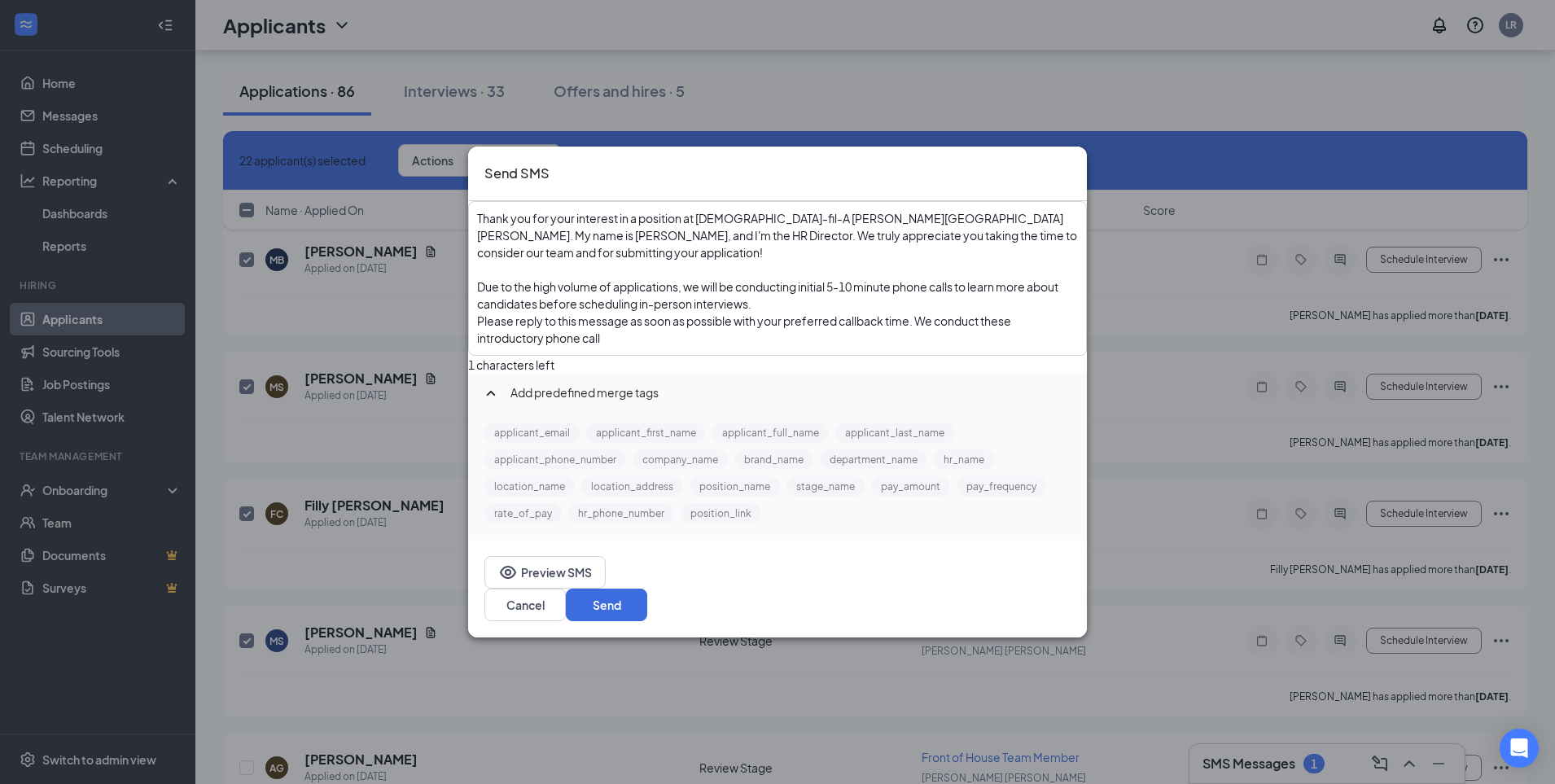
click at [517, 345] on span "Please reply to this message as soon as possible with your preferred callback t…" at bounding box center [745, 330] width 536 height 32
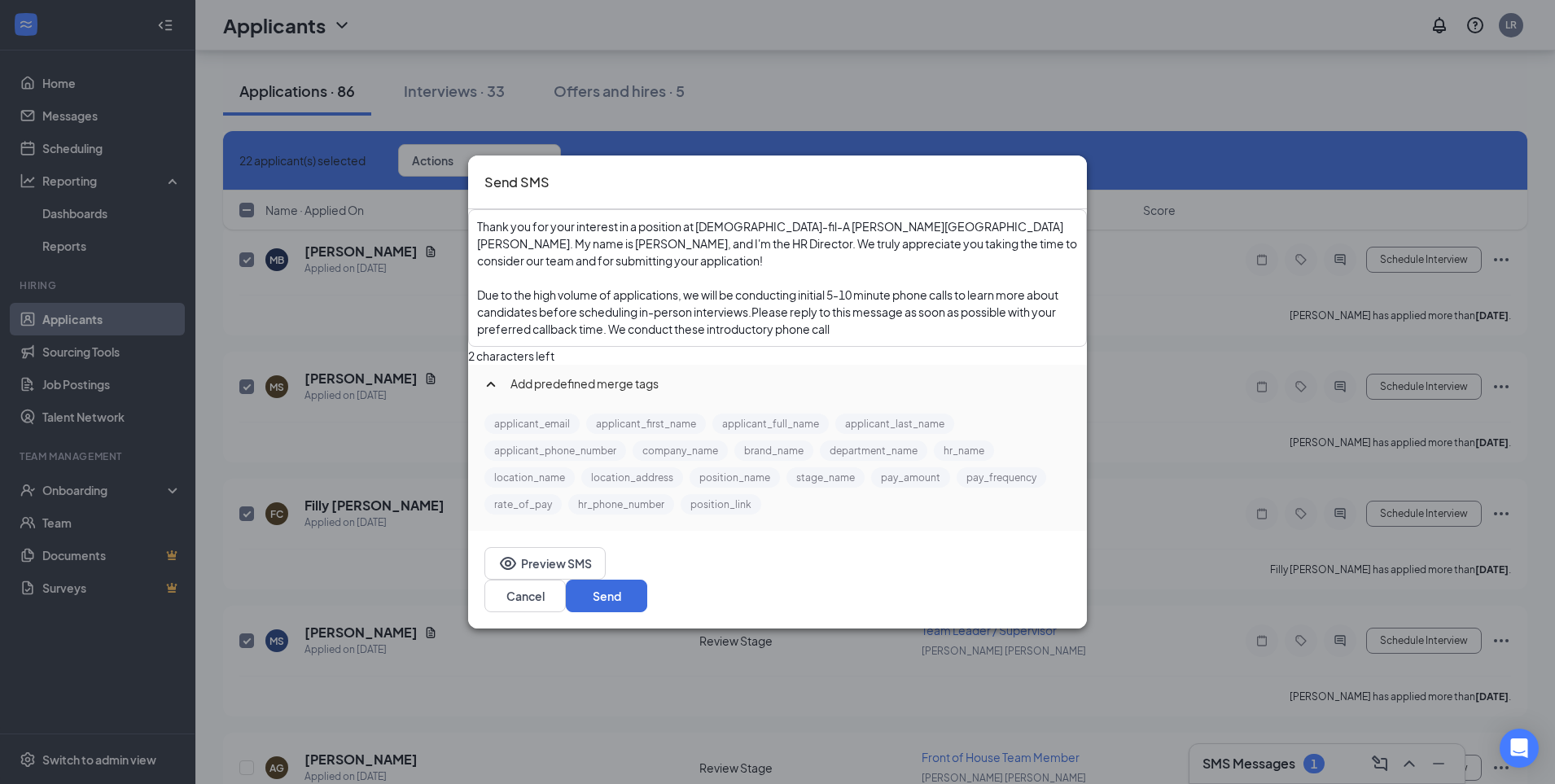
click at [514, 316] on div "Thank you for your interest in a position at [DEMOGRAPHIC_DATA]-fil-A [PERSON_N…" at bounding box center [777, 278] width 615 height 134
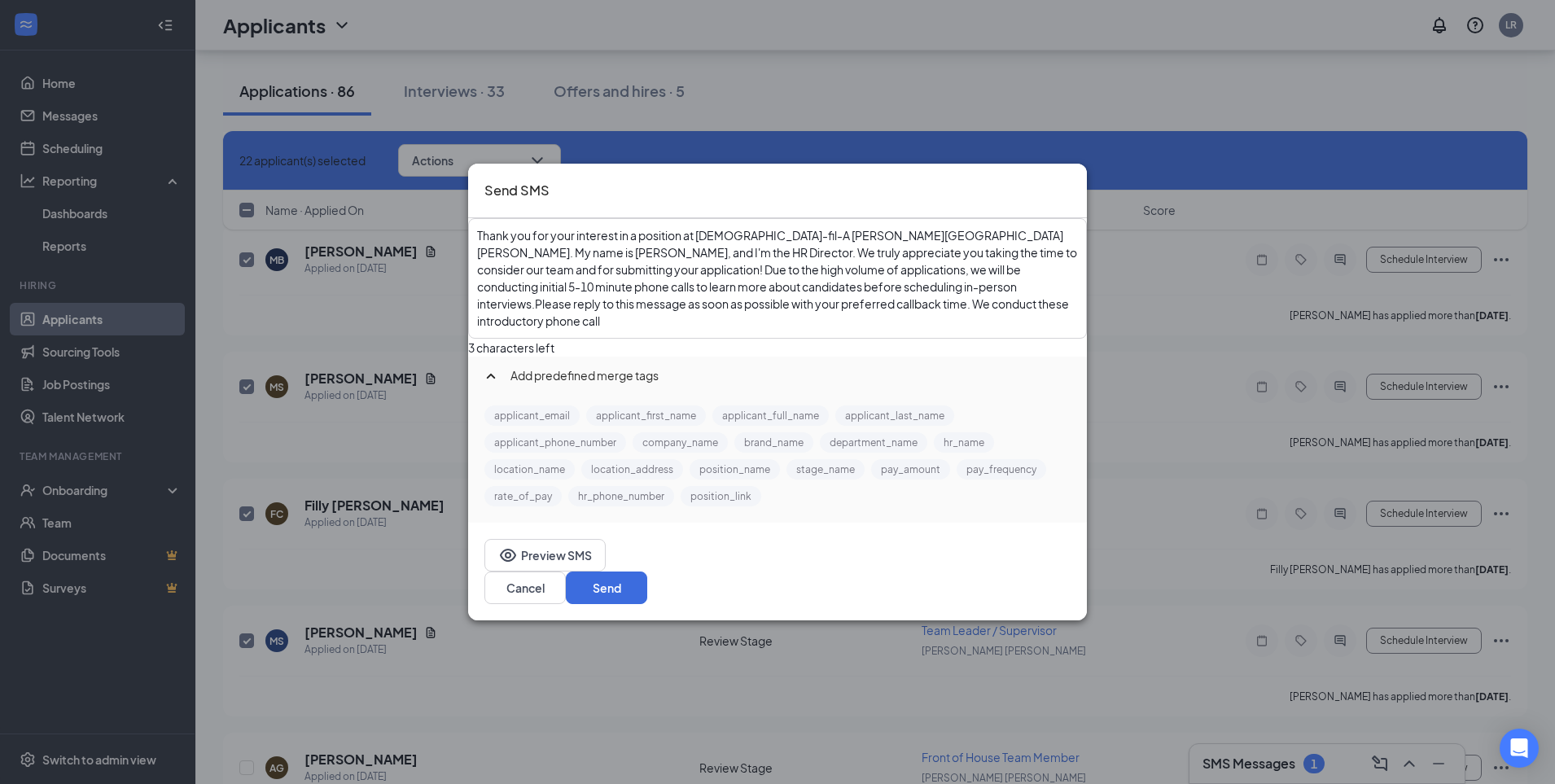
drag, startPoint x: 723, startPoint y: 348, endPoint x: 612, endPoint y: 302, distance: 120.2
click at [721, 337] on div "Thank you for your interest in a position at [DEMOGRAPHIC_DATA]-fil-A [PERSON_N…" at bounding box center [777, 278] width 615 height 118
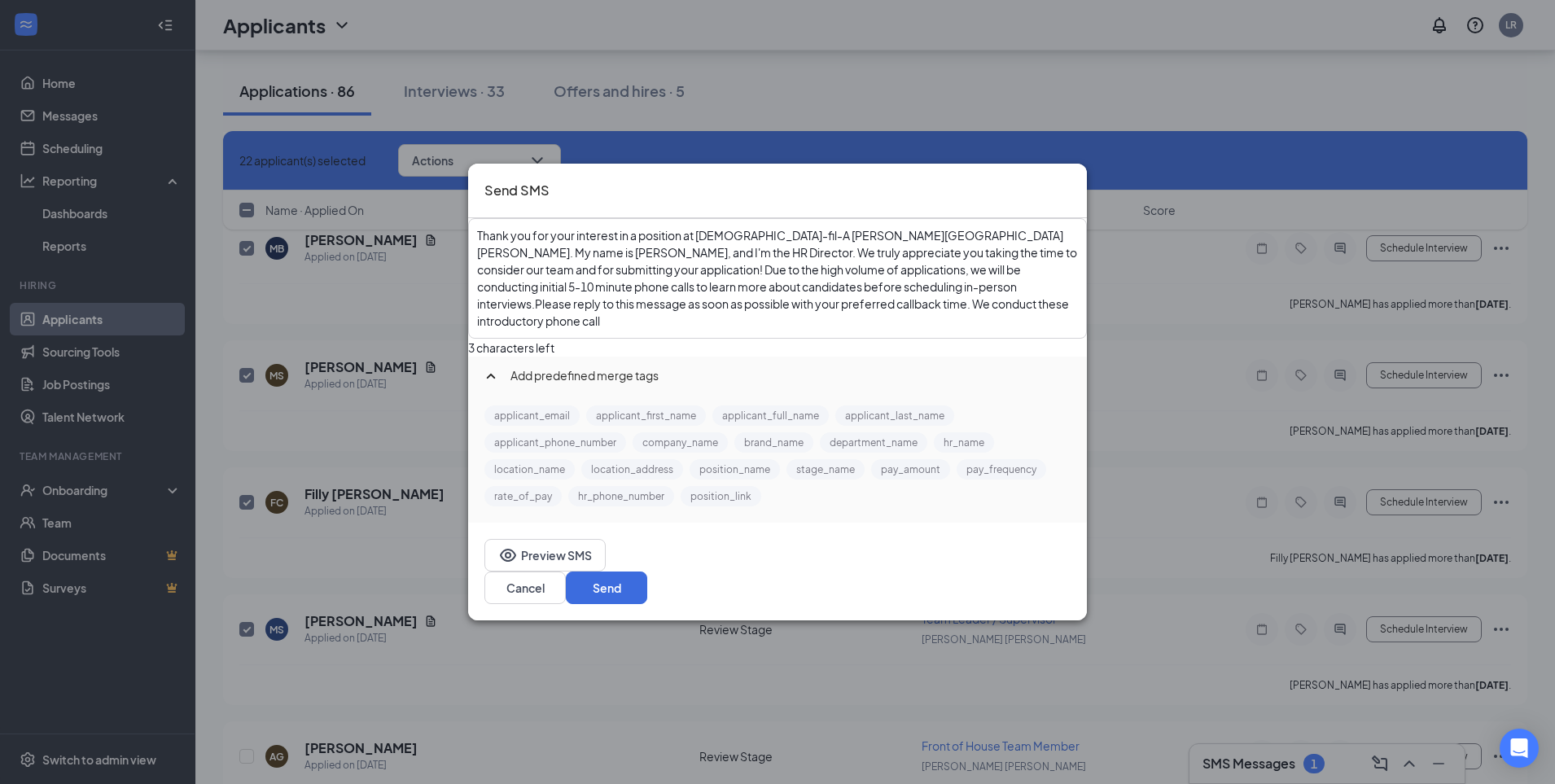
scroll to position [7168, 0]
drag, startPoint x: 571, startPoint y: 287, endPoint x: 886, endPoint y: 270, distance: 315.5
click at [886, 270] on span "Thank you for your interest in a position at [DEMOGRAPHIC_DATA]-fil-A [PERSON_N…" at bounding box center [778, 252] width 602 height 49
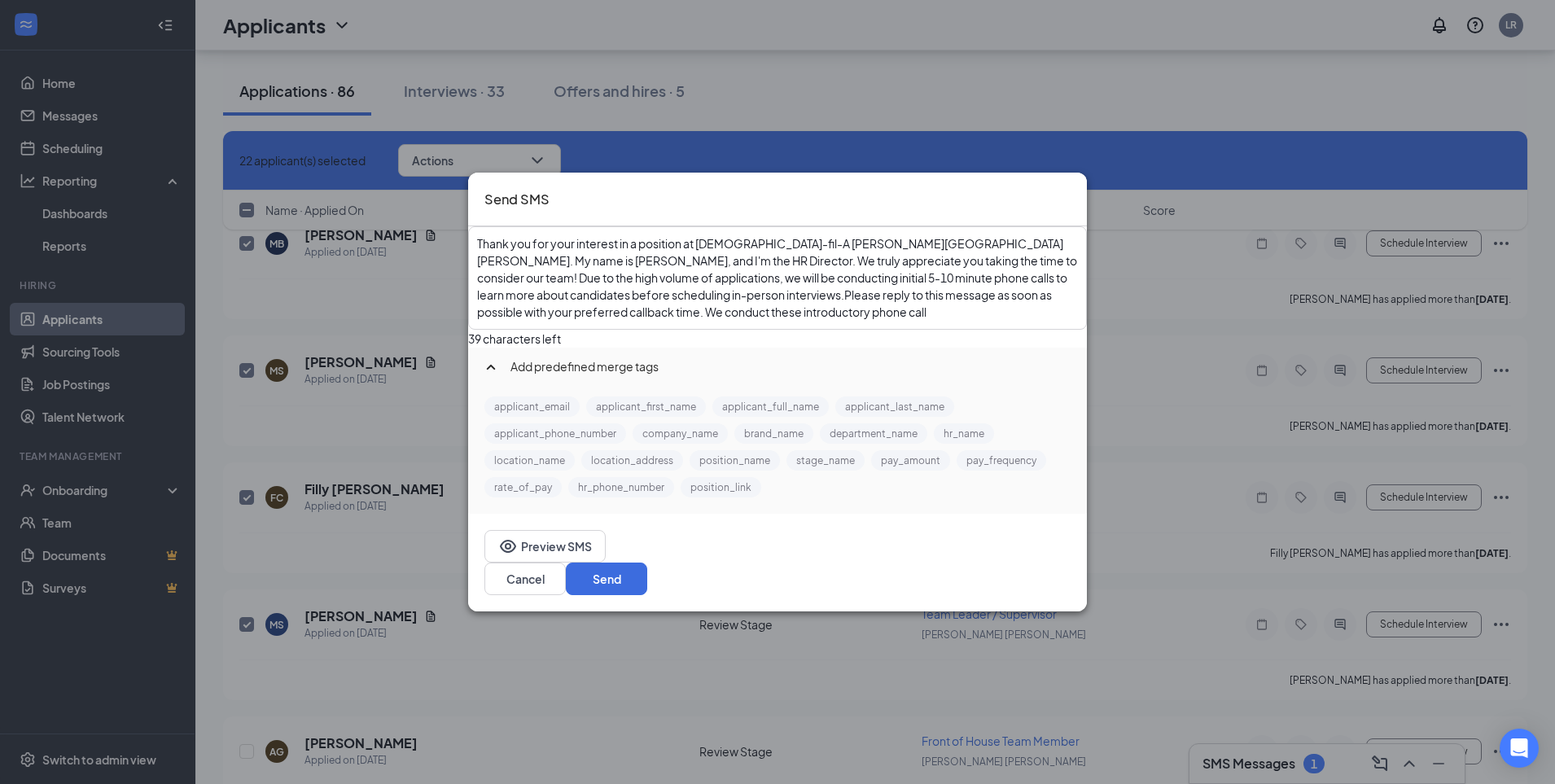
click at [936, 272] on span "Due to the high volume of applications, we will be conducting initial 5-10 minu…" at bounding box center [774, 294] width 592 height 49
click at [720, 289] on span "high volume of applications, we will be conducting initial 5-10 minute phone ca…" at bounding box center [766, 294] width 577 height 49
click at [787, 303] on span "high volume of applications, we will be conducting 5-10 minute phone calls to l…" at bounding box center [774, 294] width 595 height 49
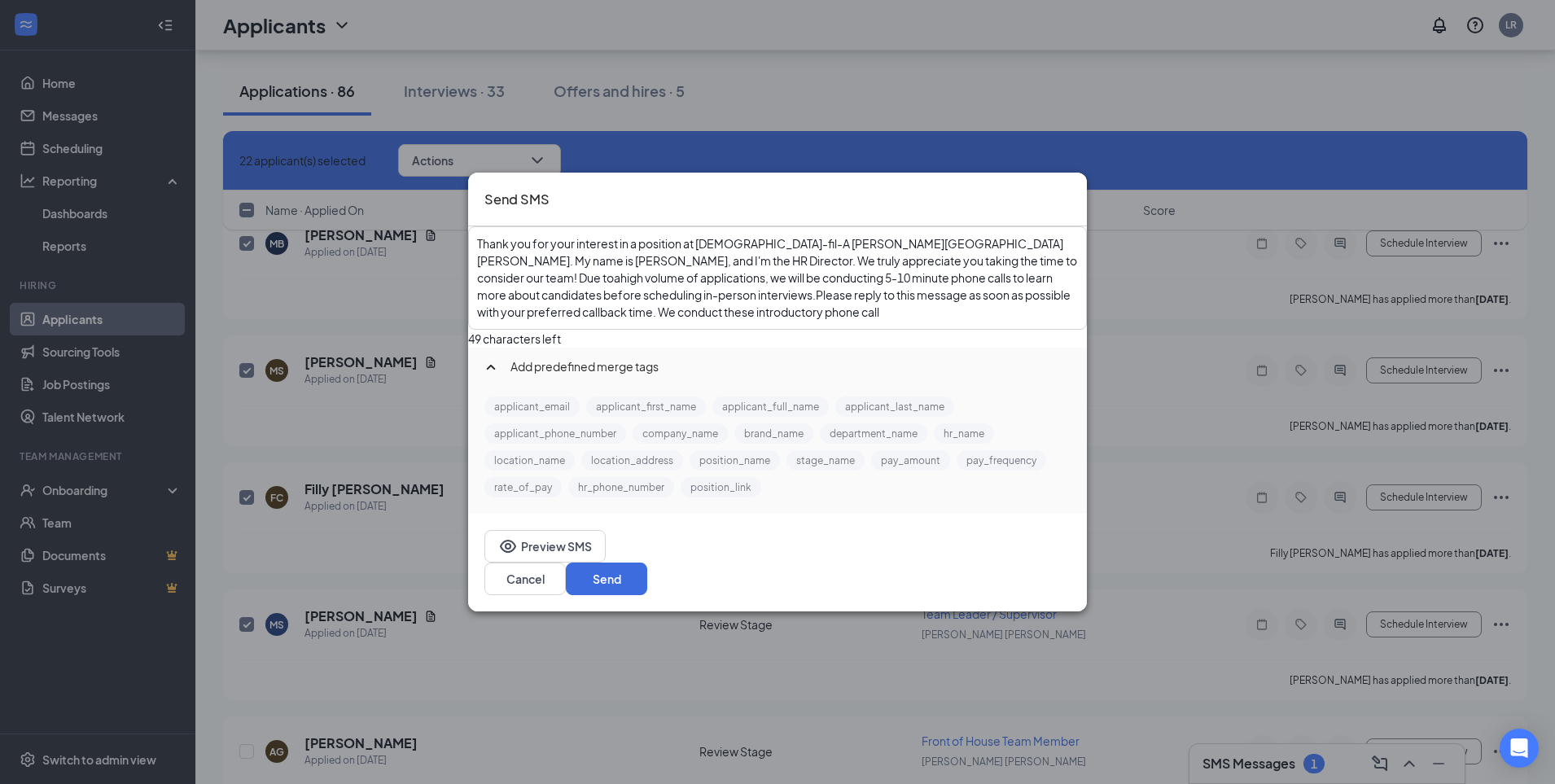
drag, startPoint x: 704, startPoint y: 286, endPoint x: 768, endPoint y: 337, distance: 81.8
click at [705, 288] on span "high volume of applications, we will be conducting 5-10 minute phone calls to l…" at bounding box center [774, 294] width 595 height 49
click at [928, 318] on div "Thank you for your interest in a position at [DEMOGRAPHIC_DATA]-fil-A [PERSON_N…" at bounding box center [778, 278] width 601 height 86
click at [1017, 286] on div "Thank you for your interest in a position at [DEMOGRAPHIC_DATA]-fil-A [PERSON_N…" at bounding box center [778, 278] width 601 height 86
click at [729, 307] on span "5-10 minute phone calls to learn more about candidates before scheduling in-per…" at bounding box center [774, 294] width 595 height 49
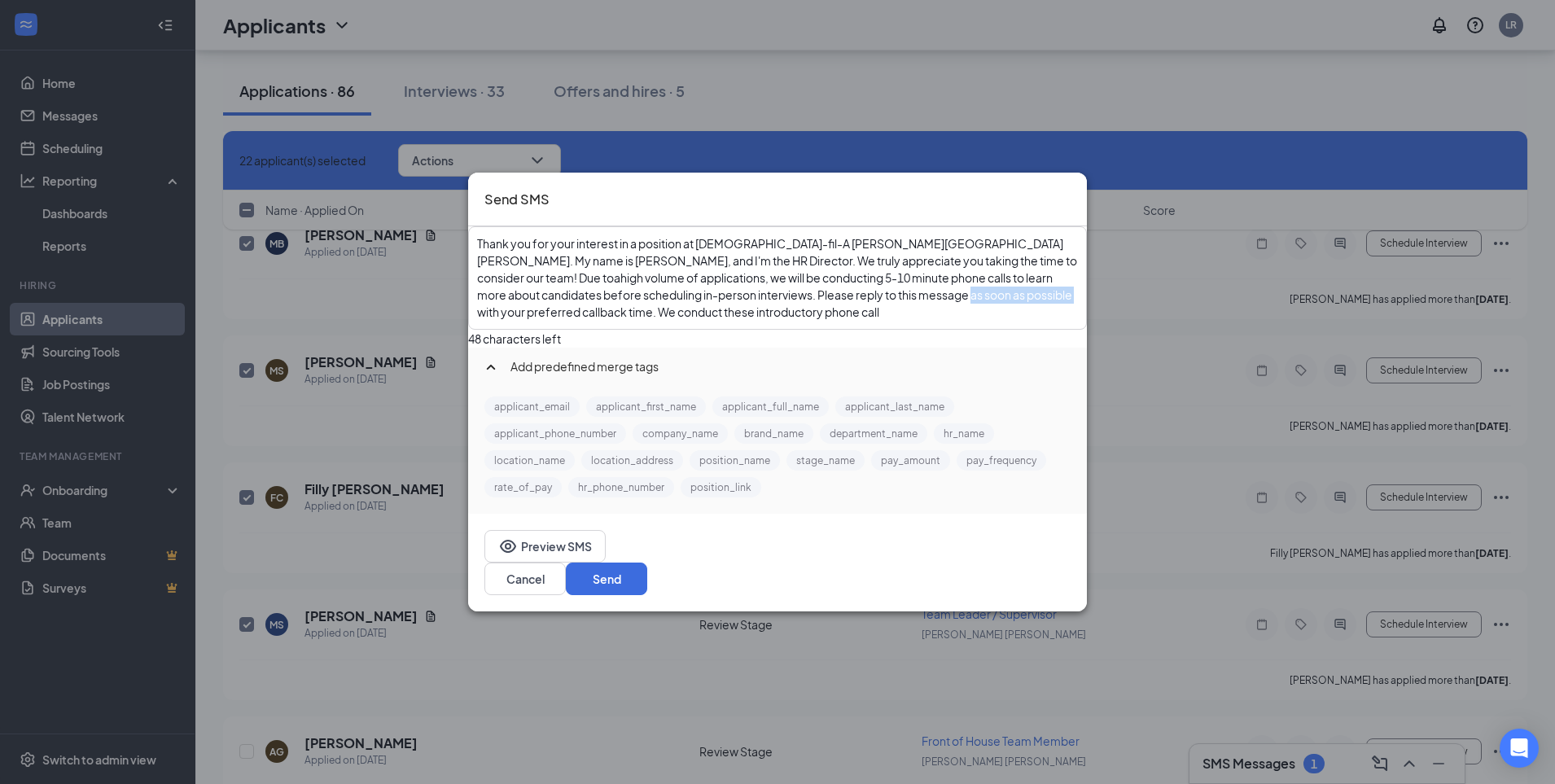
drag, startPoint x: 886, startPoint y: 307, endPoint x: 991, endPoint y: 308, distance: 105.0
click at [991, 308] on span "Please reply to this message as soon as possible with your preferred callback t…" at bounding box center [775, 303] width 597 height 32
drag, startPoint x: 781, startPoint y: 323, endPoint x: 540, endPoint y: 321, distance: 241.0
click at [540, 321] on div "Thank you for your interest in a position at [DEMOGRAPHIC_DATA]-fil-A [PERSON_N…" at bounding box center [778, 278] width 601 height 86
click at [550, 319] on span "We conduct these introductory phone calls on weekdays between 9:00 AM and 5:00 …" at bounding box center [781, 311] width 462 height 15
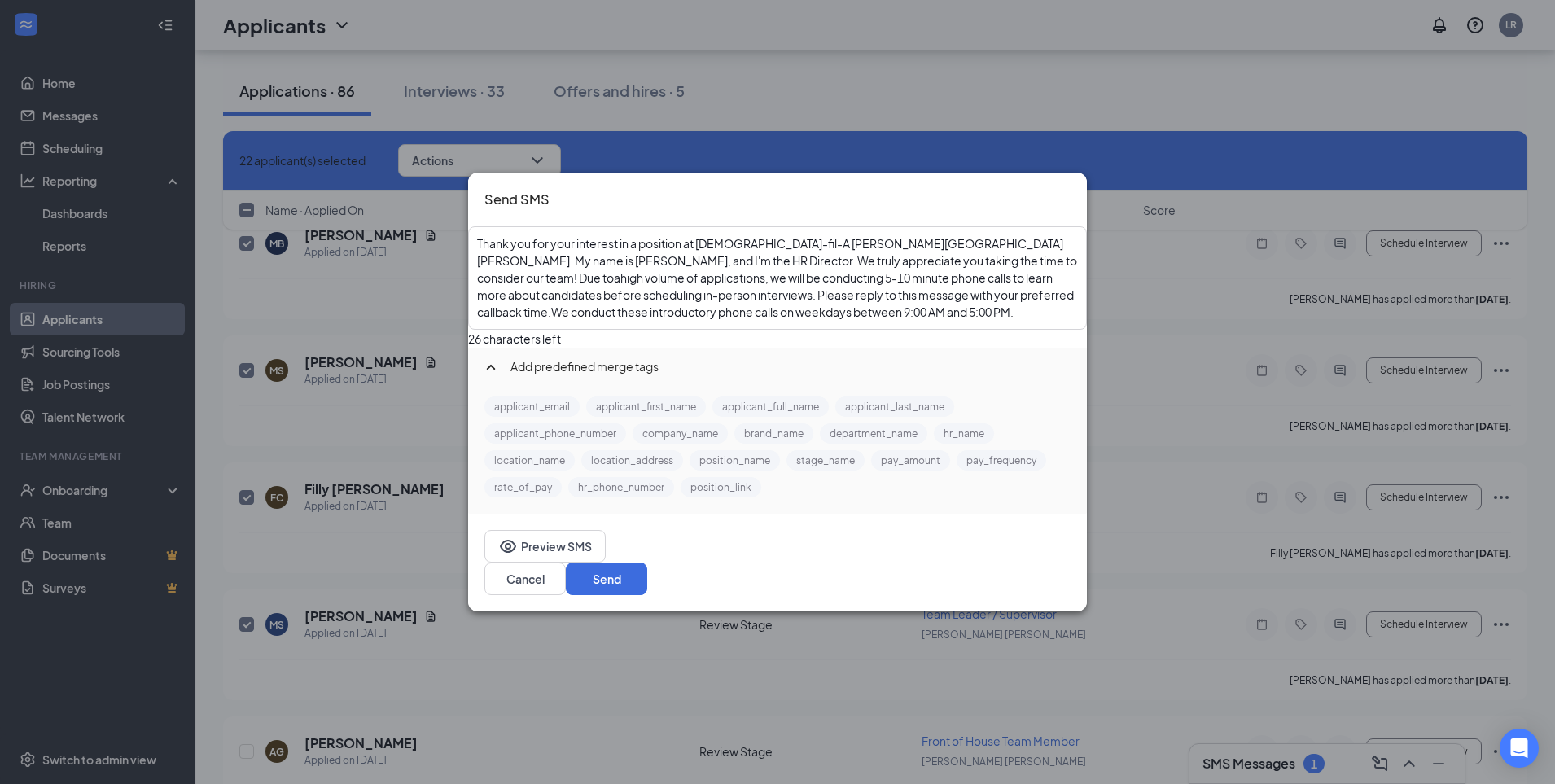
click at [1025, 321] on div "Thank you for your interest in a position at [DEMOGRAPHIC_DATA]-fil-A [PERSON_N…" at bounding box center [778, 278] width 601 height 86
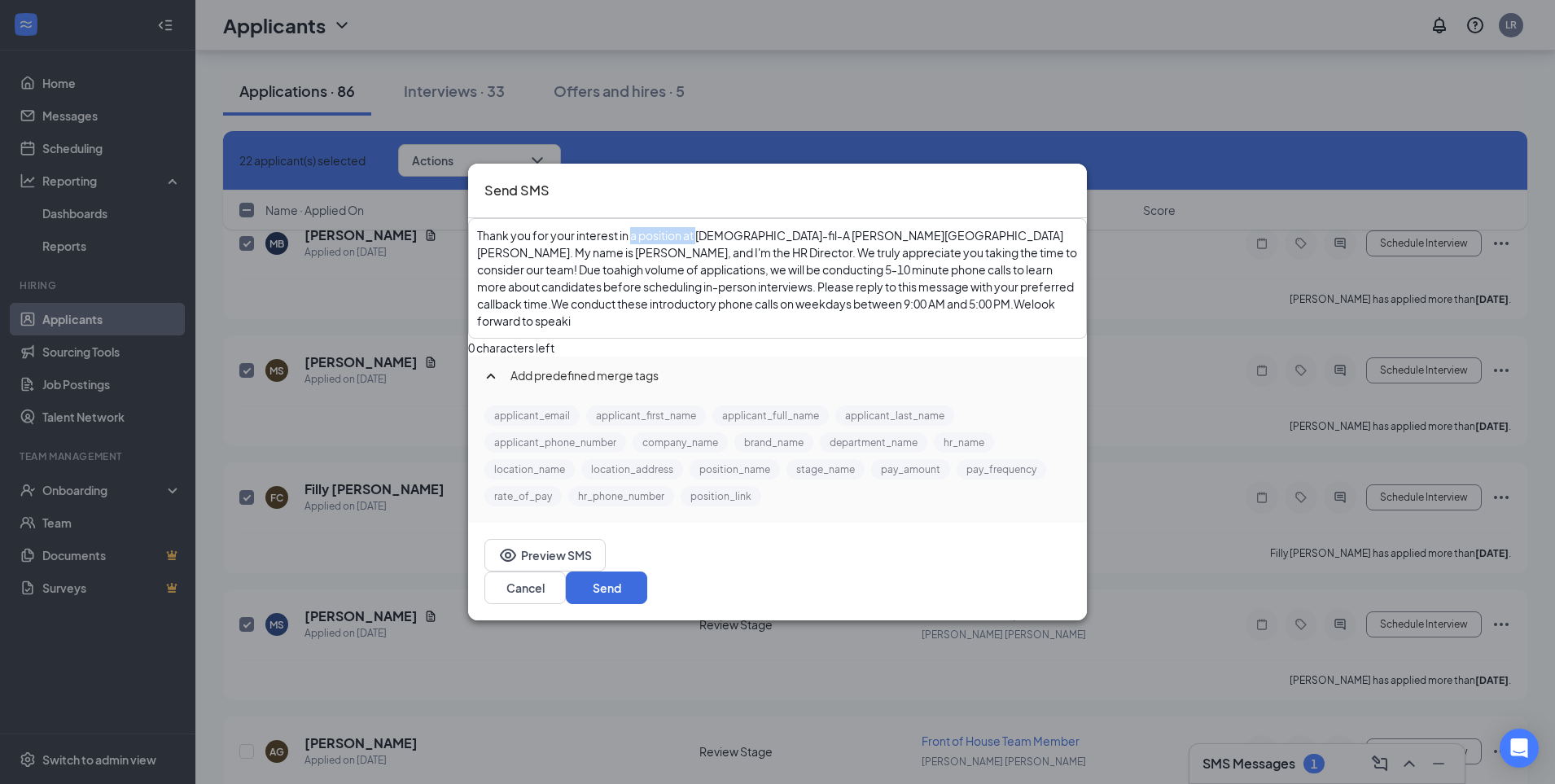
drag, startPoint x: 736, startPoint y: 253, endPoint x: 669, endPoint y: 253, distance: 67.0
click at [669, 253] on span "Thank you for your interest in a position at [DEMOGRAPHIC_DATA]-fil-A [PERSON_N…" at bounding box center [778, 252] width 602 height 49
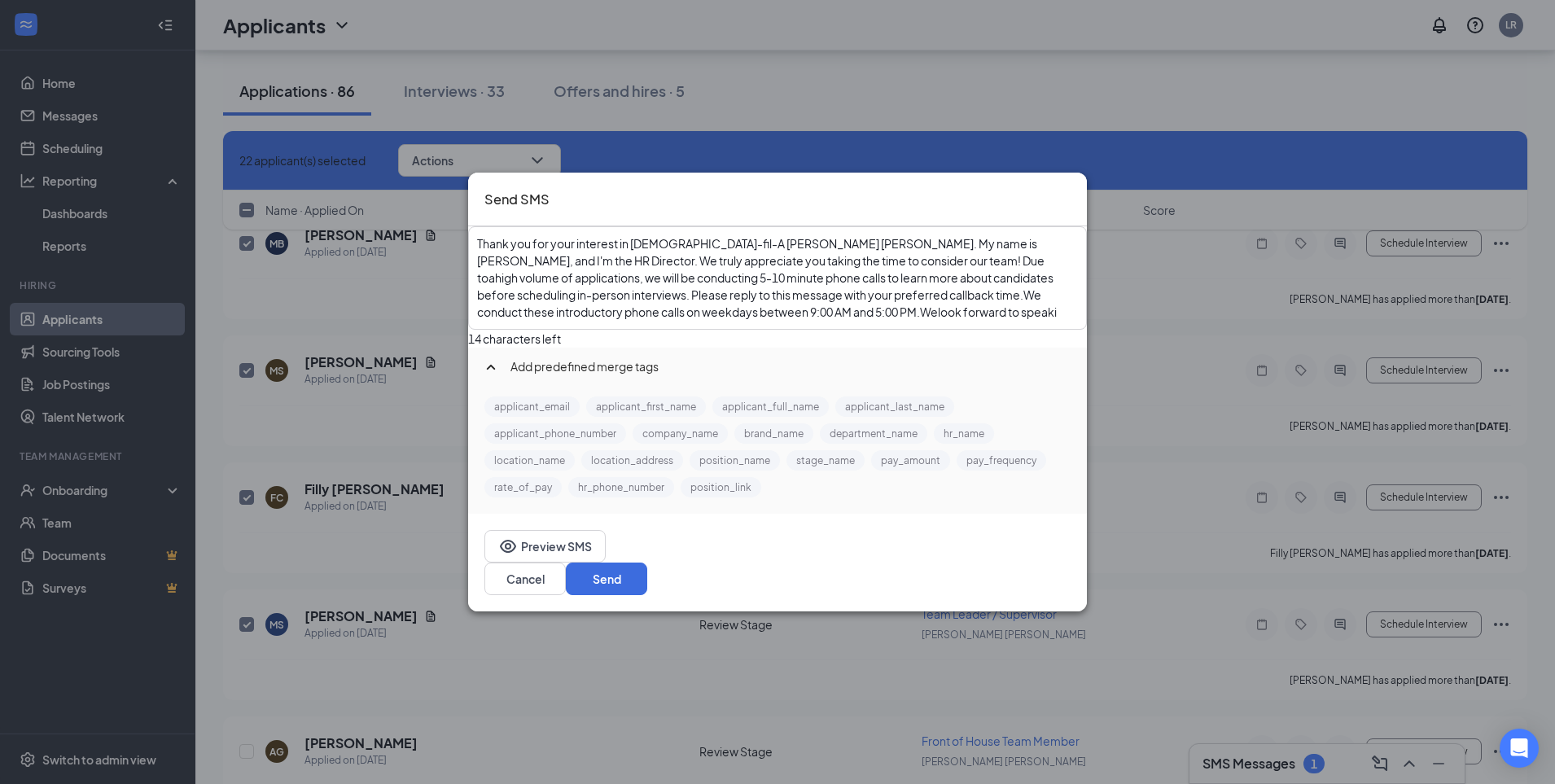
click at [785, 255] on span "Thank you for your interest in [DEMOGRAPHIC_DATA]-fil-A [PERSON_NAME] [PERSON_N…" at bounding box center [758, 252] width 561 height 32
click at [646, 288] on span "5-10 minute phone calls to learn more about candidates before scheduling in-per…" at bounding box center [766, 286] width 578 height 32
click at [568, 319] on span "We conduct these introductory phone calls on weekdays between 9:00 AM and 5:00 …" at bounding box center [760, 303] width 566 height 32
click at [570, 321] on div "Thank you for your interest in [DEMOGRAPHIC_DATA]-fil-A [PERSON_NAME] [PERSON_N…" at bounding box center [778, 278] width 601 height 86
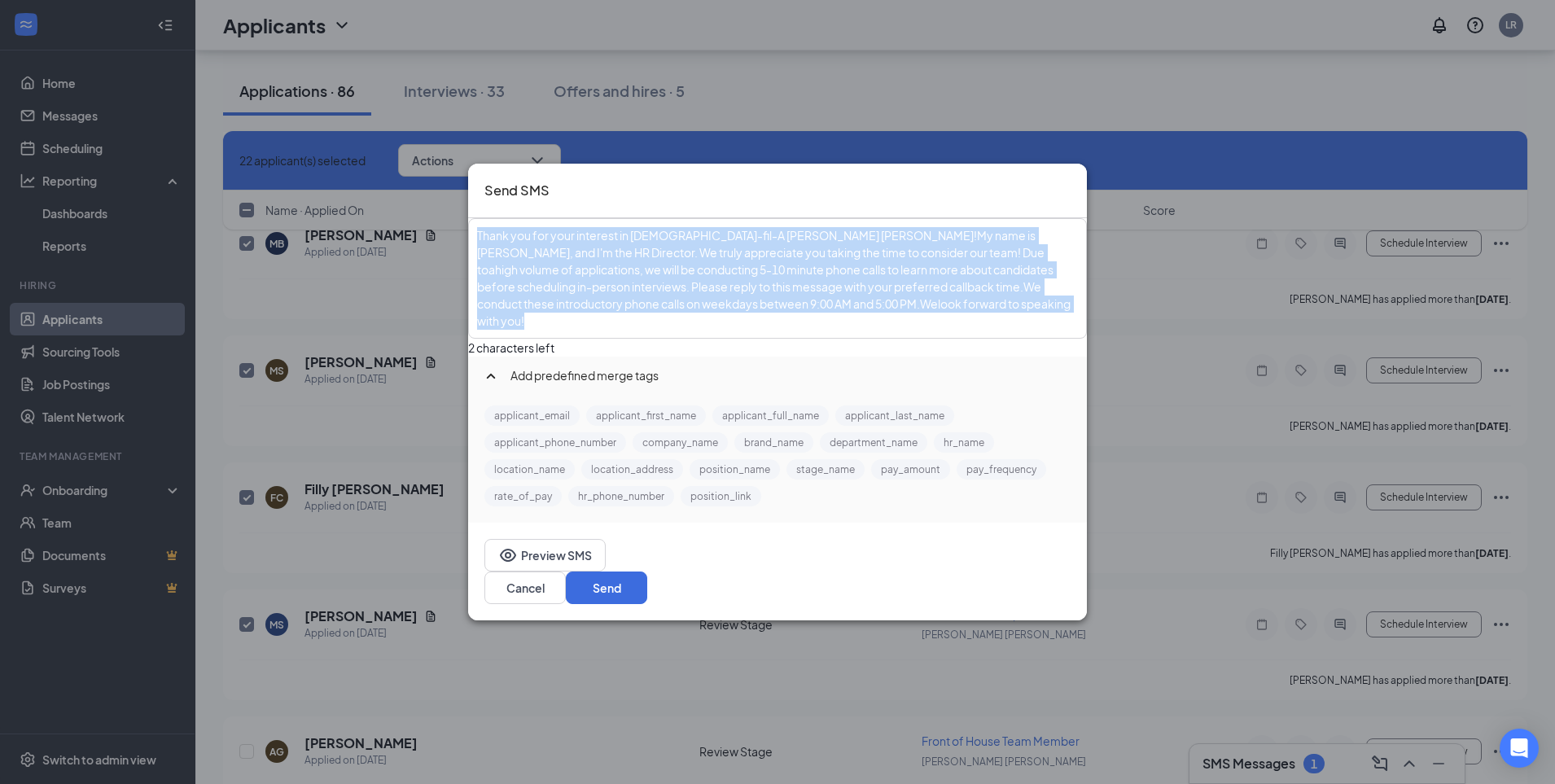
drag, startPoint x: 582, startPoint y: 339, endPoint x: 507, endPoint y: 259, distance: 109.7
click at [507, 259] on div "Thank you for your interest in [DEMOGRAPHIC_DATA]-fil-A [PERSON_NAME] [PERSON_N…" at bounding box center [777, 278] width 615 height 118
copy div "Thank you for your interest in [DEMOGRAPHIC_DATA]-fil-A [PERSON_NAME] [PERSON_N…"
click at [675, 330] on div "Thank you for your interest in [DEMOGRAPHIC_DATA]-fil-A [PERSON_NAME] [PERSON_N…" at bounding box center [778, 278] width 601 height 103
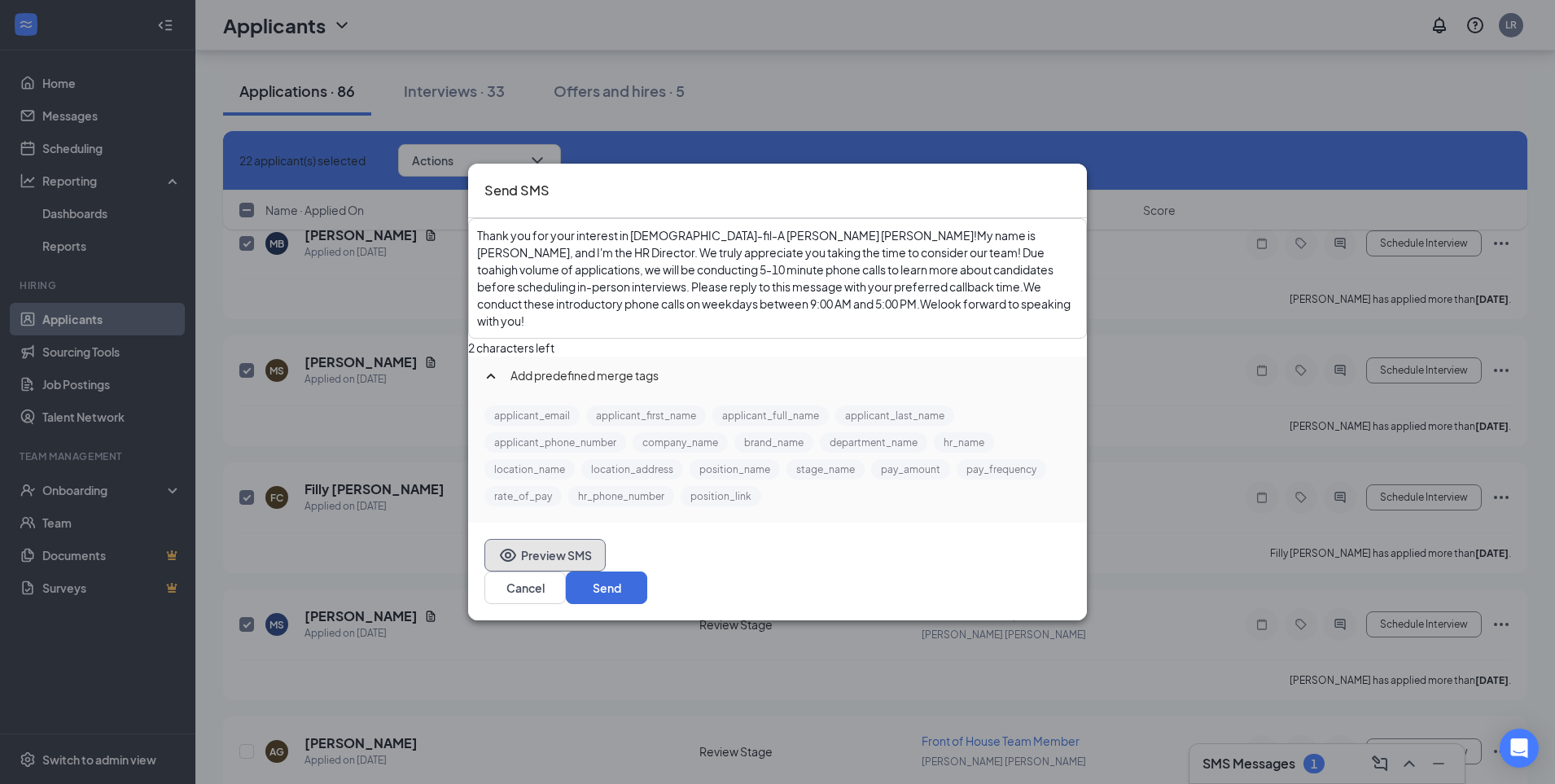
click at [586, 571] on button "Preview SMS" at bounding box center [545, 555] width 121 height 33
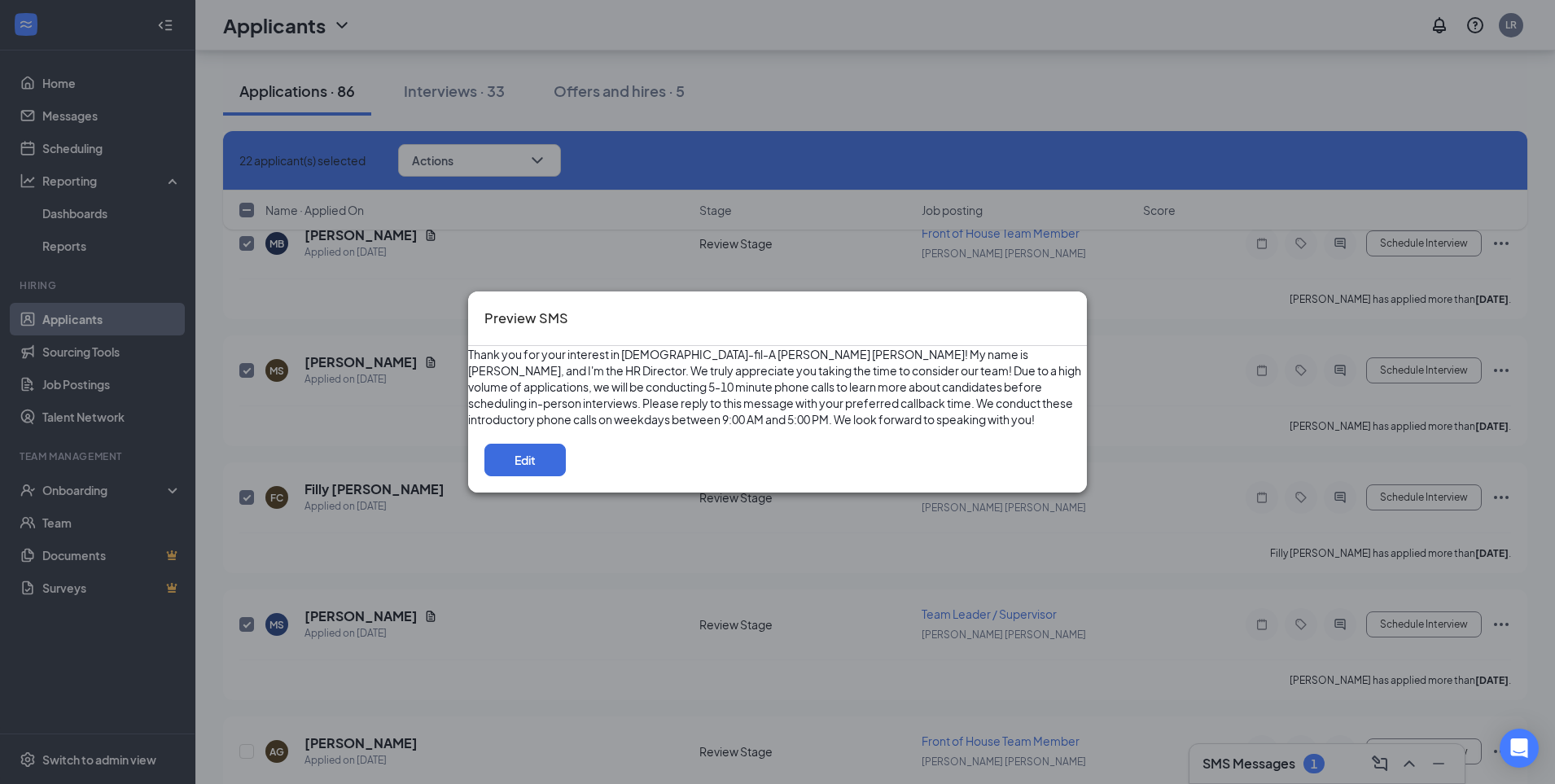
click at [1071, 308] on icon "Cross" at bounding box center [1071, 308] width 0 height 0
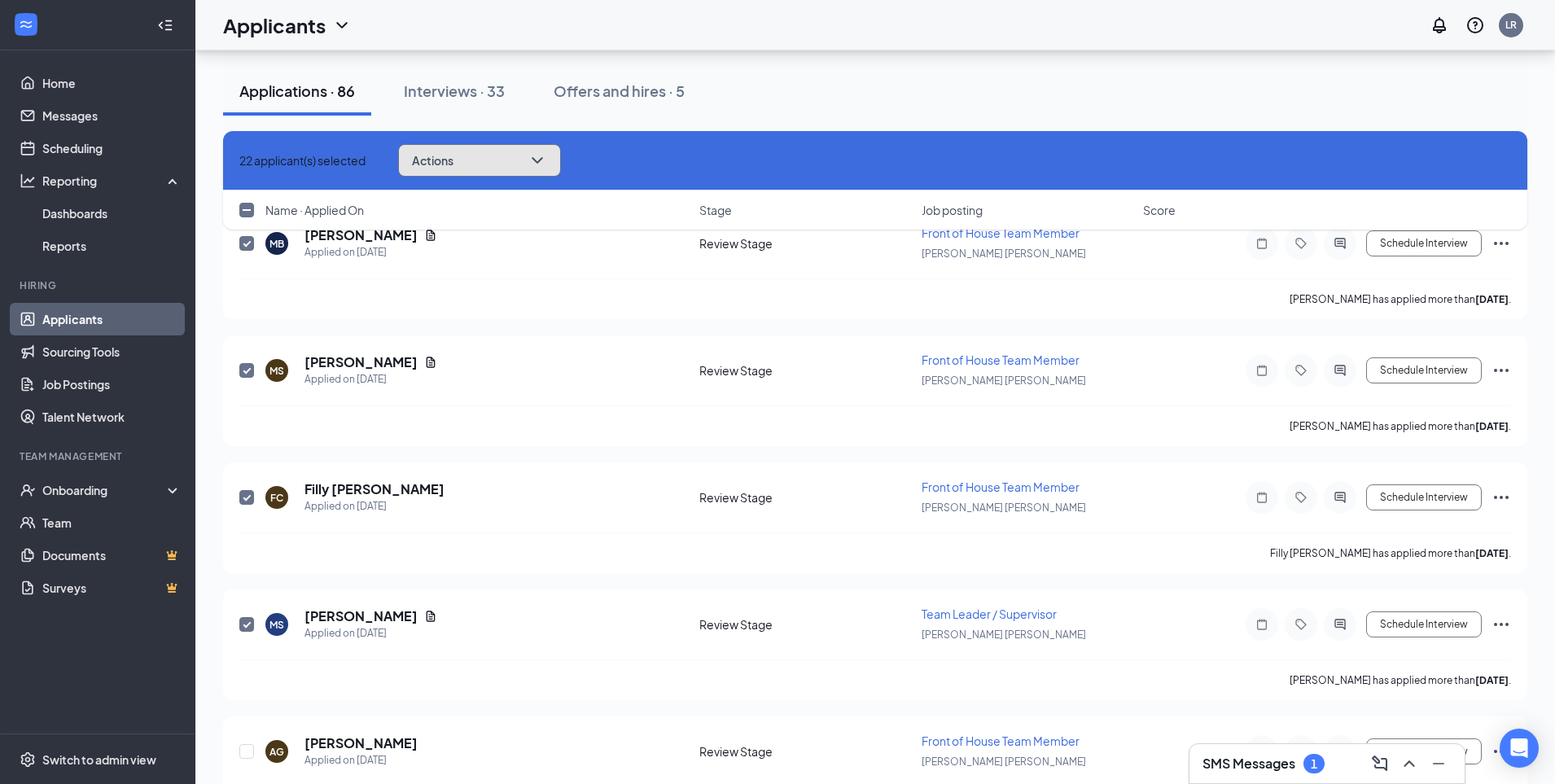
click at [553, 171] on button "Actions" at bounding box center [479, 160] width 163 height 33
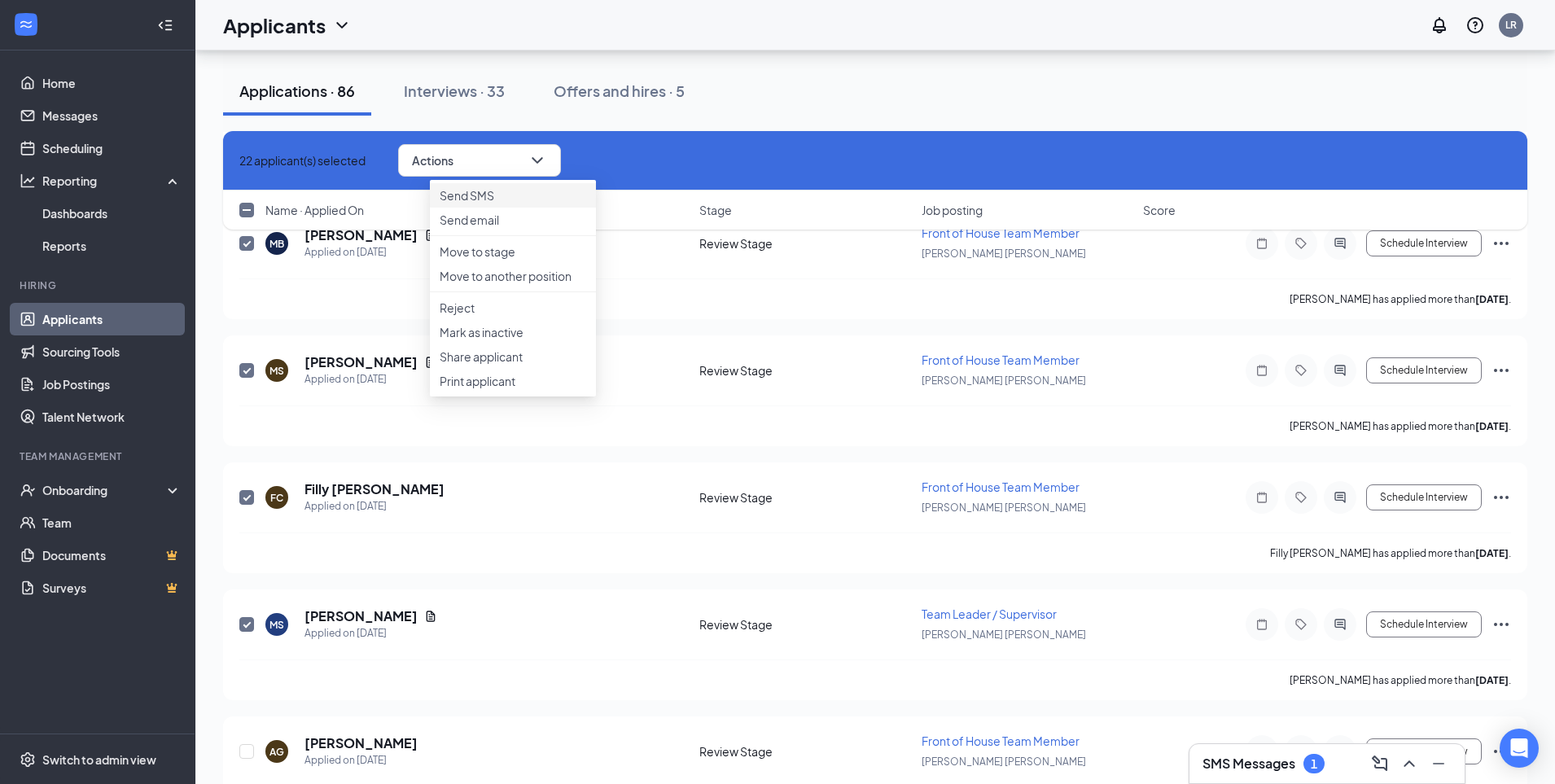
click at [467, 193] on p "Send SMS" at bounding box center [513, 195] width 147 height 16
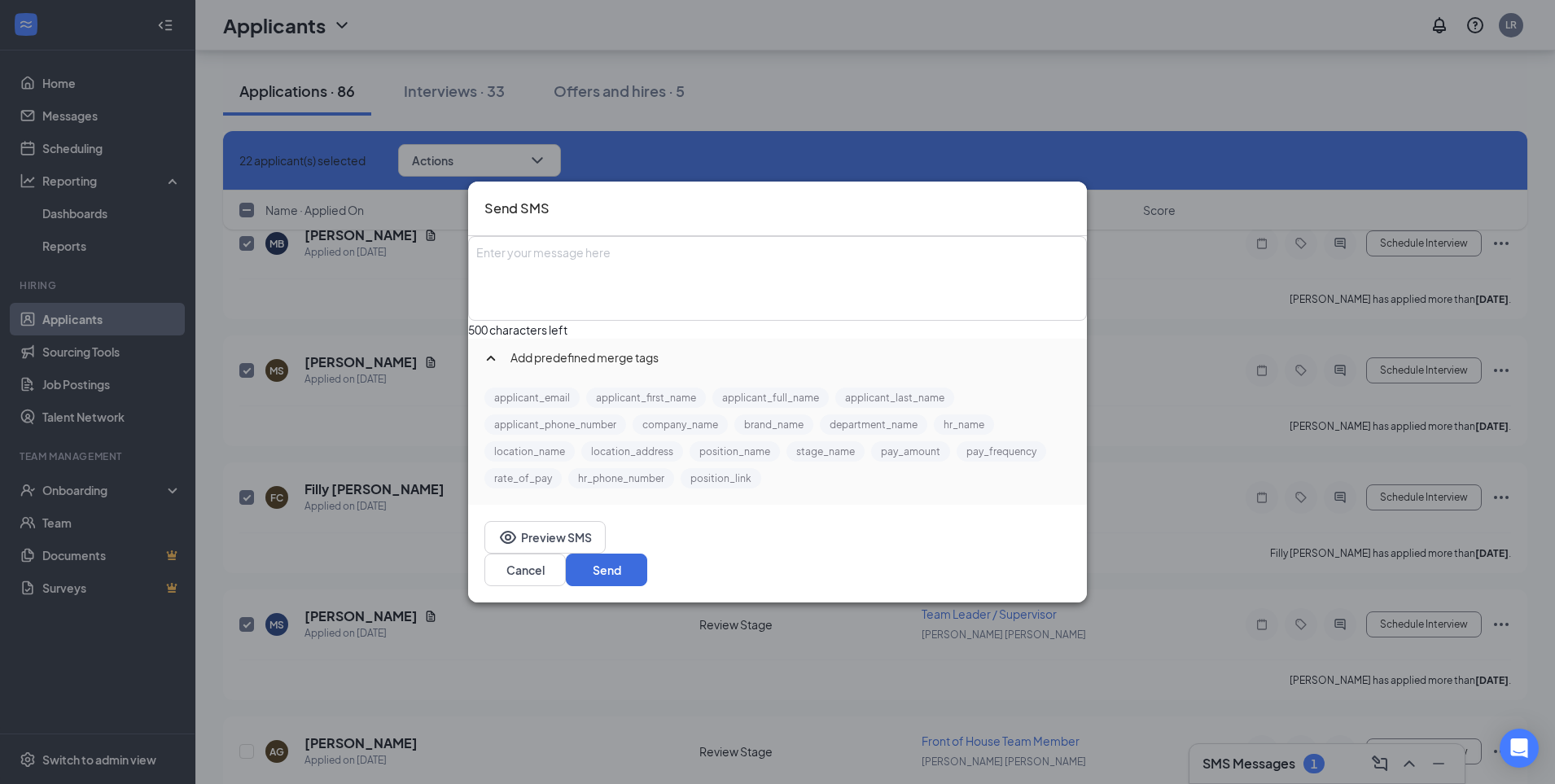
click at [682, 286] on div "Enter your message here" at bounding box center [777, 278] width 615 height 81
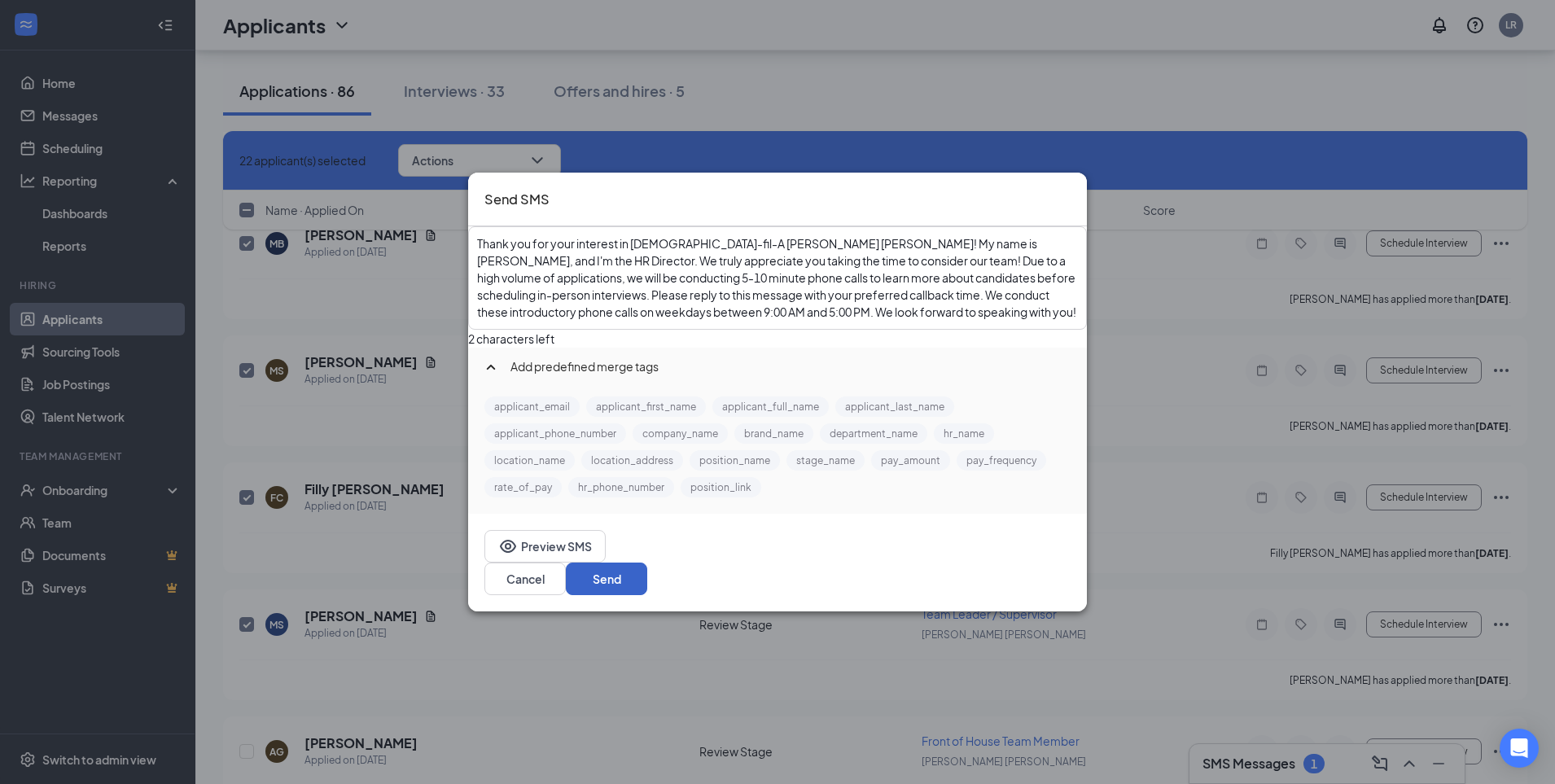
click at [647, 578] on button "Send" at bounding box center [606, 578] width 81 height 33
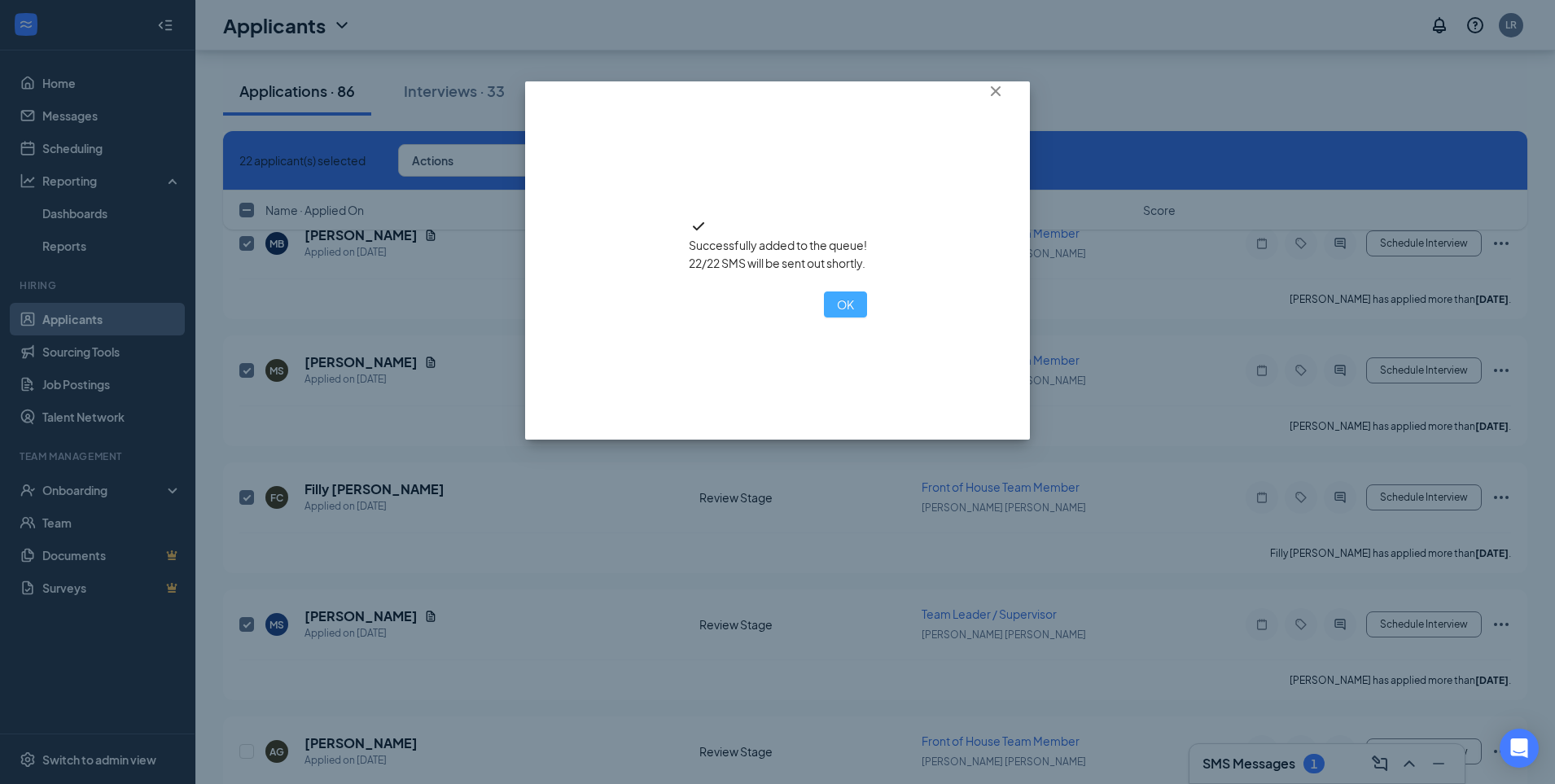
click at [824, 317] on button "OK" at bounding box center [845, 304] width 43 height 26
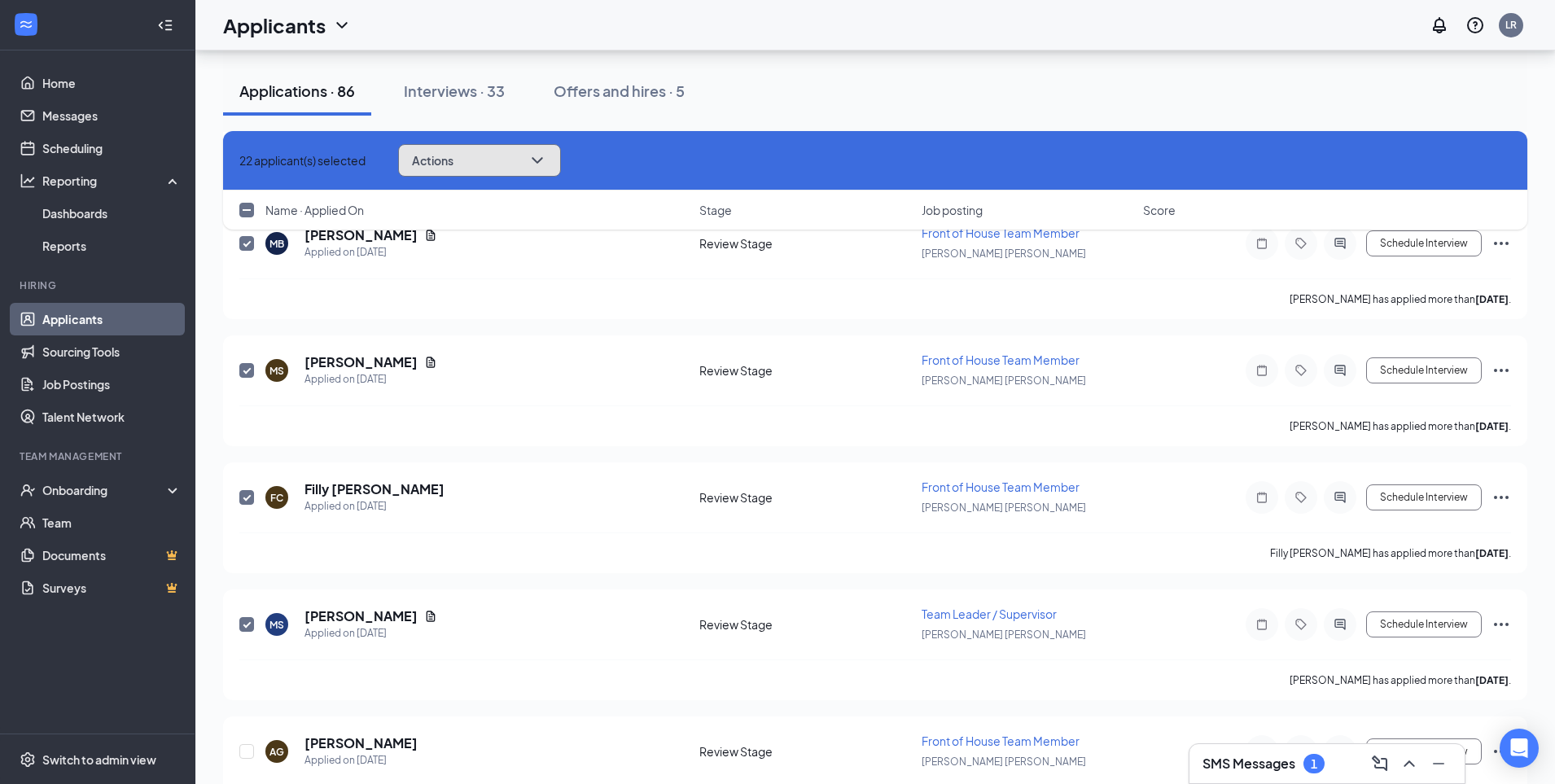
click at [547, 168] on icon "ChevronDown" at bounding box center [537, 160] width 19 height 19
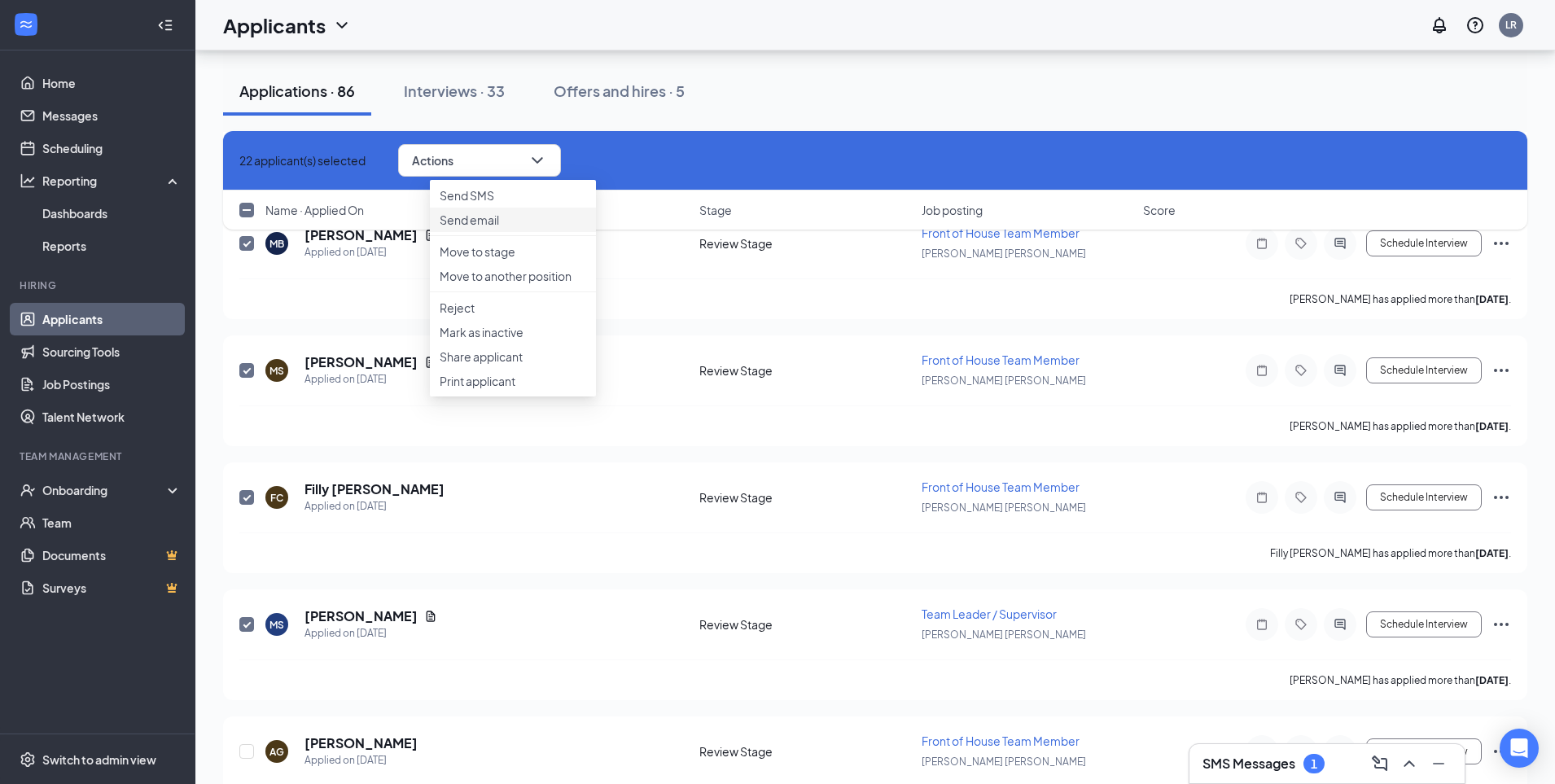
click at [492, 228] on p "Send email" at bounding box center [513, 219] width 147 height 16
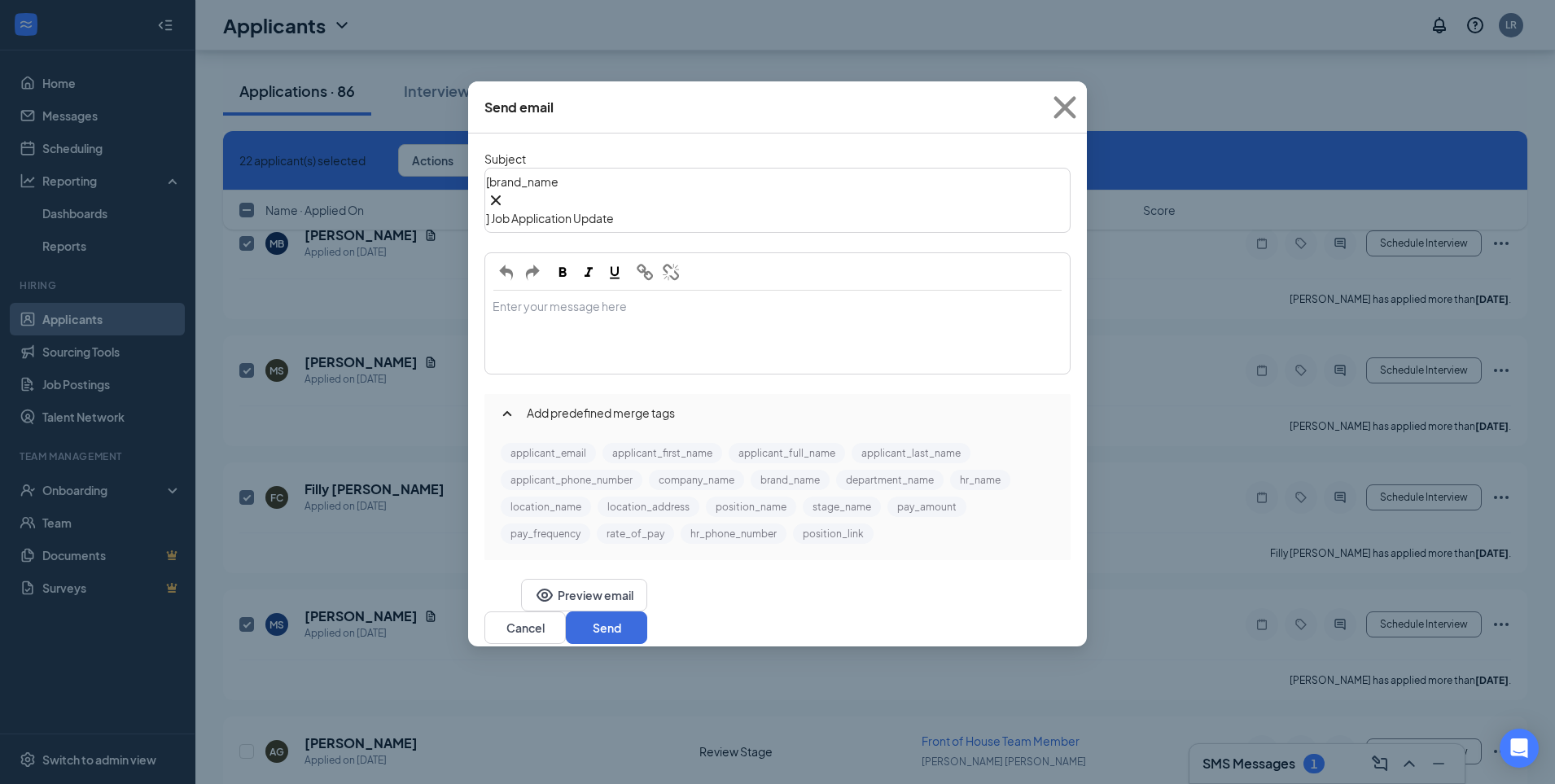
click at [614, 292] on div "Enter your message here" at bounding box center [777, 332] width 583 height 81
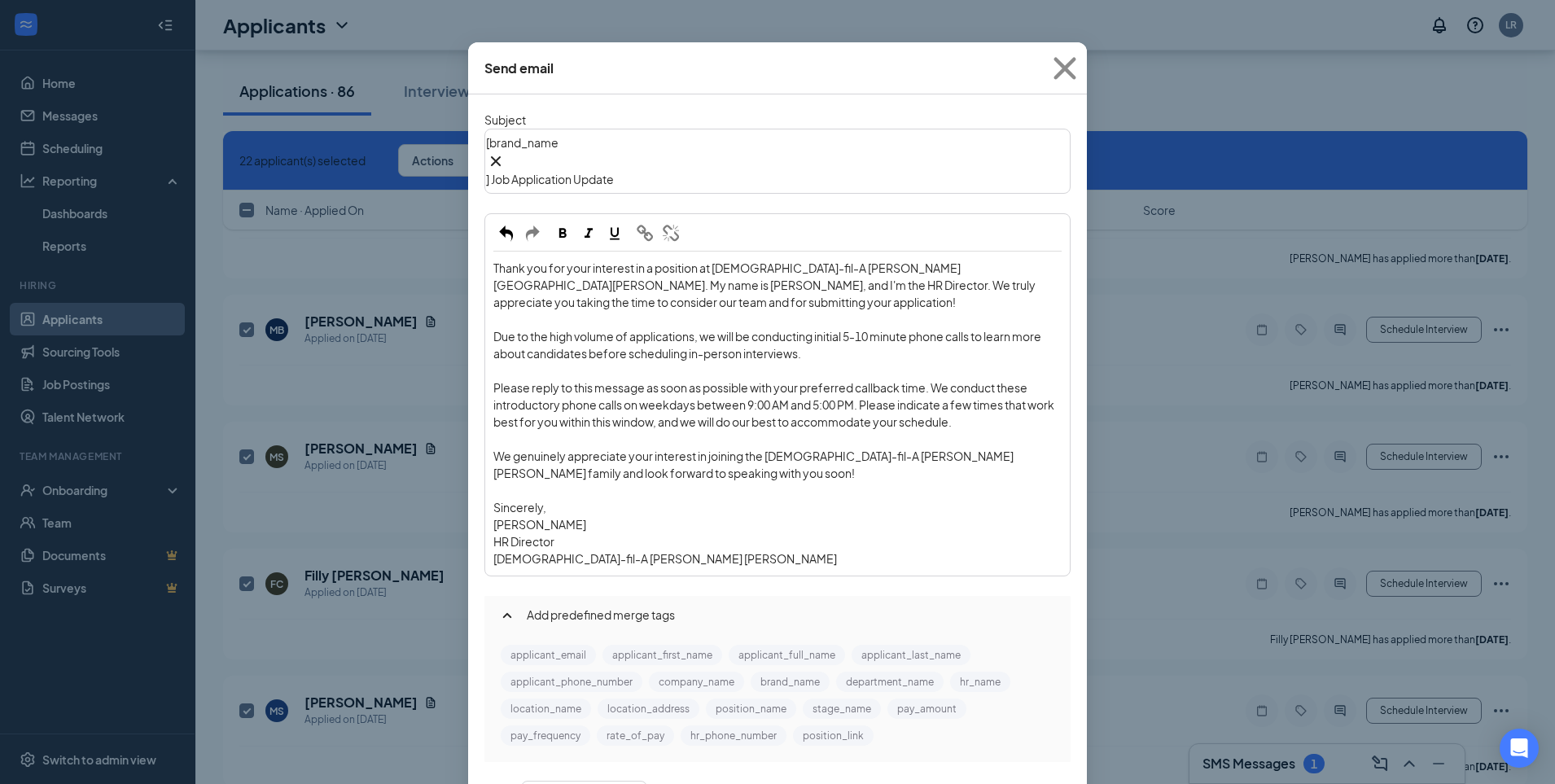
scroll to position [58, 0]
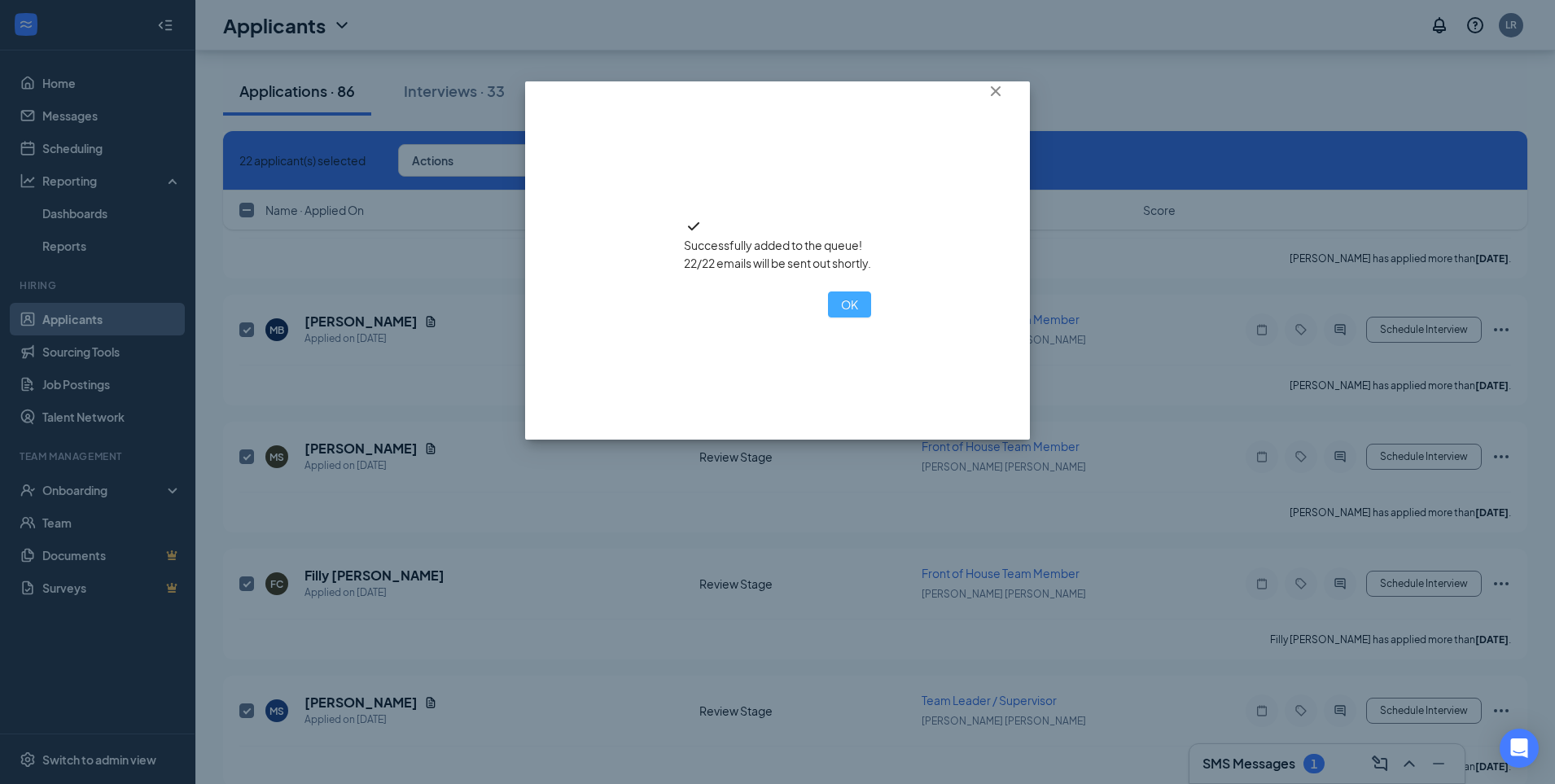
click at [828, 317] on button "OK" at bounding box center [850, 304] width 43 height 26
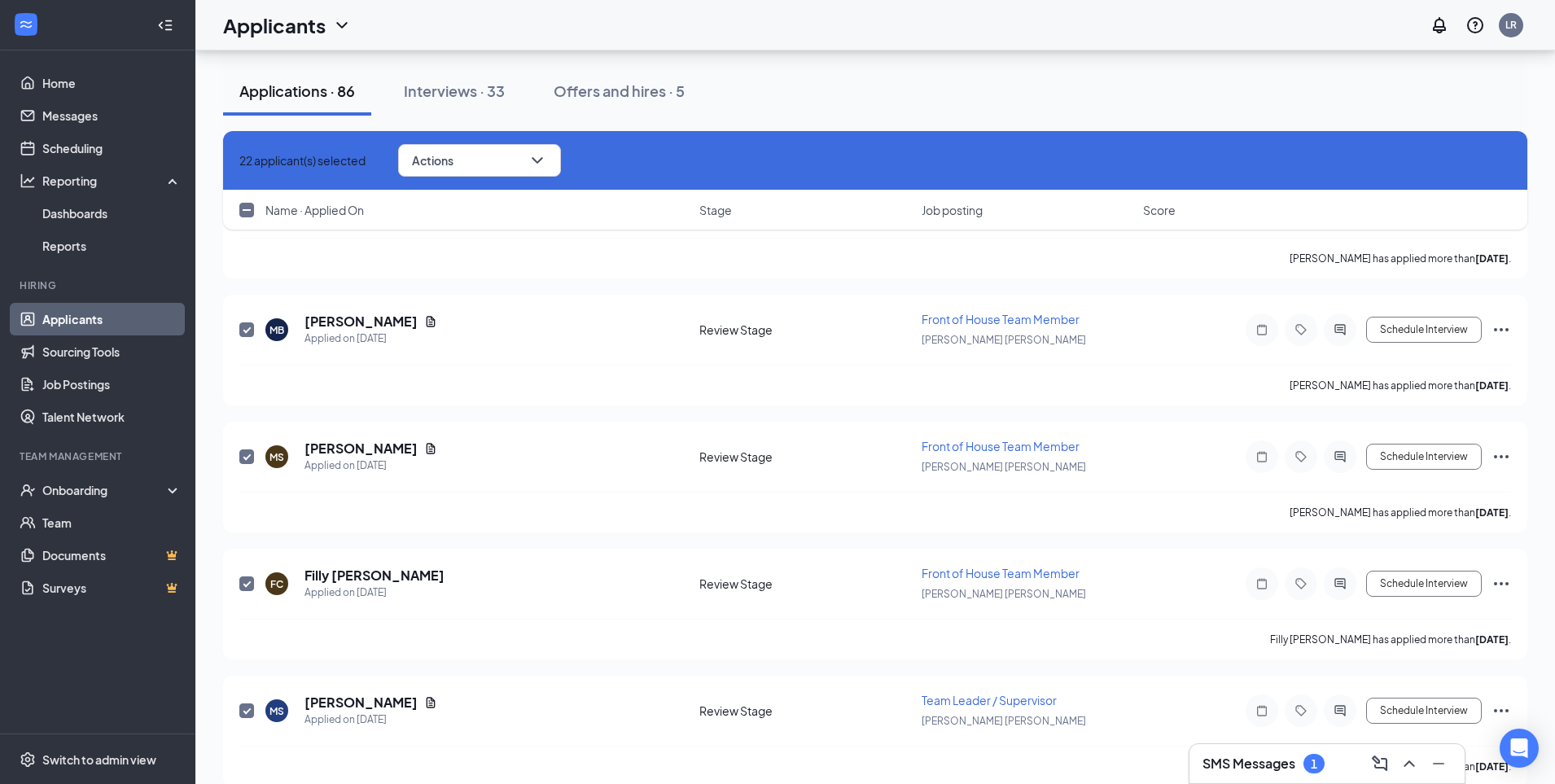
click at [1325, 773] on div "SMS Messages 1" at bounding box center [1327, 763] width 249 height 26
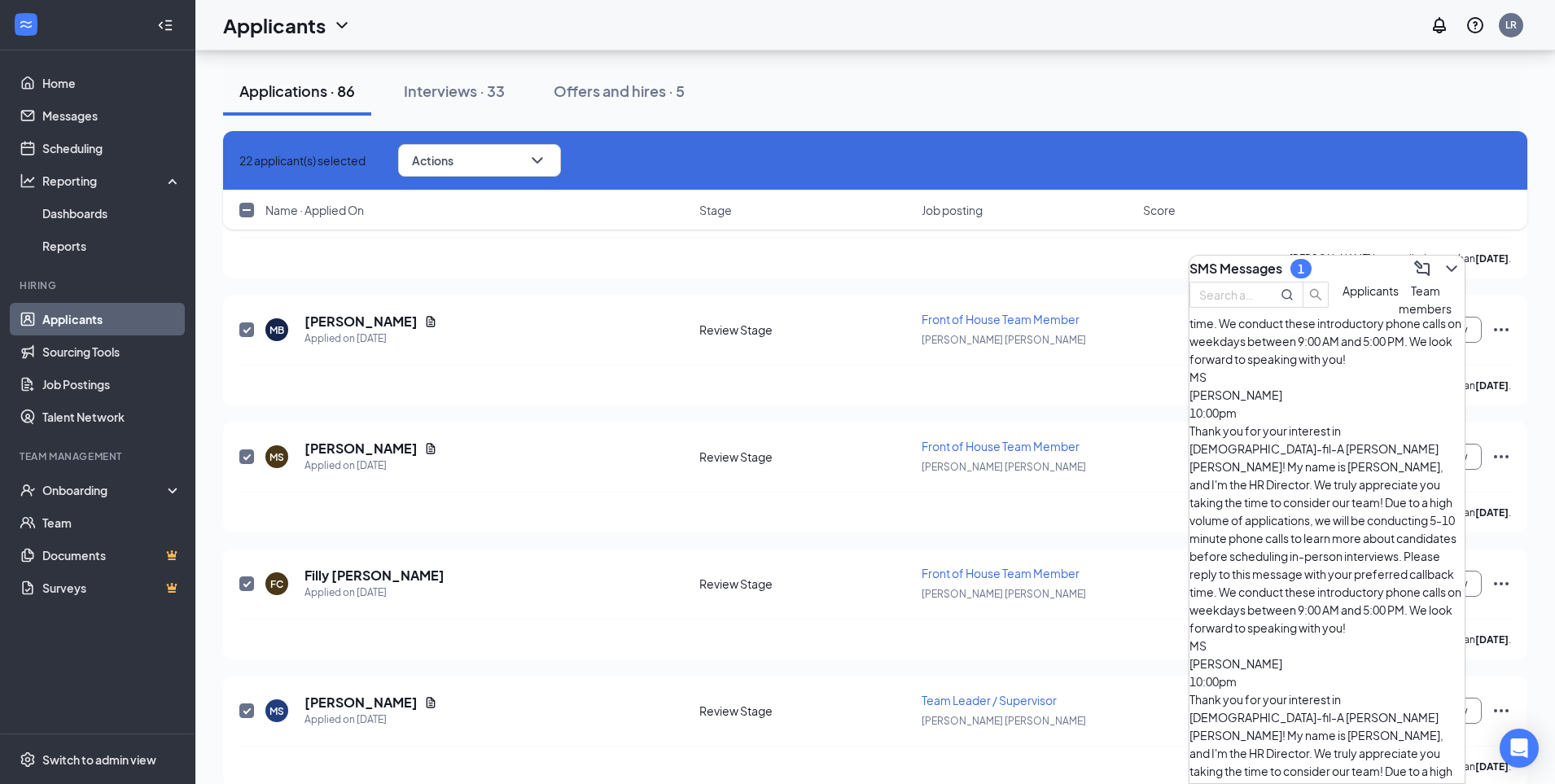
scroll to position [1024, 0]
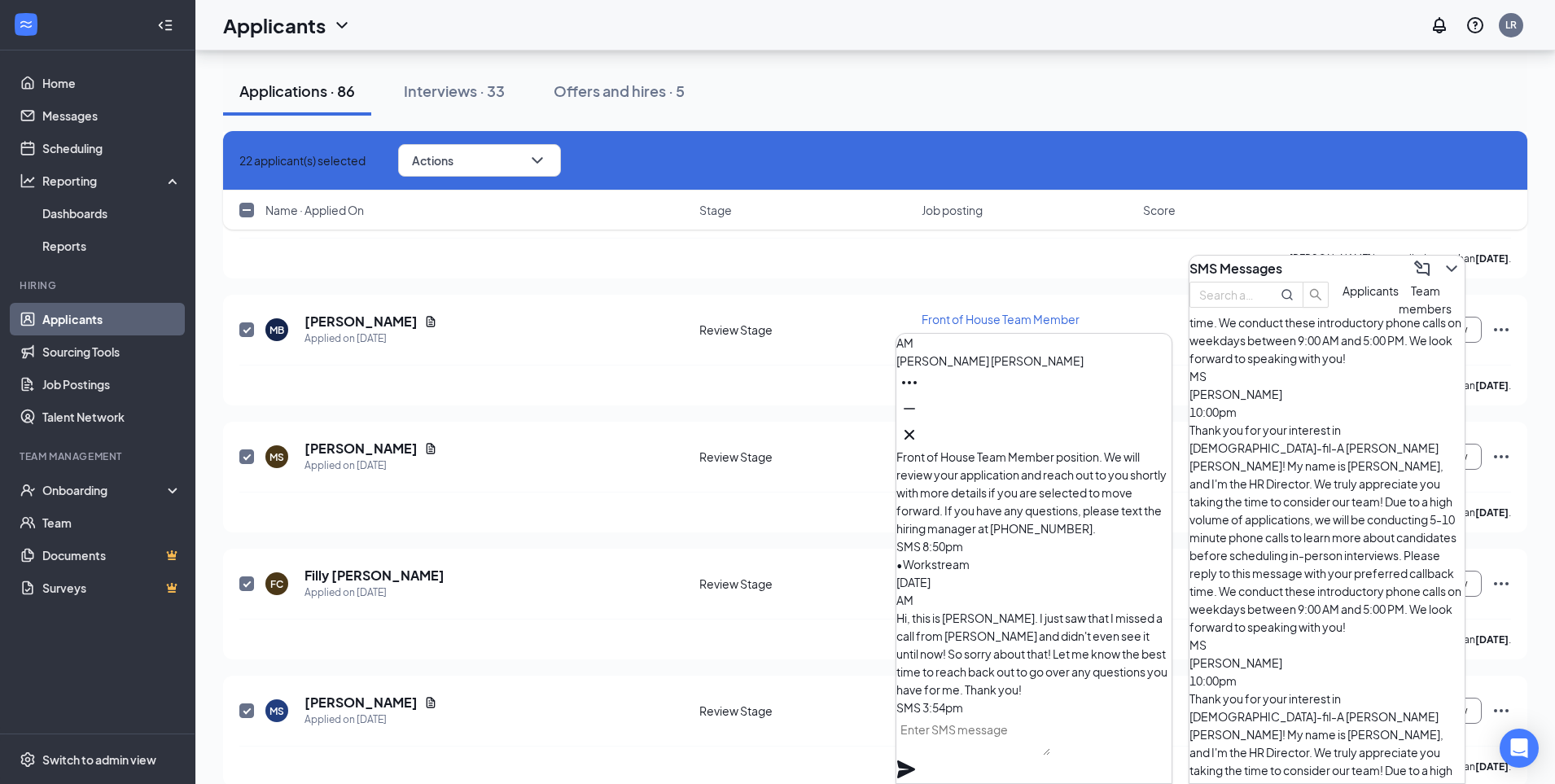
click at [1050, 746] on textarea at bounding box center [973, 735] width 154 height 39
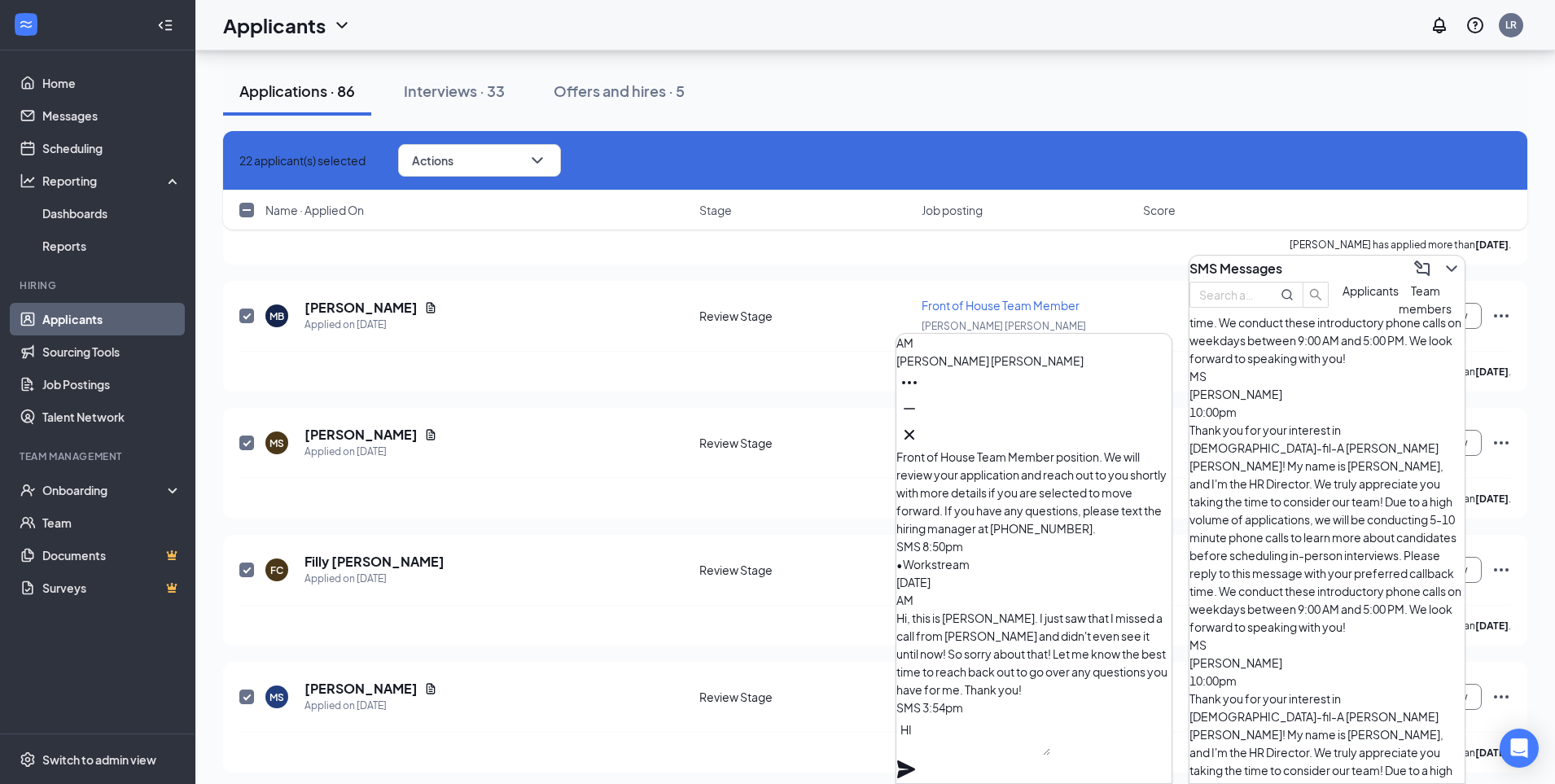
scroll to position [1, 0]
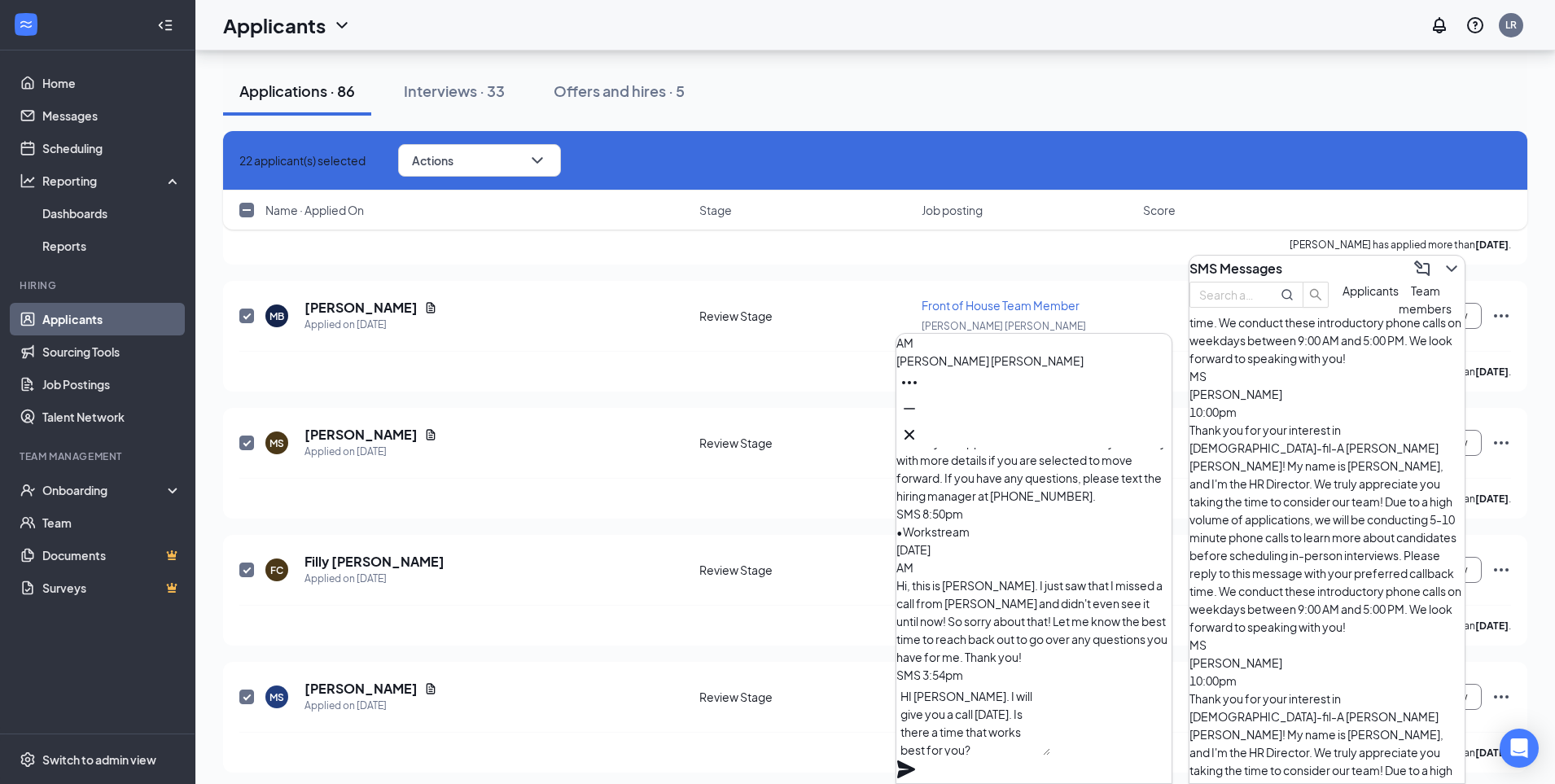
type textarea "HI [PERSON_NAME]. I will give you a call [DATE]. Is there a time that works bes…"
click at [916, 759] on icon "Plane" at bounding box center [906, 769] width 19 height 19
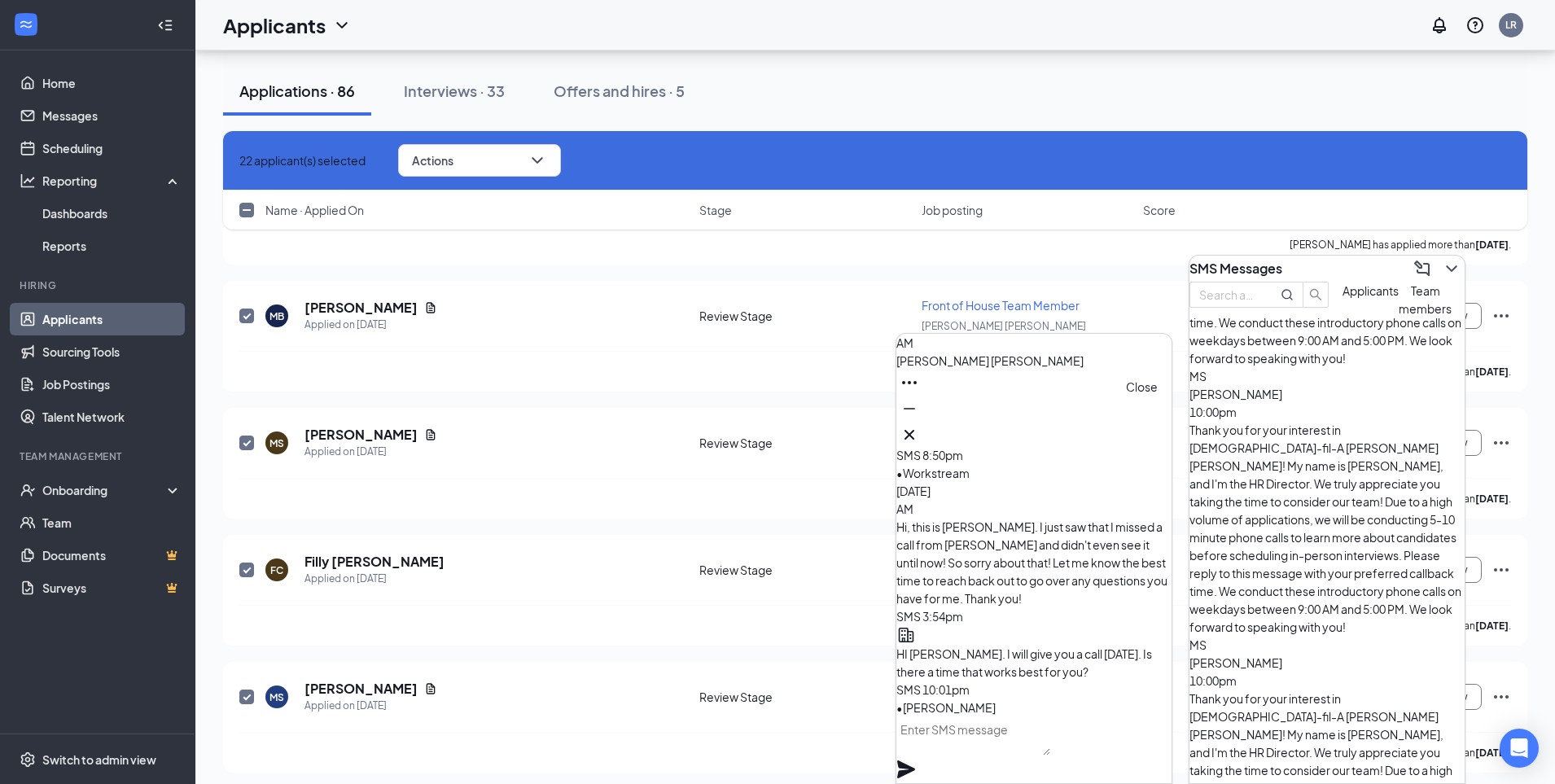
click at [914, 430] on icon "Cross" at bounding box center [909, 434] width 10 height 10
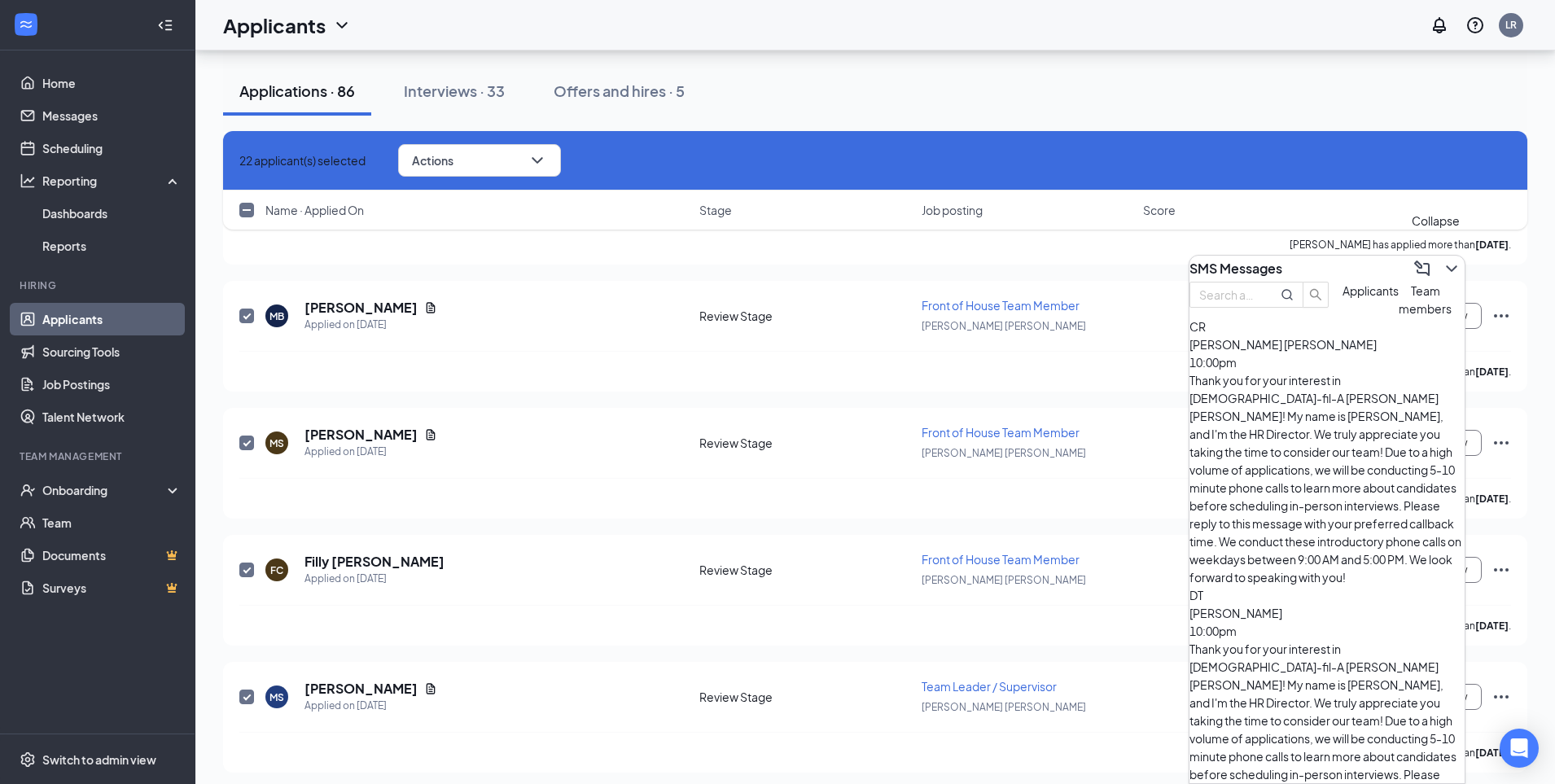
click at [1442, 270] on icon "ChevronDown" at bounding box center [1452, 269] width 19 height 19
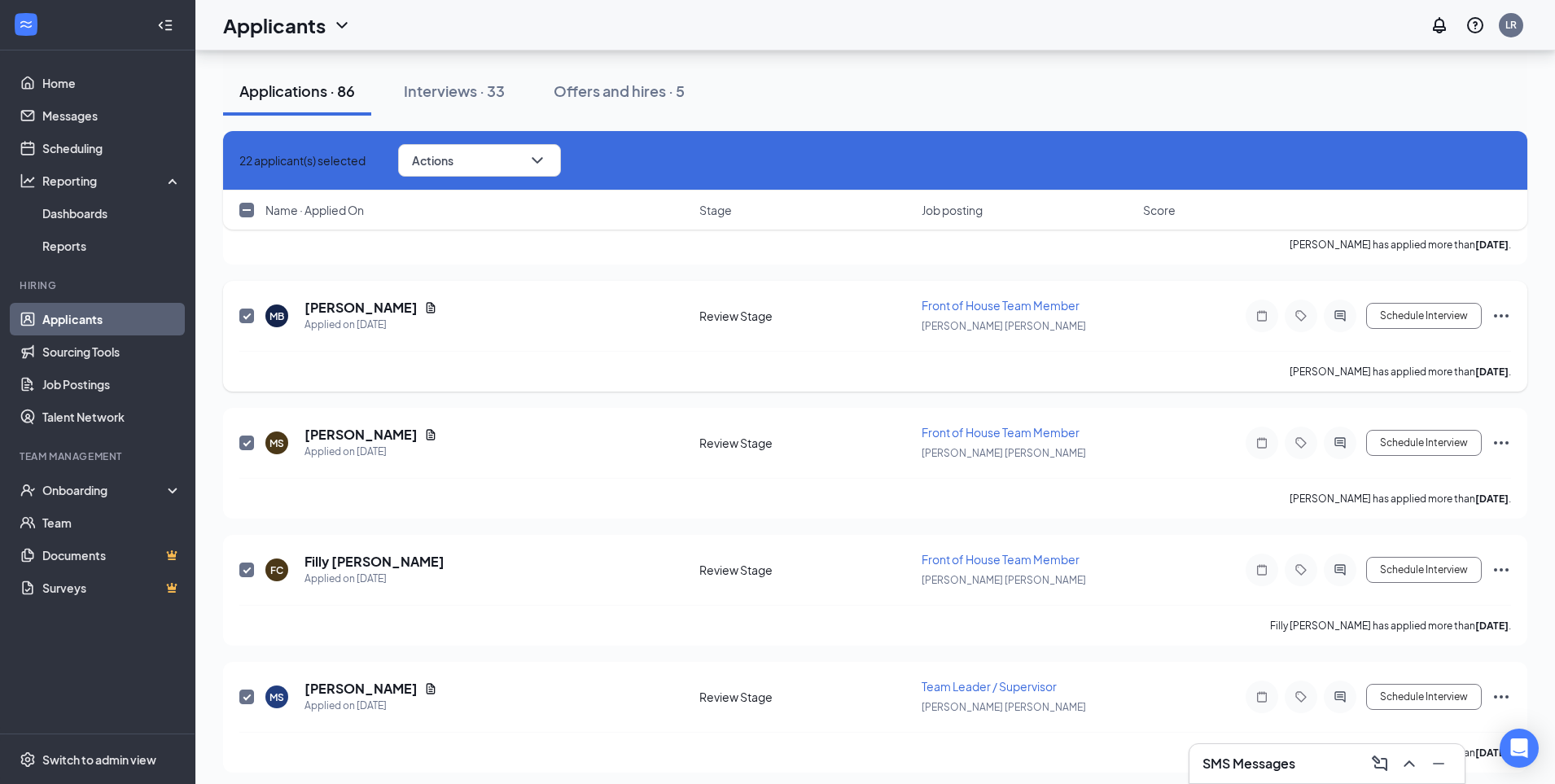
click at [249, 316] on input "checkbox" at bounding box center [247, 316] width 15 height 15
checkbox input "false"
click at [240, 160] on icon "Cross" at bounding box center [240, 160] width 0 height 0
checkbox input "false"
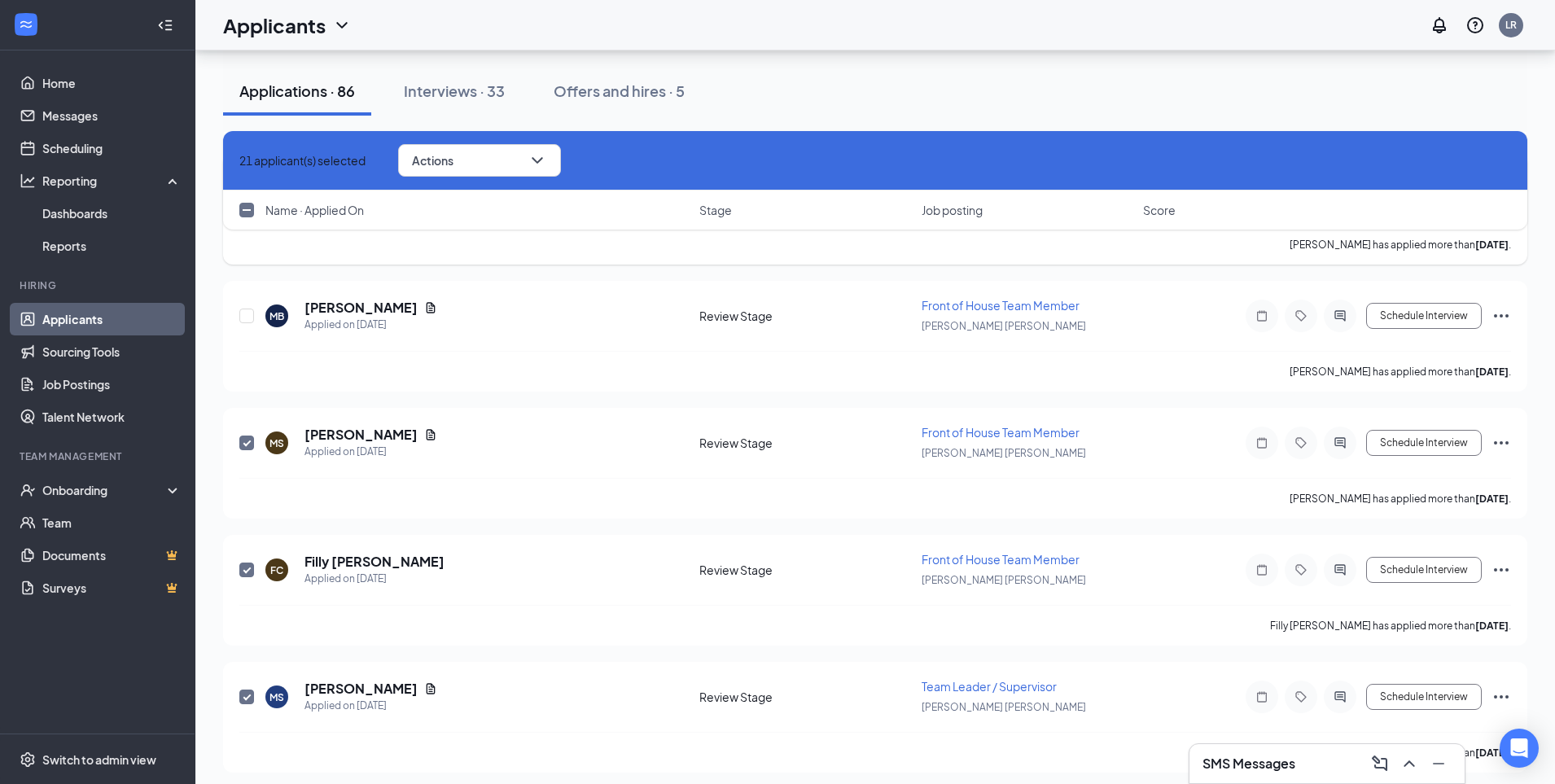
checkbox input "false"
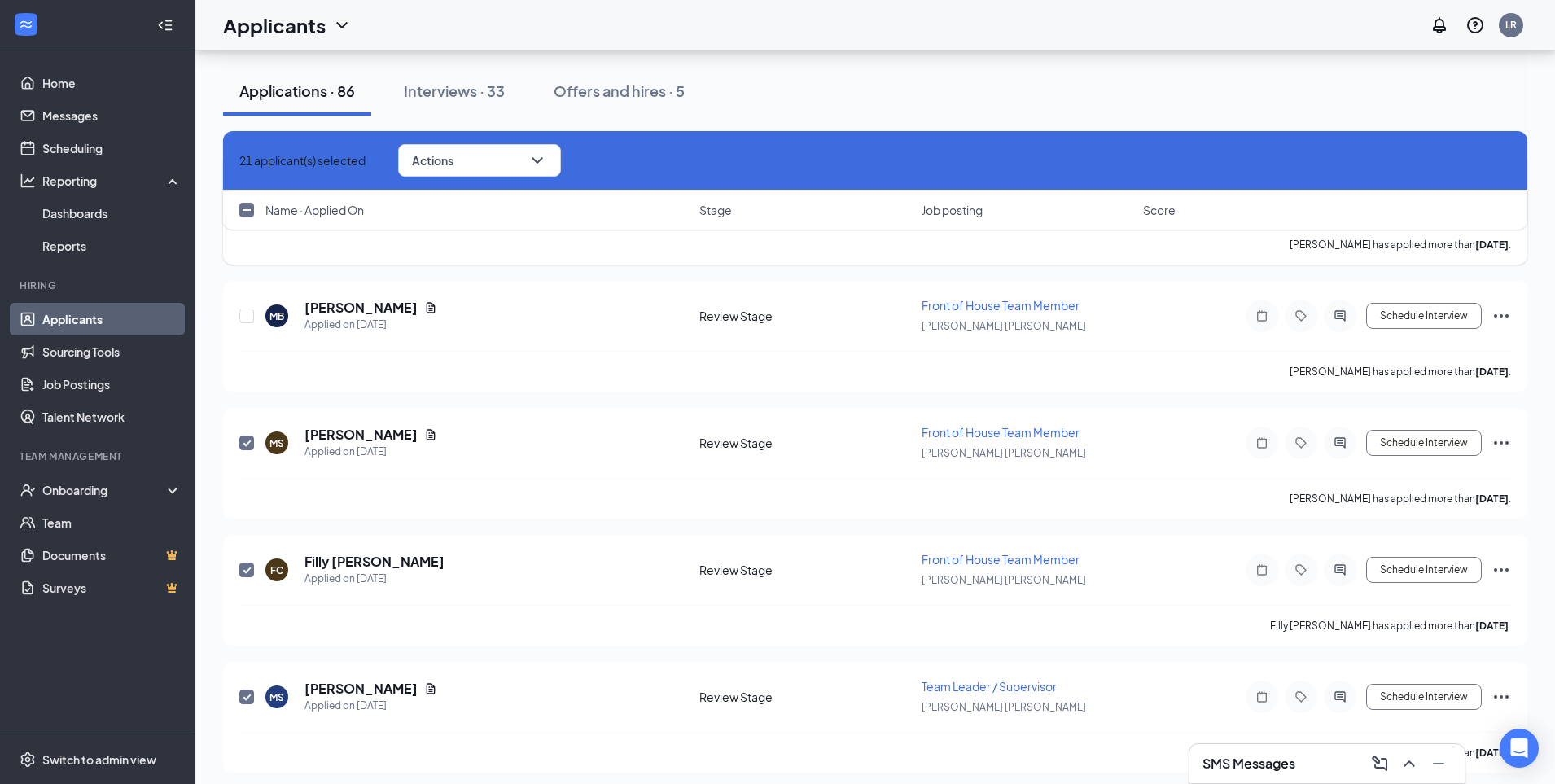
checkbox input "false"
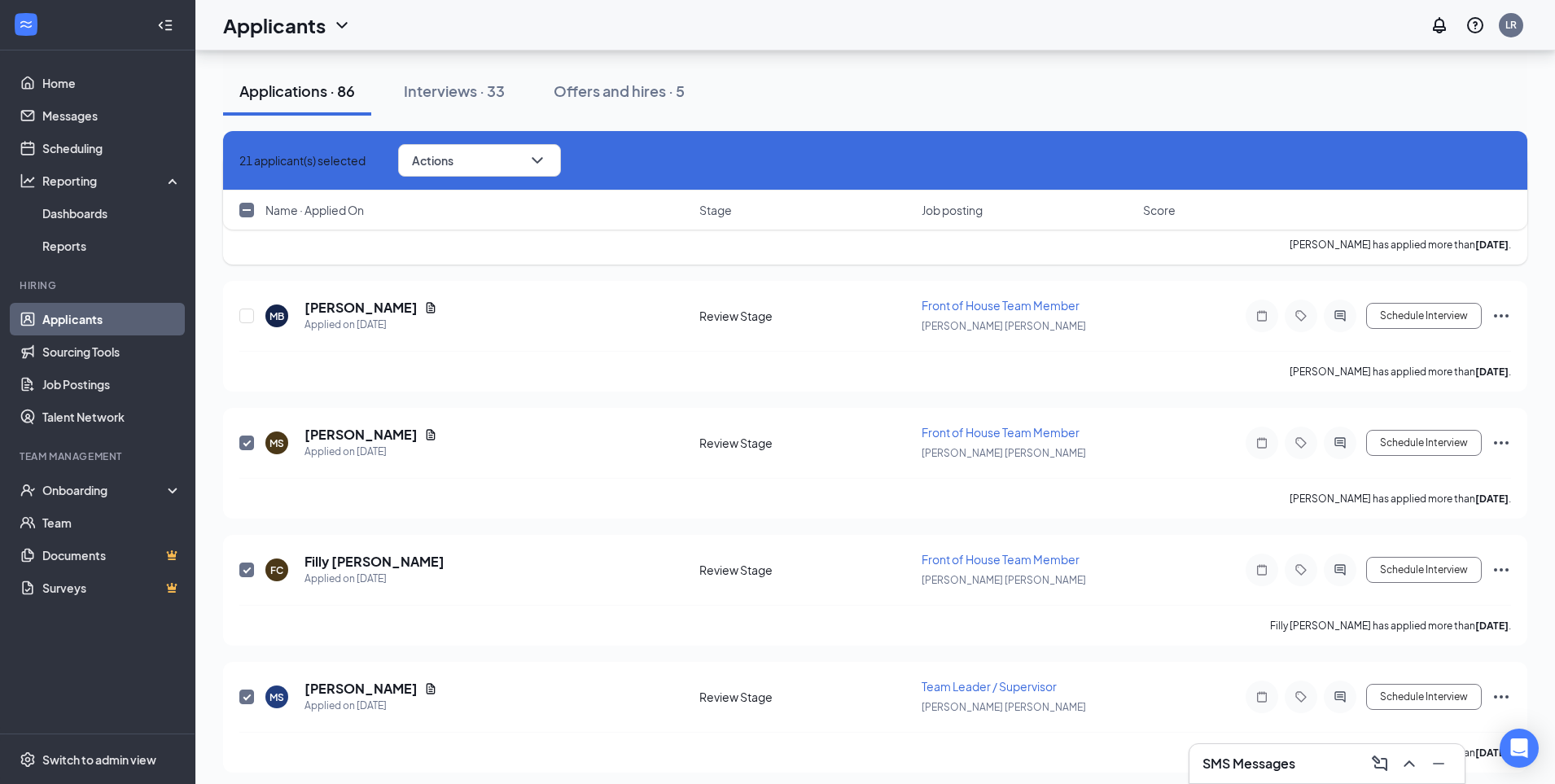
checkbox input "false"
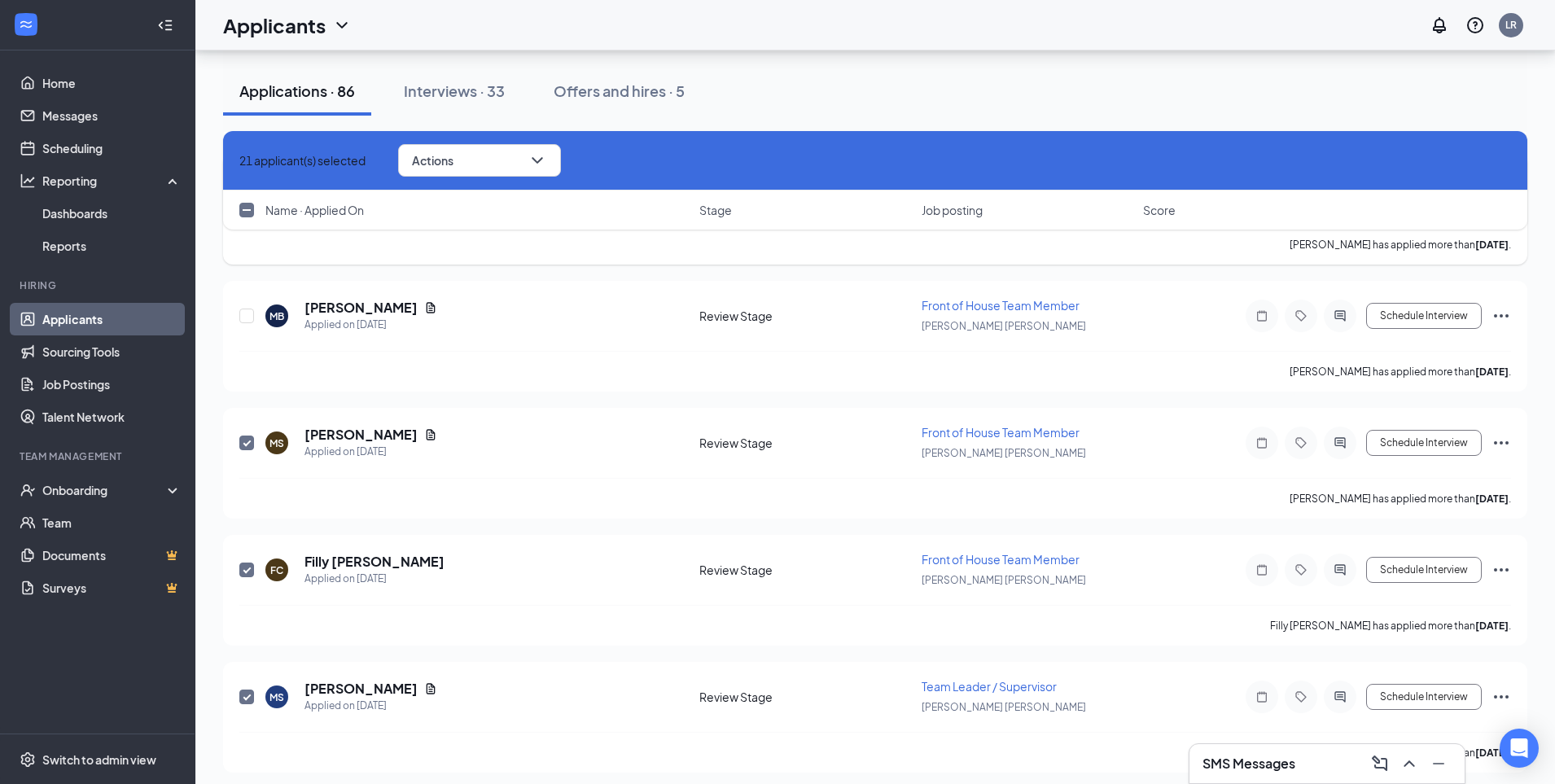
checkbox input "false"
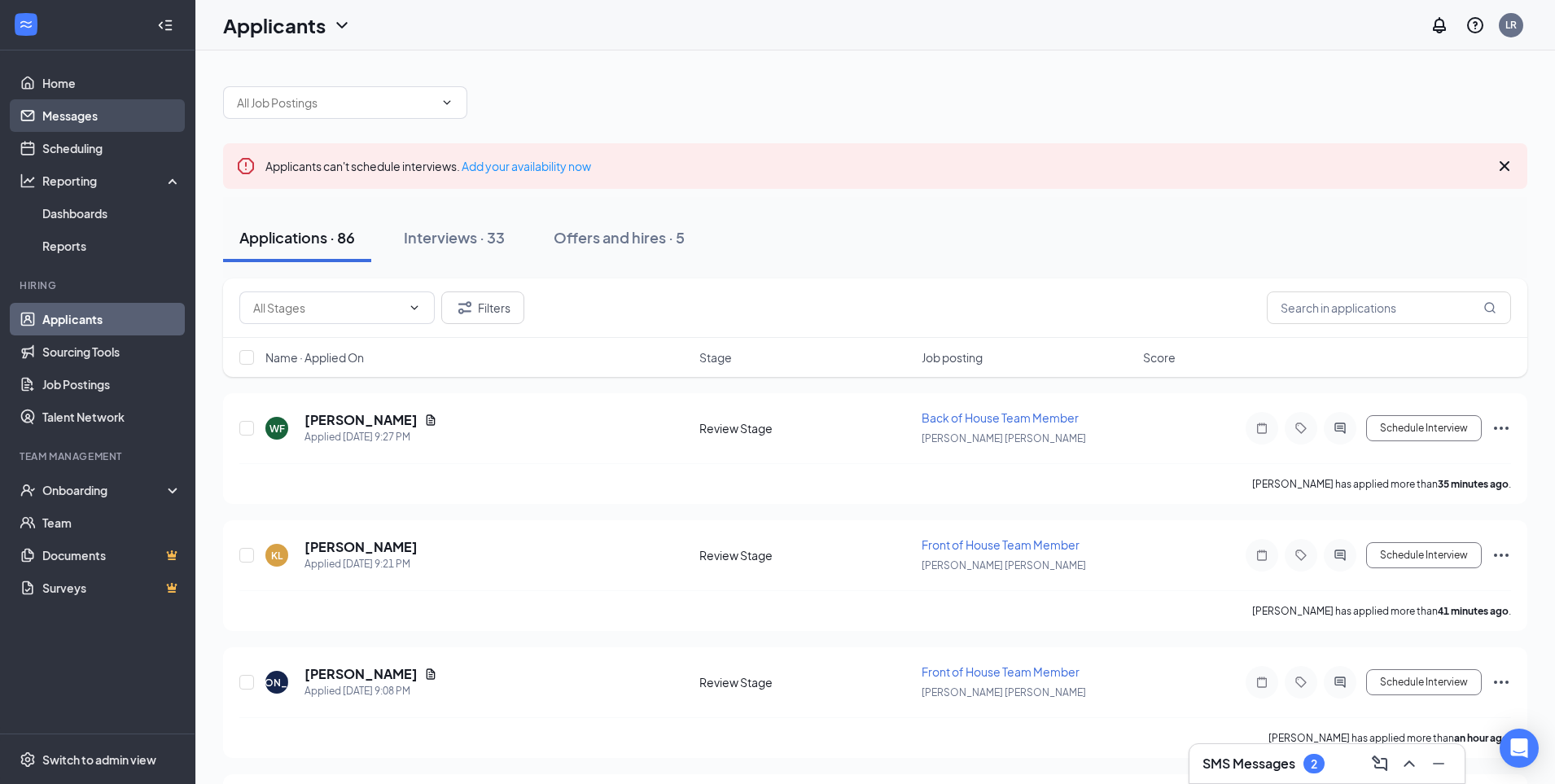
click at [117, 124] on link "Messages" at bounding box center [111, 115] width 139 height 33
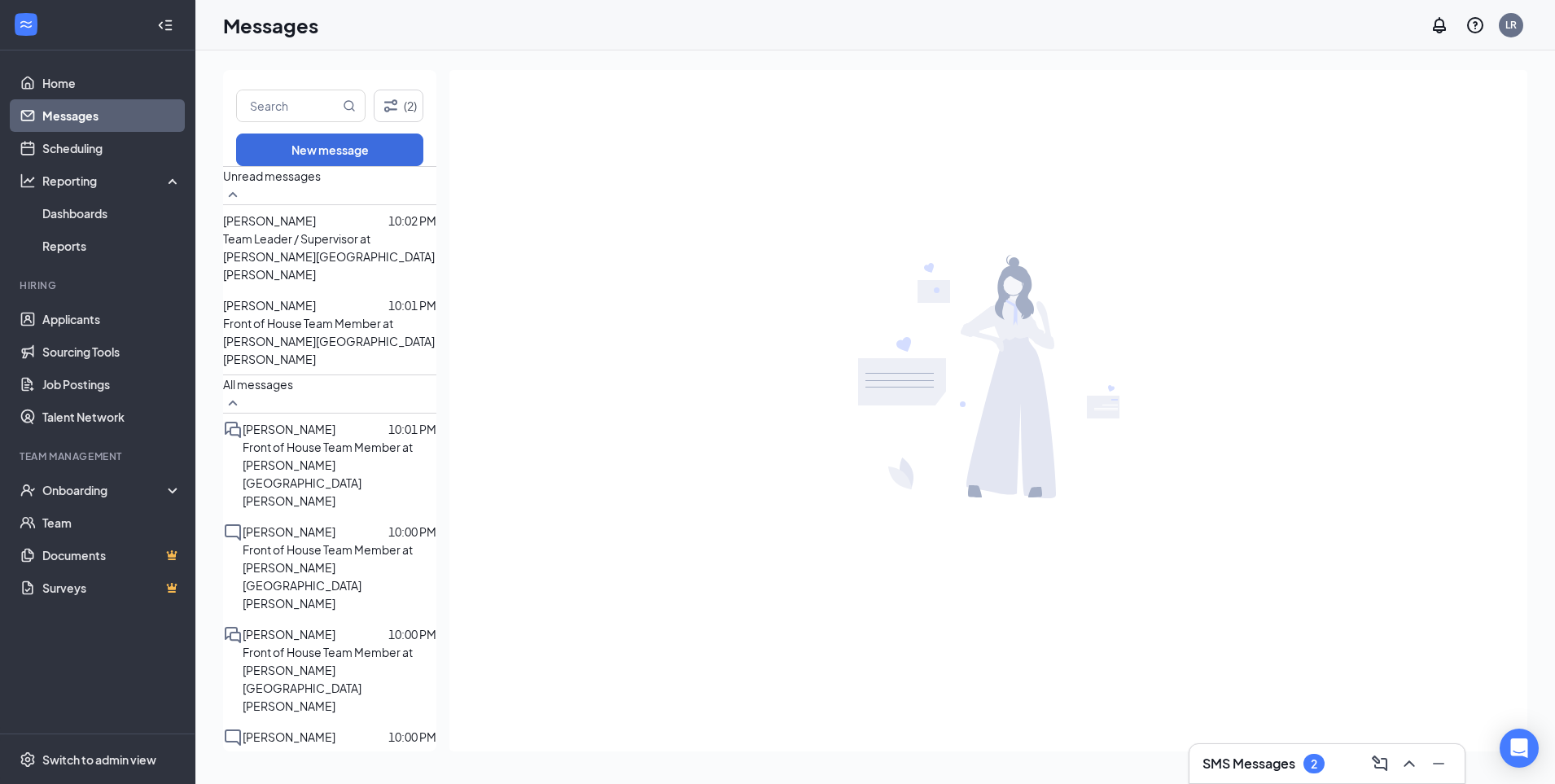
click at [690, 198] on div at bounding box center [987, 376] width 1078 height 613
click at [1335, 766] on div "SMS Messages 2" at bounding box center [1327, 763] width 249 height 26
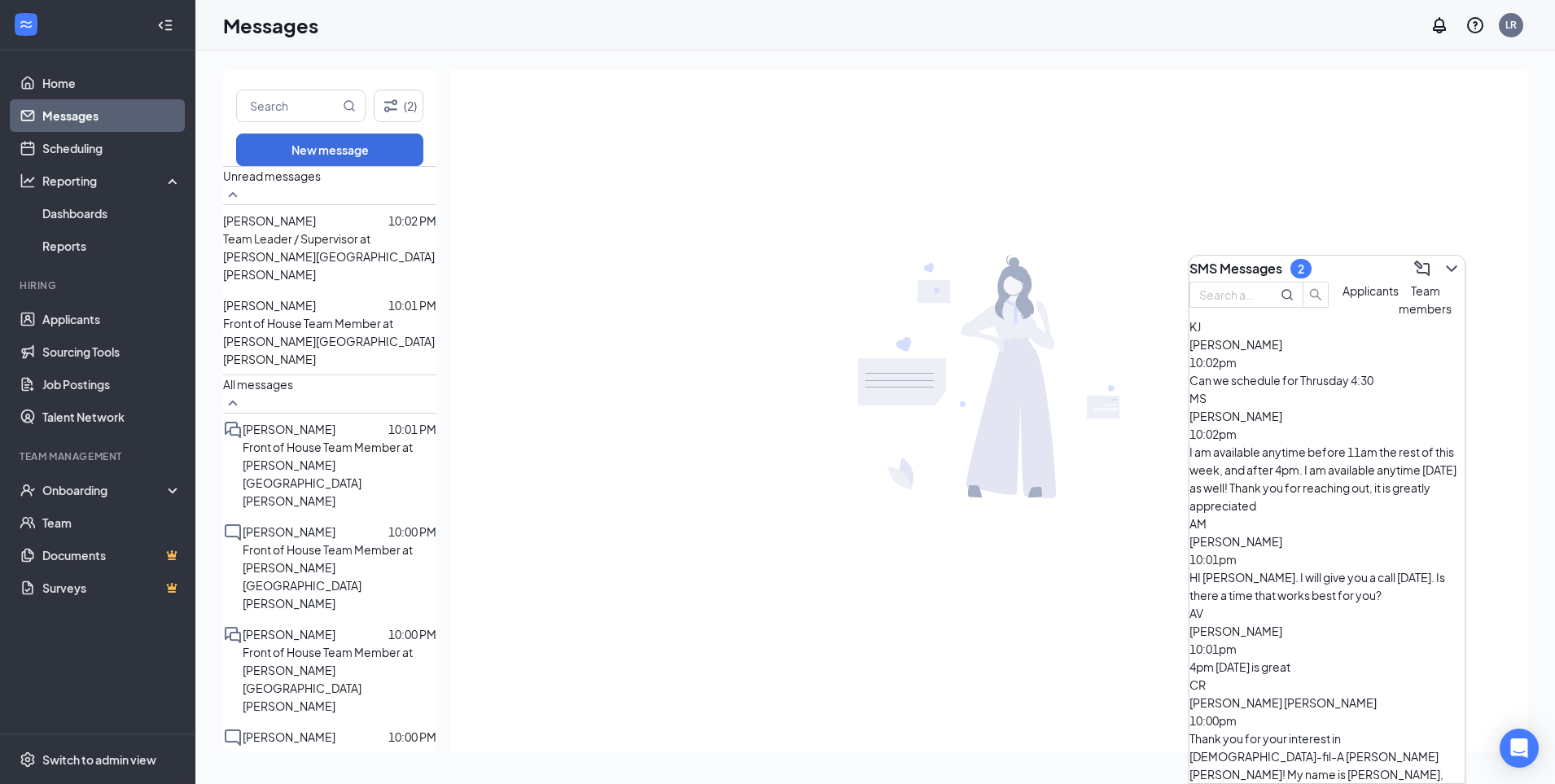
click at [1127, 536] on div at bounding box center [987, 376] width 1078 height 613
click at [1442, 265] on icon "ChevronDown" at bounding box center [1452, 269] width 19 height 19
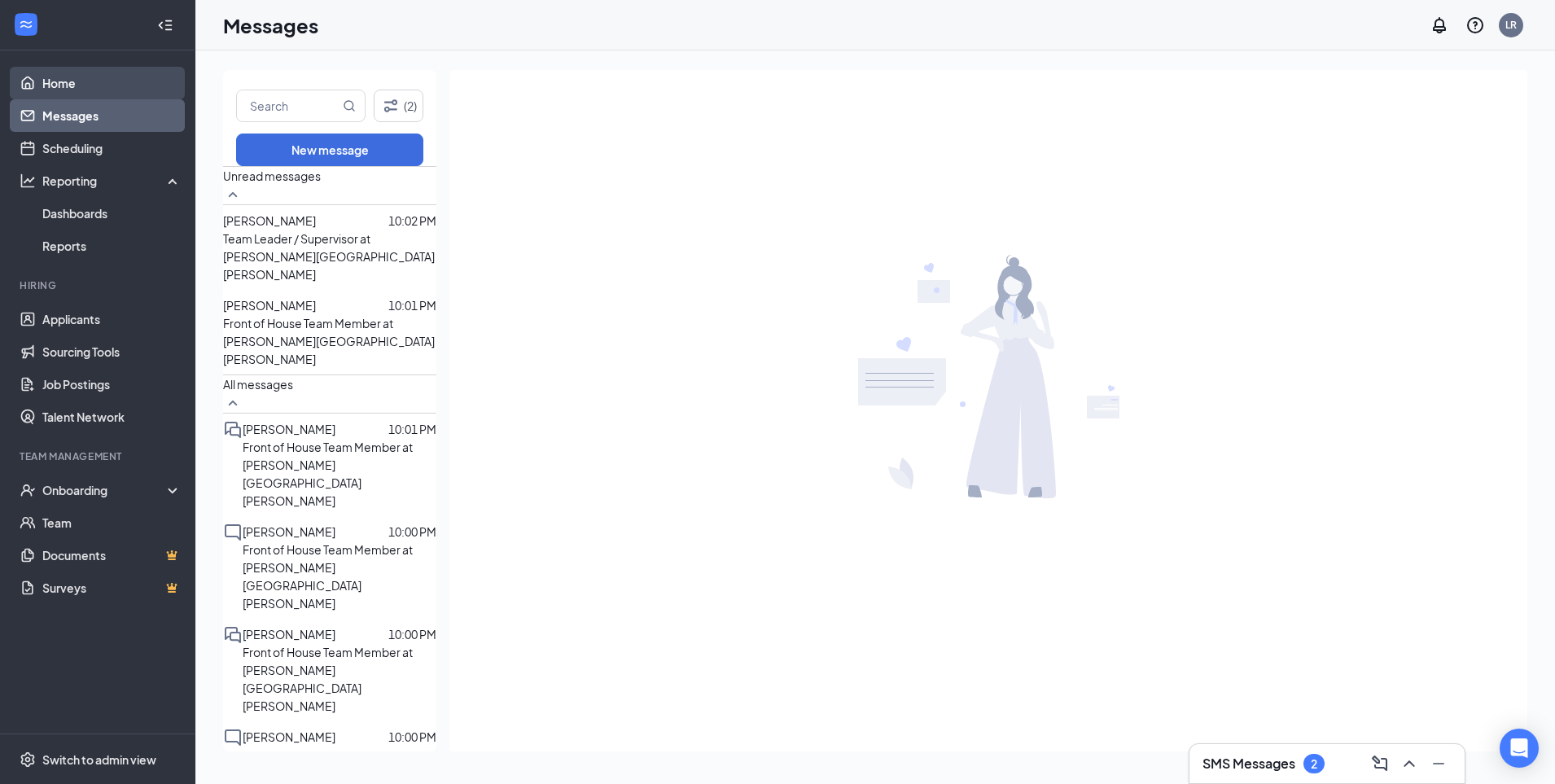
click at [97, 95] on link "Home" at bounding box center [111, 83] width 139 height 33
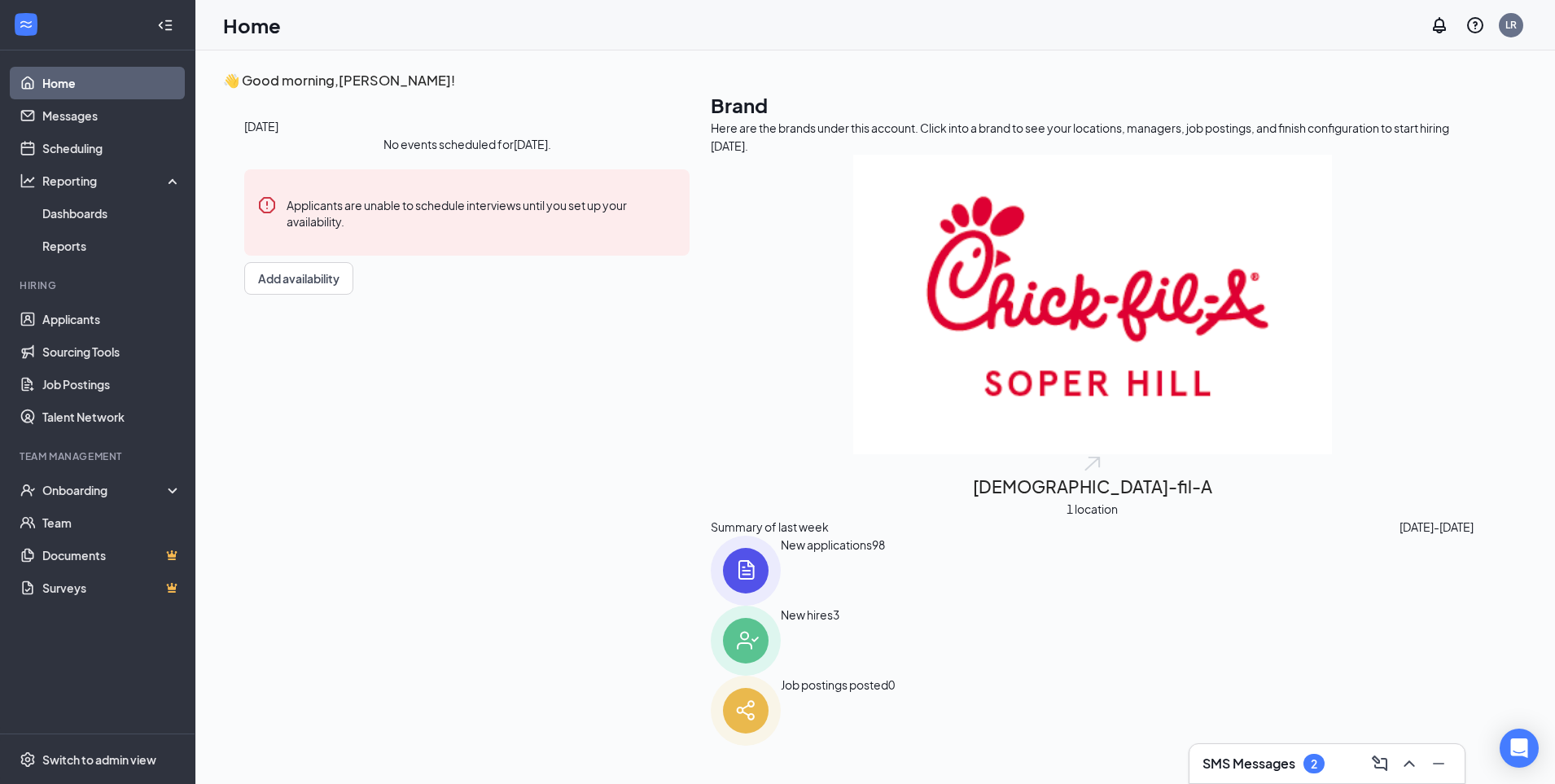
click at [781, 571] on div "New applications" at bounding box center [826, 570] width 91 height 70
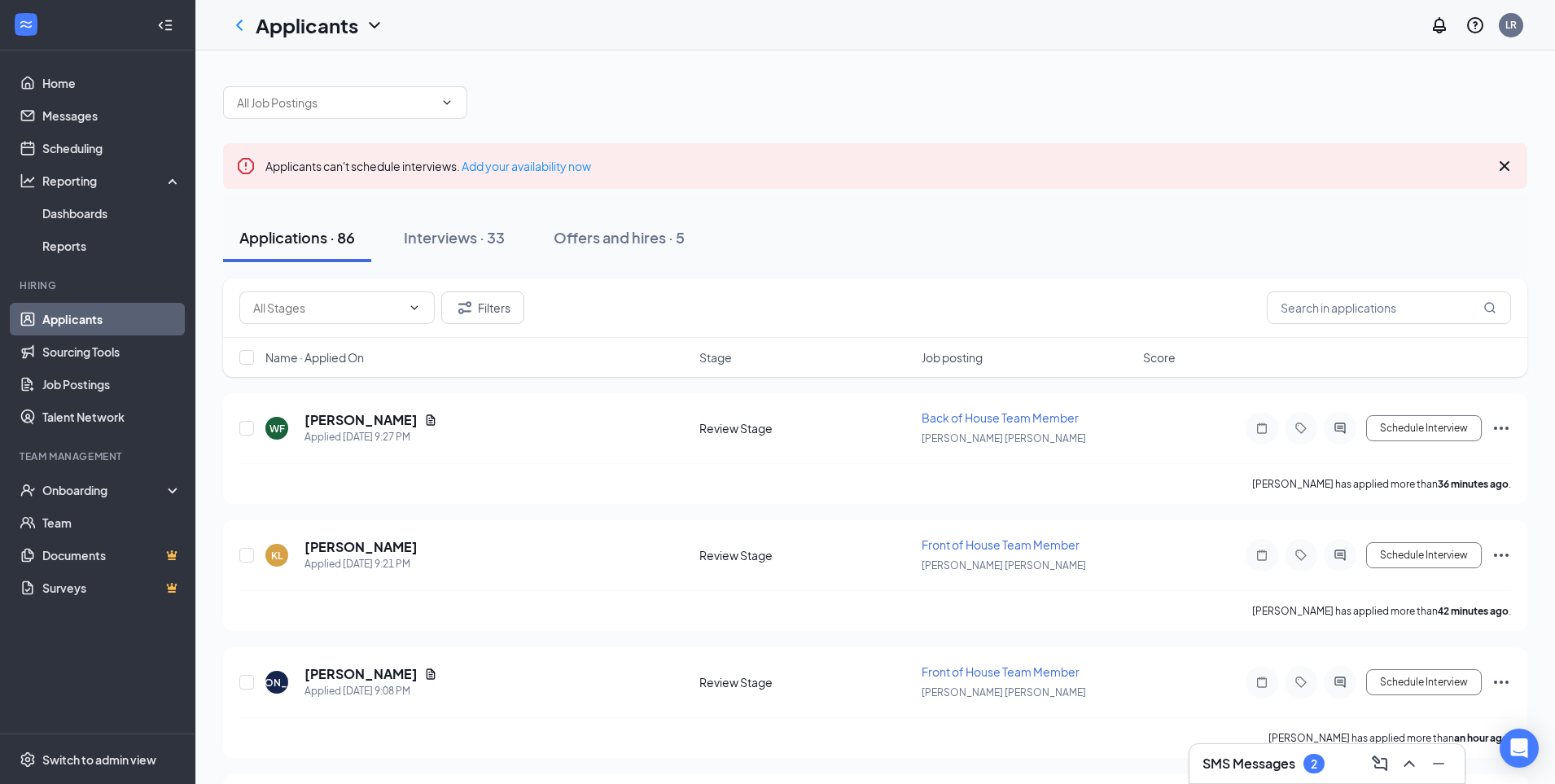
click at [852, 217] on div "Applications · 86 Interviews · 33 Offers and hires · 5" at bounding box center [874, 237] width 1304 height 49
click at [63, 145] on link "Scheduling" at bounding box center [111, 148] width 139 height 33
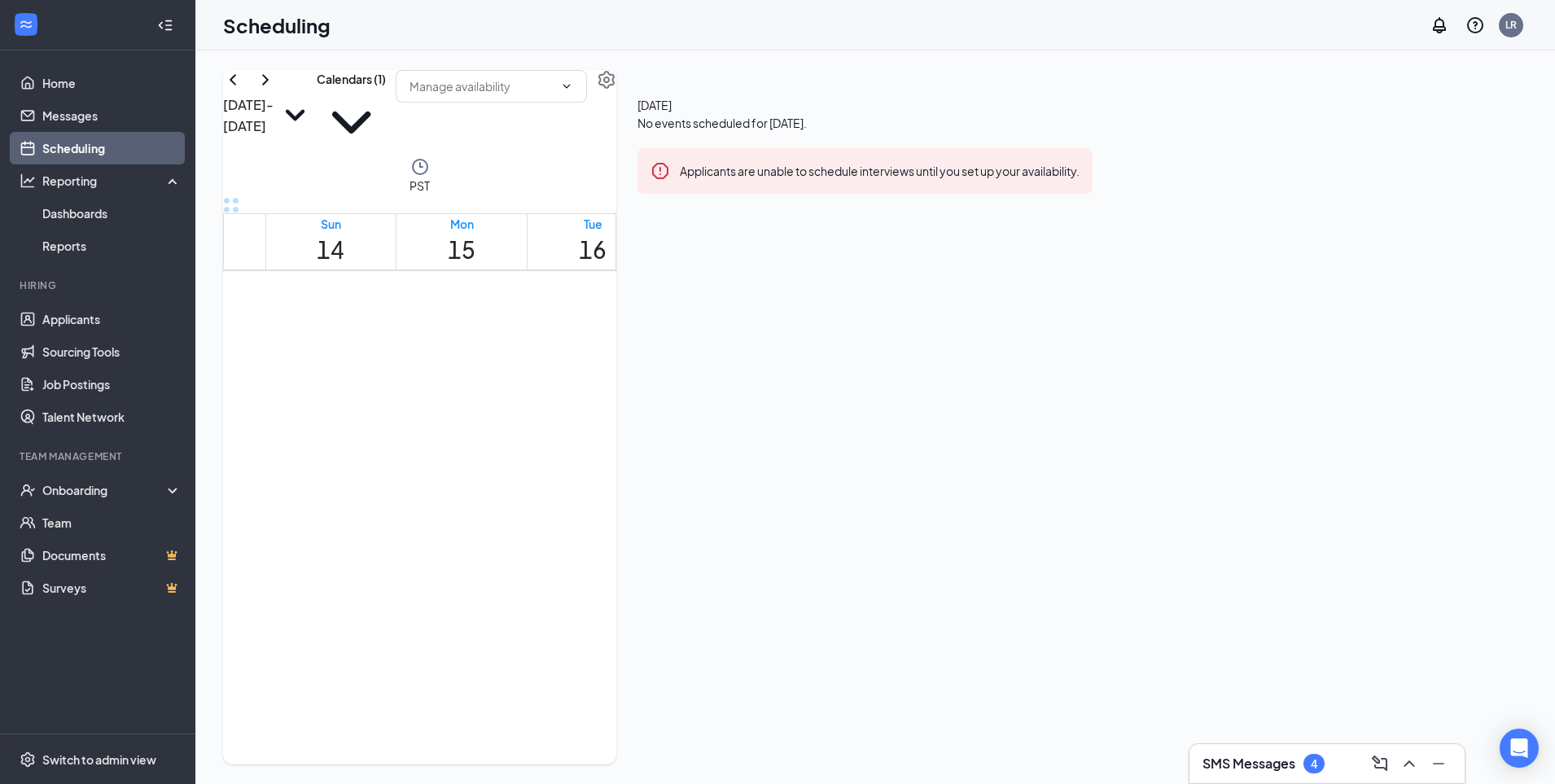
scroll to position [800, 0]
click at [553, 95] on input "text" at bounding box center [481, 86] width 144 height 18
click at [1322, 757] on div "6" at bounding box center [1314, 764] width 21 height 19
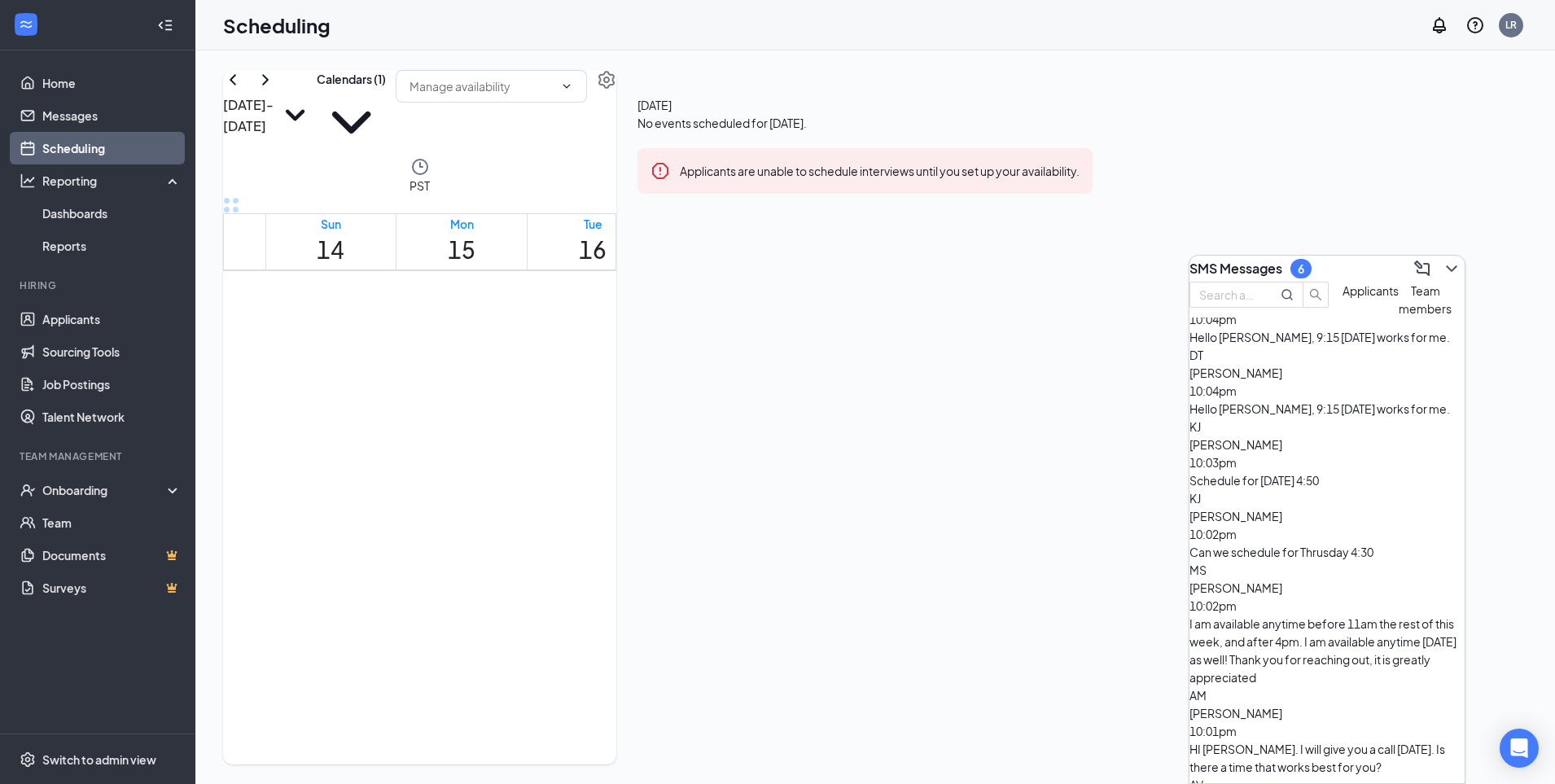
scroll to position [0, 0]
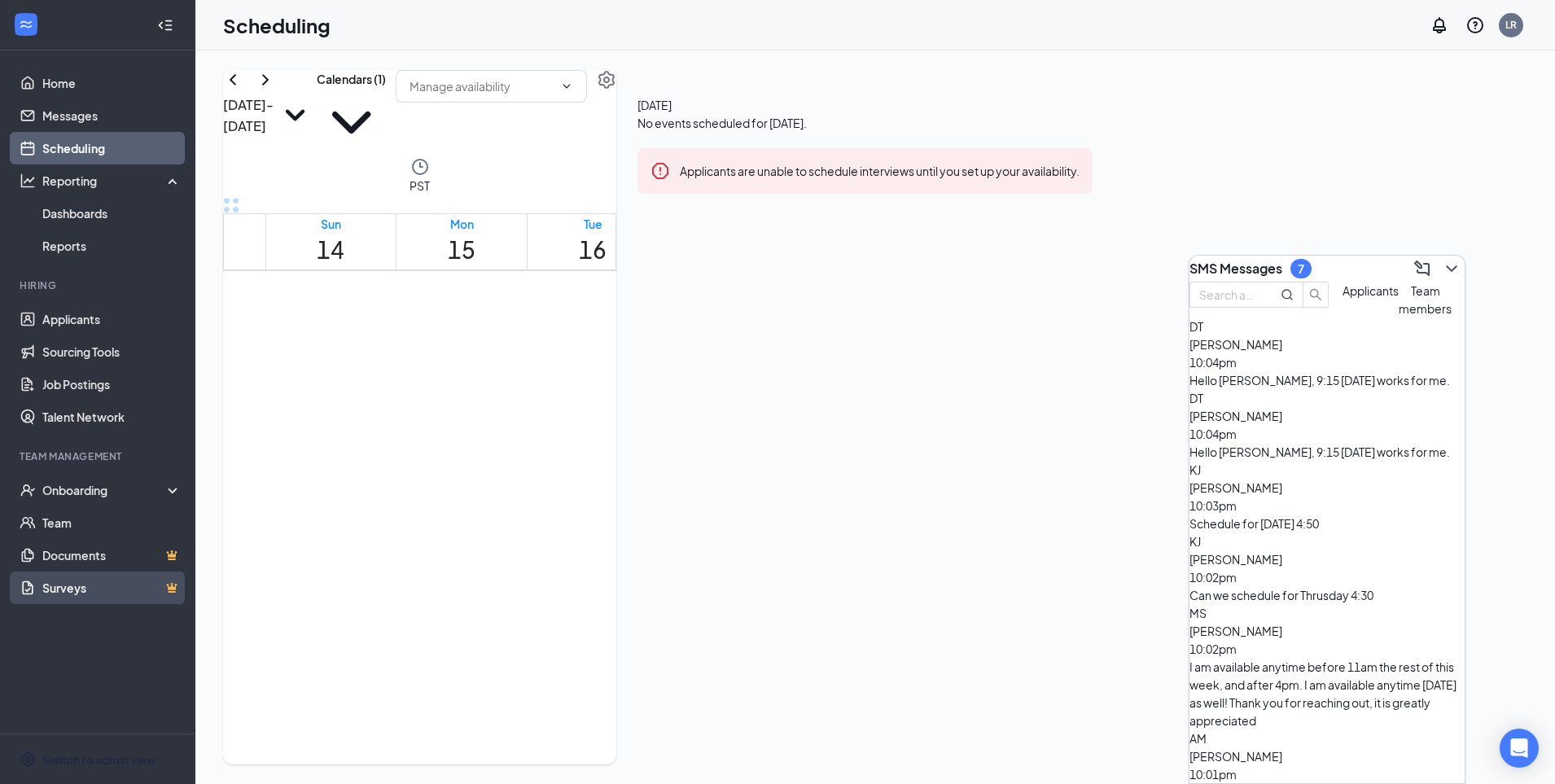
drag, startPoint x: 71, startPoint y: 760, endPoint x: 170, endPoint y: 587, distance: 199.3
click at [71, 760] on div "Switch to admin view" at bounding box center [99, 759] width 114 height 16
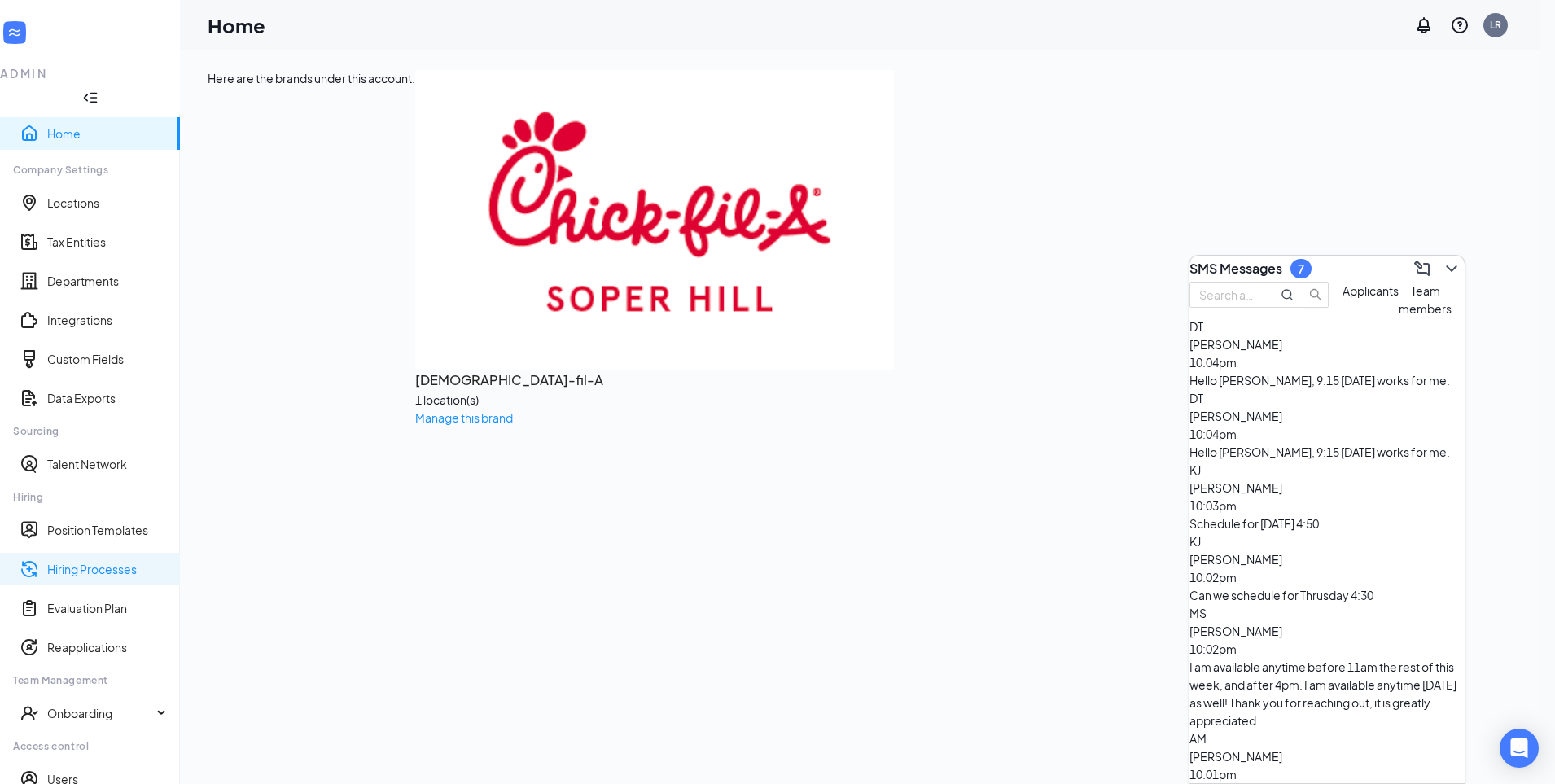
click at [118, 561] on link "Hiring Processes" at bounding box center [106, 569] width 119 height 16
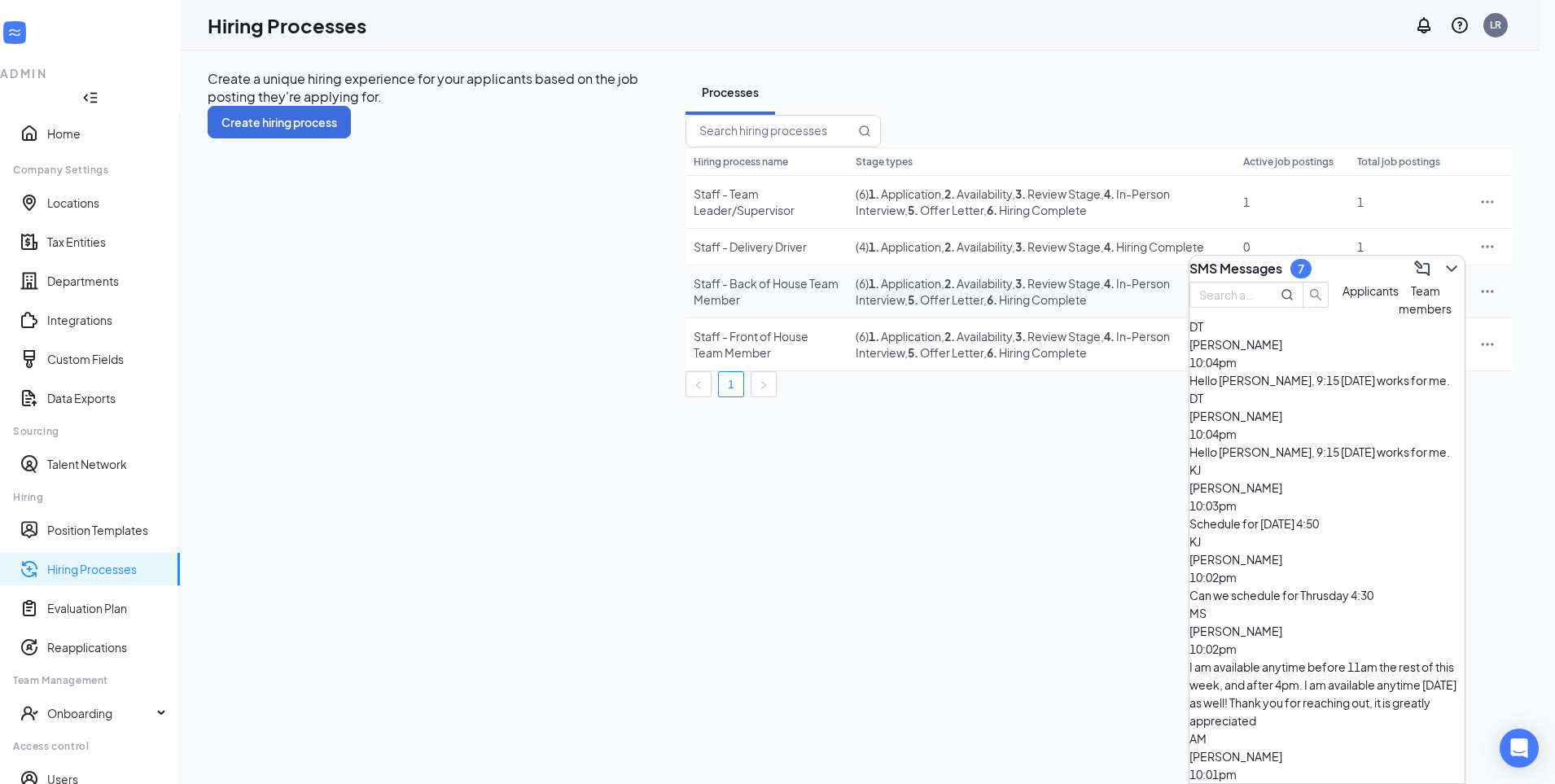
click at [694, 308] on div "Staff - Back of House Team Member" at bounding box center [766, 291] width 146 height 33
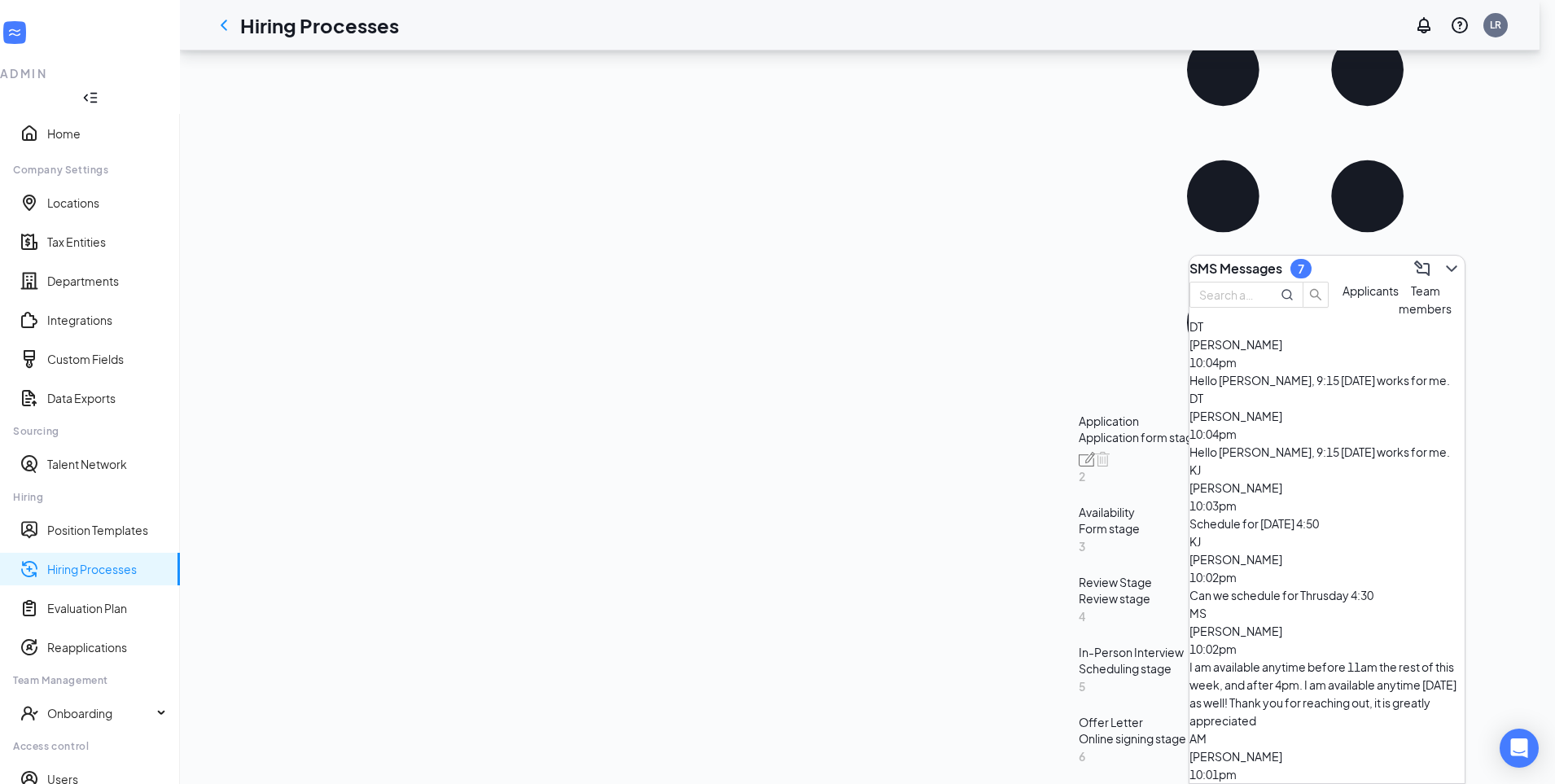
scroll to position [232, 0]
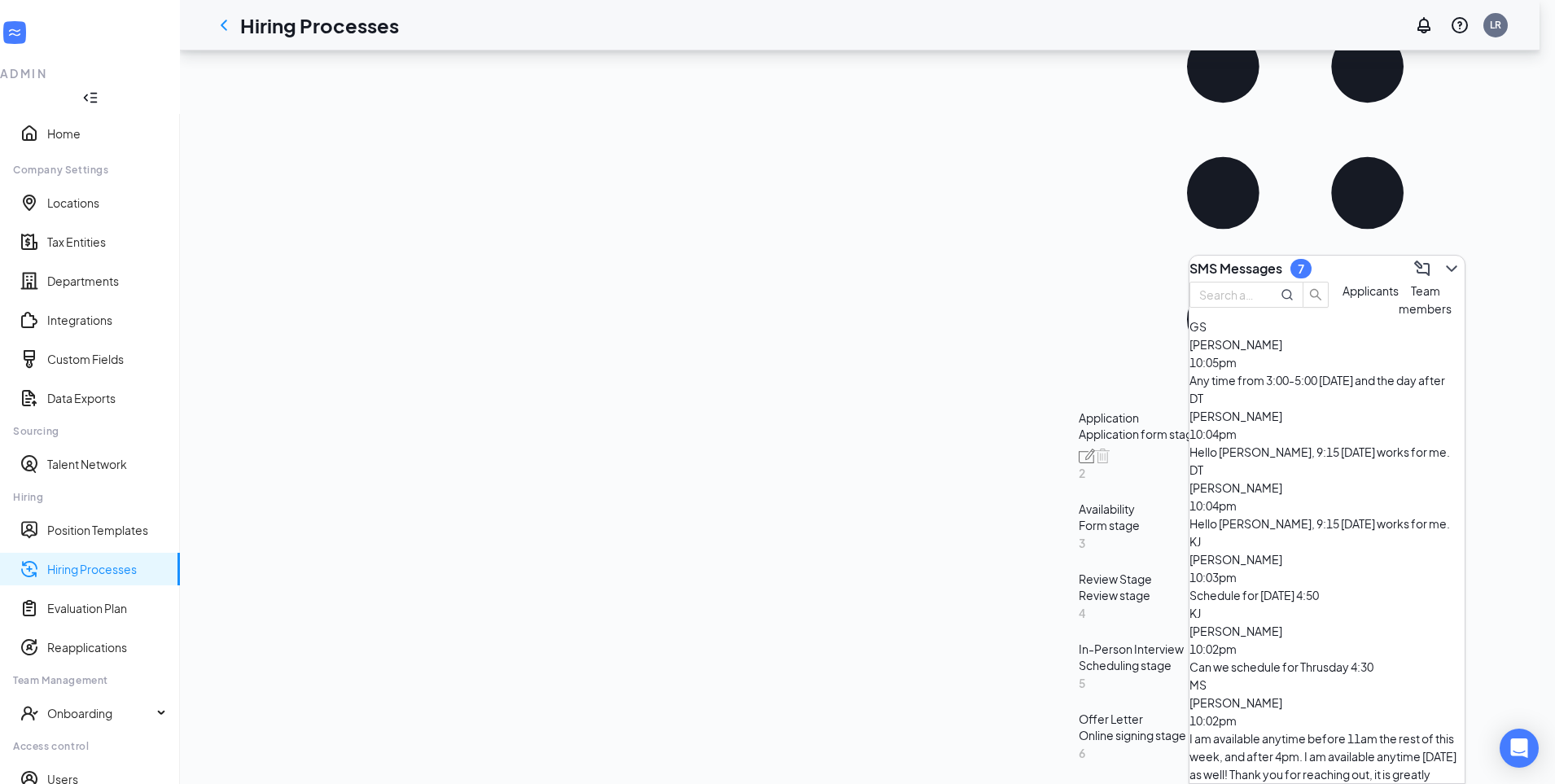
click at [1079, 517] on div "Form stage" at bounding box center [1295, 525] width 433 height 16
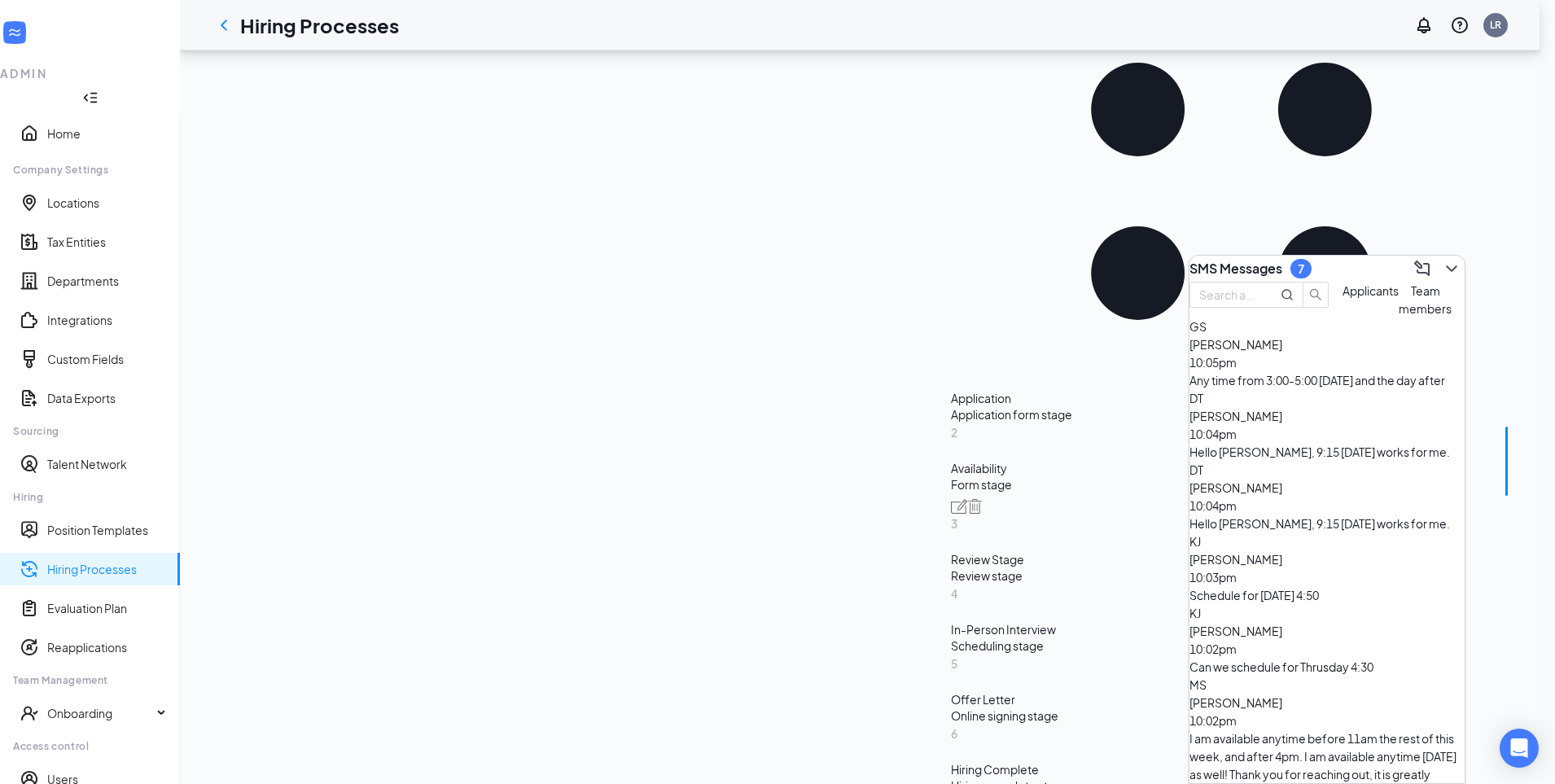
scroll to position [390, 0]
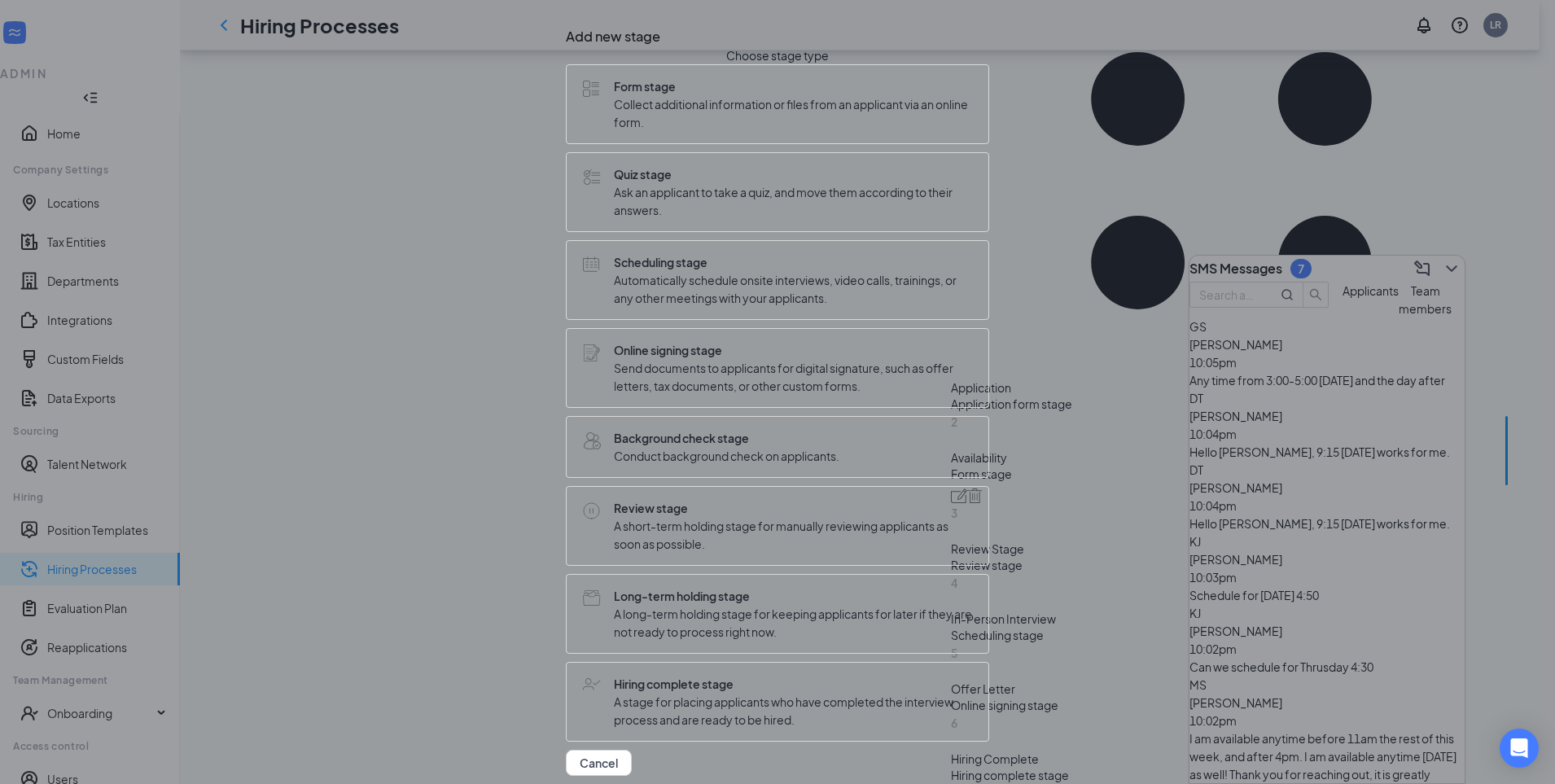
click at [762, 307] on span "Automatically schedule onsite interviews, video calls, trainings, or any other …" at bounding box center [792, 289] width 358 height 36
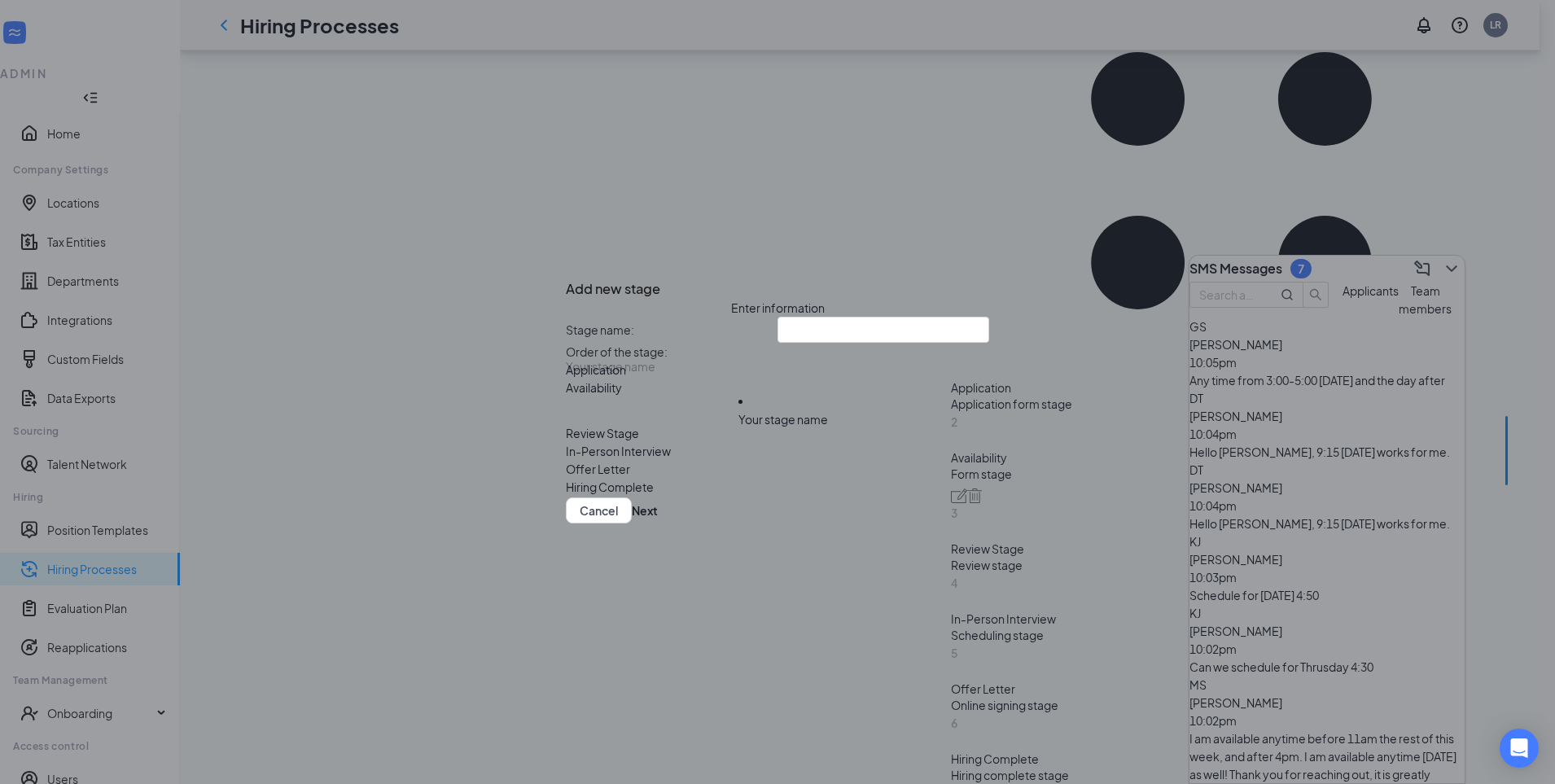
drag, startPoint x: 750, startPoint y: 516, endPoint x: 749, endPoint y: 414, distance: 102.0
click at [749, 414] on div "Application Availability Review Stage In-Person Interview Offer Letter Hiring C…" at bounding box center [671, 423] width 211 height 126
click at [777, 405] on div "Your stage name" at bounding box center [671, 405] width 211 height 18
drag, startPoint x: 758, startPoint y: 405, endPoint x: 757, endPoint y: 428, distance: 23.0
click at [793, 316] on input "text" at bounding box center [882, 329] width 211 height 26
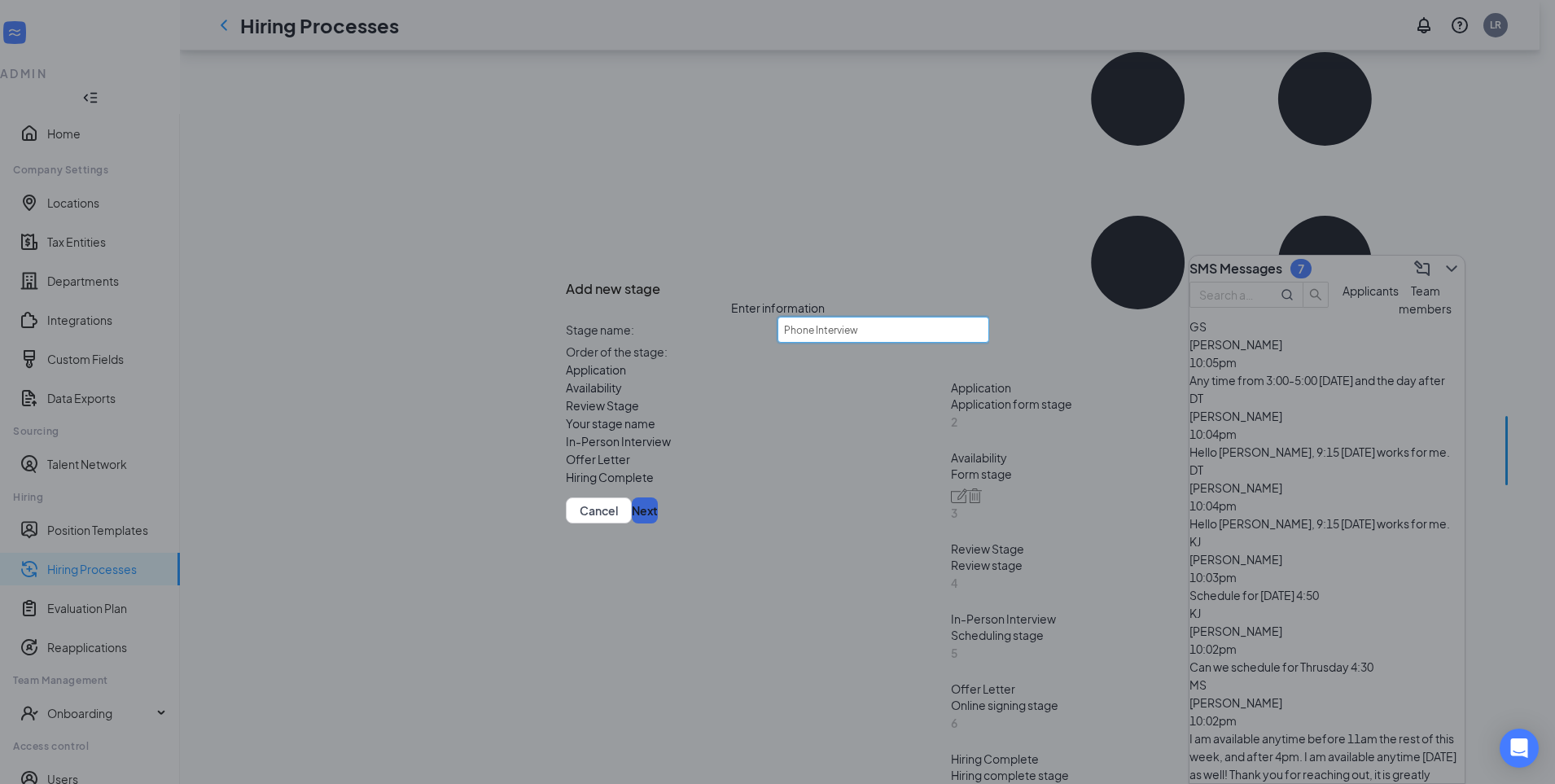
type input "Phone Interview"
click at [658, 523] on button "Next" at bounding box center [644, 510] width 26 height 26
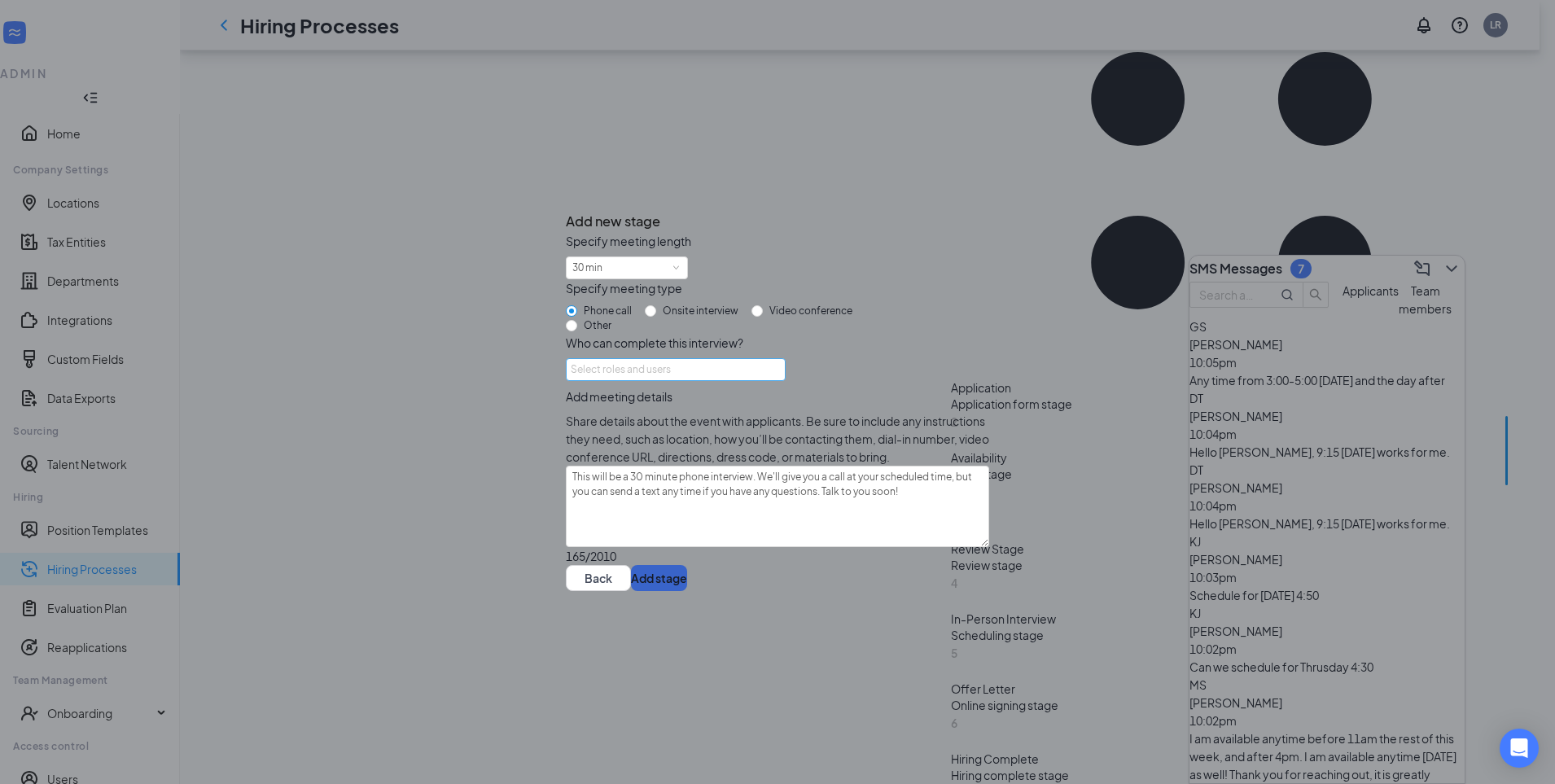
click at [682, 362] on div "Select roles and users" at bounding box center [671, 369] width 201 height 16
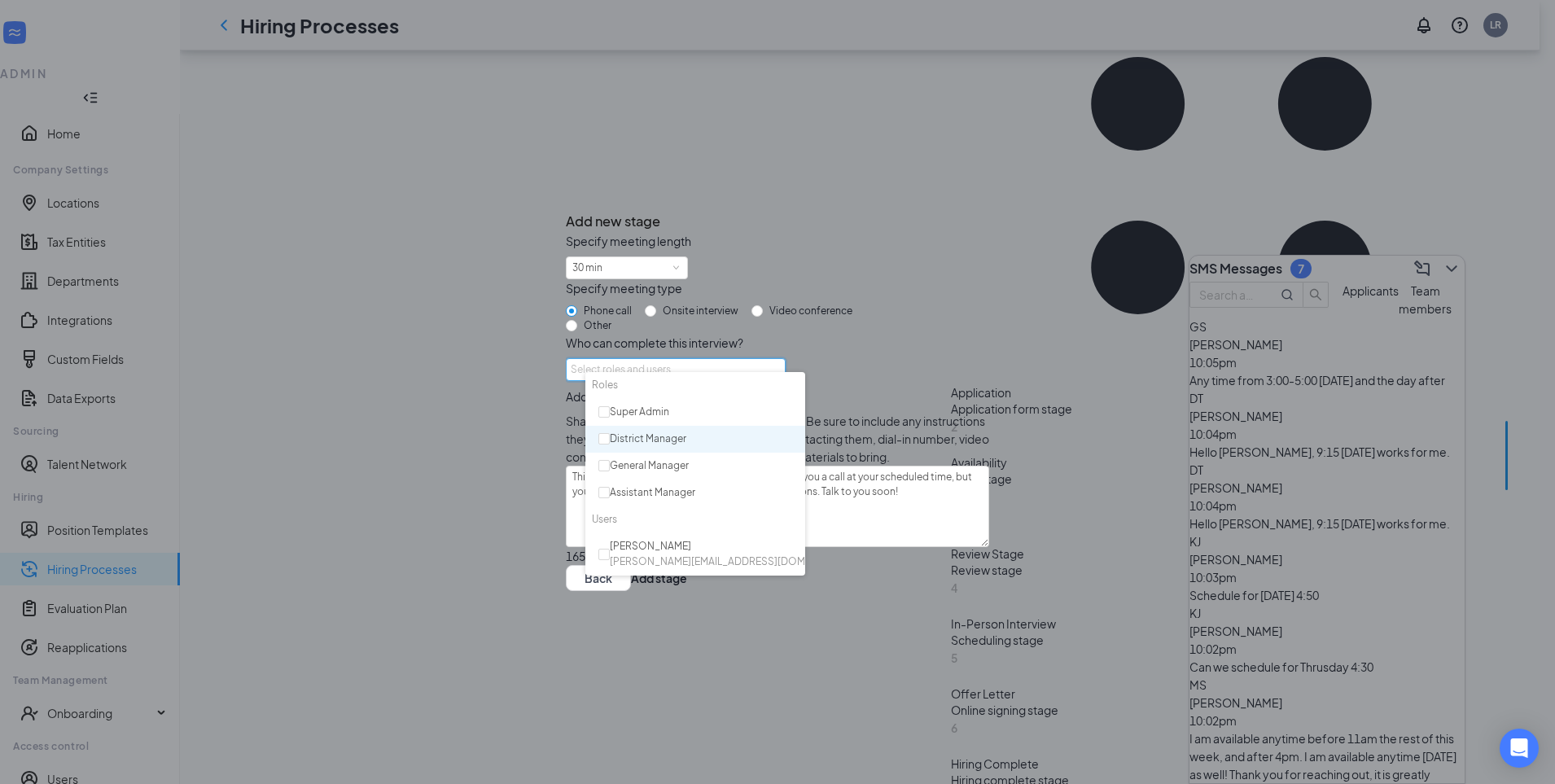
scroll to position [0, 0]
click at [613, 416] on div "Super Admin" at bounding box center [698, 413] width 201 height 15
checkbox input "true"
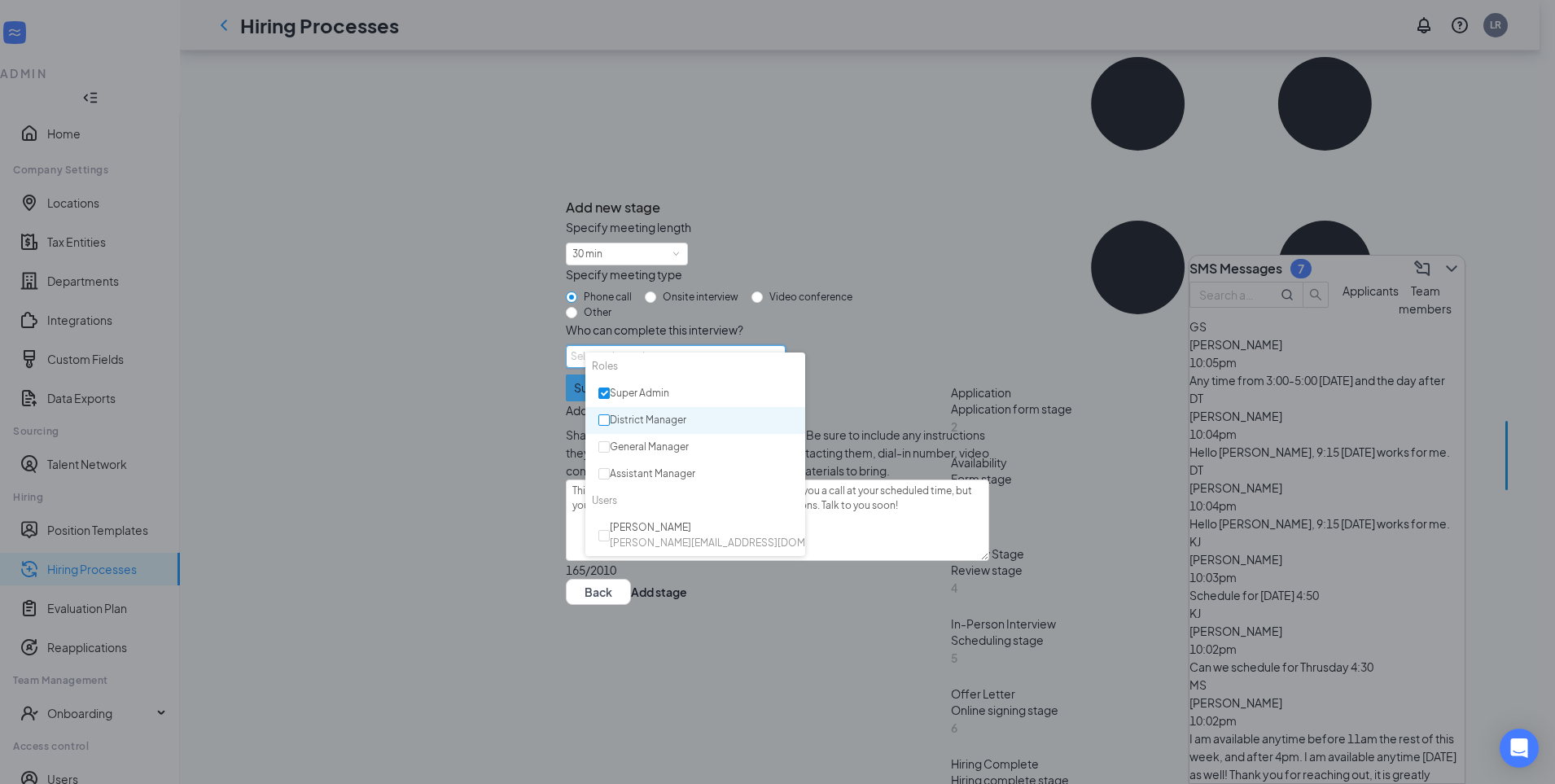
click at [607, 419] on input "checkbox" at bounding box center [604, 420] width 11 height 11
checkbox input "true"
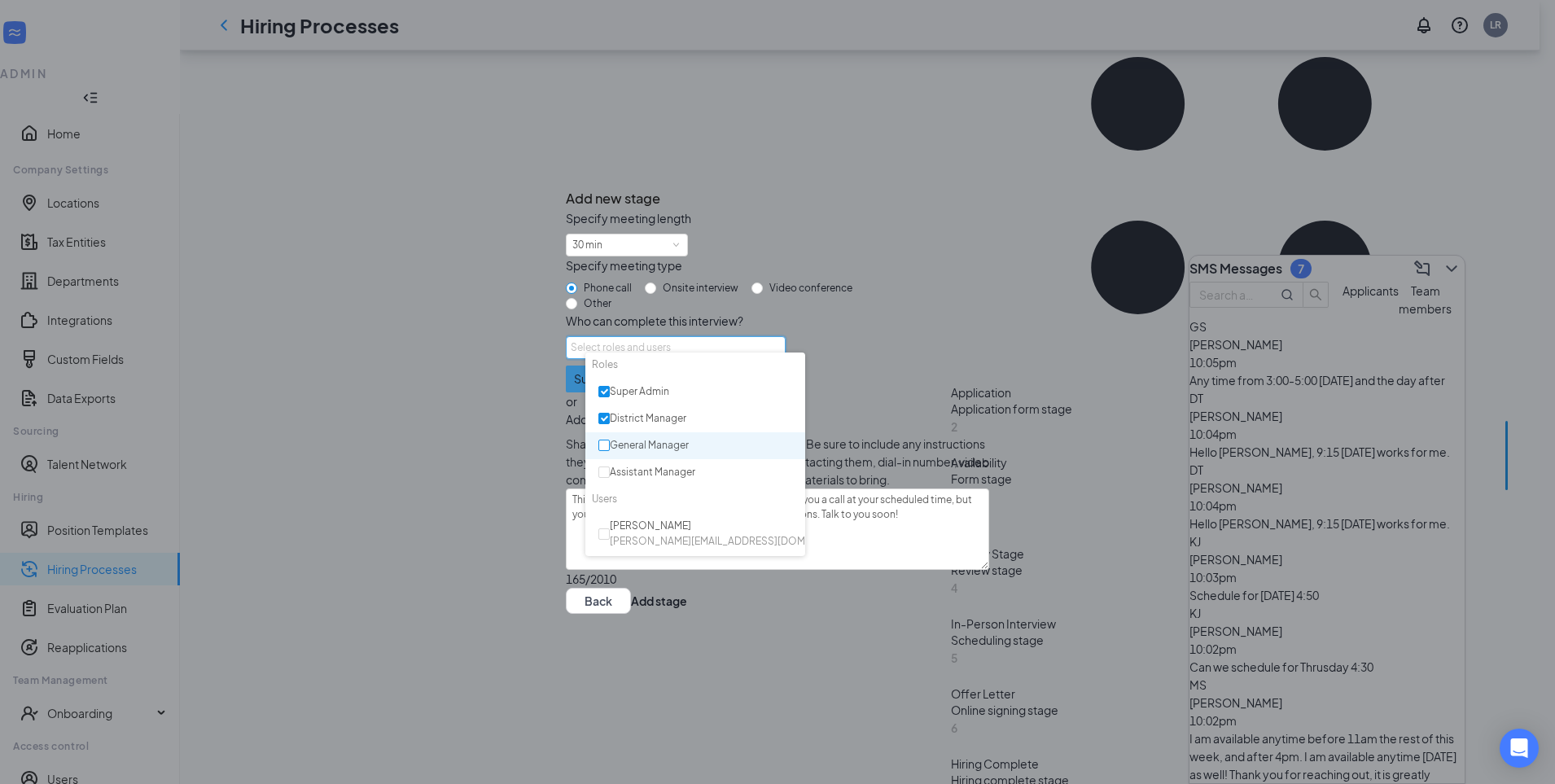
click at [607, 440] on label at bounding box center [604, 445] width 11 height 15
click at [607, 440] on input "checkbox" at bounding box center [604, 445] width 11 height 11
checkbox input "false"
drag, startPoint x: 606, startPoint y: 469, endPoint x: 606, endPoint y: 450, distance: 19.0
click at [606, 468] on input "checkbox" at bounding box center [604, 474] width 11 height 11
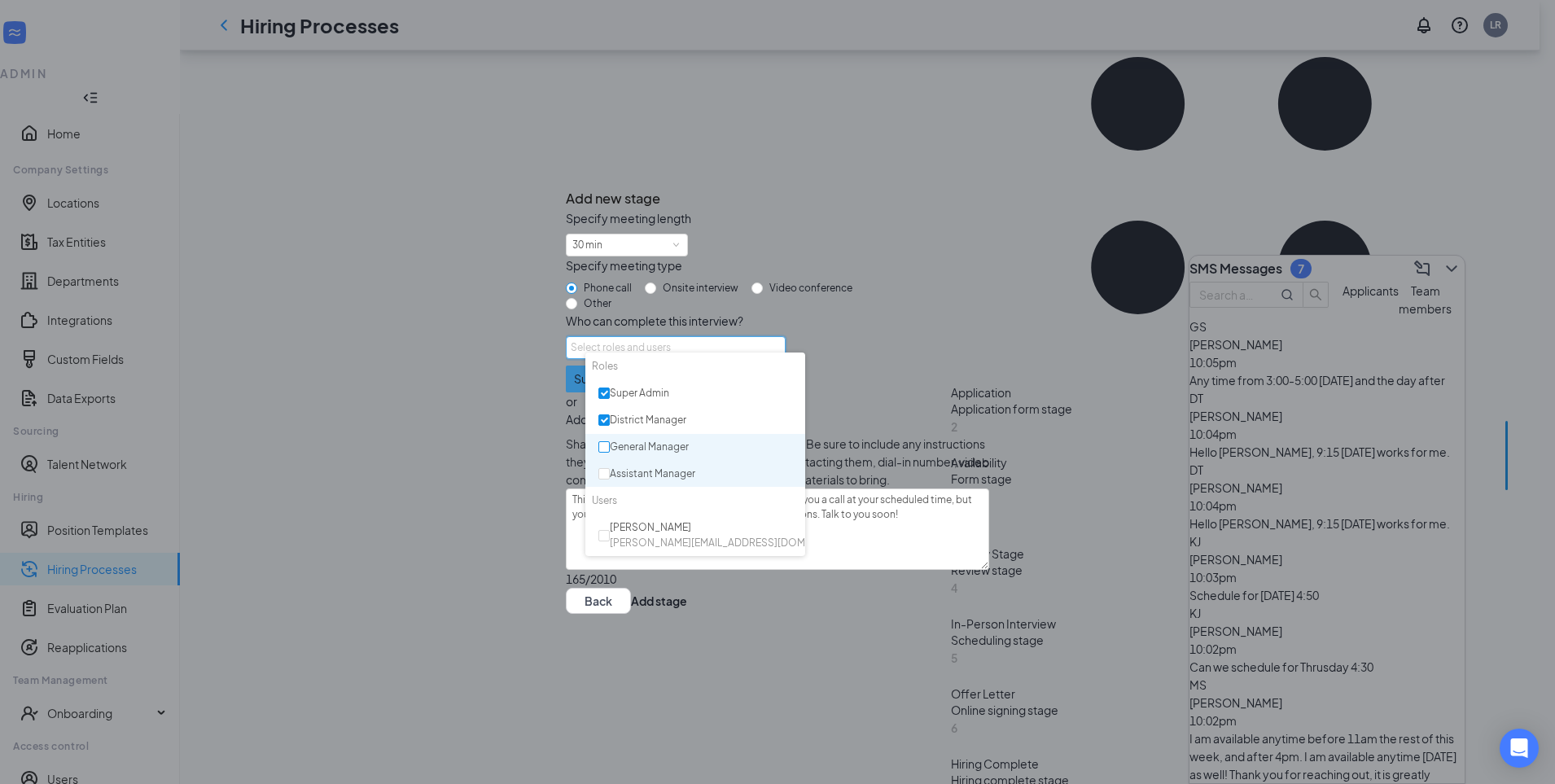
checkbox input "true"
click at [606, 448] on input "checkbox" at bounding box center [604, 446] width 11 height 11
checkbox input "true"
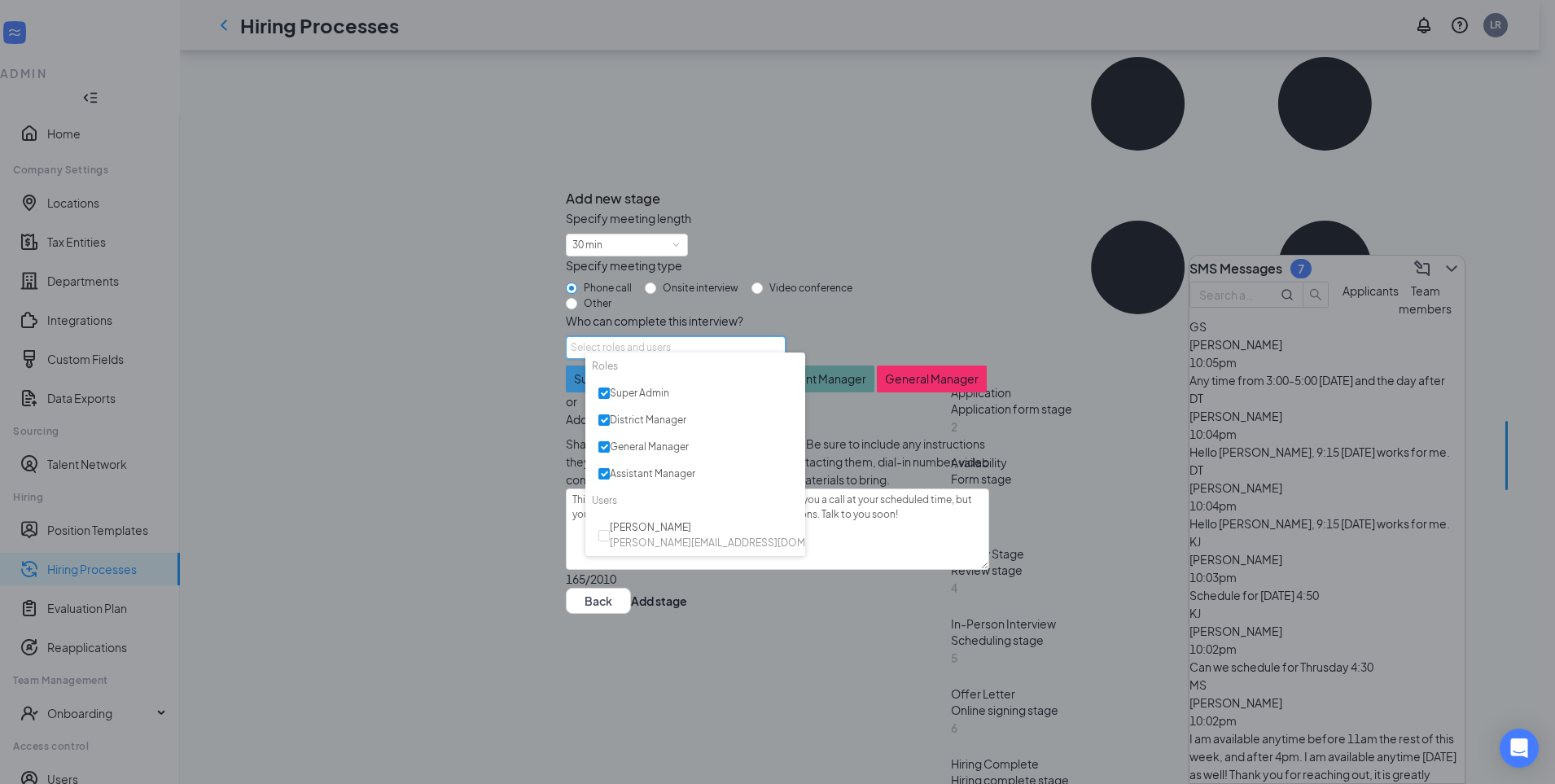
scroll to position [85, 0]
click at [893, 365] on div "Super Admin or District Manager or Assistant Manager or General Manager" at bounding box center [777, 387] width 423 height 45
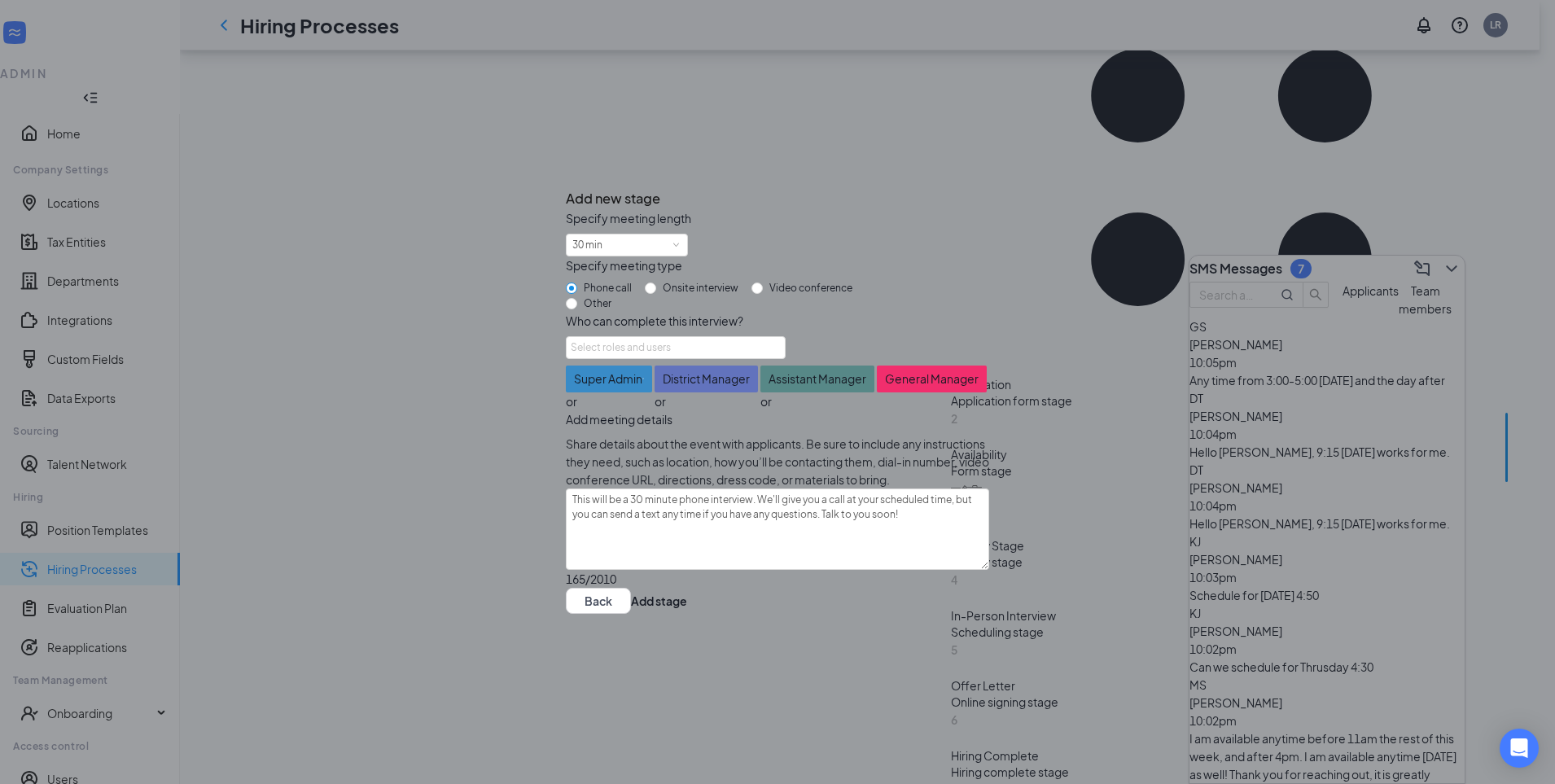
scroll to position [389, 0]
click at [631, 613] on button "Back" at bounding box center [598, 600] width 65 height 26
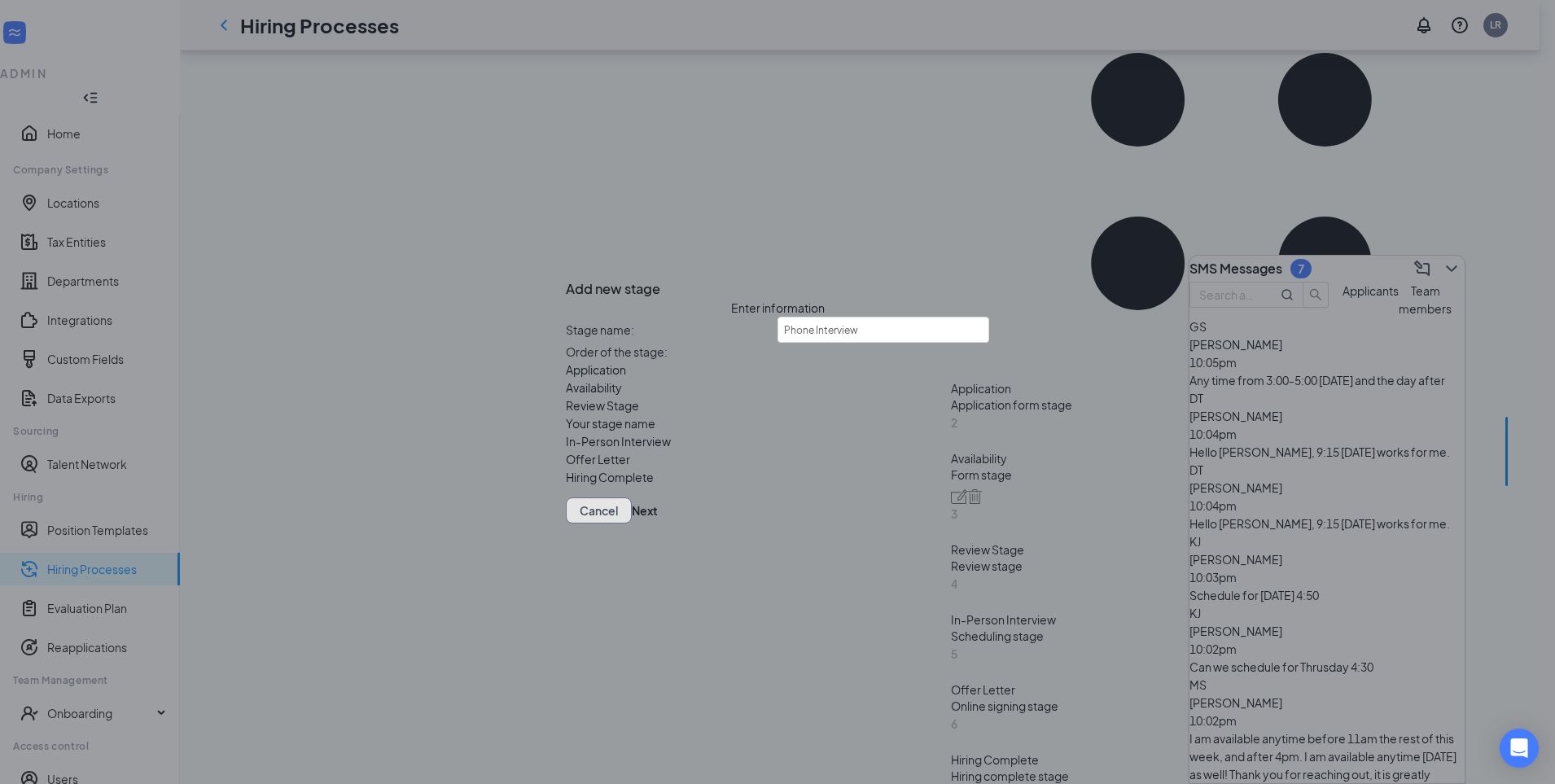
scroll to position [0, 0]
click at [632, 523] on button "Cancel" at bounding box center [598, 510] width 66 height 26
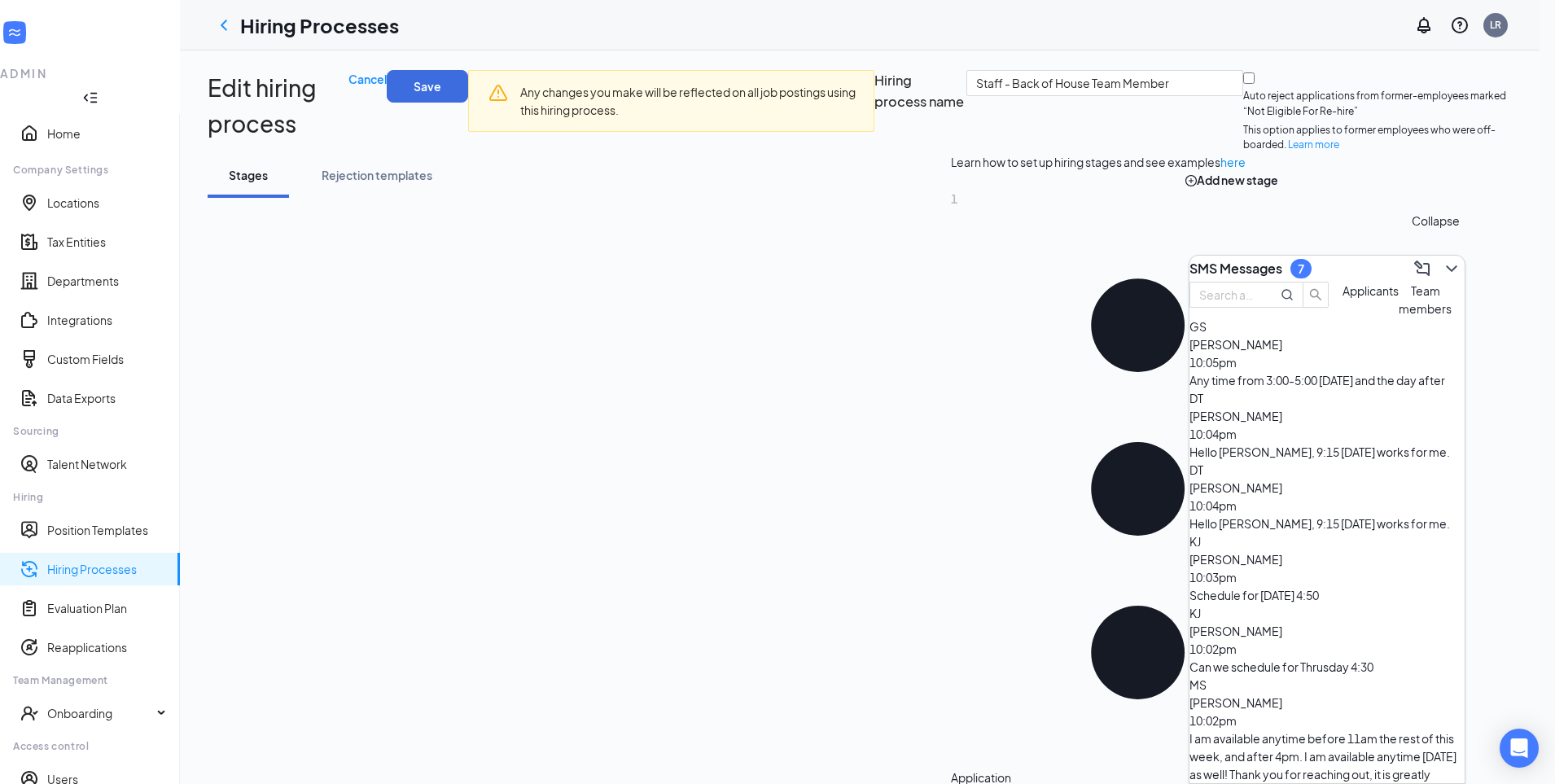
click at [1442, 268] on icon "ChevronDown" at bounding box center [1452, 269] width 19 height 19
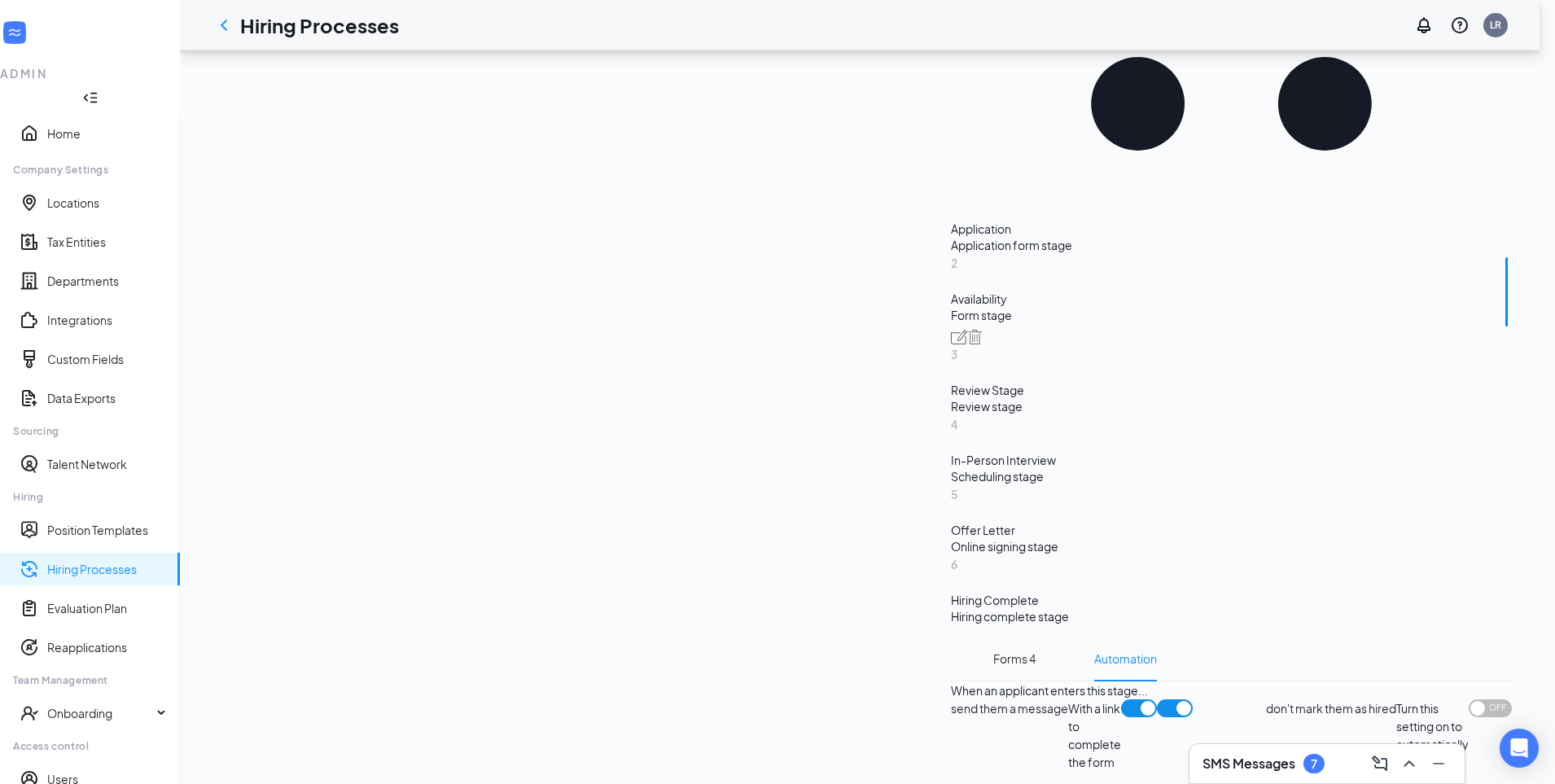
scroll to position [593, 0]
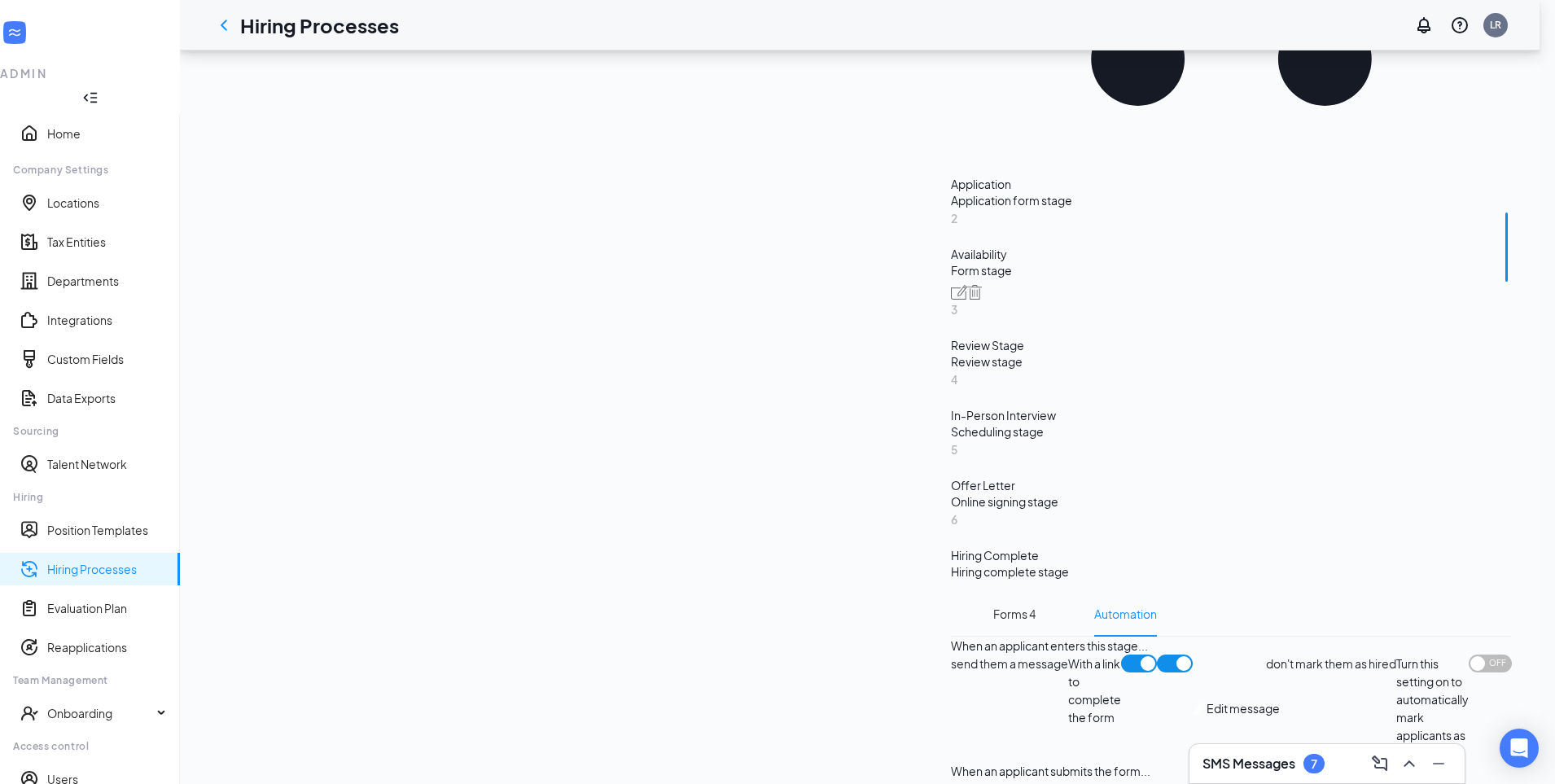
click at [1235, 757] on h3 "SMS Messages" at bounding box center [1248, 764] width 93 height 18
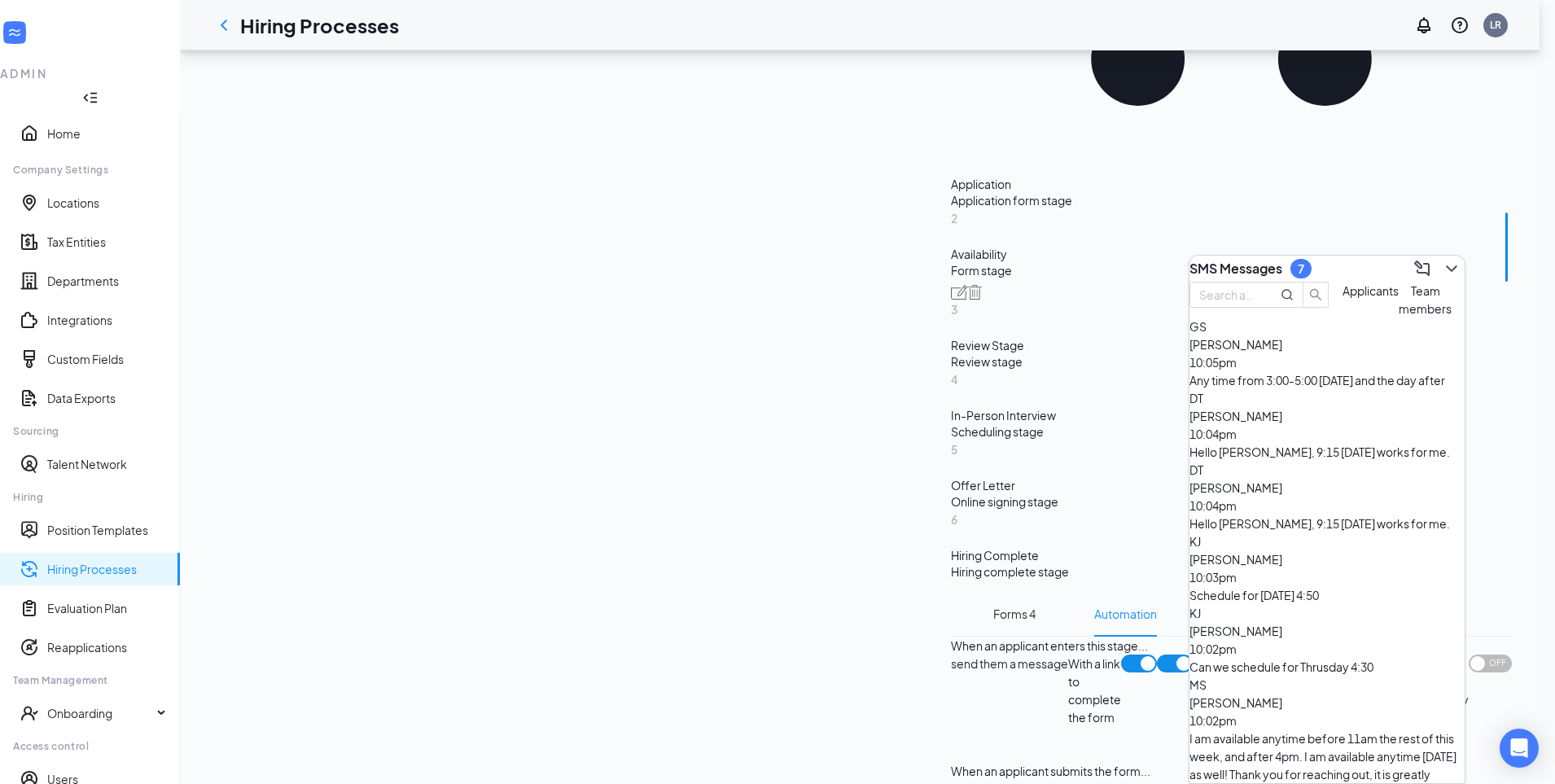
click at [1282, 654] on div "send them a message With a link to complete the form Edit message don't mark th…" at bounding box center [1231, 708] width 561 height 108
click at [57, 126] on link "Home" at bounding box center [106, 133] width 119 height 16
